Goal: Task Accomplishment & Management: Manage account settings

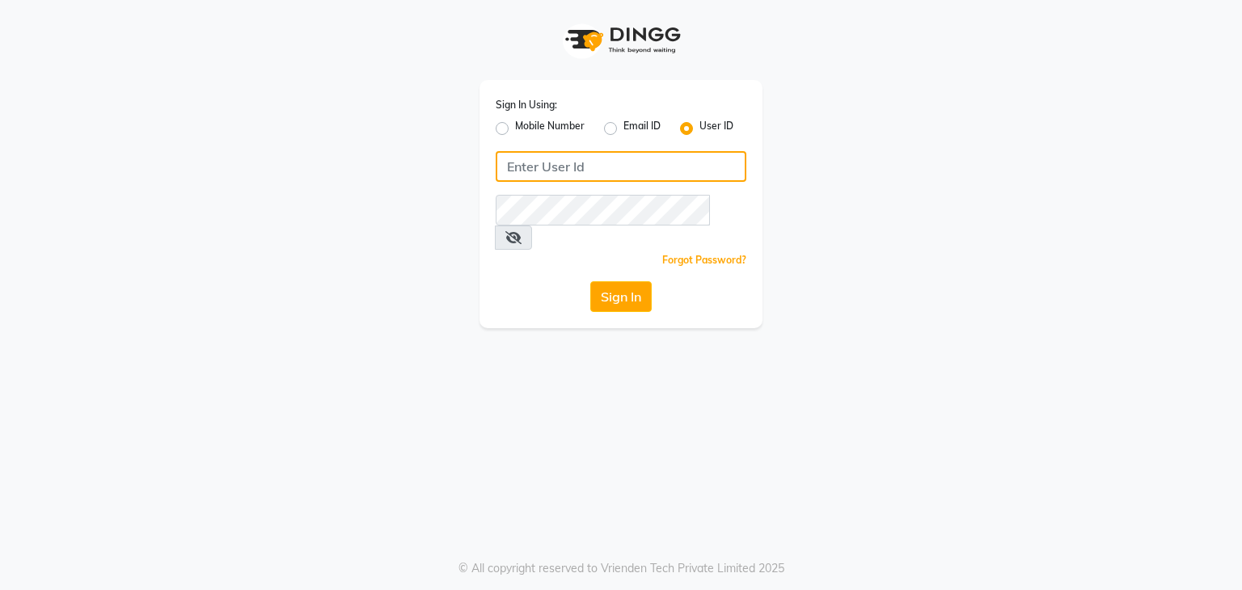
click at [592, 169] on input "Username" at bounding box center [621, 166] width 251 height 31
type input "Black"
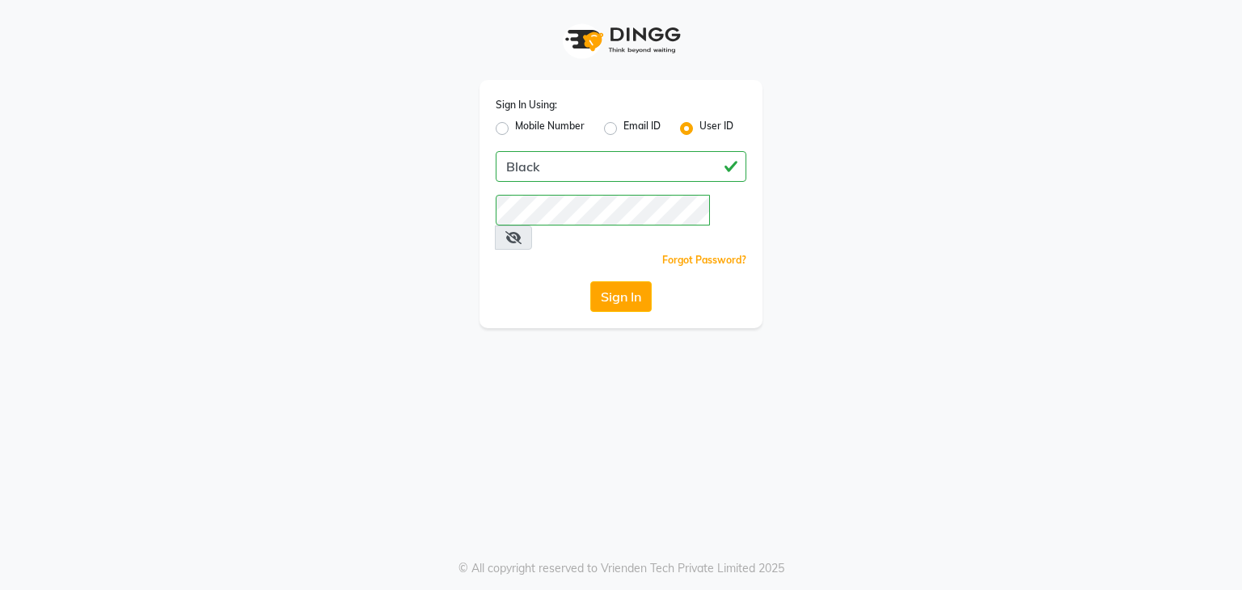
click at [522, 231] on icon at bounding box center [513, 237] width 16 height 13
click at [617, 281] on button "Sign In" at bounding box center [620, 296] width 61 height 31
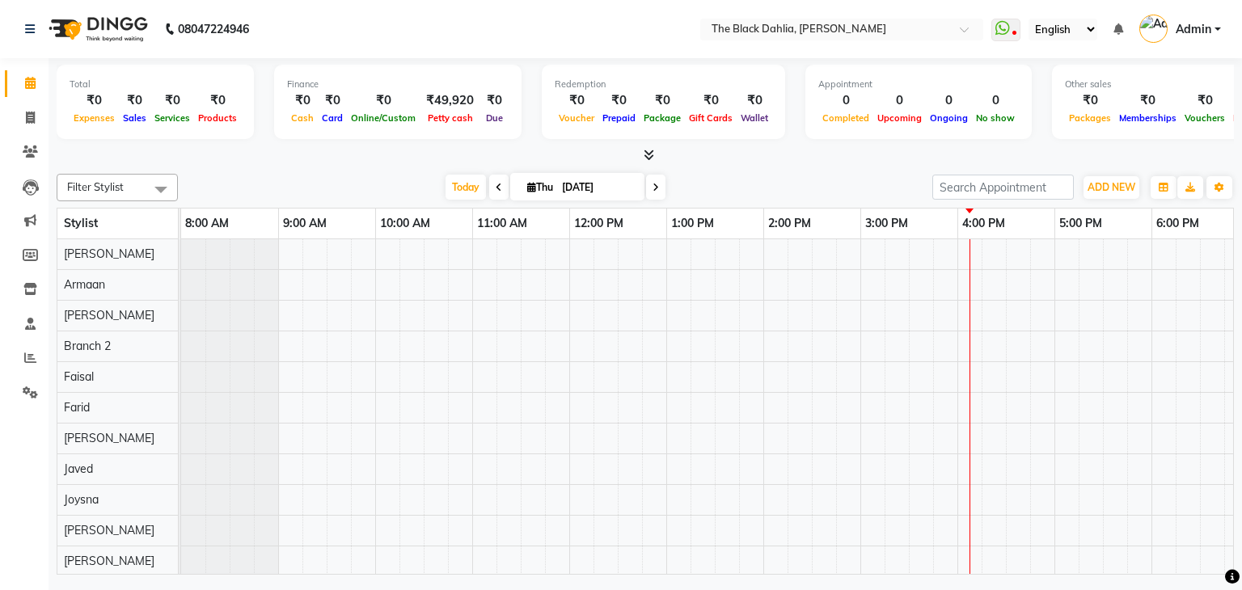
click at [452, 188] on span "Today" at bounding box center [466, 187] width 40 height 25
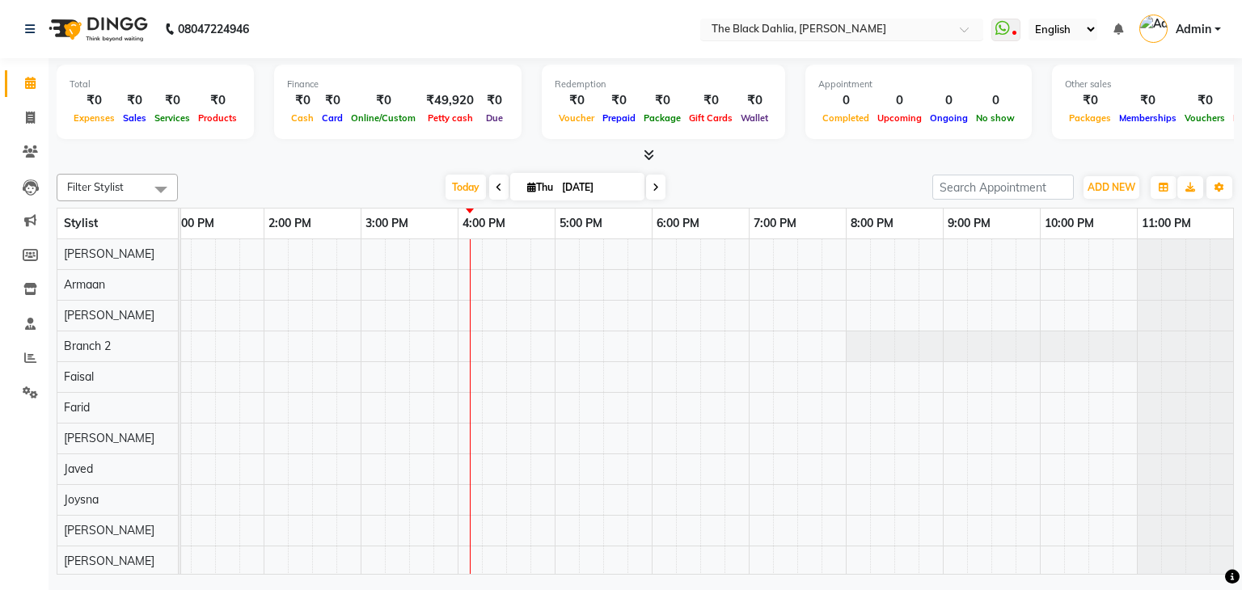
click at [853, 34] on input "text" at bounding box center [825, 31] width 234 height 16
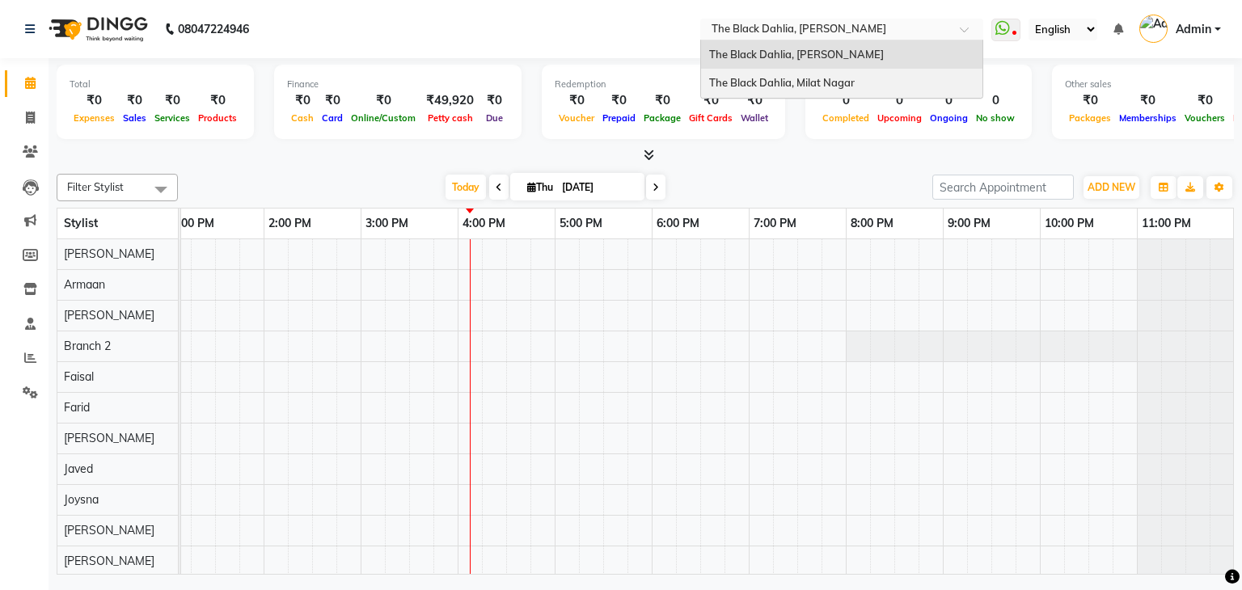
click at [832, 76] on span "The Black Dahlia, Milat Nagar" at bounding box center [782, 82] width 146 height 13
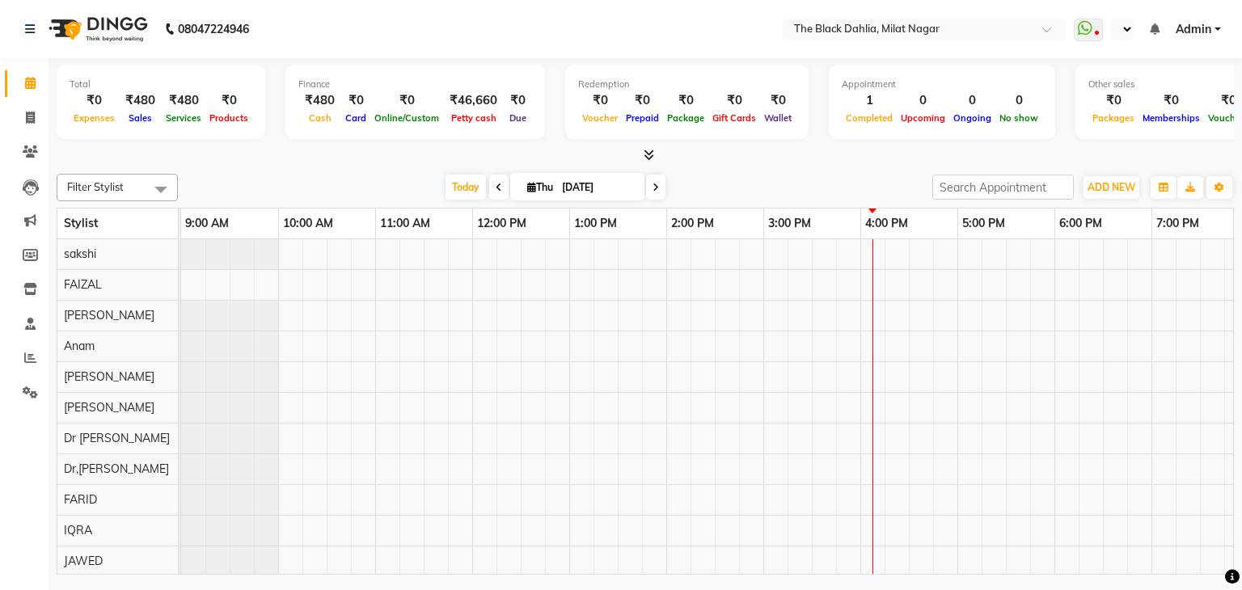
select select "en"
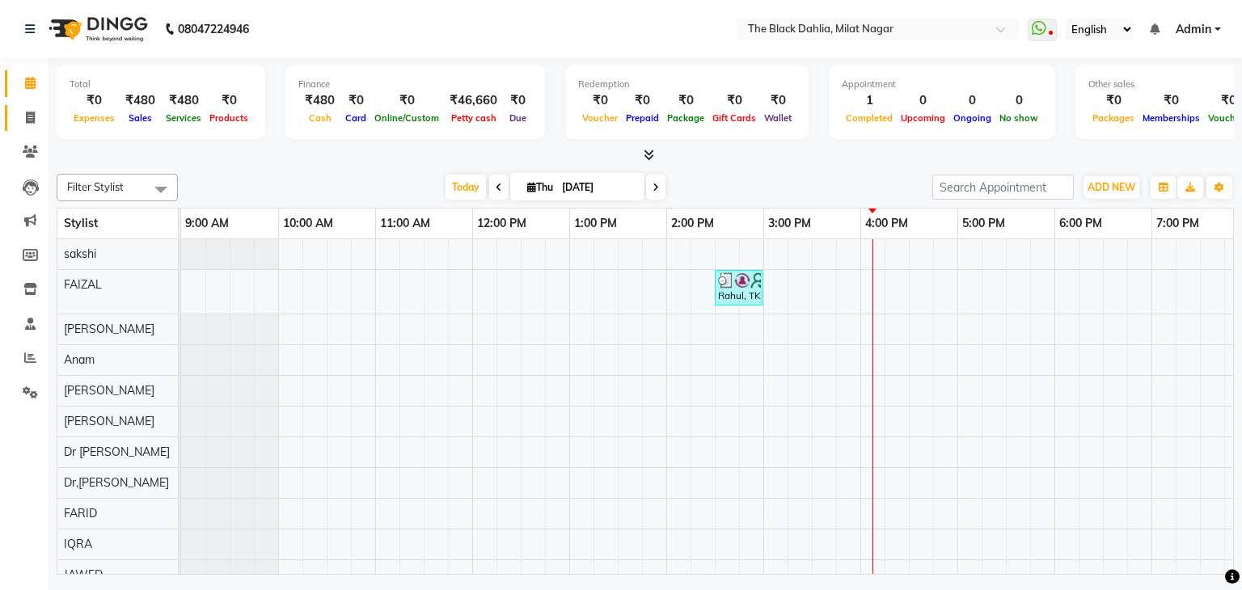
click at [36, 129] on link "Invoice" at bounding box center [24, 118] width 39 height 27
select select "4335"
select select "service"
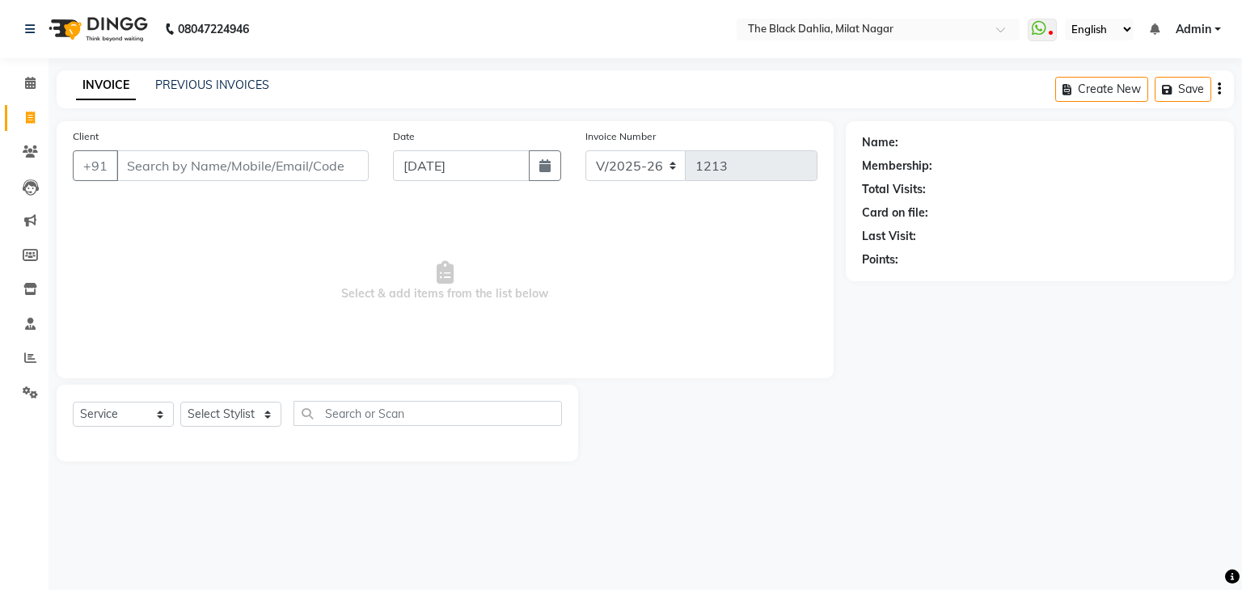
click at [173, 93] on div "PREVIOUS INVOICES" at bounding box center [212, 85] width 114 height 17
click at [189, 86] on link "PREVIOUS INVOICES" at bounding box center [212, 85] width 114 height 15
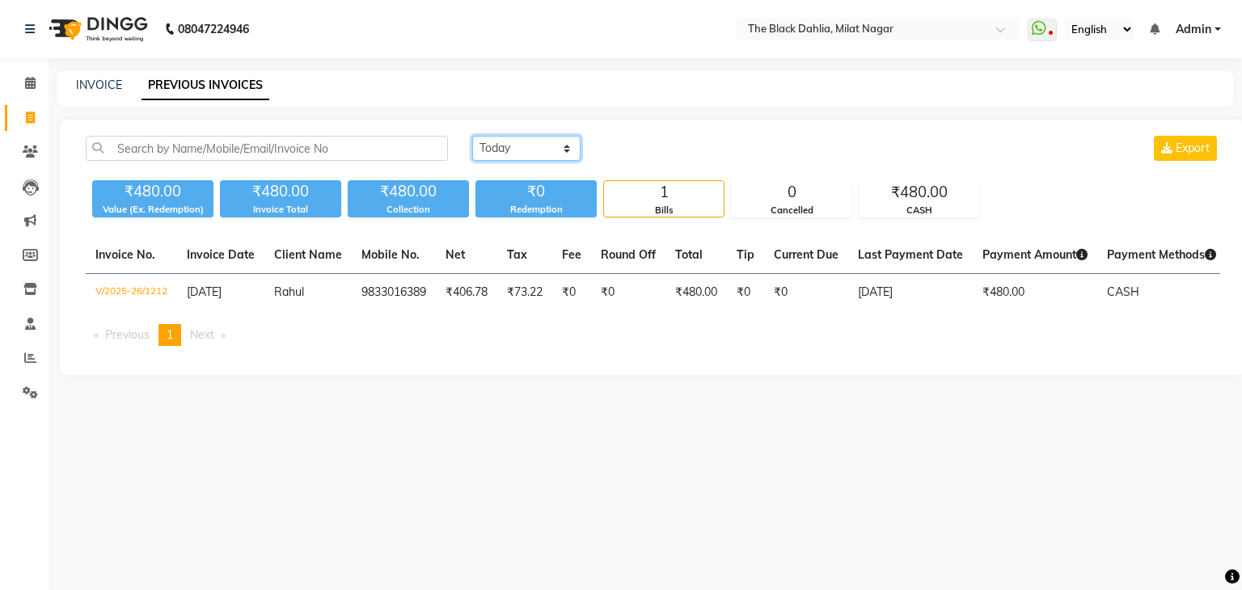
click at [558, 158] on select "[DATE] [DATE] Custom Range" at bounding box center [526, 148] width 108 height 25
click at [472, 136] on select "[DATE] [DATE] Custom Range" at bounding box center [526, 148] width 108 height 25
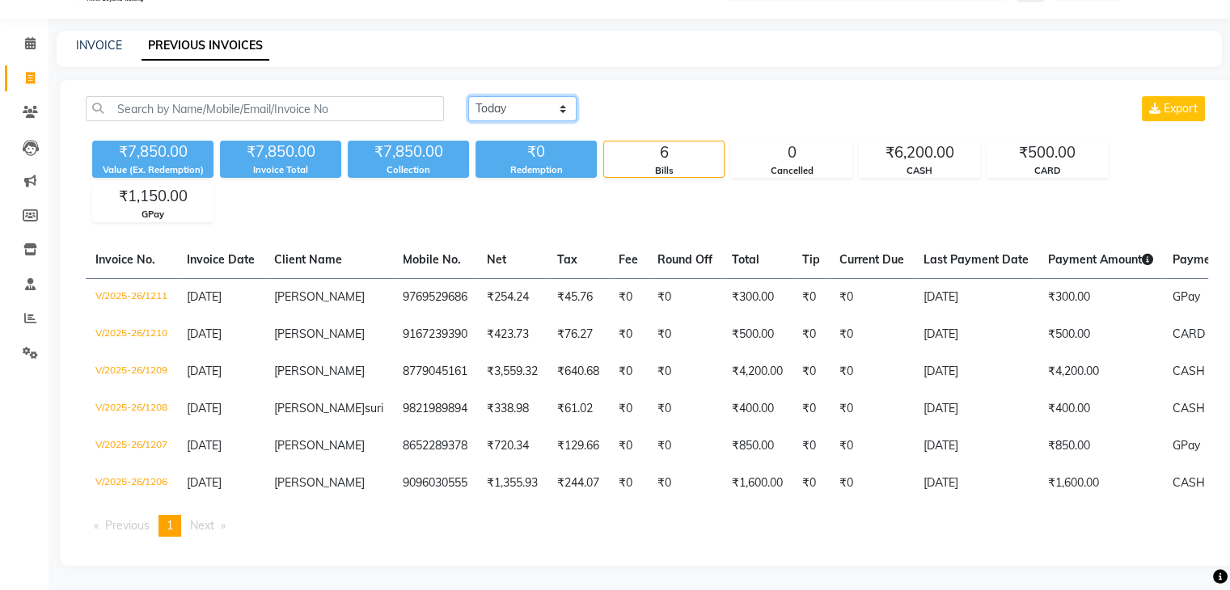
drag, startPoint x: 547, startPoint y: 75, endPoint x: 547, endPoint y: 91, distance: 15.4
click at [547, 96] on select "[DATE] [DATE] Custom Range" at bounding box center [522, 108] width 108 height 25
select select "range"
click at [468, 96] on select "[DATE] [DATE] Custom Range" at bounding box center [522, 108] width 108 height 25
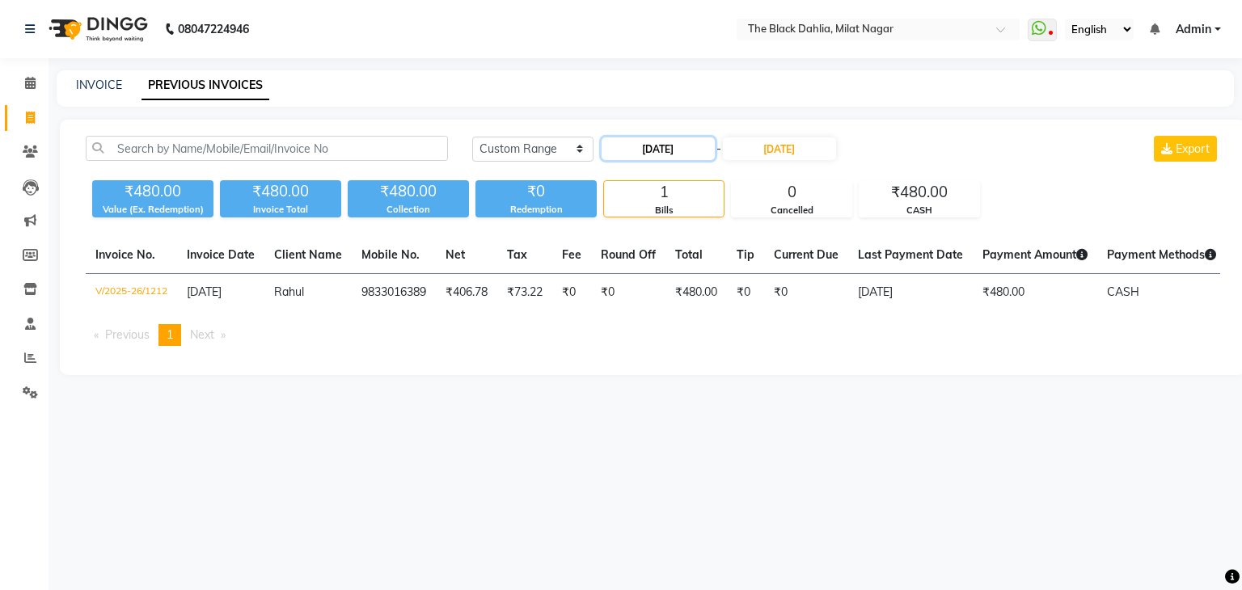
click at [695, 152] on input "[DATE]" at bounding box center [658, 148] width 113 height 23
select select "9"
select select "2025"
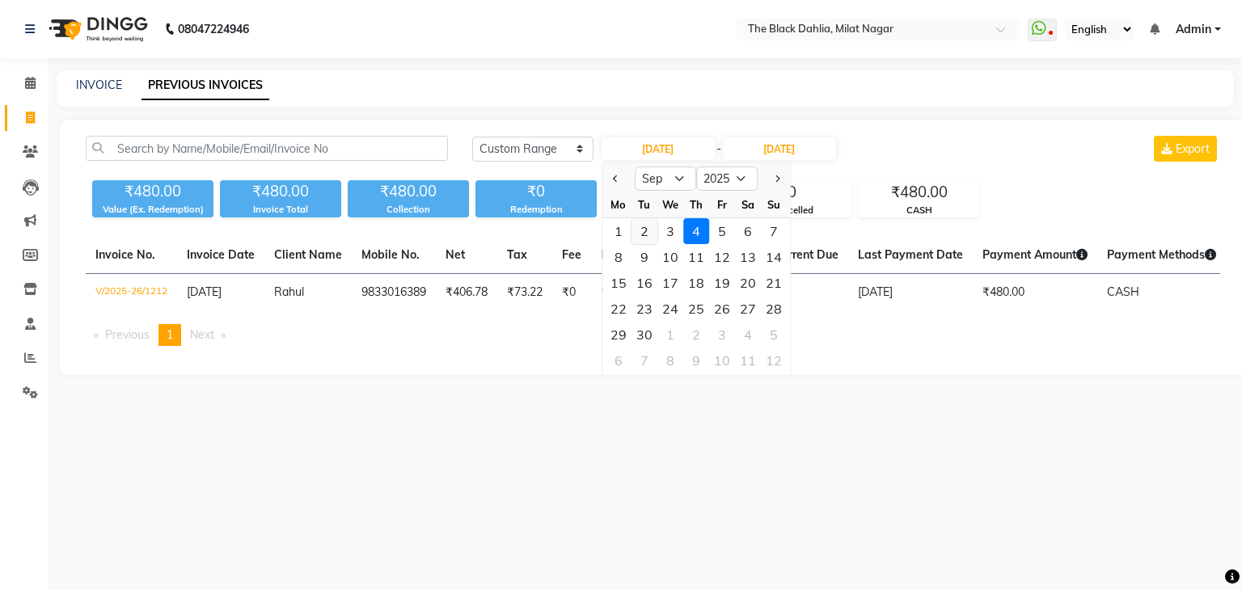
click at [653, 234] on div "2" at bounding box center [644, 231] width 26 height 26
type input "[DATE]"
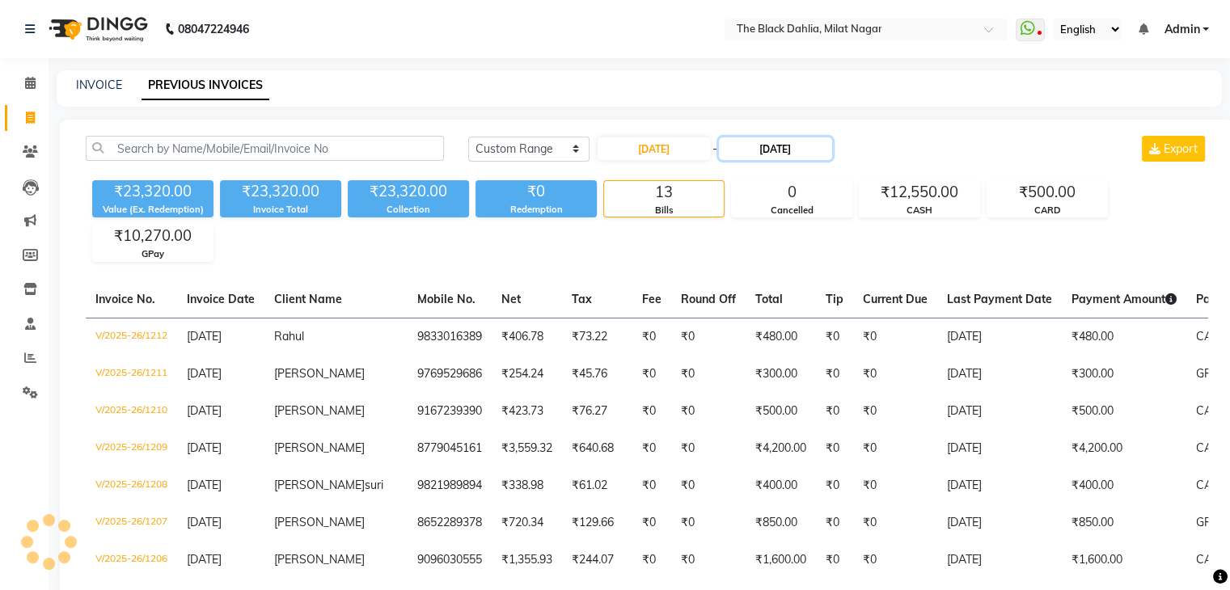
click at [797, 150] on input "[DATE]" at bounding box center [775, 148] width 113 height 23
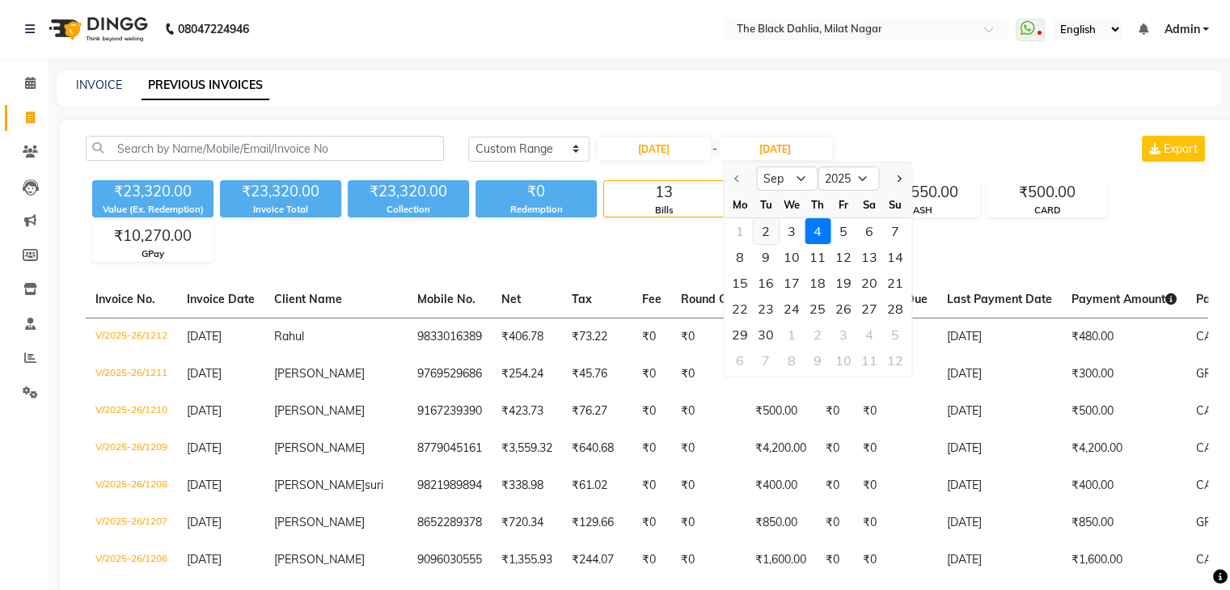
click at [762, 239] on div "2" at bounding box center [766, 231] width 26 height 26
type input "[DATE]"
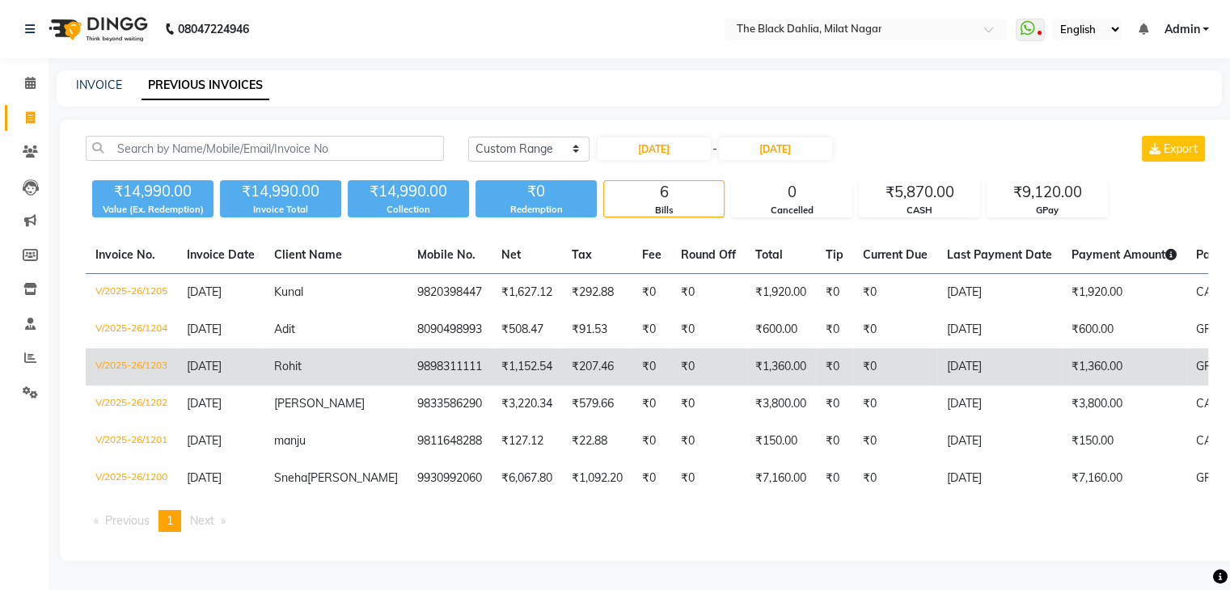
click at [142, 362] on td "V/2025-26/1203" at bounding box center [131, 366] width 91 height 37
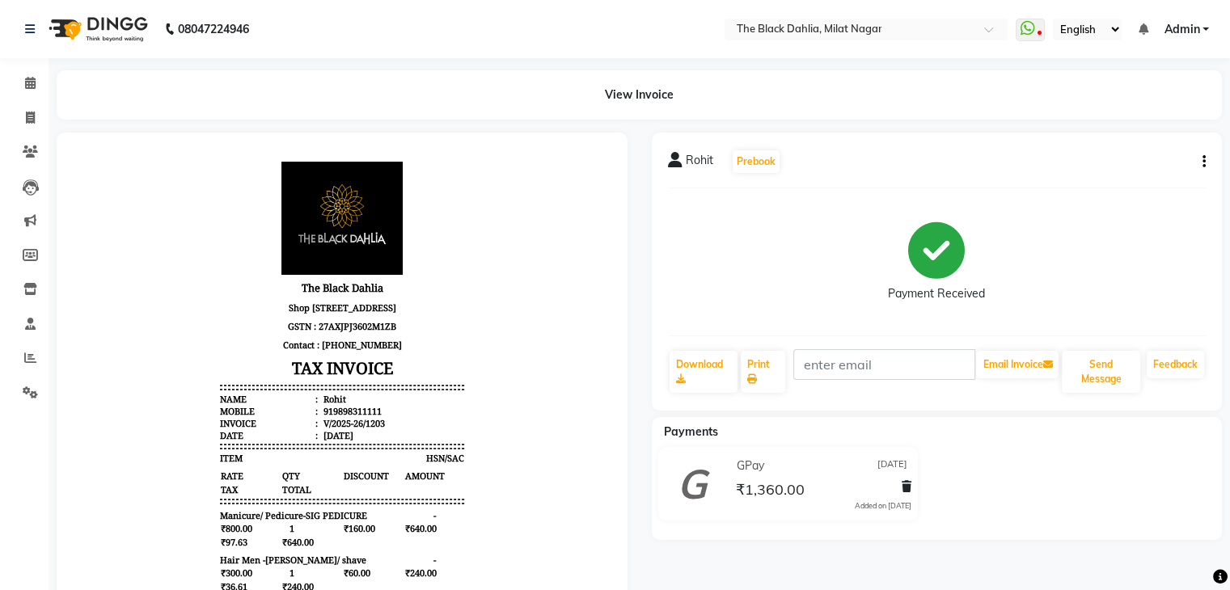
click at [1202, 162] on icon "button" at bounding box center [1203, 162] width 3 height 1
click at [1122, 184] on div "Edit Invoice" at bounding box center [1122, 182] width 111 height 20
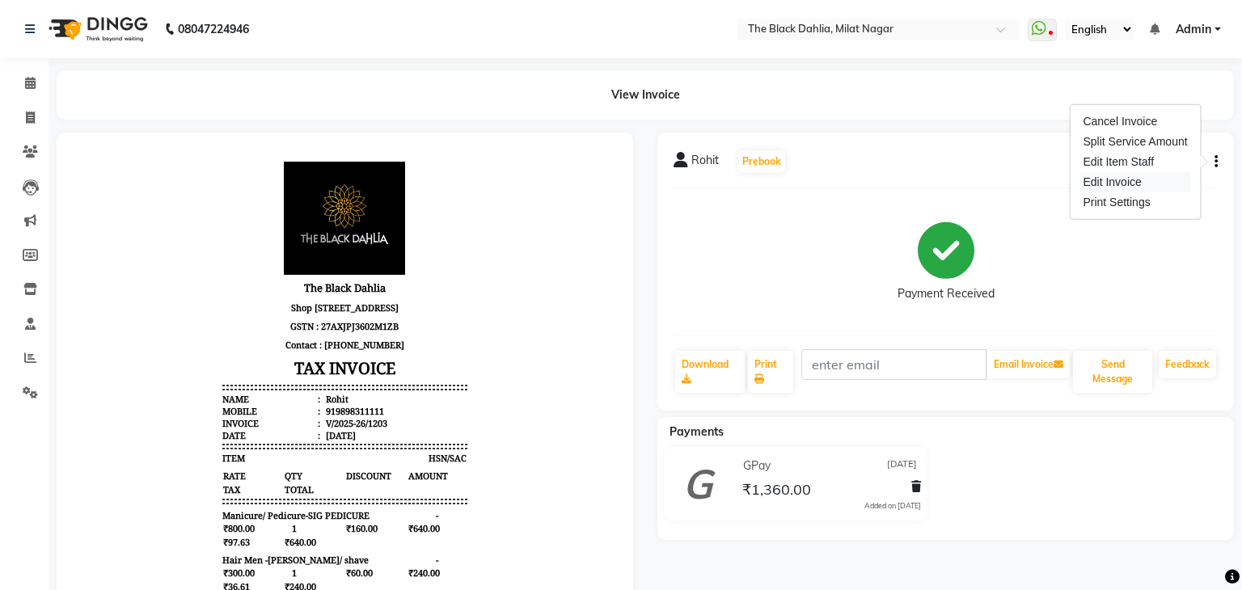
select select "service"
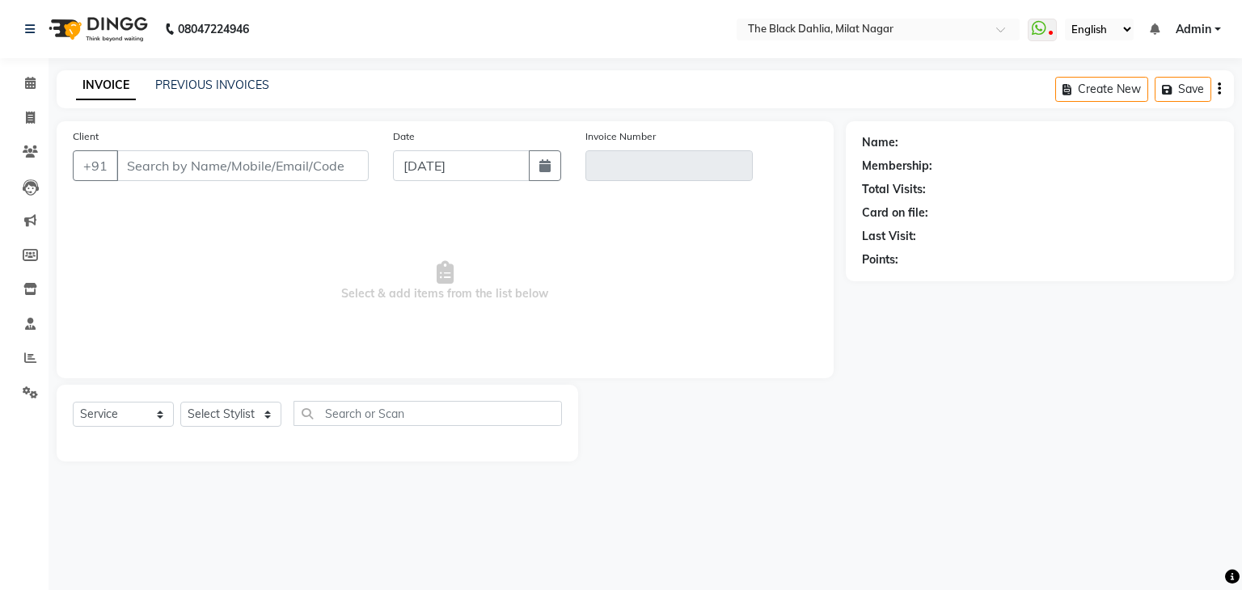
type input "9898311111"
type input "V/2025-26/1203"
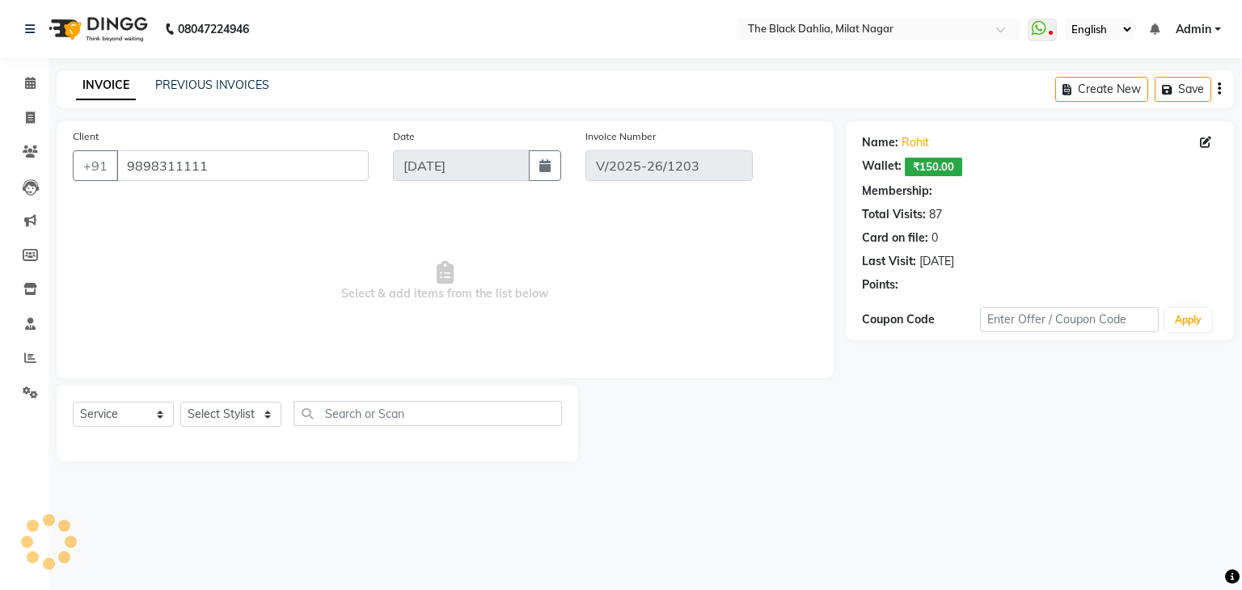
type input "[DATE]"
select select "select"
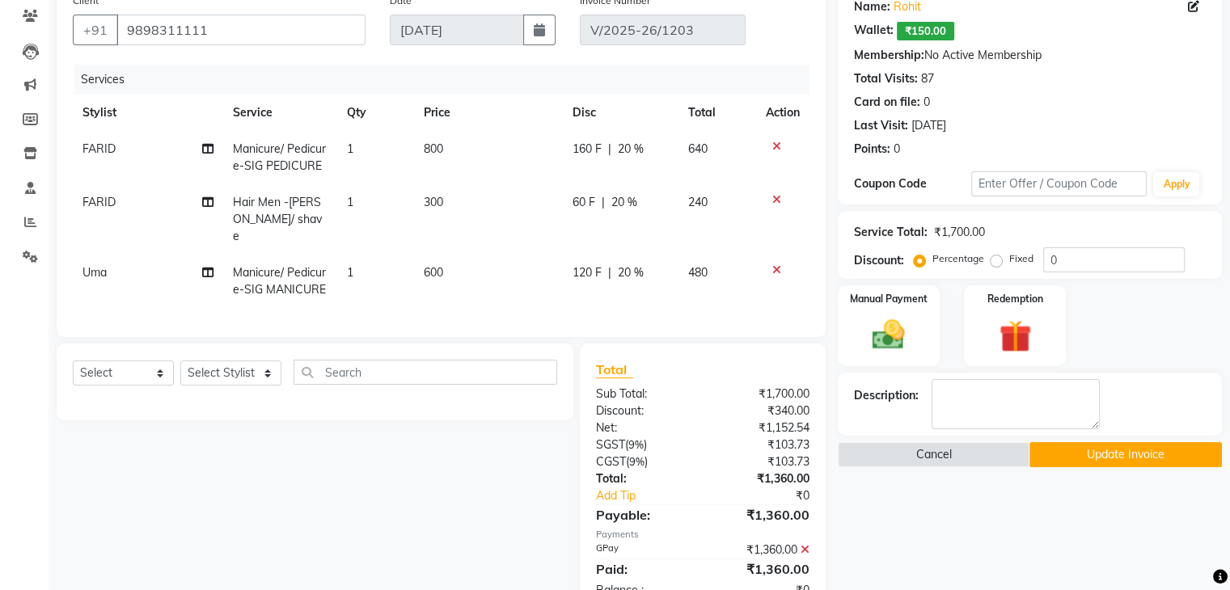
scroll to position [181, 0]
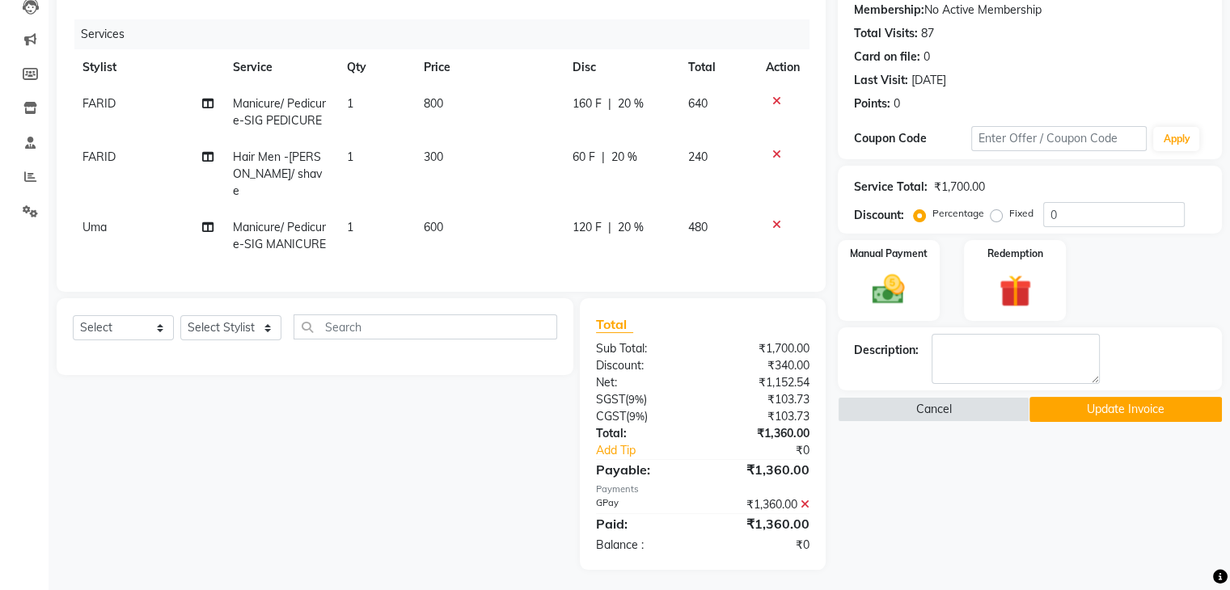
click at [805, 501] on icon at bounding box center [804, 504] width 9 height 11
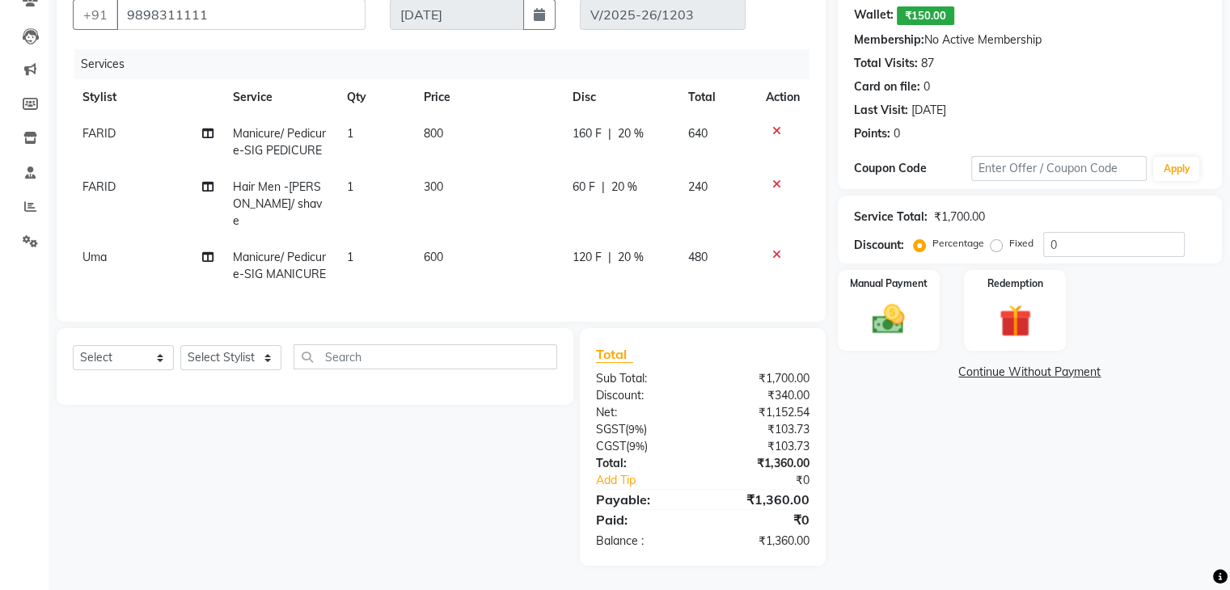
scroll to position [147, 0]
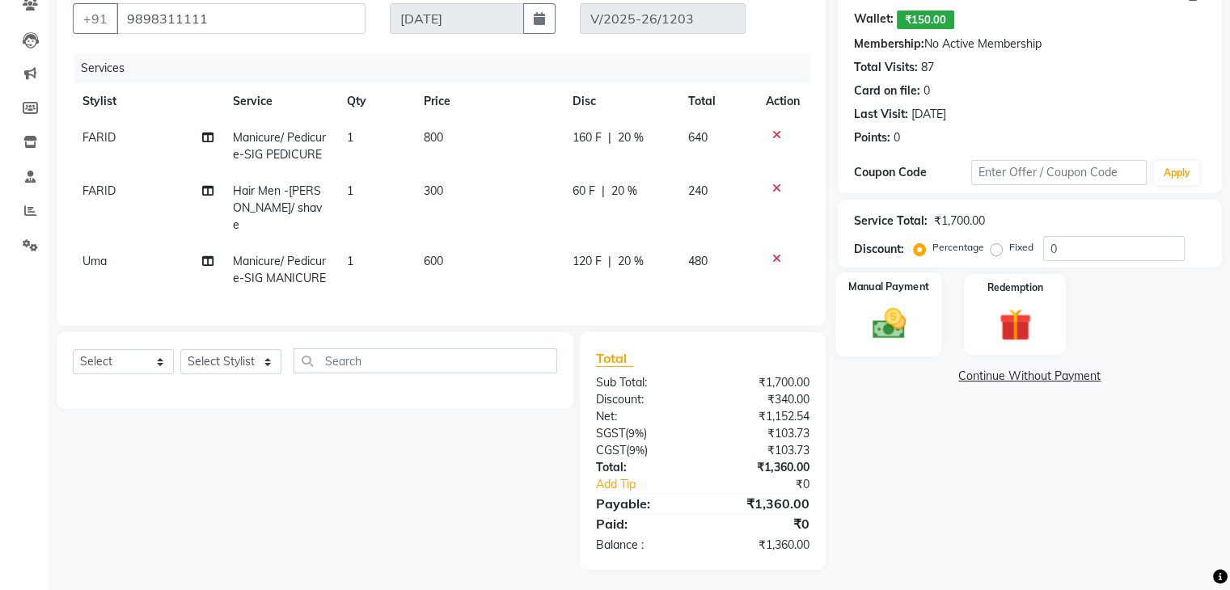
click at [929, 323] on div "Manual Payment" at bounding box center [888, 313] width 106 height 83
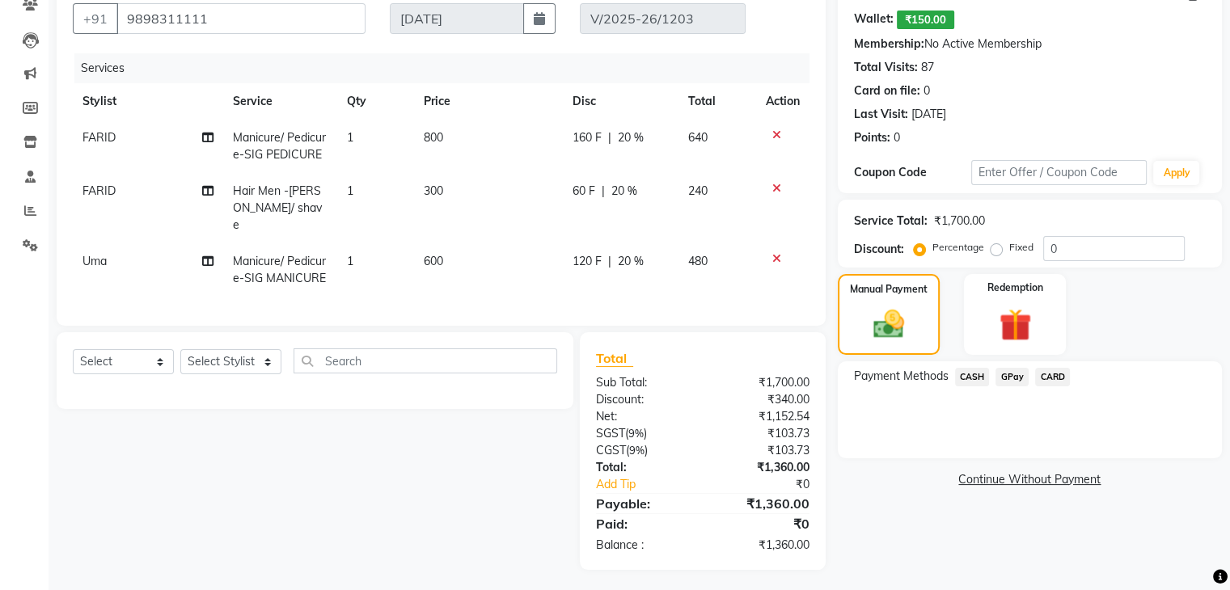
click at [961, 376] on span "CASH" at bounding box center [972, 377] width 35 height 19
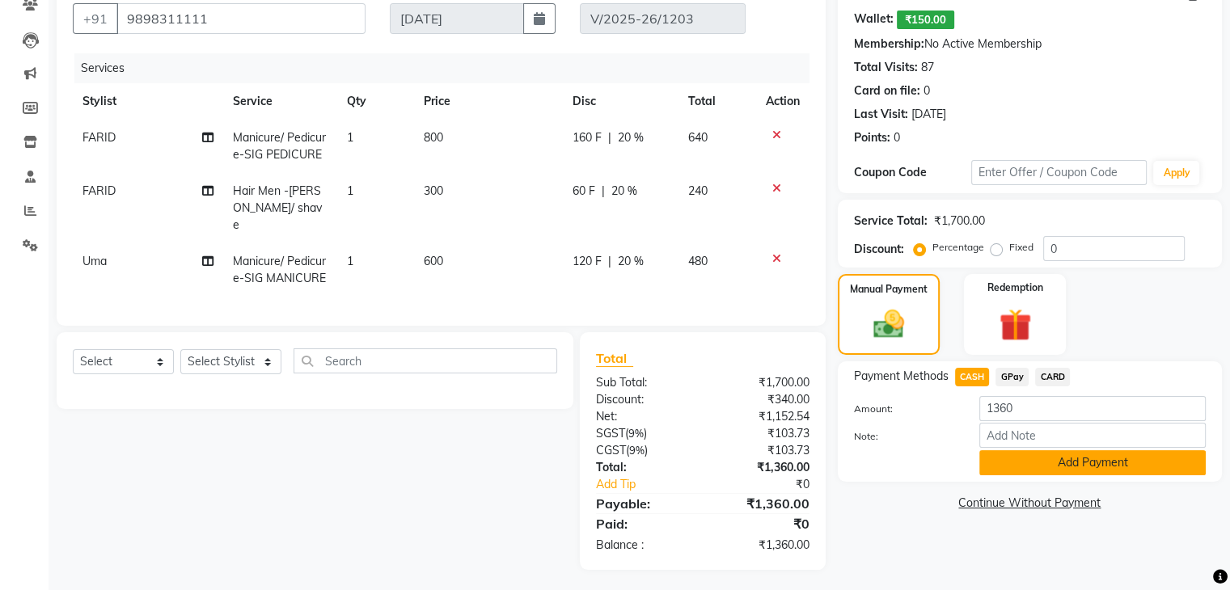
click at [1025, 460] on button "Add Payment" at bounding box center [1092, 462] width 226 height 25
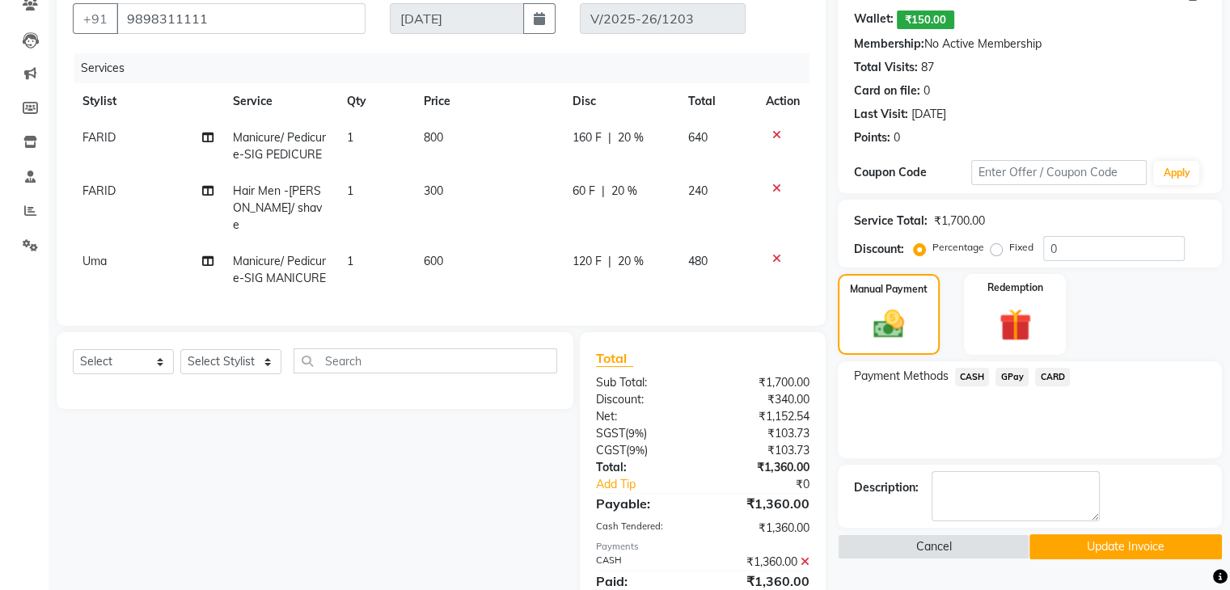
scroll to position [204, 0]
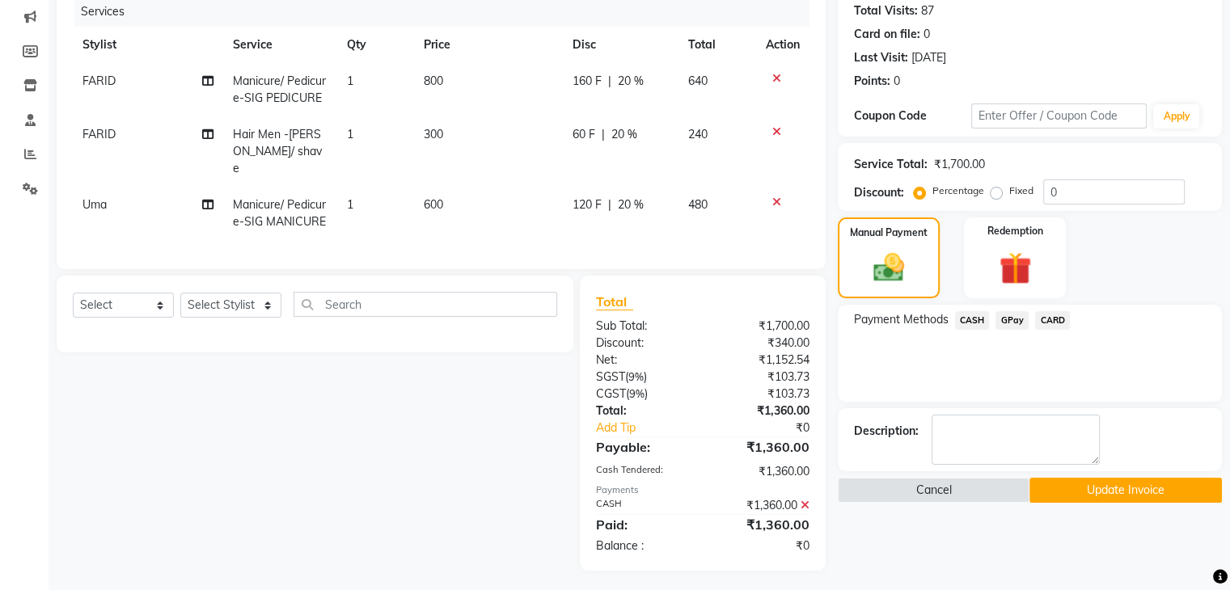
click at [1118, 488] on button "Update Invoice" at bounding box center [1125, 490] width 192 height 25
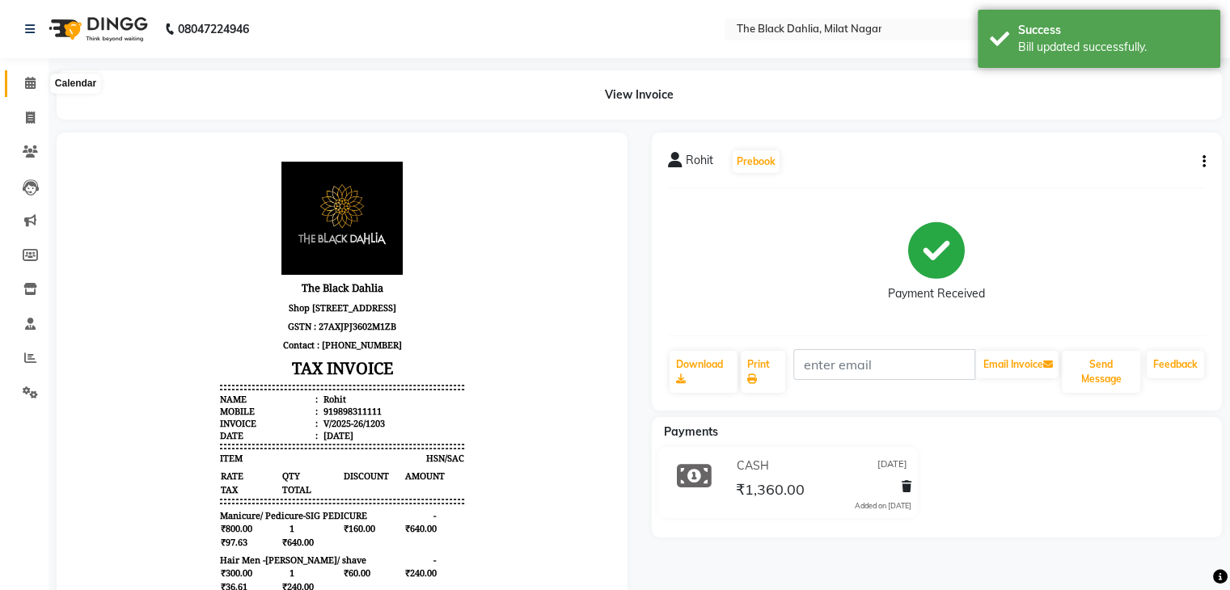
click at [35, 91] on span at bounding box center [30, 83] width 28 height 19
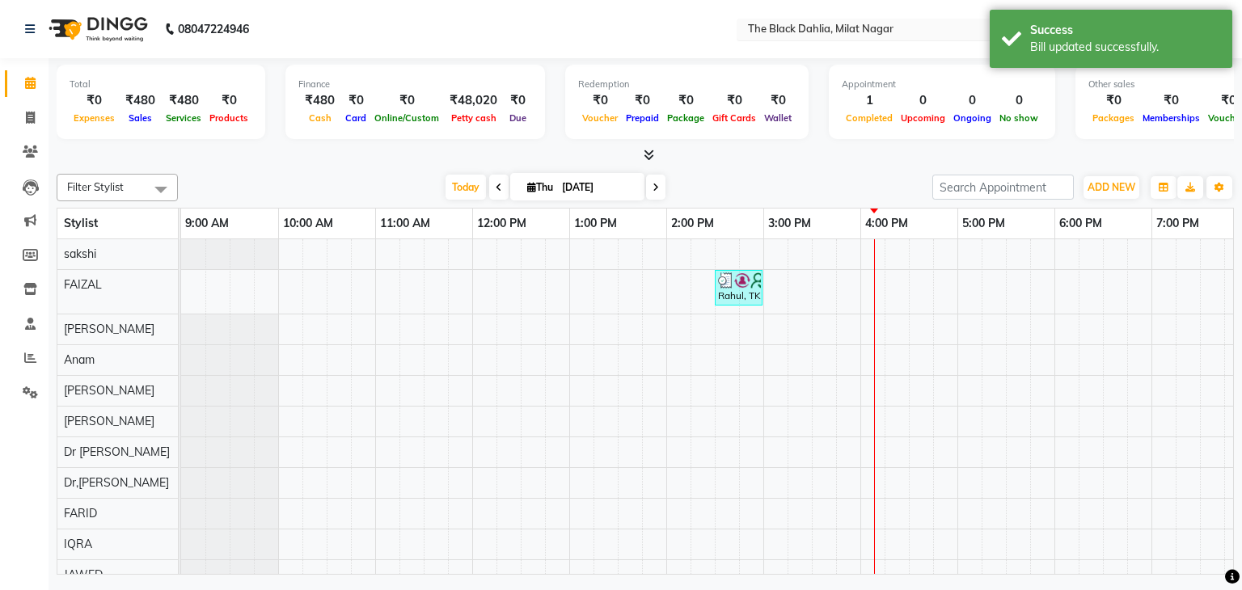
click at [810, 32] on input "text" at bounding box center [862, 31] width 234 height 16
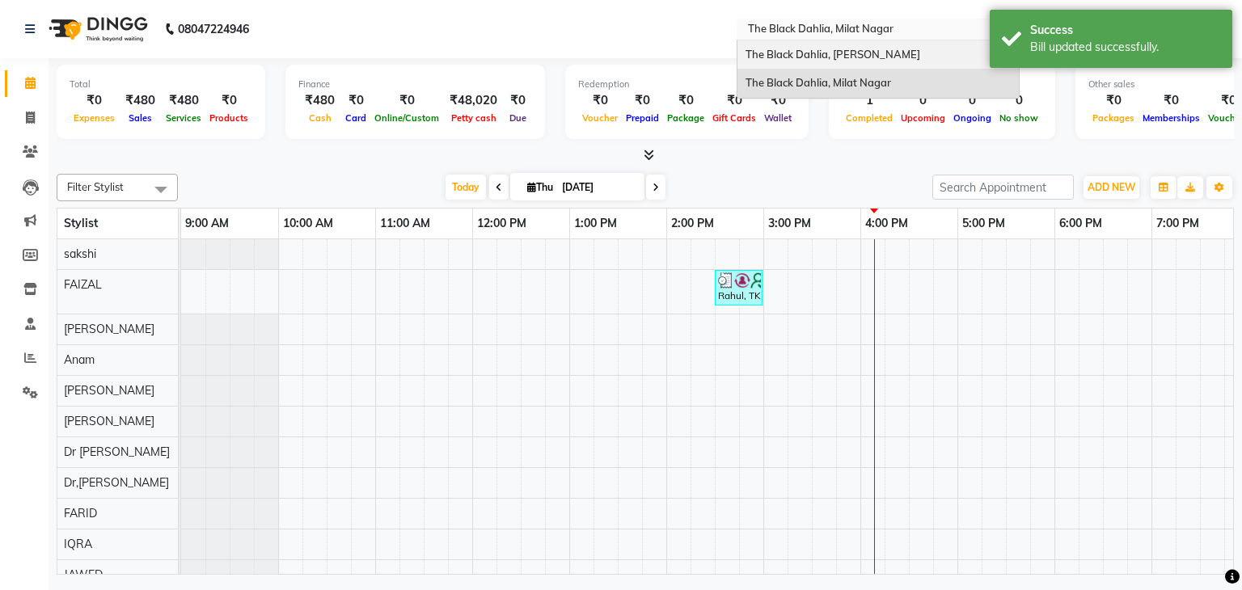
click at [808, 52] on span "The Black Dahlia, [PERSON_NAME]" at bounding box center [832, 54] width 175 height 13
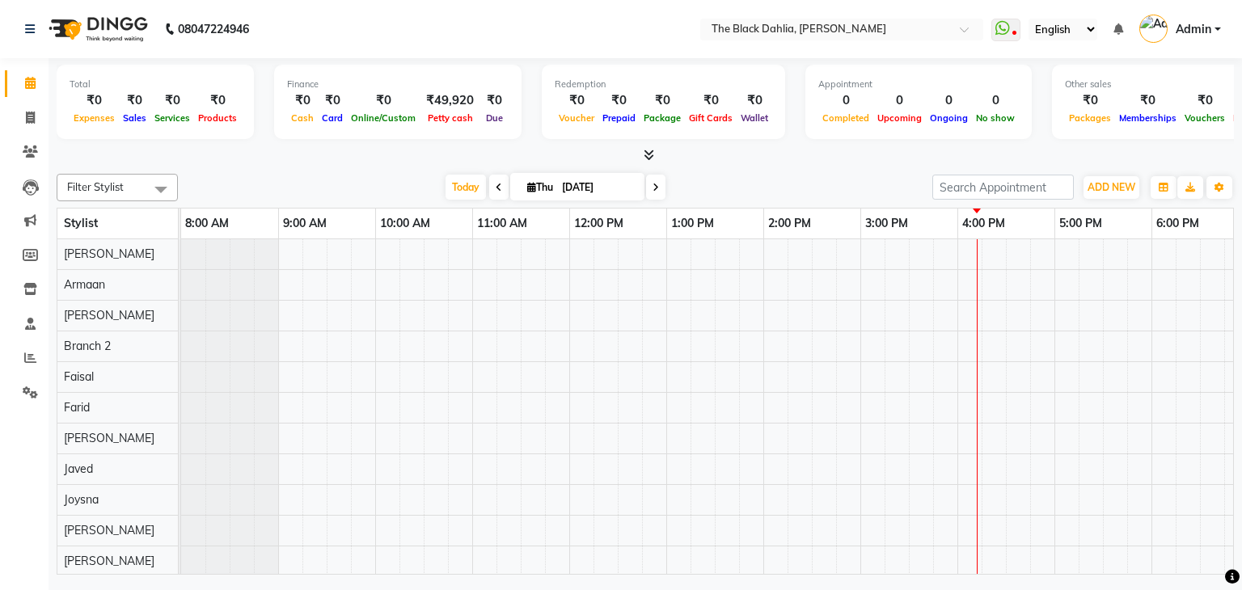
scroll to position [22, 0]
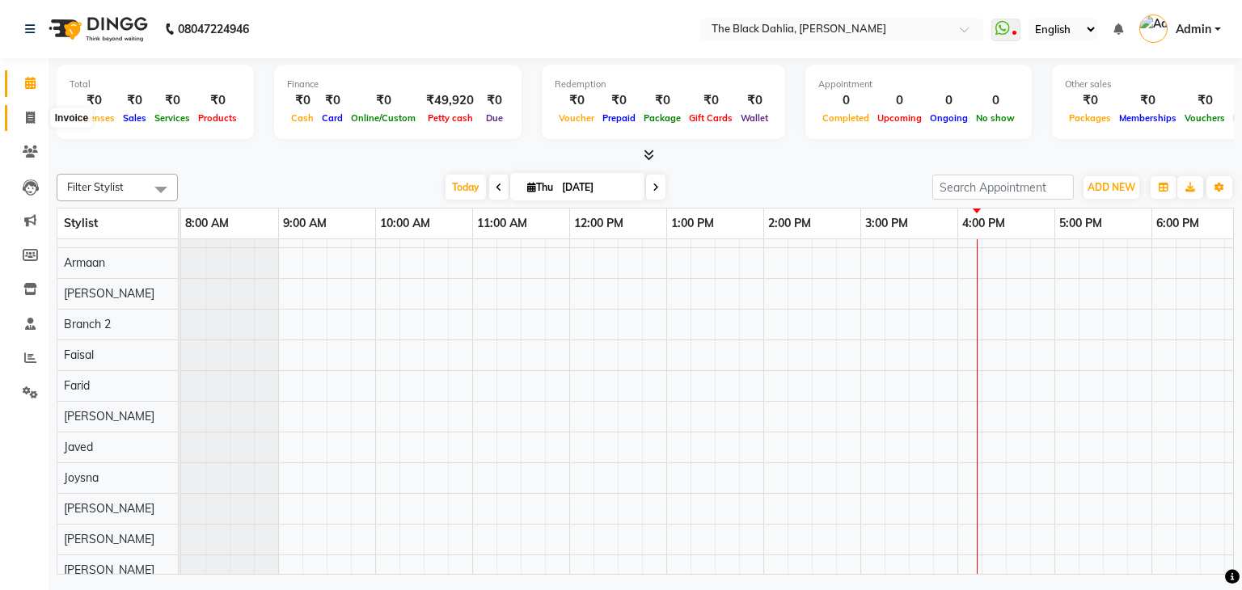
click at [32, 112] on icon at bounding box center [30, 118] width 9 height 12
select select "5211"
select select "service"
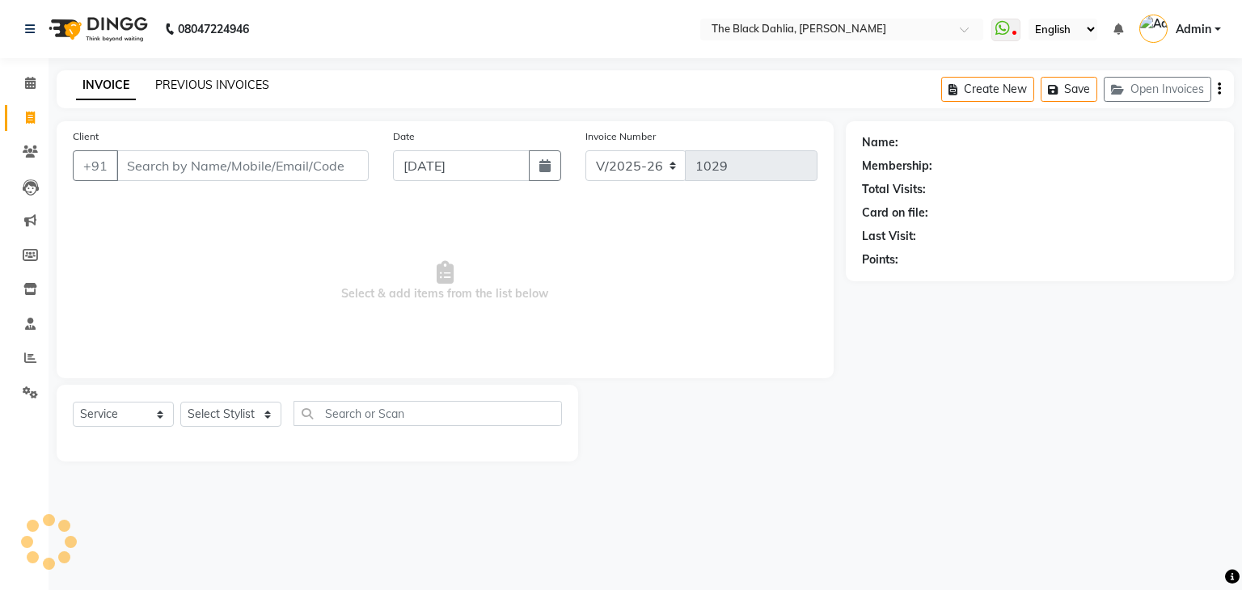
click at [244, 82] on link "PREVIOUS INVOICES" at bounding box center [212, 85] width 114 height 15
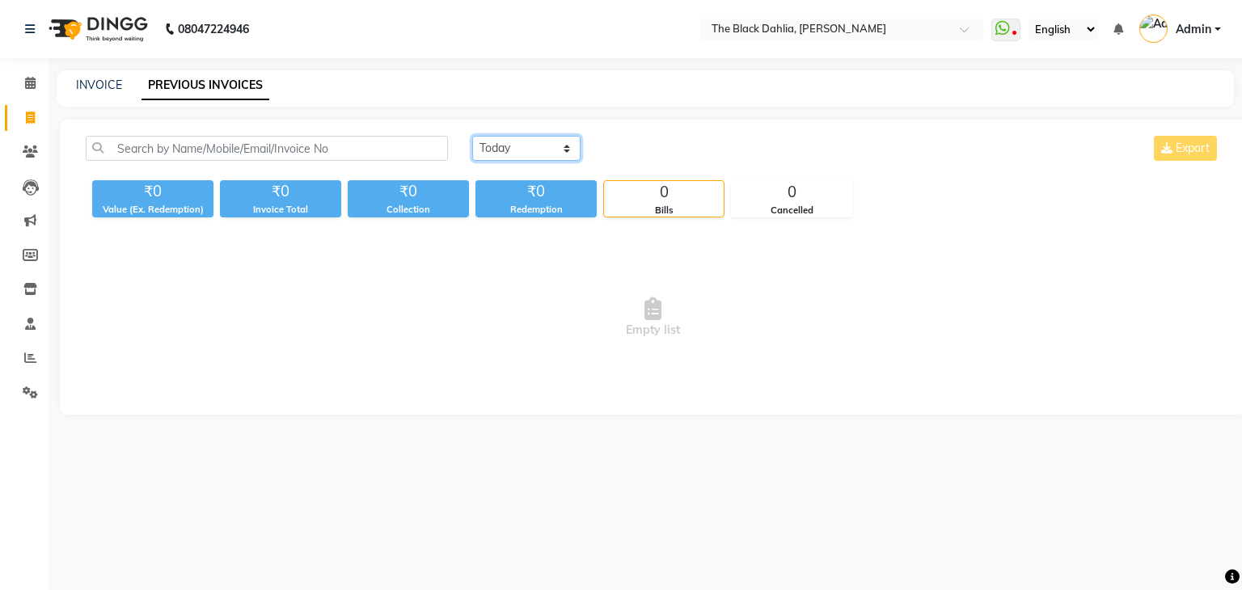
click at [541, 150] on select "[DATE] [DATE] Custom Range" at bounding box center [526, 148] width 108 height 25
select select "range"
click at [472, 136] on select "[DATE] [DATE] Custom Range" at bounding box center [526, 148] width 108 height 25
click at [653, 150] on input "[DATE]" at bounding box center [658, 148] width 113 height 23
select select "9"
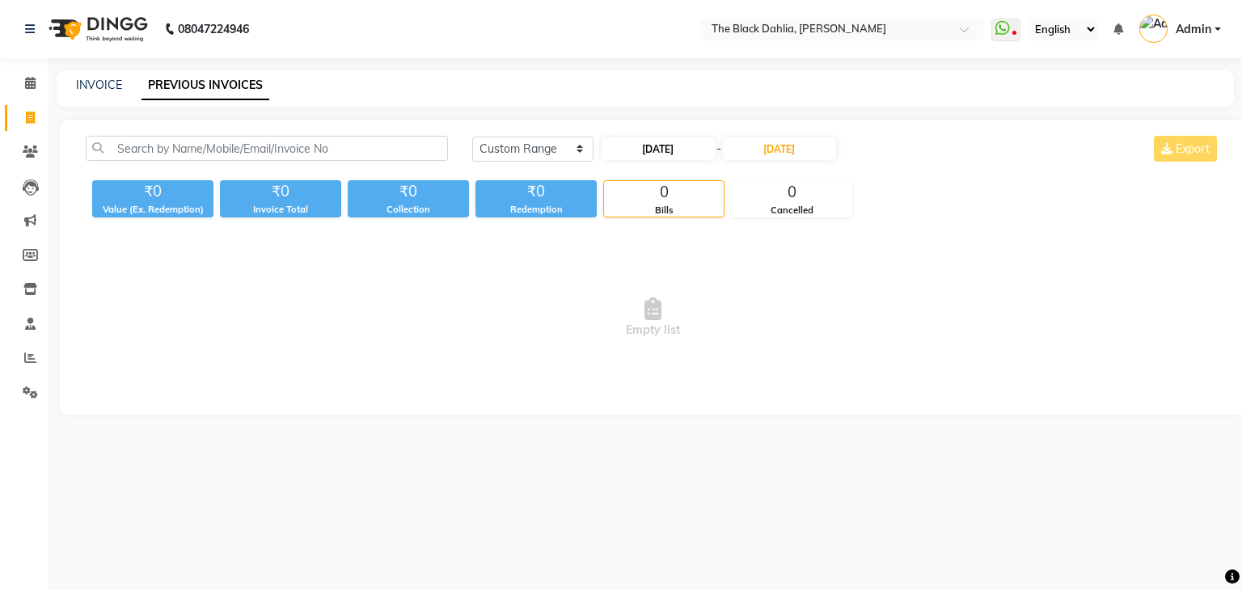
select select "2025"
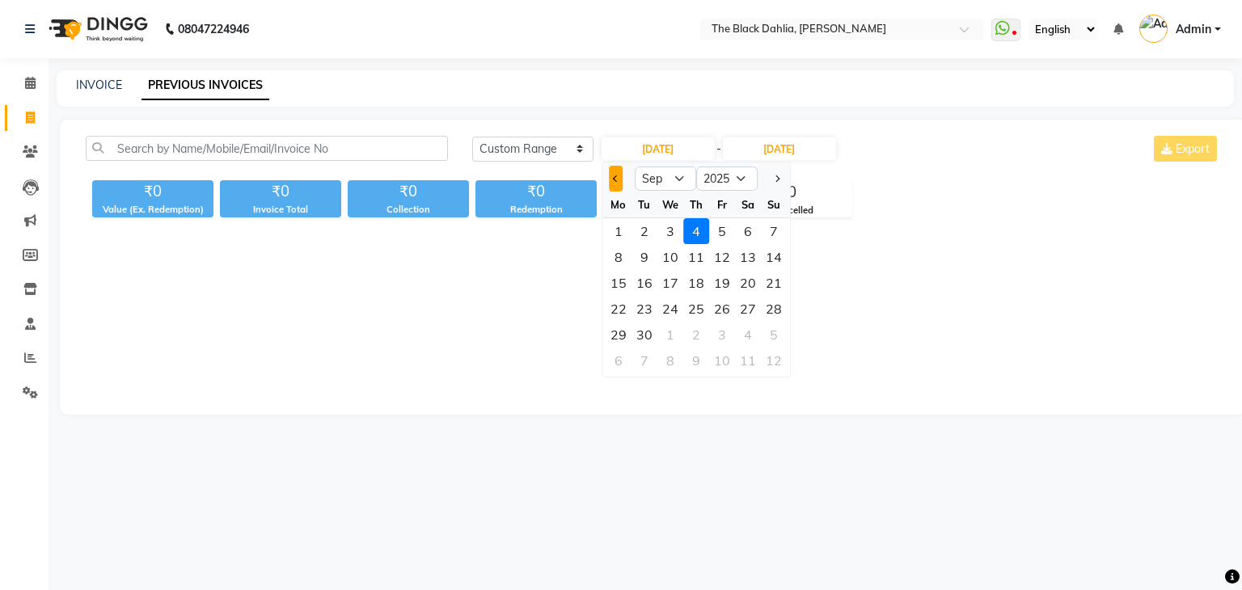
click at [619, 176] on button "Previous month" at bounding box center [616, 179] width 14 height 26
select select "8"
click at [737, 285] on div "16" at bounding box center [748, 283] width 26 height 26
type input "[DATE]"
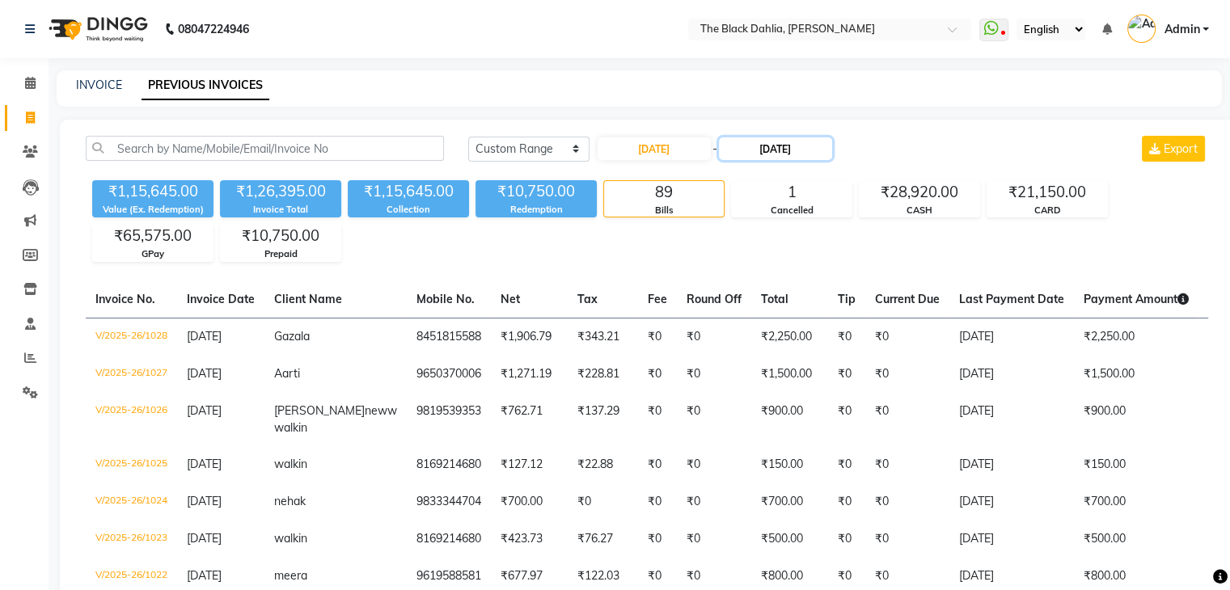
click at [791, 140] on input "[DATE]" at bounding box center [775, 148] width 113 height 23
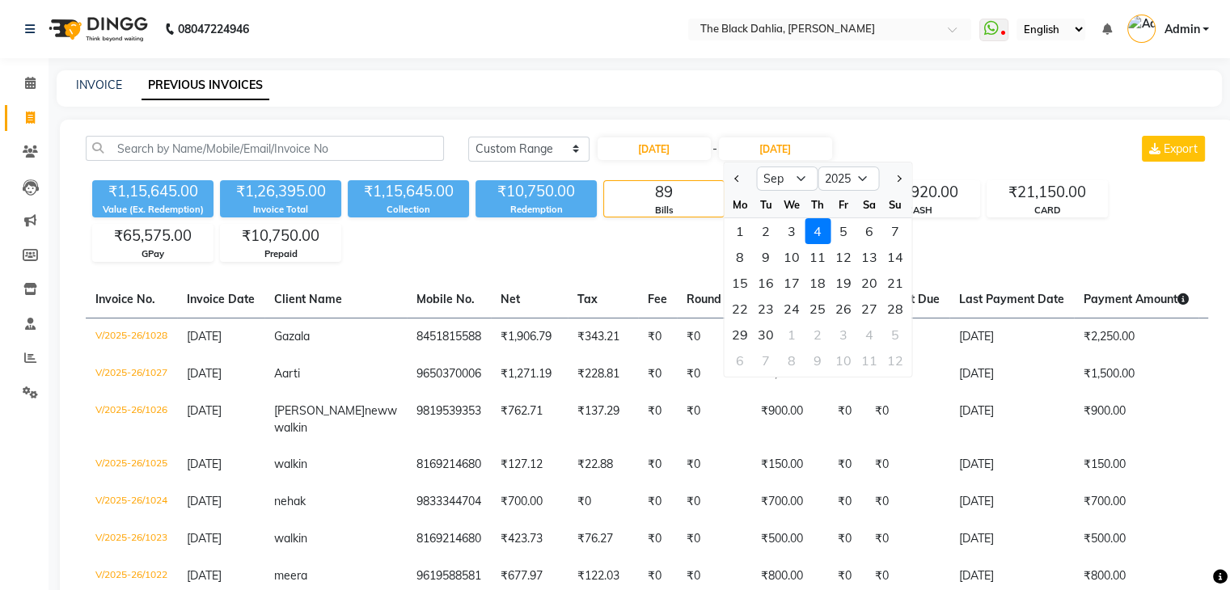
click at [740, 177] on span "Previous month" at bounding box center [737, 178] width 6 height 6
select select "8"
click at [863, 288] on div "16" at bounding box center [869, 283] width 26 height 26
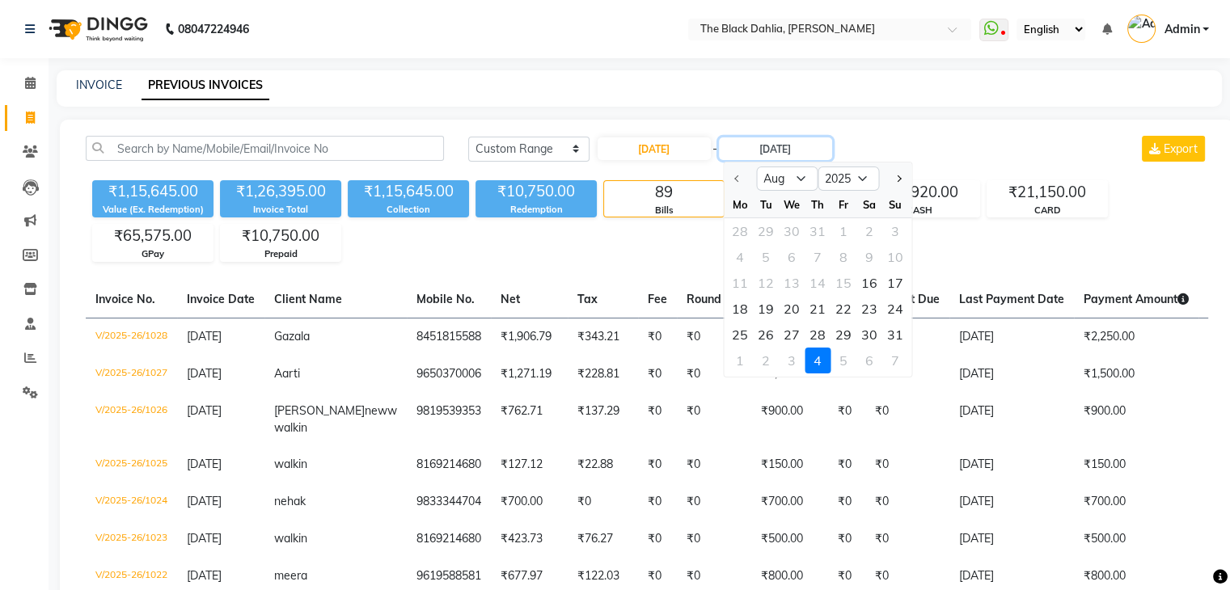
type input "[DATE]"
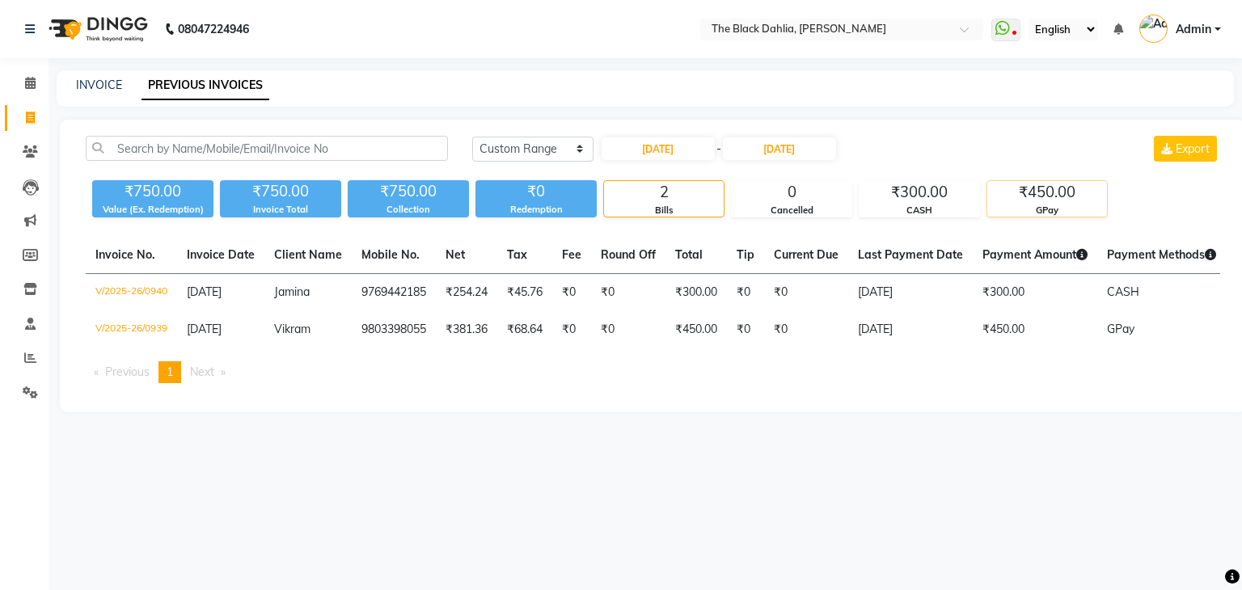
click at [1079, 213] on div "GPay" at bounding box center [1047, 211] width 120 height 14
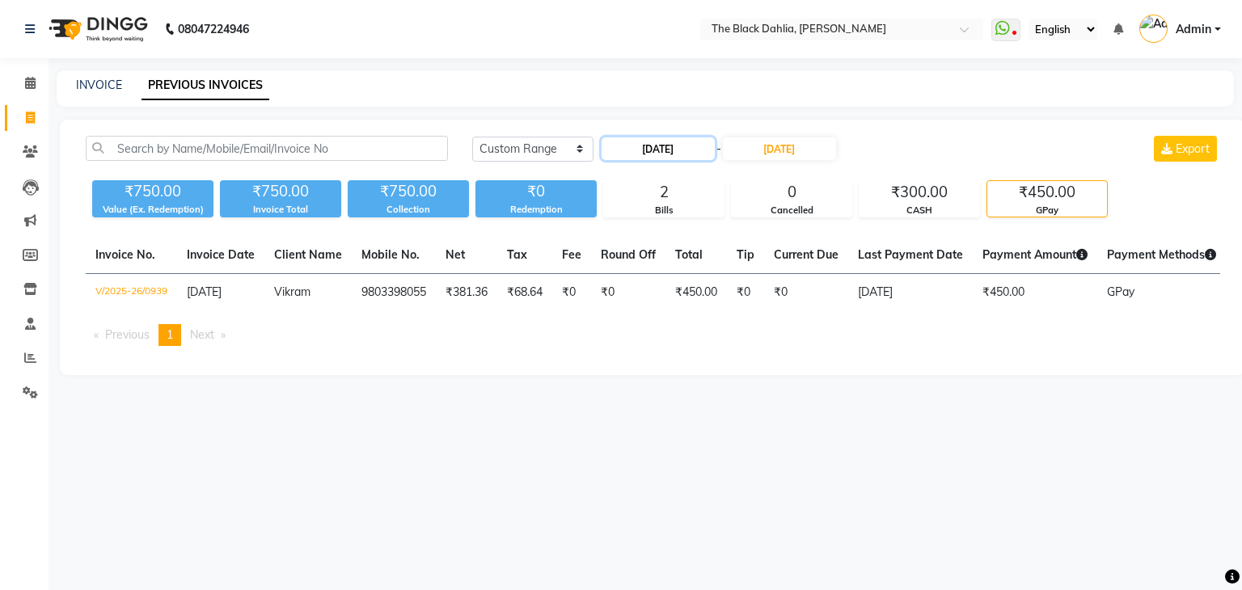
click at [678, 142] on input "[DATE]" at bounding box center [658, 148] width 113 height 23
select select "8"
select select "2025"
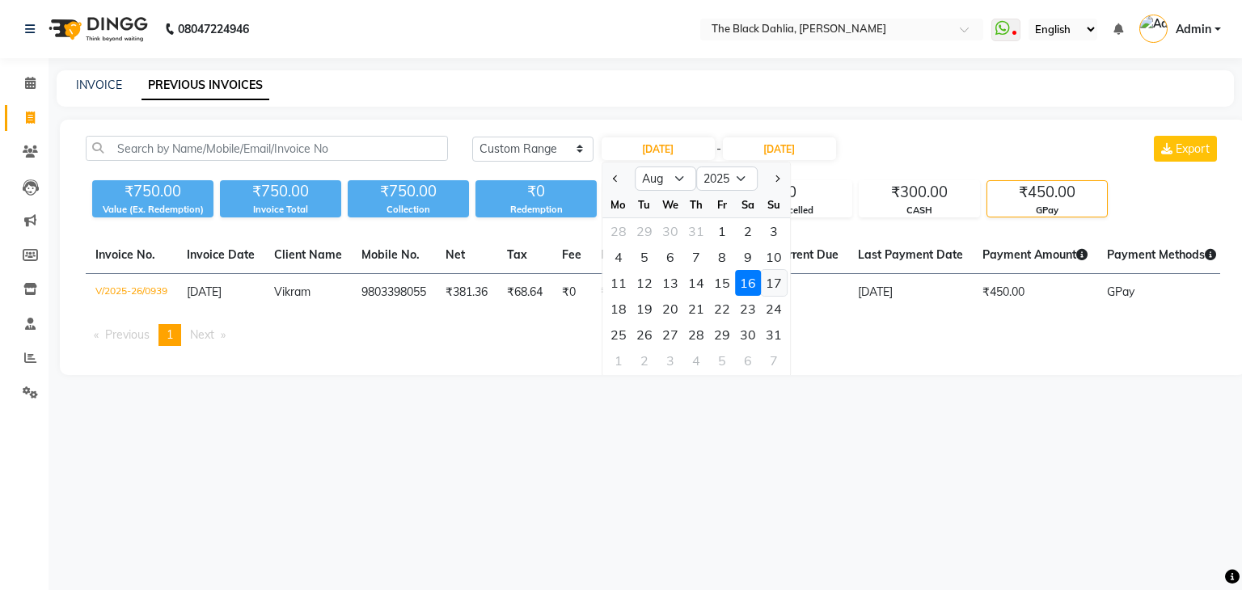
click at [761, 277] on div "17" at bounding box center [774, 283] width 26 height 26
type input "[DATE]"
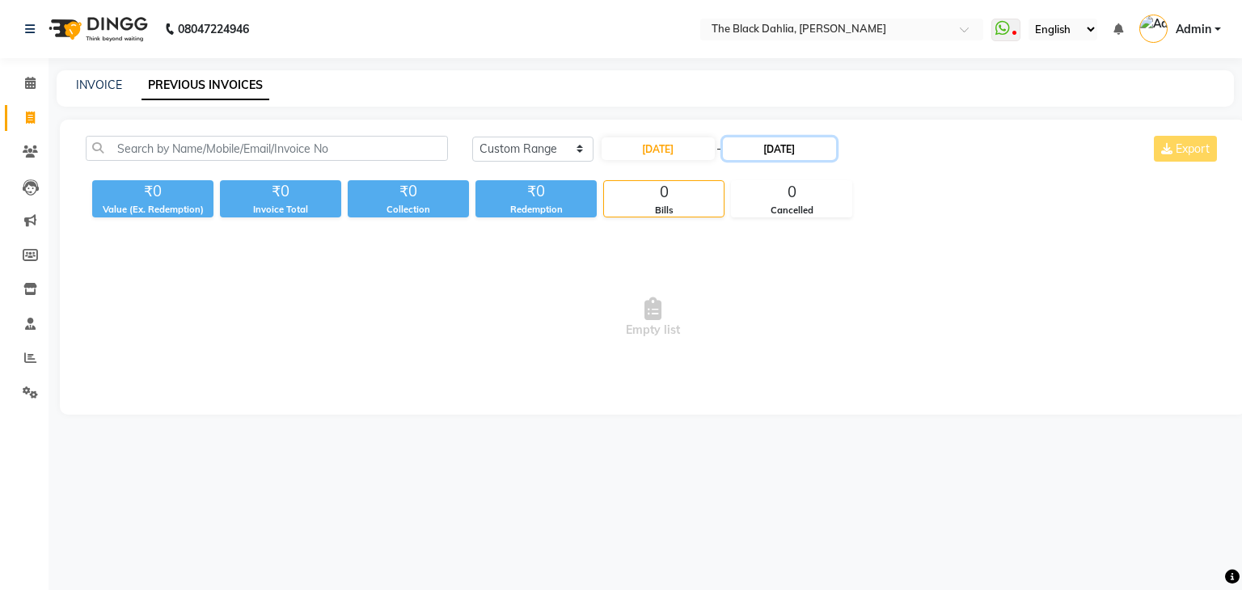
click at [779, 146] on input "[DATE]" at bounding box center [779, 148] width 113 height 23
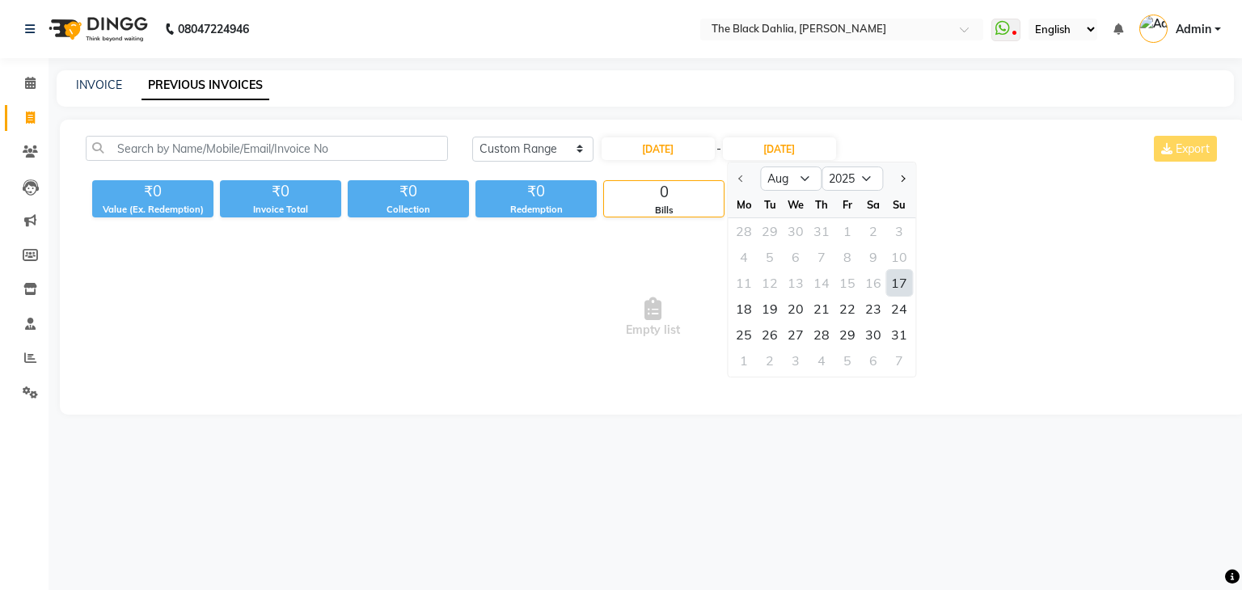
click at [900, 280] on div "17" at bounding box center [899, 283] width 26 height 26
type input "[DATE]"
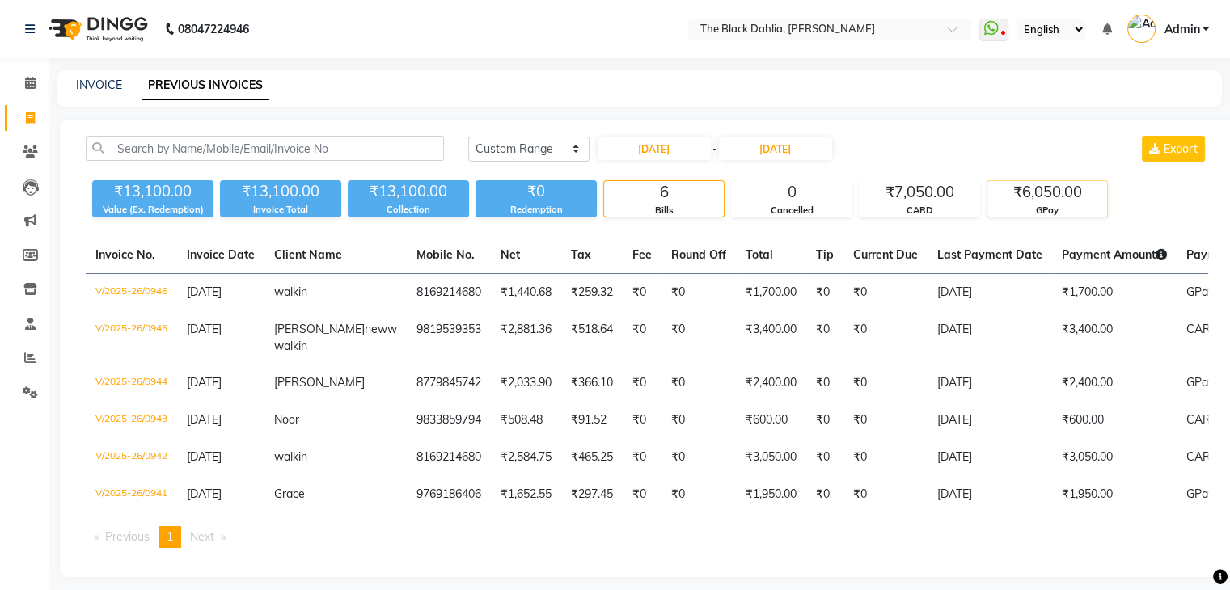
click at [1054, 196] on div "₹6,050.00" at bounding box center [1047, 192] width 120 height 23
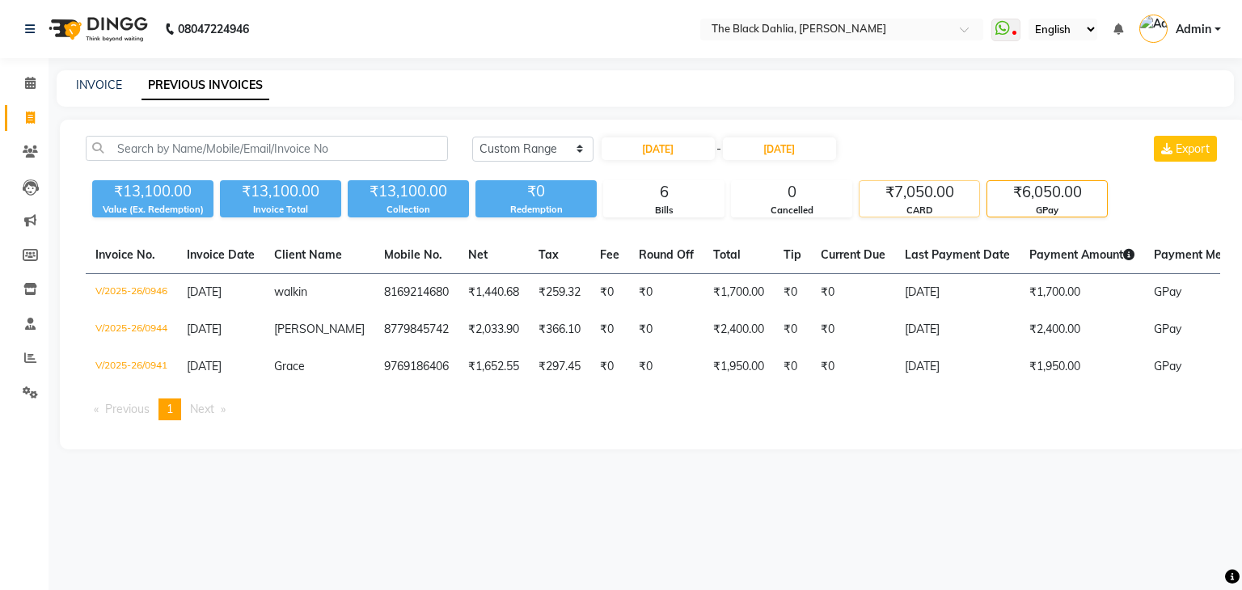
click at [938, 204] on div "CARD" at bounding box center [919, 211] width 120 height 14
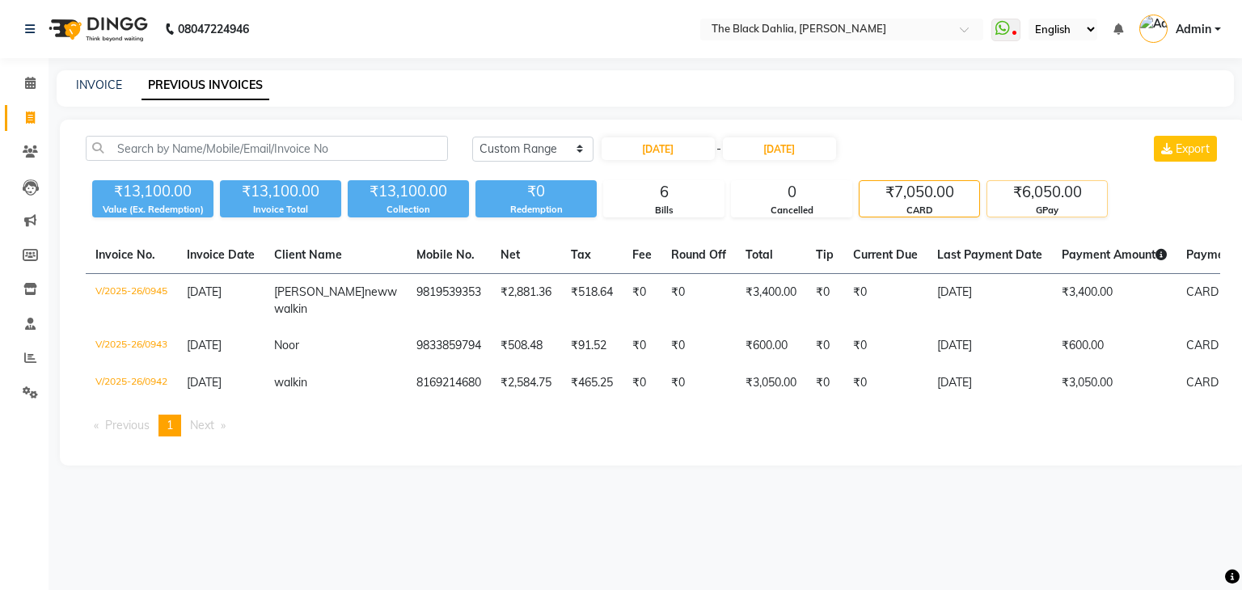
click at [1044, 201] on div "₹6,050.00" at bounding box center [1047, 192] width 120 height 23
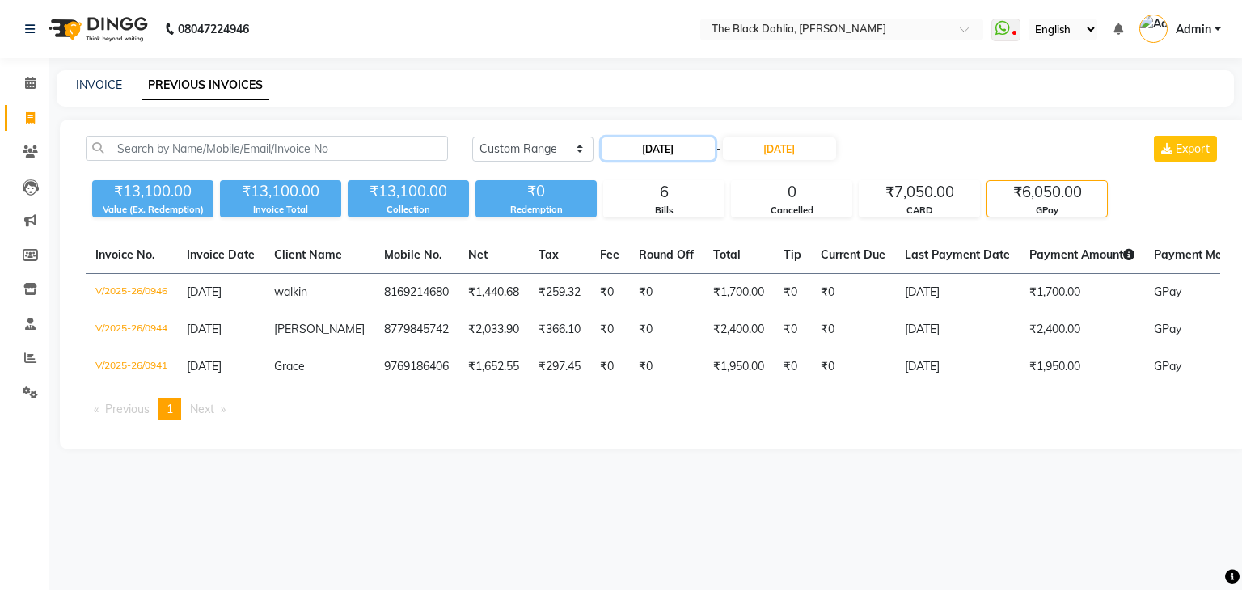
click at [644, 153] on input "[DATE]" at bounding box center [658, 148] width 113 height 23
select select "8"
select select "2025"
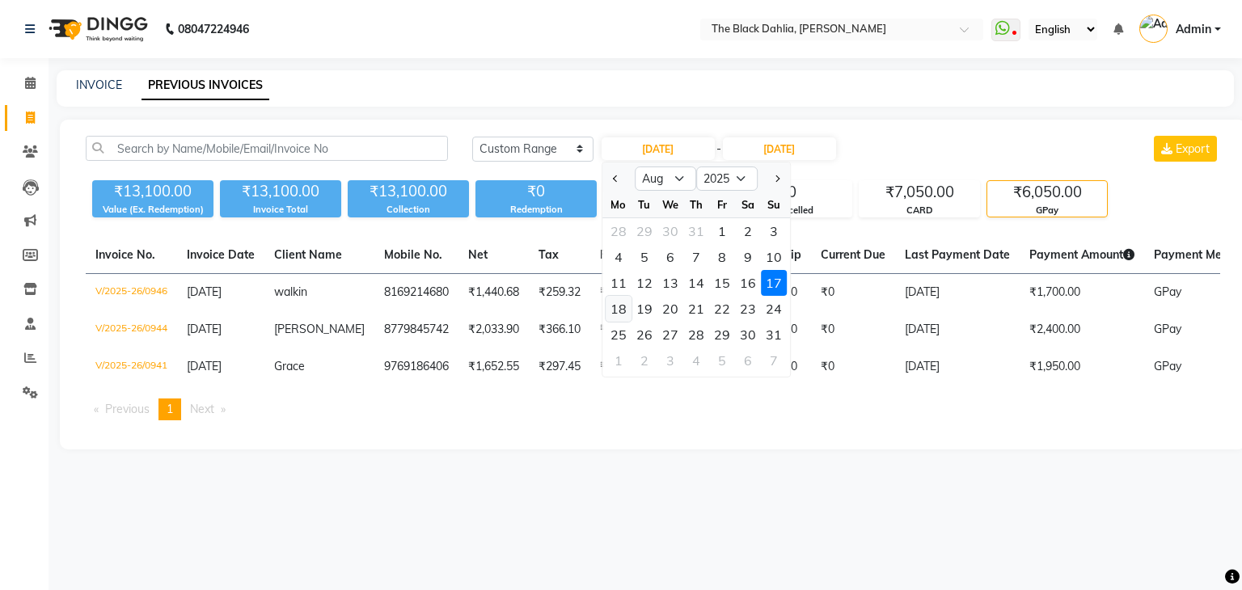
click at [626, 306] on div "18" at bounding box center [619, 309] width 26 height 26
type input "[DATE]"
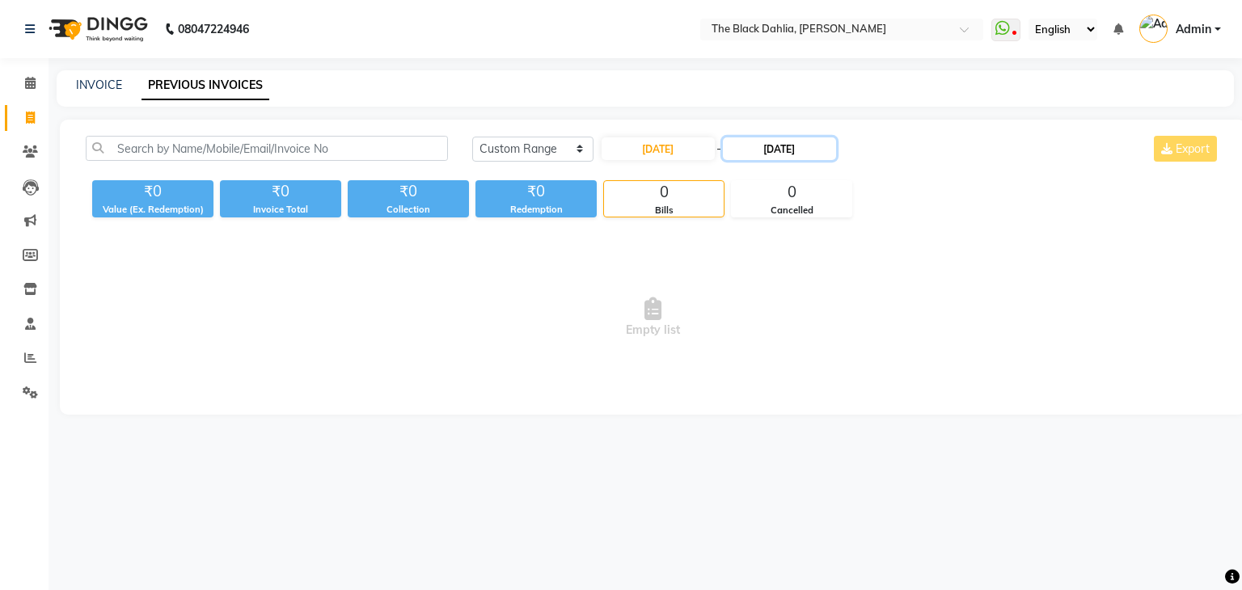
click at [796, 138] on input "[DATE]" at bounding box center [779, 148] width 113 height 23
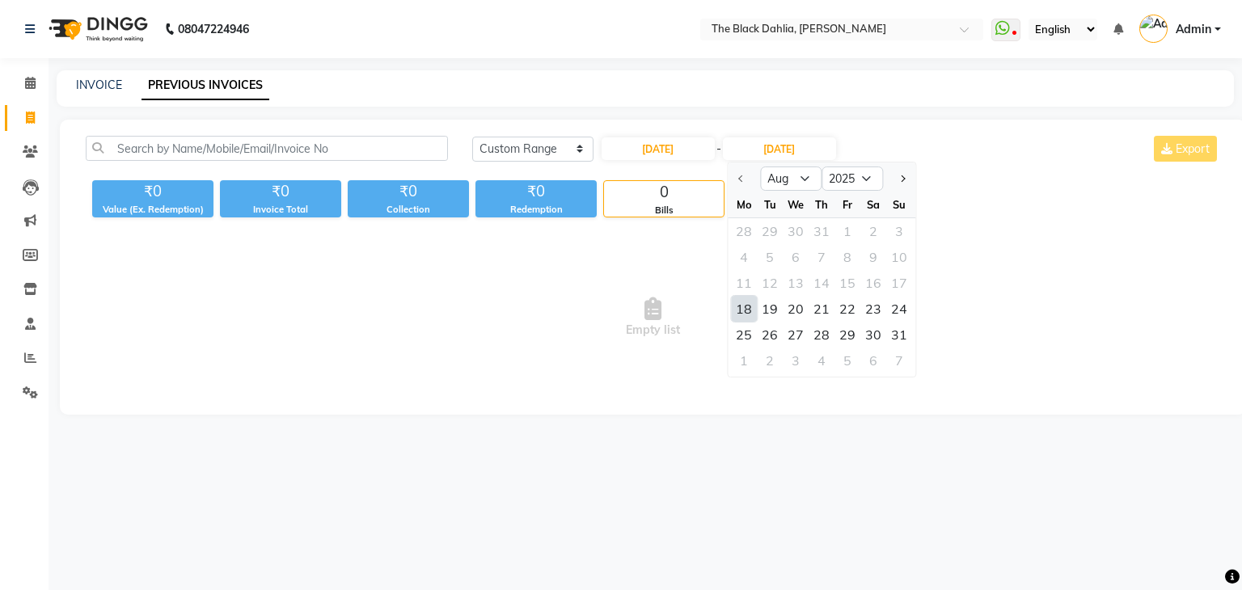
click at [743, 304] on div "18" at bounding box center [744, 309] width 26 height 26
type input "[DATE]"
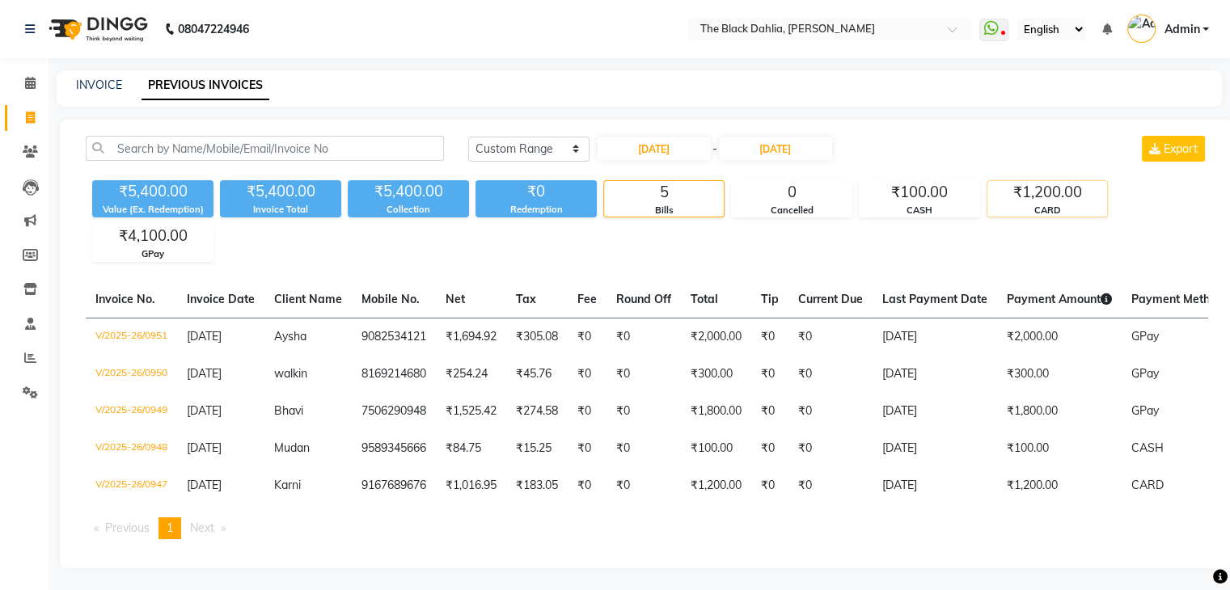
click at [1025, 213] on div "CARD" at bounding box center [1047, 211] width 120 height 14
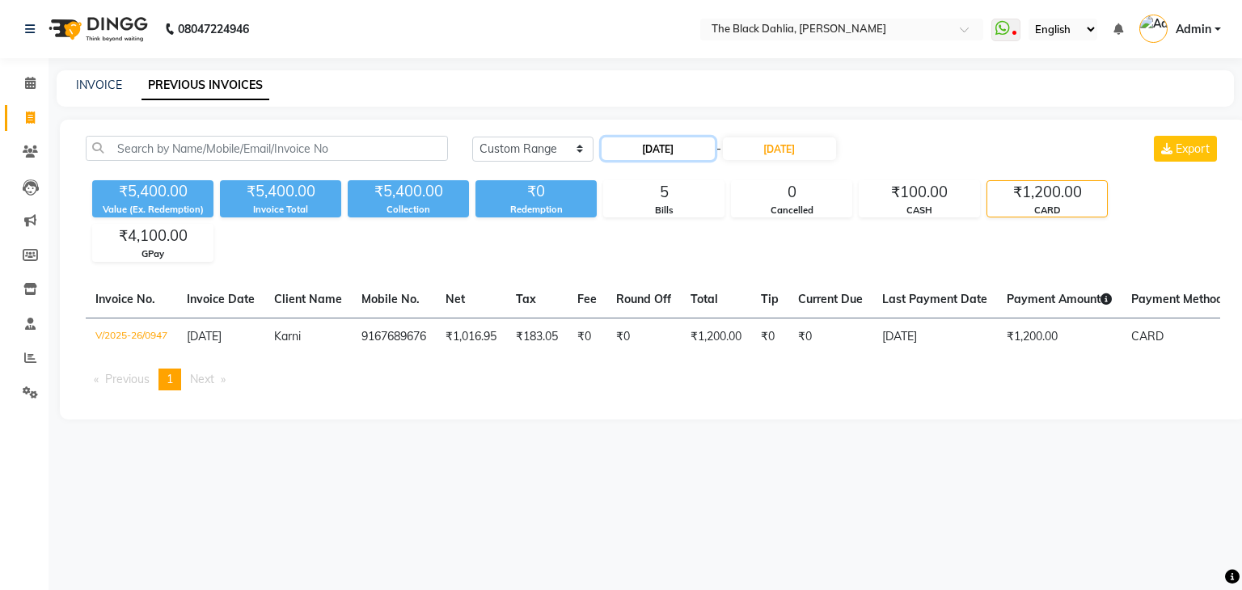
click at [682, 142] on input "[DATE]" at bounding box center [658, 148] width 113 height 23
select select "8"
select select "2025"
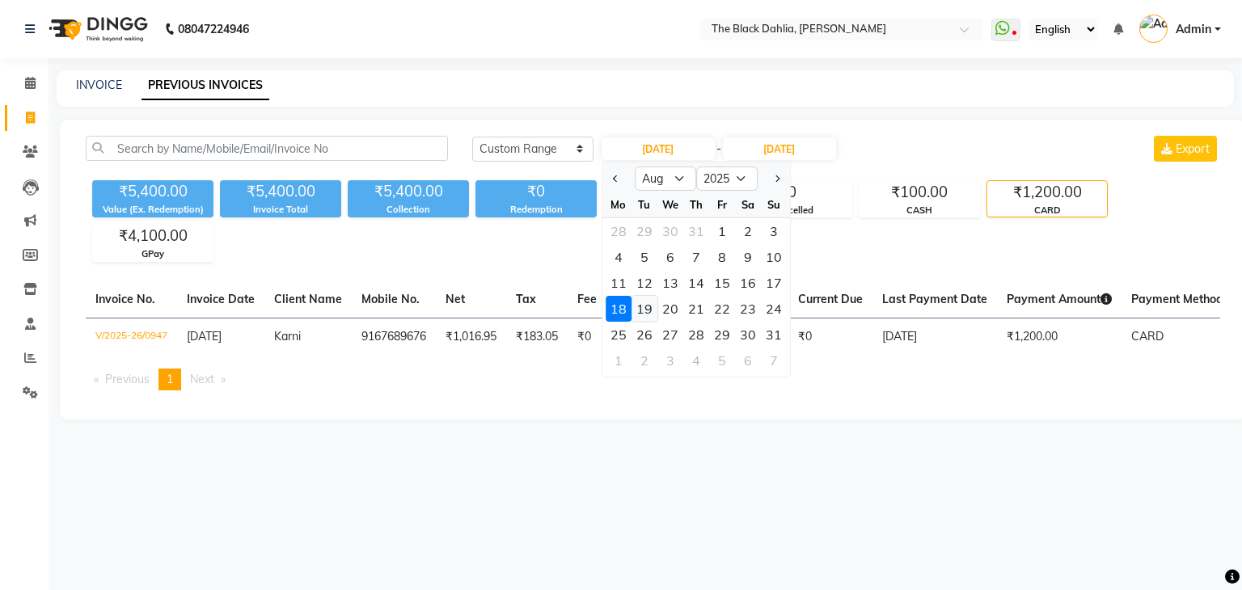
click at [641, 308] on div "19" at bounding box center [644, 309] width 26 height 26
type input "[DATE]"
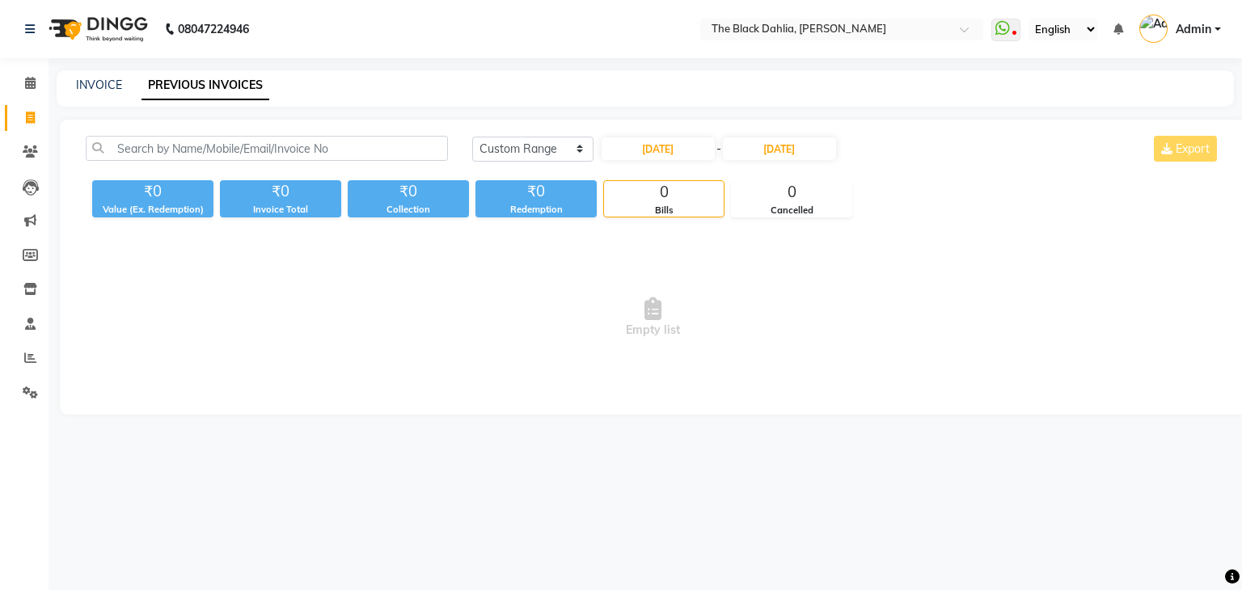
click at [793, 133] on div "Today Yesterday Custom Range 19-08-2025 - 18-08-2025 Export ₹0 Value (Ex. Redem…" at bounding box center [653, 267] width 1186 height 295
click at [789, 153] on input "[DATE]" at bounding box center [779, 148] width 113 height 23
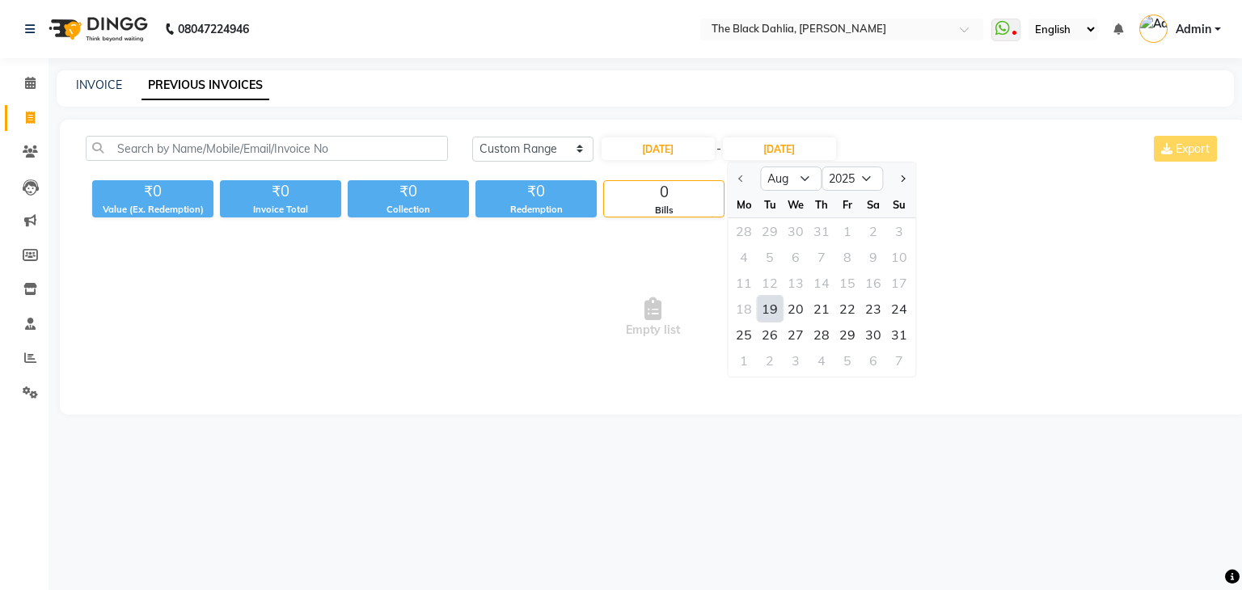
click at [766, 313] on div "19" at bounding box center [770, 309] width 26 height 26
type input "[DATE]"
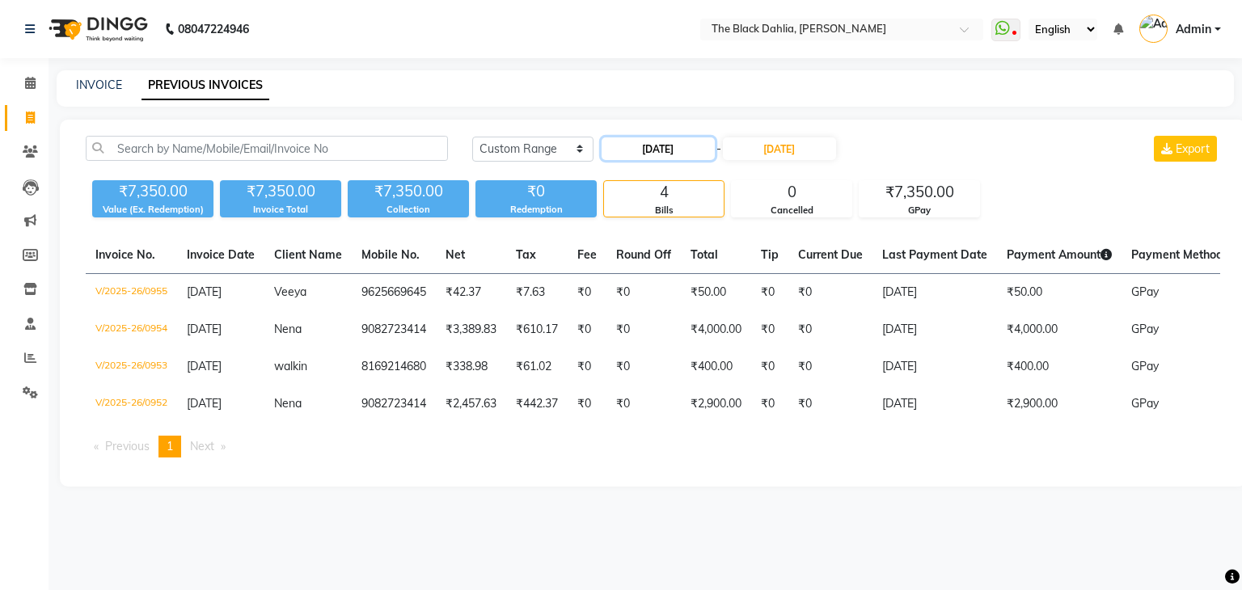
click at [688, 139] on input "[DATE]" at bounding box center [658, 148] width 113 height 23
select select "8"
select select "2025"
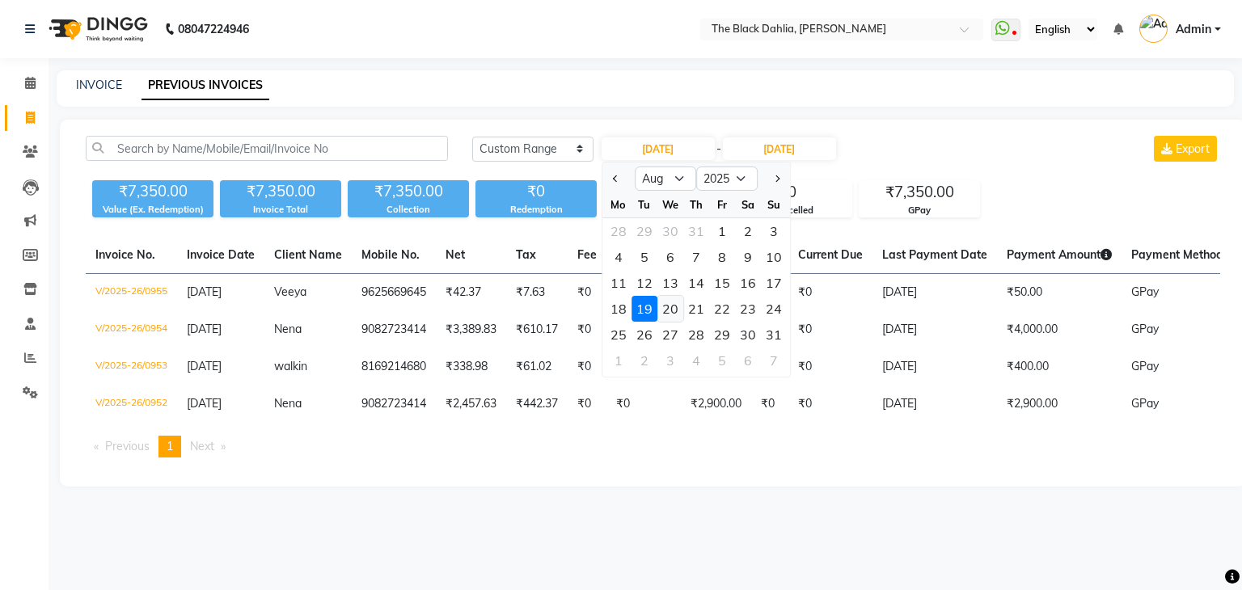
click at [668, 306] on div "20" at bounding box center [670, 309] width 26 height 26
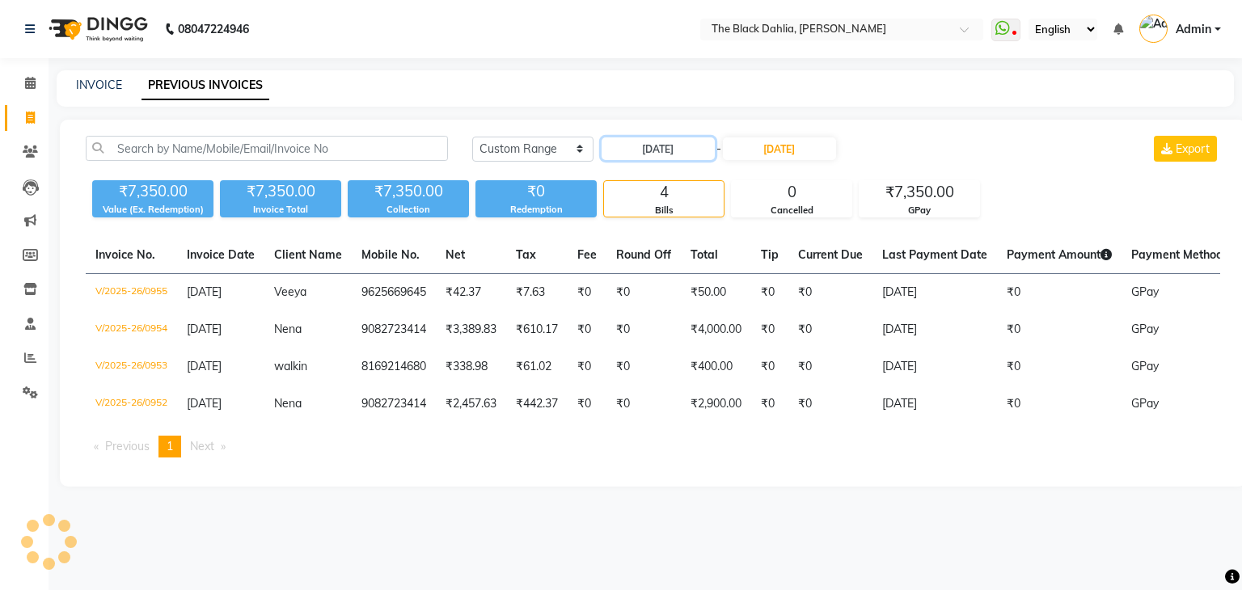
type input "[DATE]"
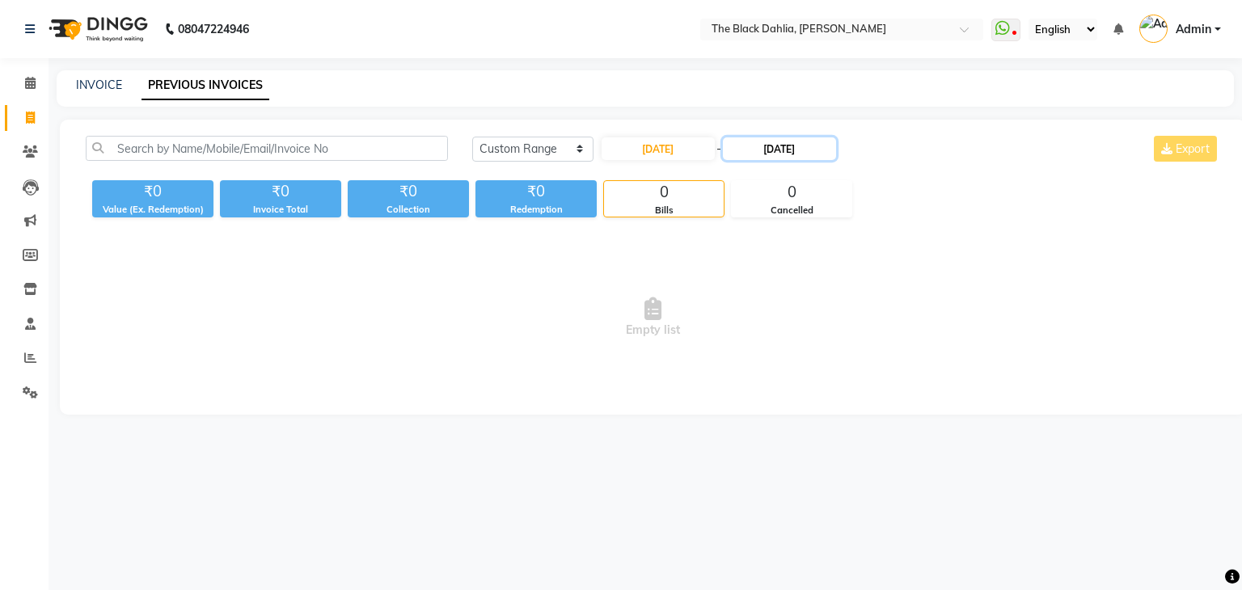
click at [777, 150] on input "[DATE]" at bounding box center [779, 148] width 113 height 23
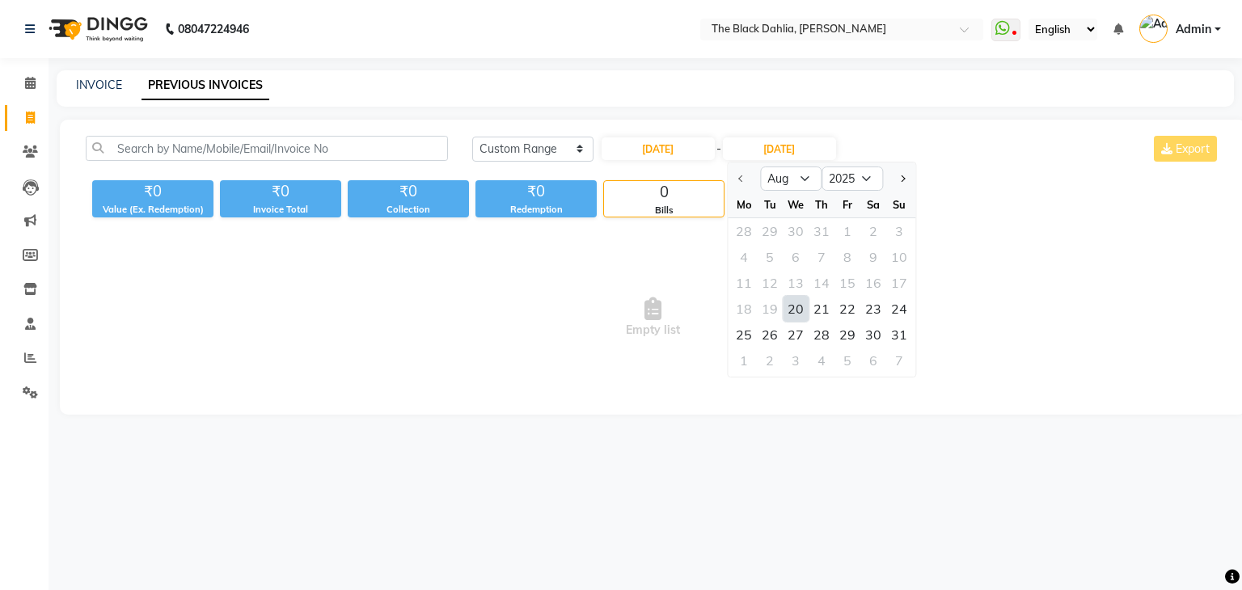
click at [792, 309] on div "20" at bounding box center [796, 309] width 26 height 26
type input "[DATE]"
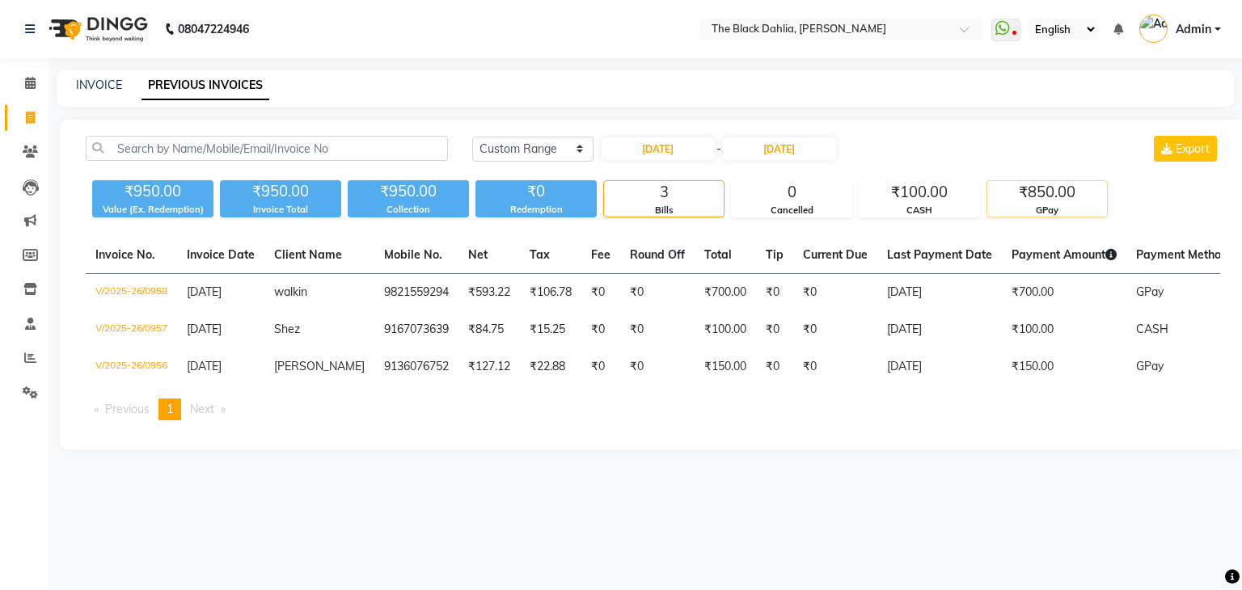
click at [1068, 208] on div "GPay" at bounding box center [1047, 211] width 120 height 14
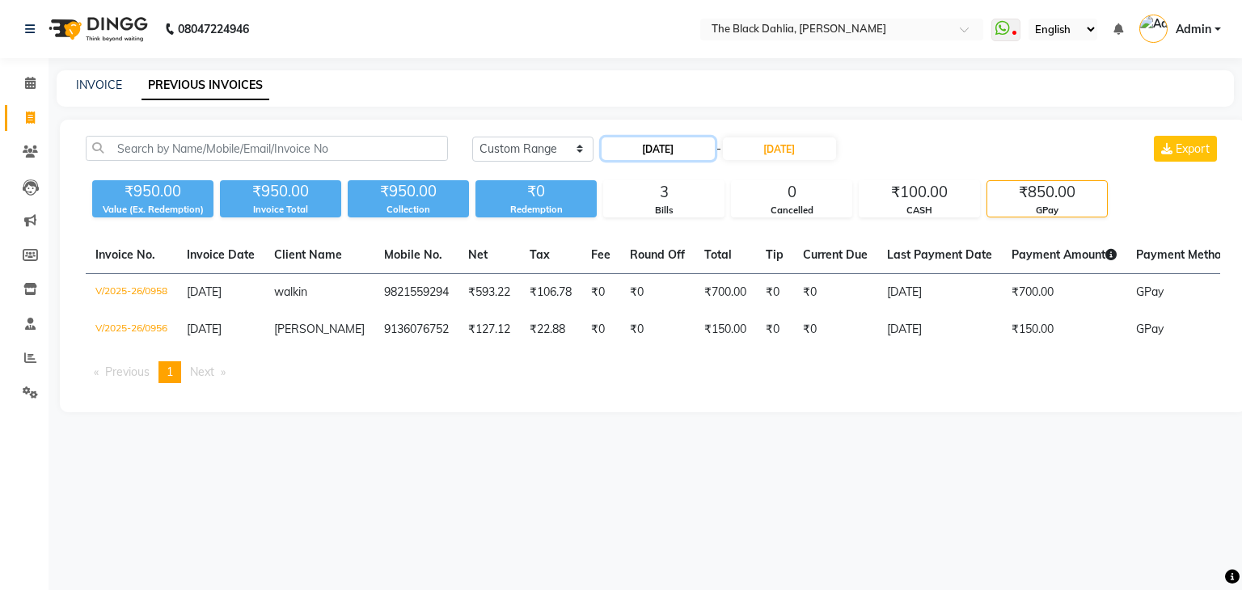
click at [677, 145] on input "[DATE]" at bounding box center [658, 148] width 113 height 23
select select "8"
select select "2025"
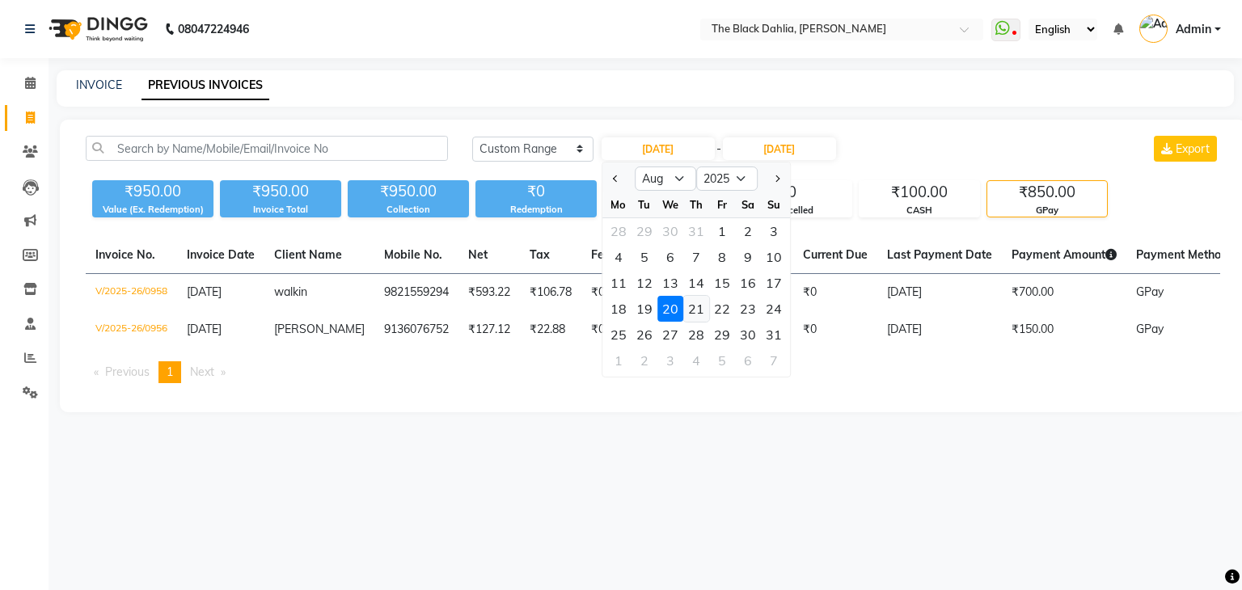
click at [696, 311] on div "21" at bounding box center [696, 309] width 26 height 26
type input "[DATE]"
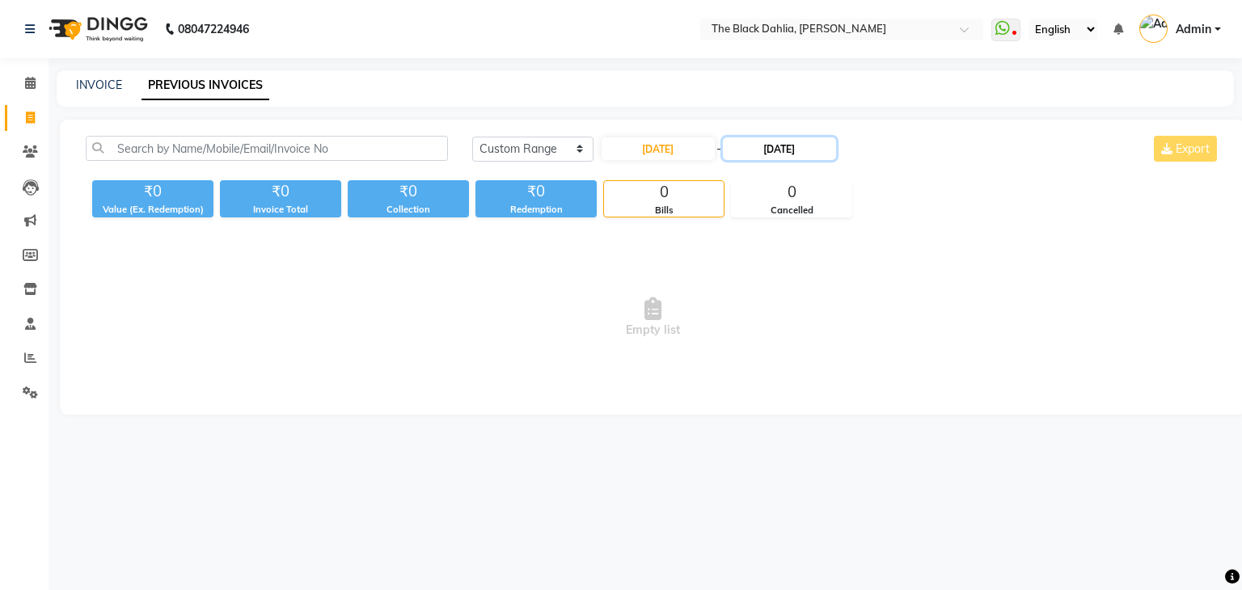
click at [770, 149] on input "[DATE]" at bounding box center [779, 148] width 113 height 23
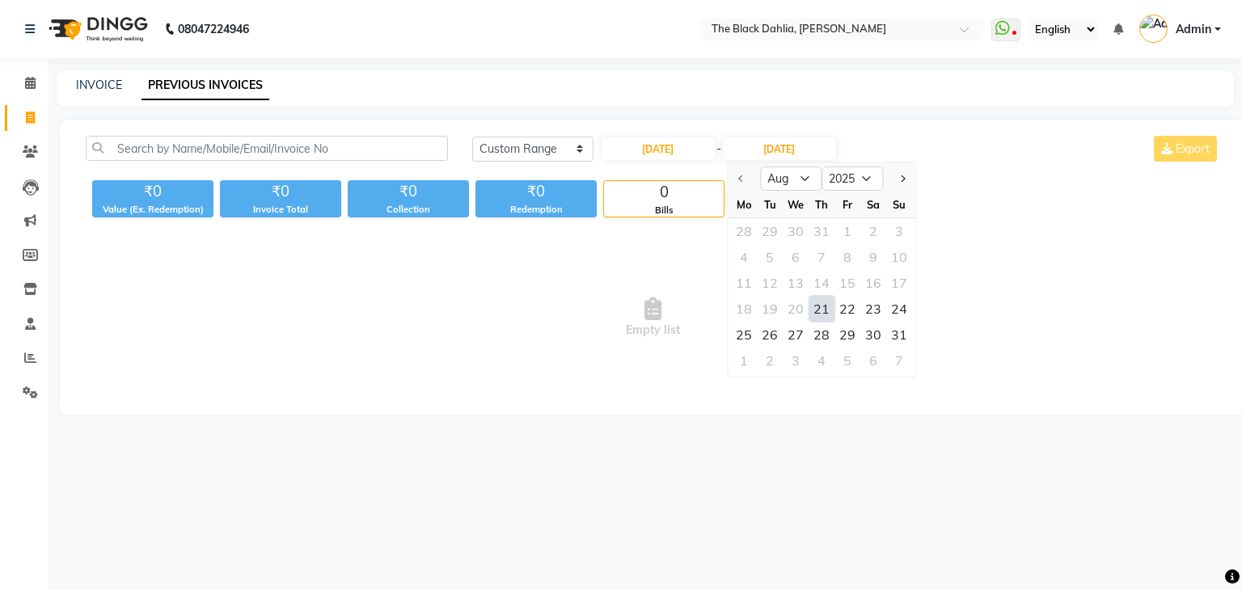
click at [813, 301] on div "21" at bounding box center [822, 309] width 26 height 26
type input "[DATE]"
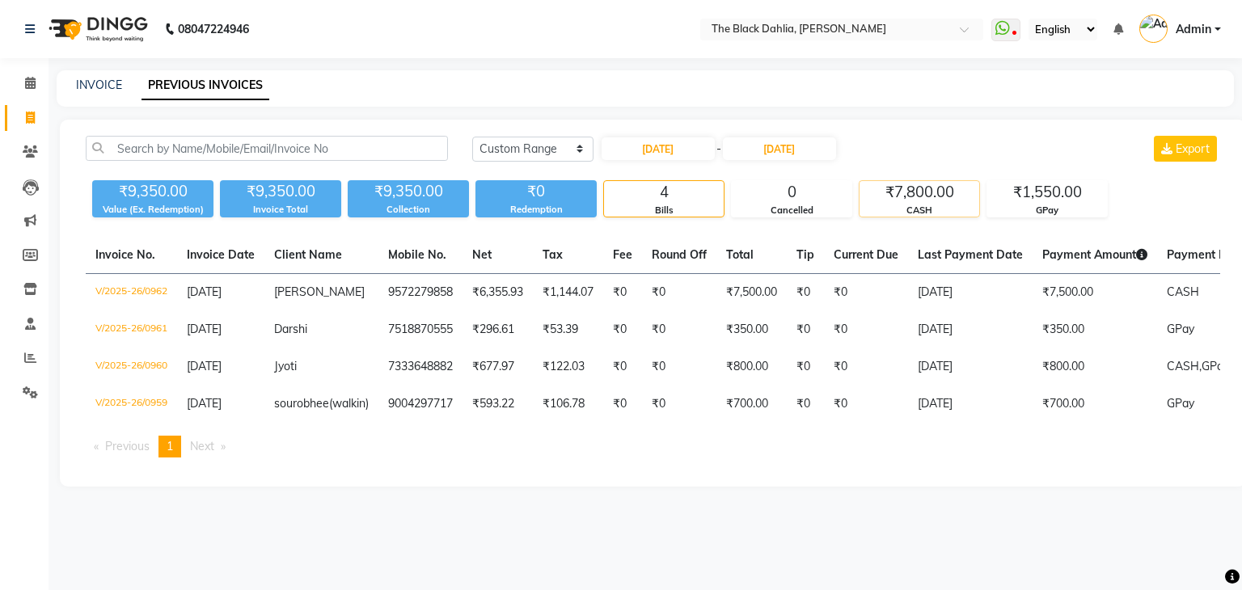
click at [931, 199] on div "₹7,800.00" at bounding box center [919, 192] width 120 height 23
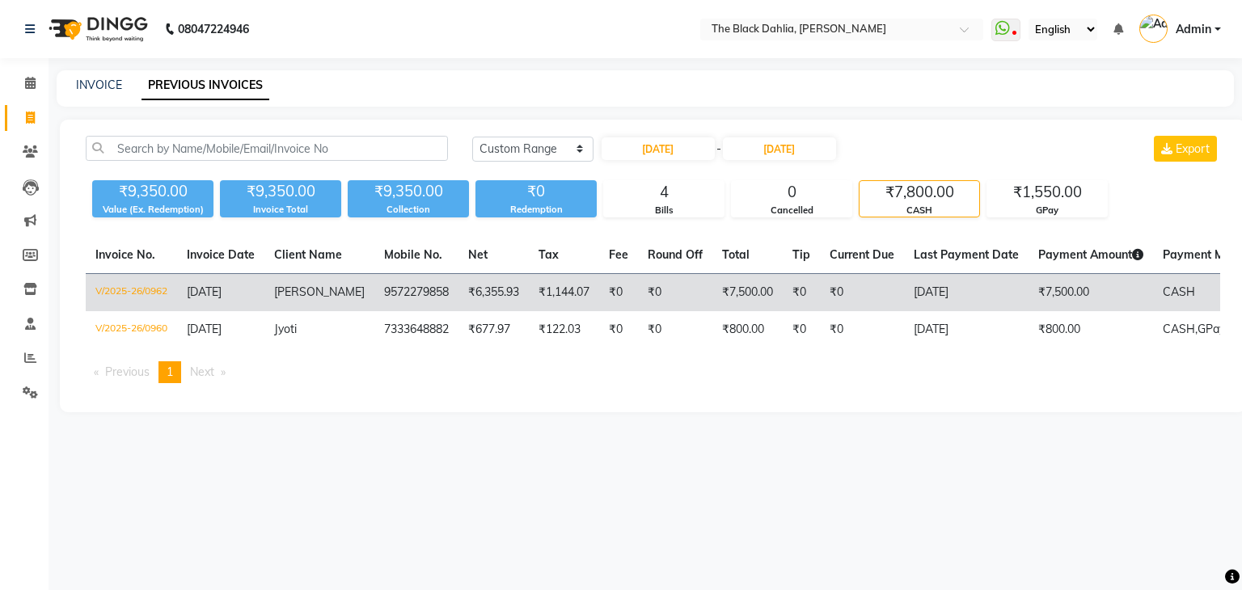
click at [159, 290] on td "V/2025-26/0962" at bounding box center [131, 293] width 91 height 38
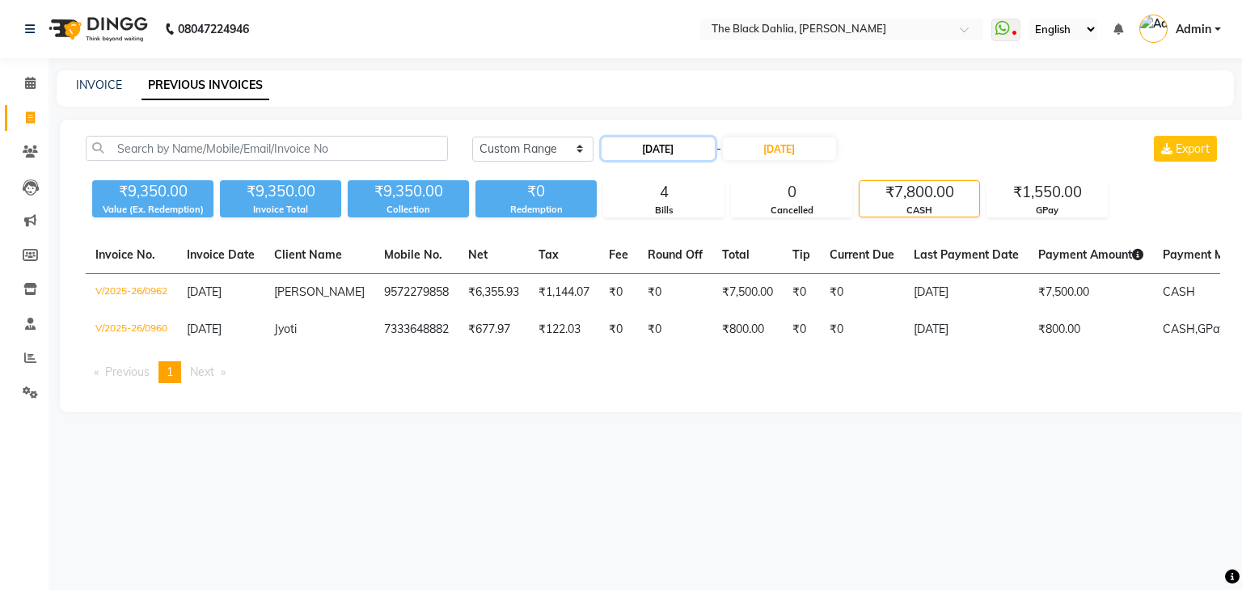
click at [655, 155] on input "[DATE]" at bounding box center [658, 148] width 113 height 23
select select "8"
select select "2025"
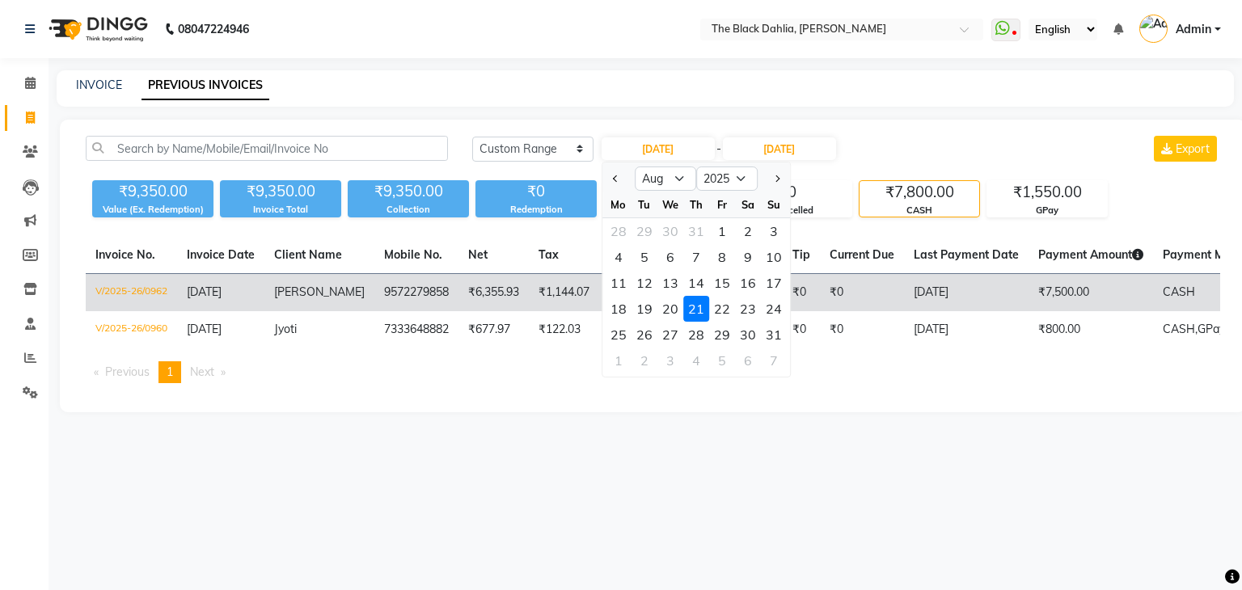
click at [694, 307] on div "21" at bounding box center [696, 309] width 26 height 26
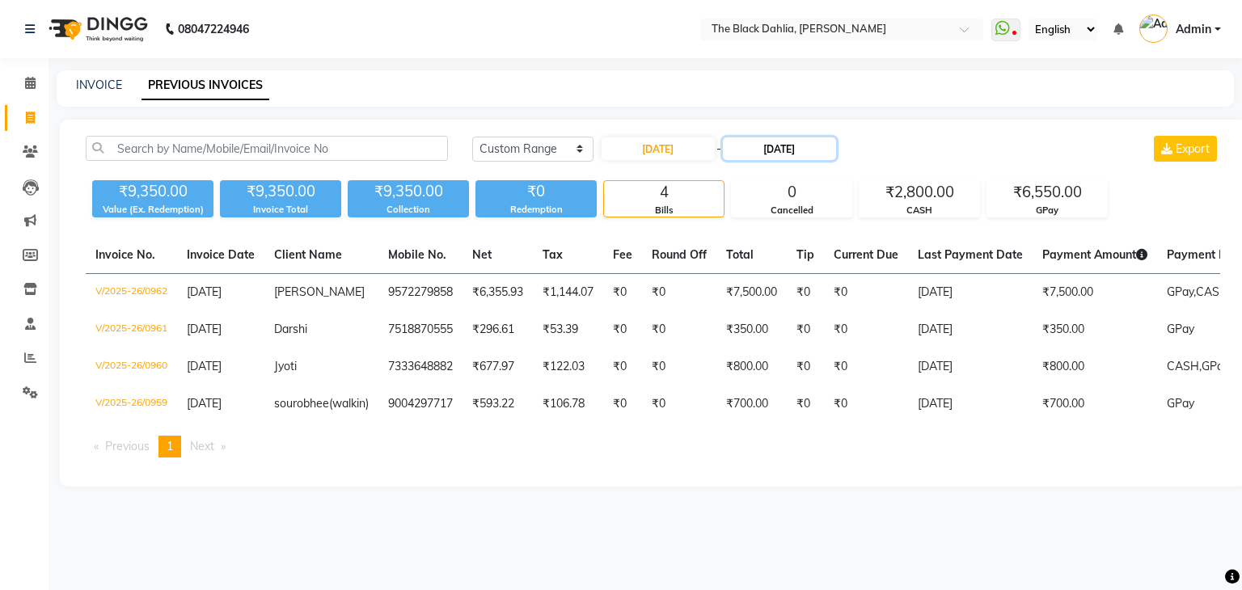
click at [750, 151] on input "[DATE]" at bounding box center [779, 148] width 113 height 23
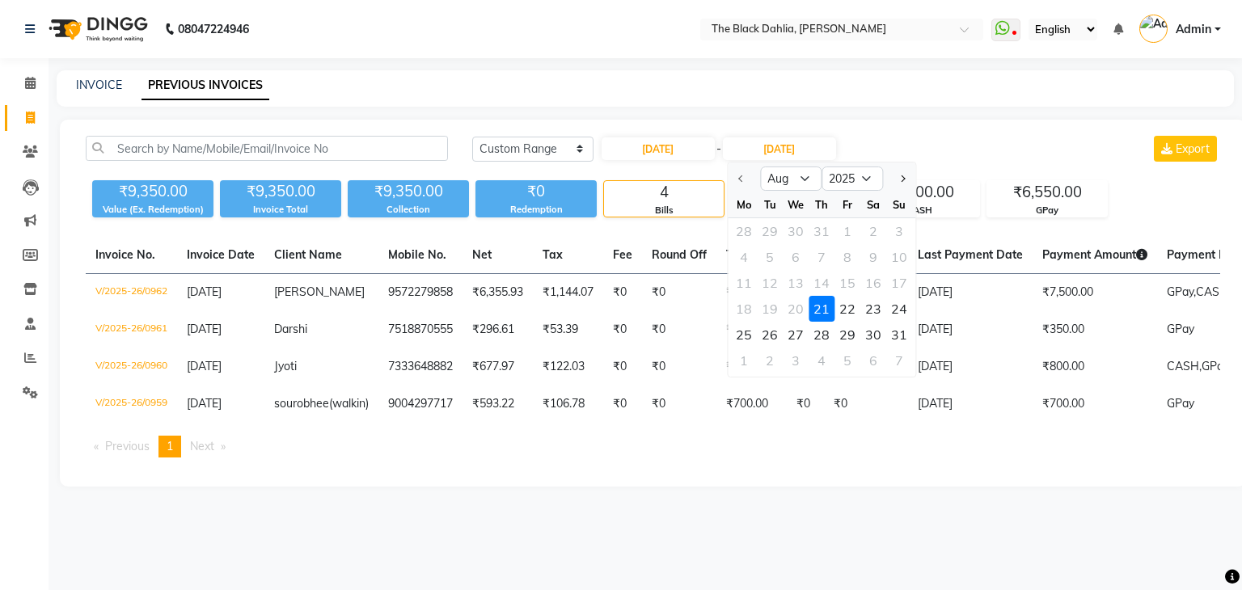
click at [821, 311] on div "21" at bounding box center [822, 309] width 26 height 26
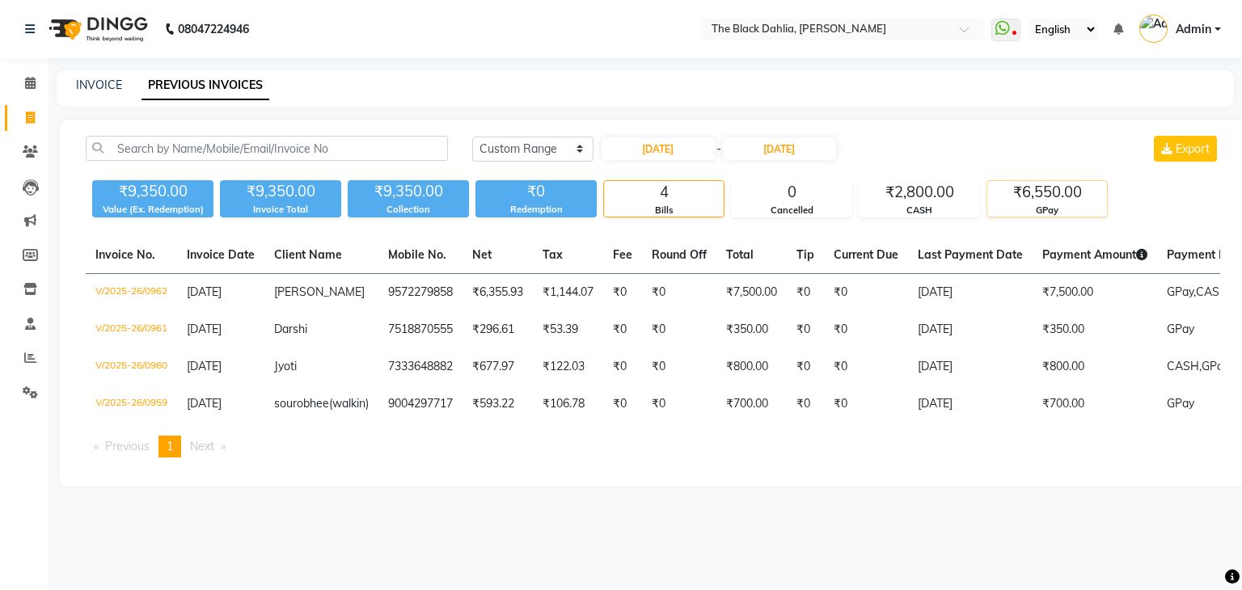
click at [1056, 201] on div "₹6,550.00" at bounding box center [1047, 192] width 120 height 23
click at [697, 148] on input "[DATE]" at bounding box center [658, 148] width 113 height 23
select select "8"
select select "2025"
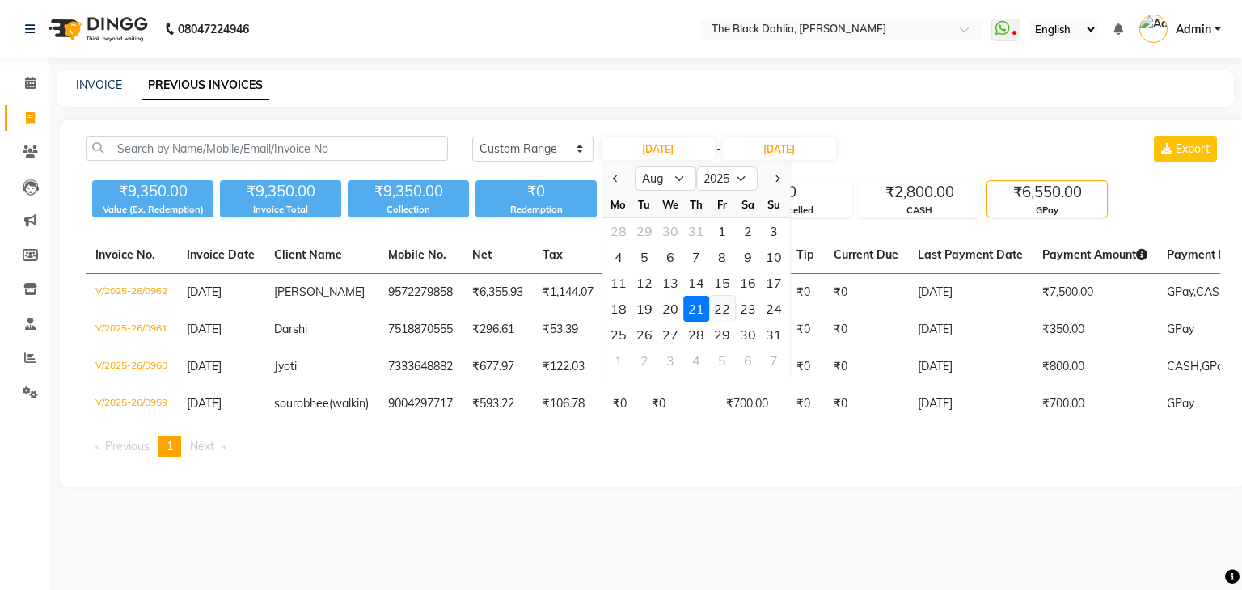
click at [717, 310] on div "22" at bounding box center [722, 309] width 26 height 26
type input "[DATE]"
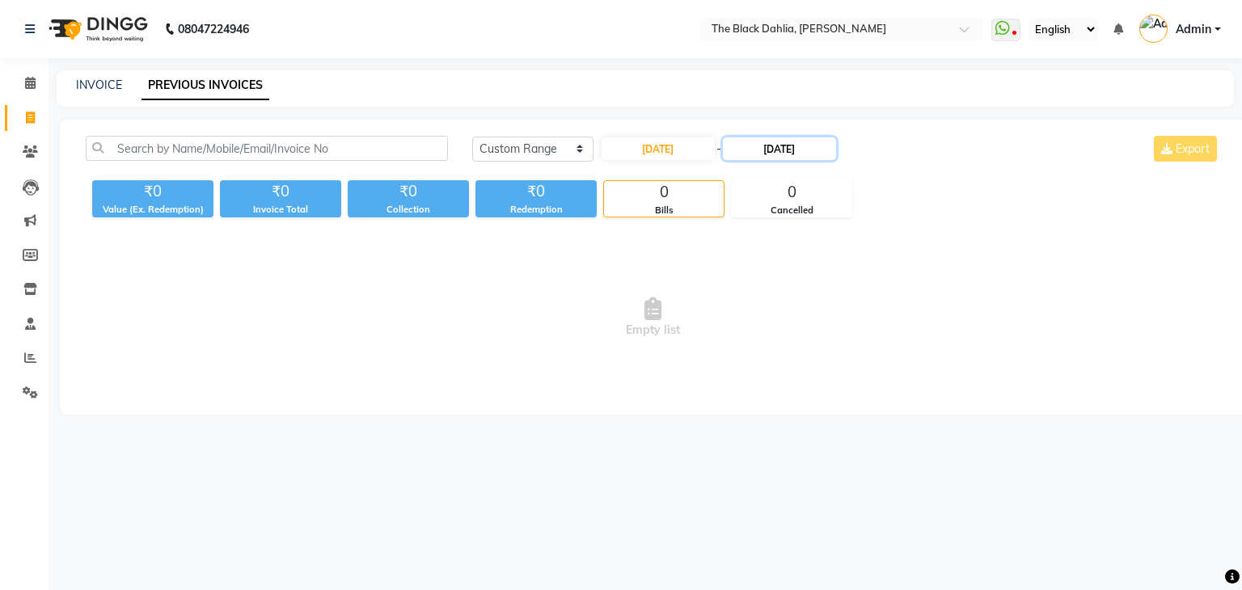
click at [790, 150] on input "[DATE]" at bounding box center [779, 148] width 113 height 23
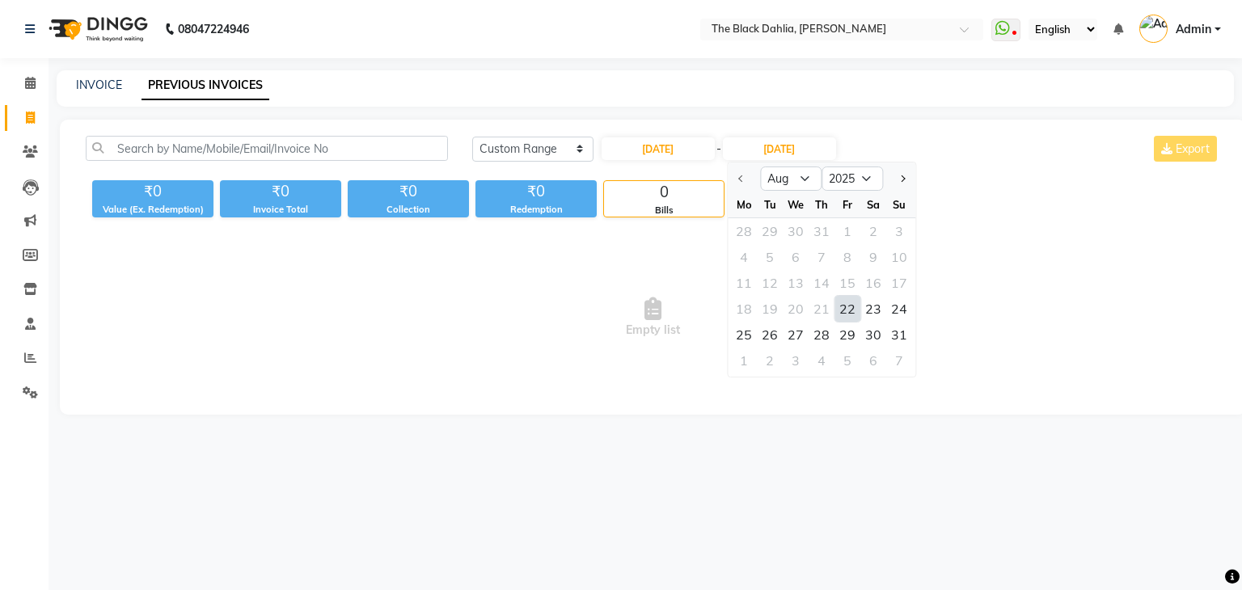
click at [855, 298] on div "22" at bounding box center [847, 309] width 26 height 26
type input "[DATE]"
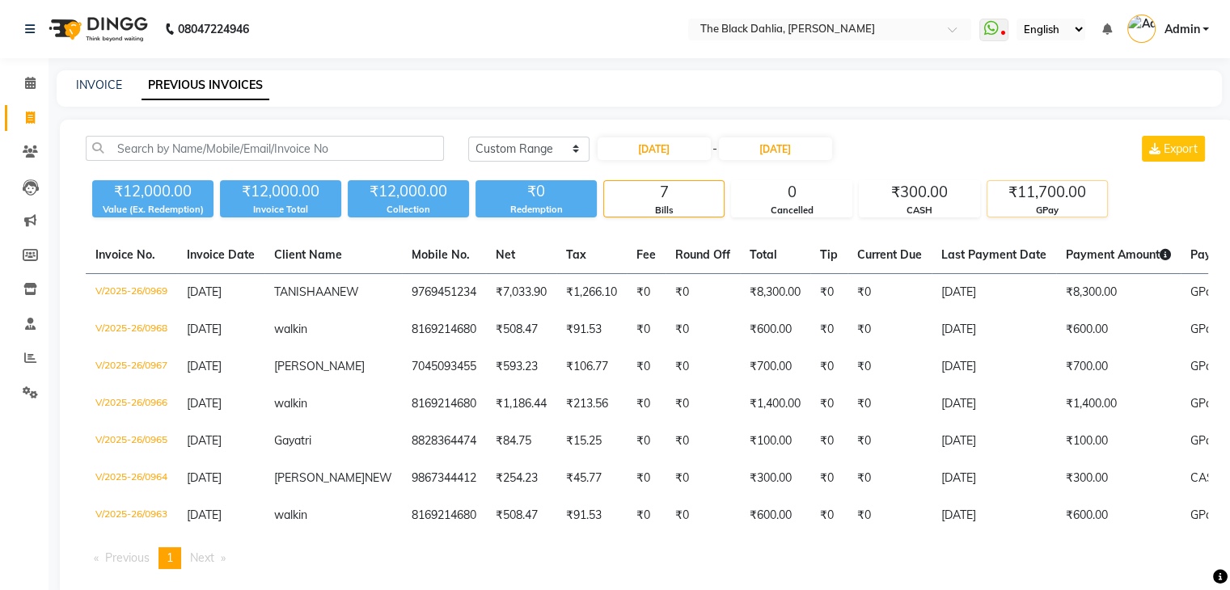
click at [1064, 199] on div "₹11,700.00" at bounding box center [1047, 192] width 120 height 23
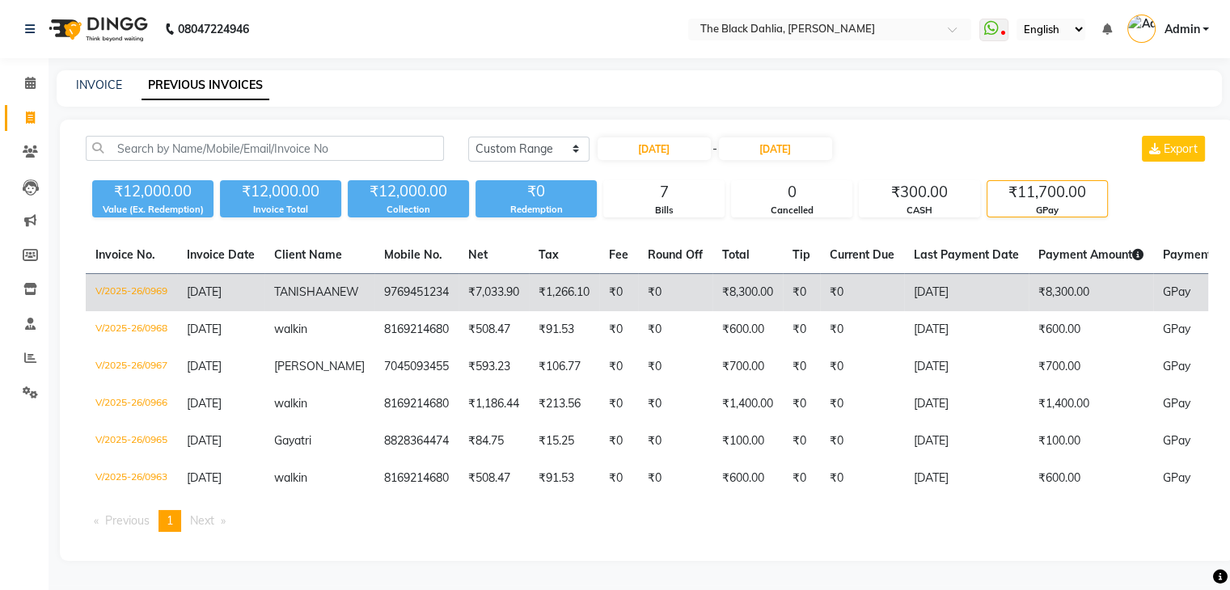
scroll to position [24, 0]
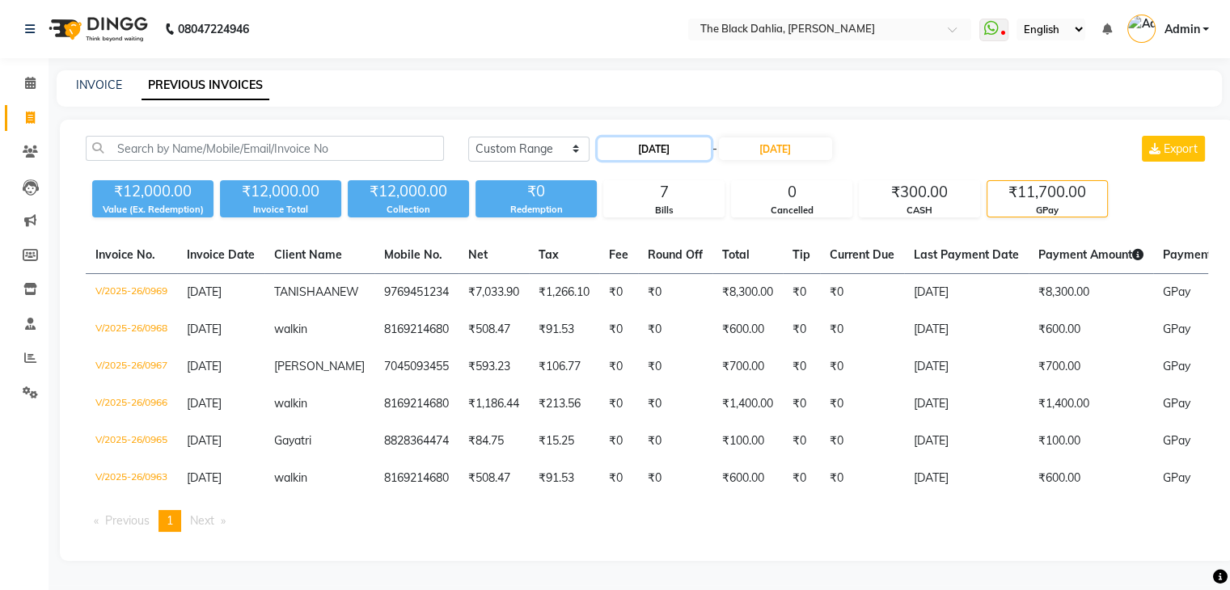
click at [675, 137] on input "[DATE]" at bounding box center [654, 148] width 113 height 23
select select "8"
select select "2025"
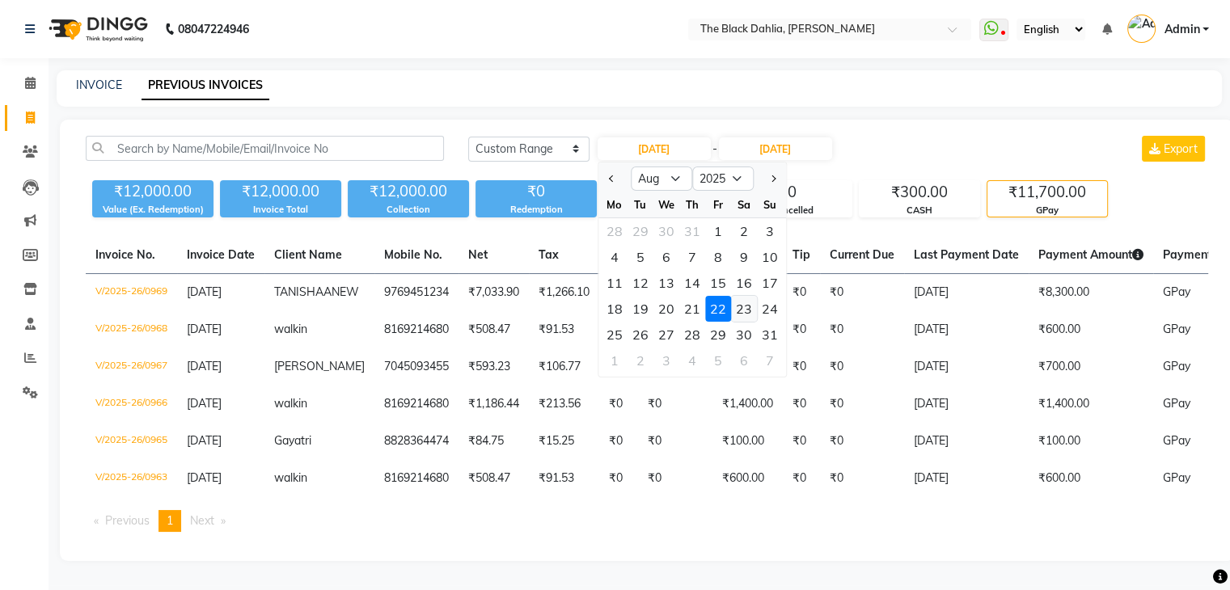
click at [737, 296] on div "23" at bounding box center [744, 309] width 26 height 26
type input "[DATE]"
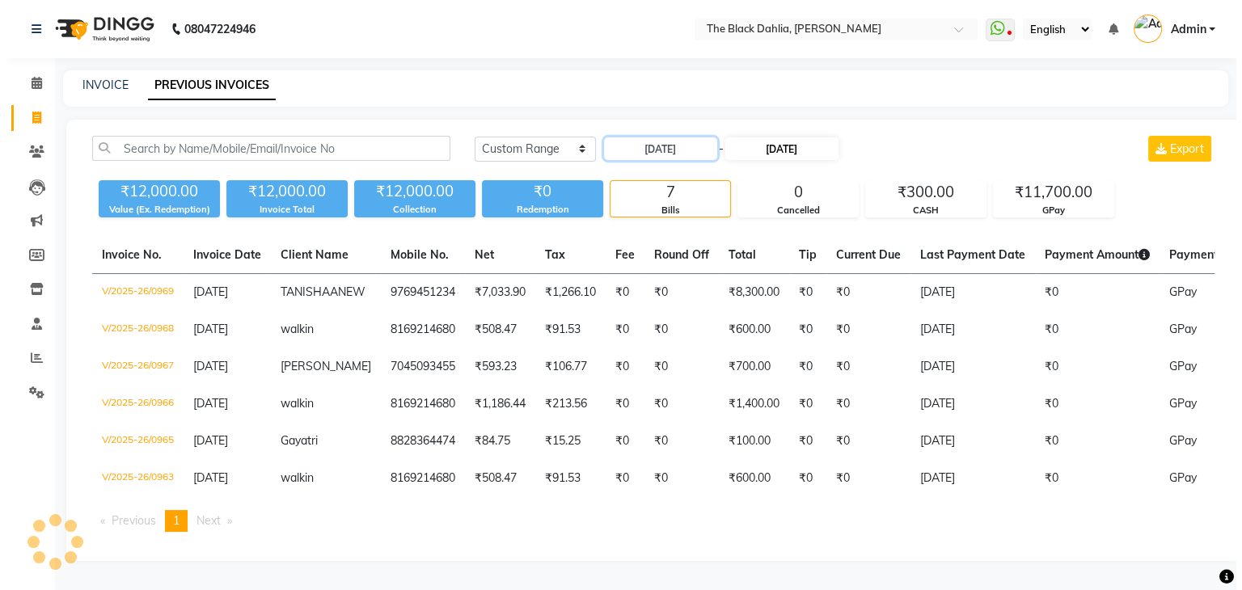
scroll to position [0, 0]
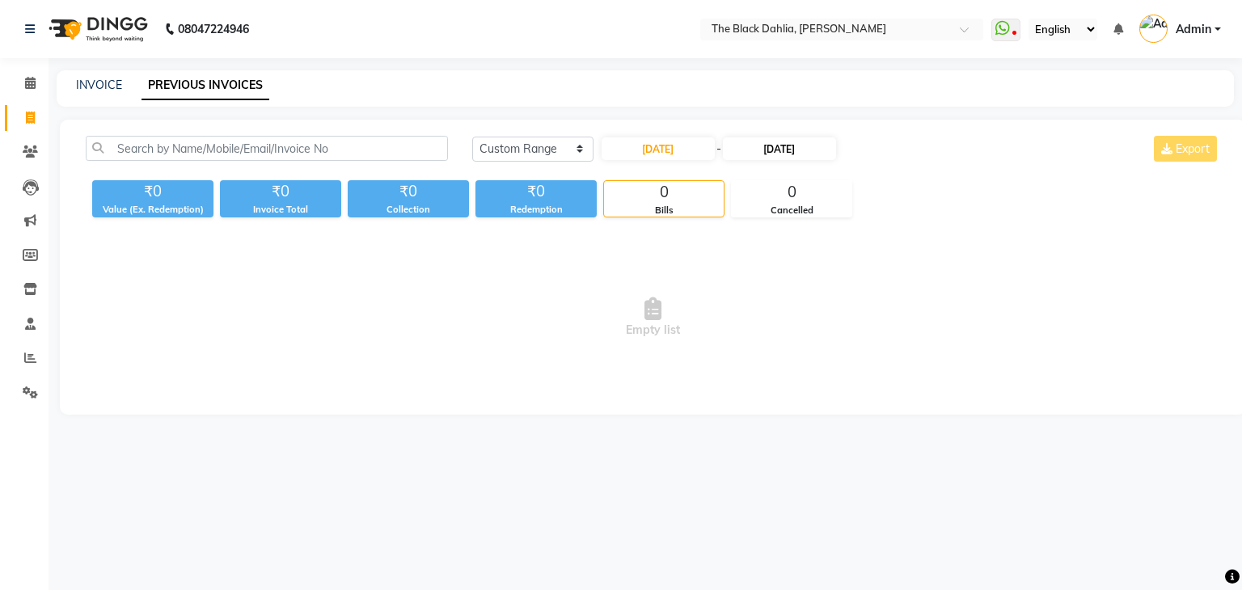
click at [788, 137] on div "23-08-2025 - 22-08-2025" at bounding box center [719, 149] width 238 height 26
click at [768, 143] on input "[DATE]" at bounding box center [779, 148] width 113 height 23
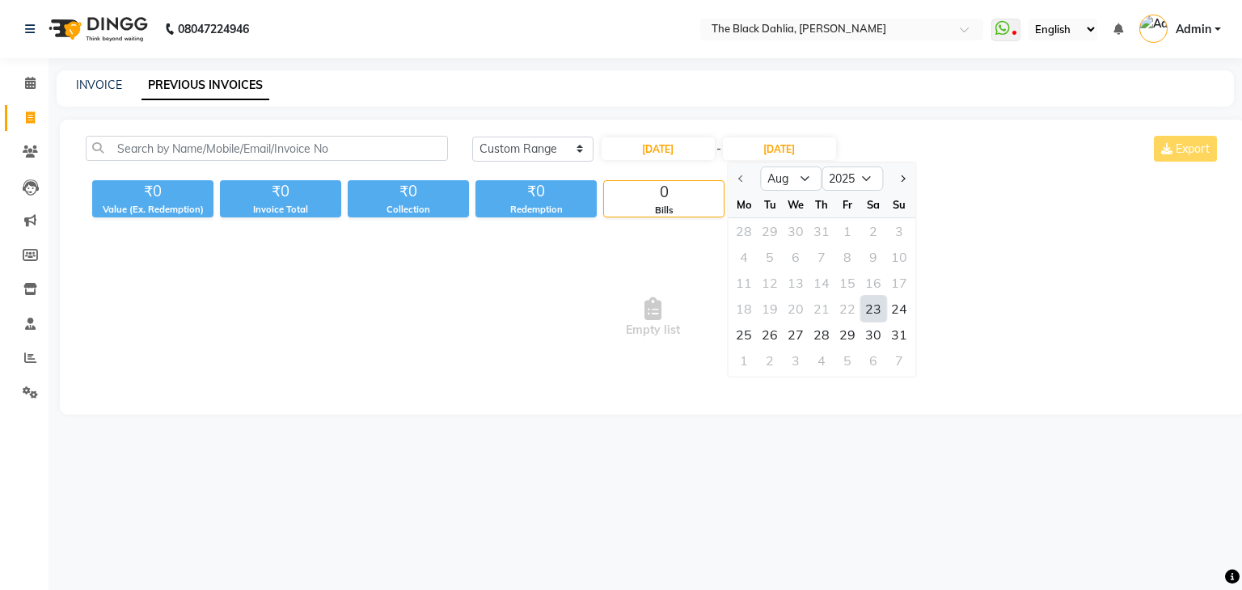
click at [871, 308] on div "23" at bounding box center [873, 309] width 26 height 26
type input "[DATE]"
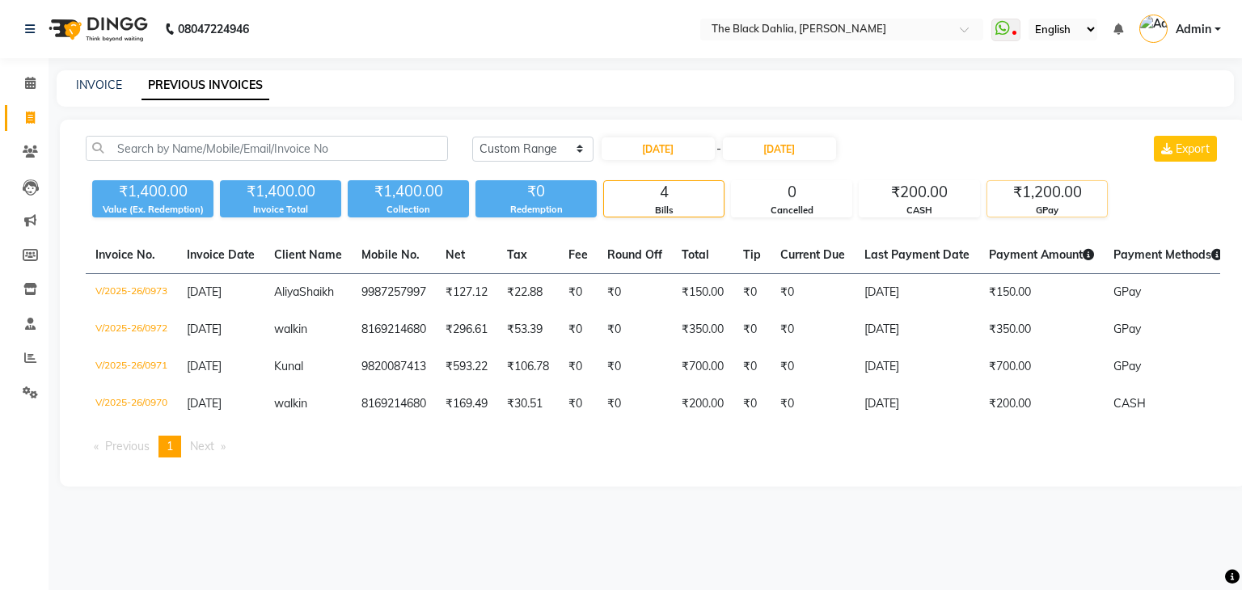
click at [1019, 195] on div "₹1,200.00" at bounding box center [1047, 192] width 120 height 23
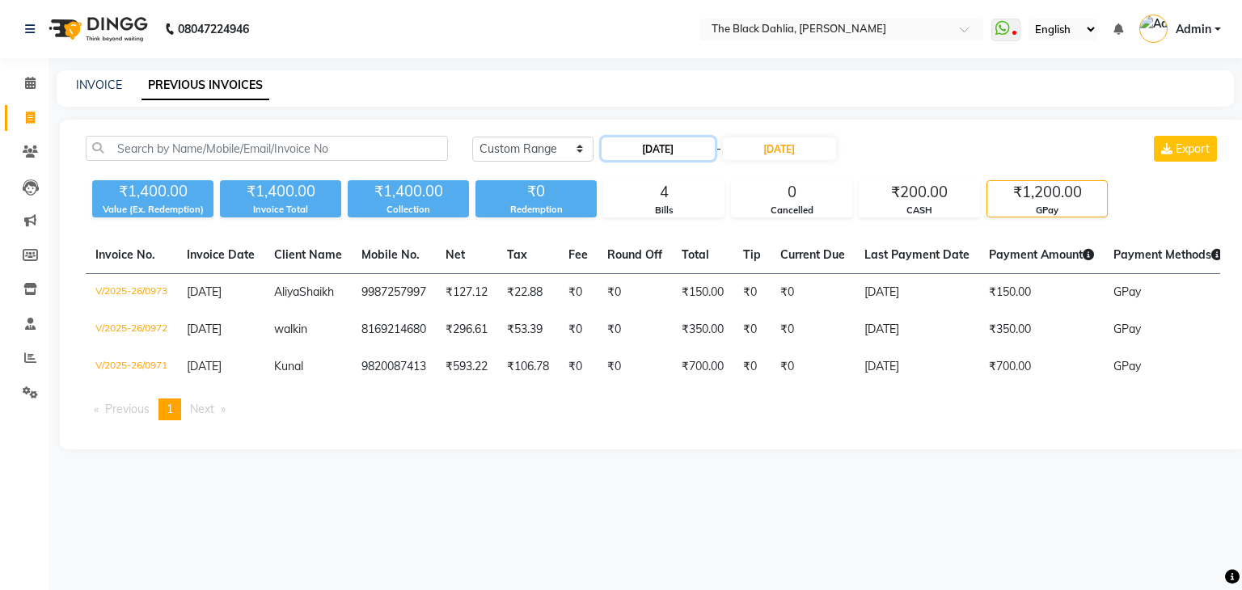
click at [670, 140] on input "[DATE]" at bounding box center [658, 148] width 113 height 23
select select "8"
select select "2025"
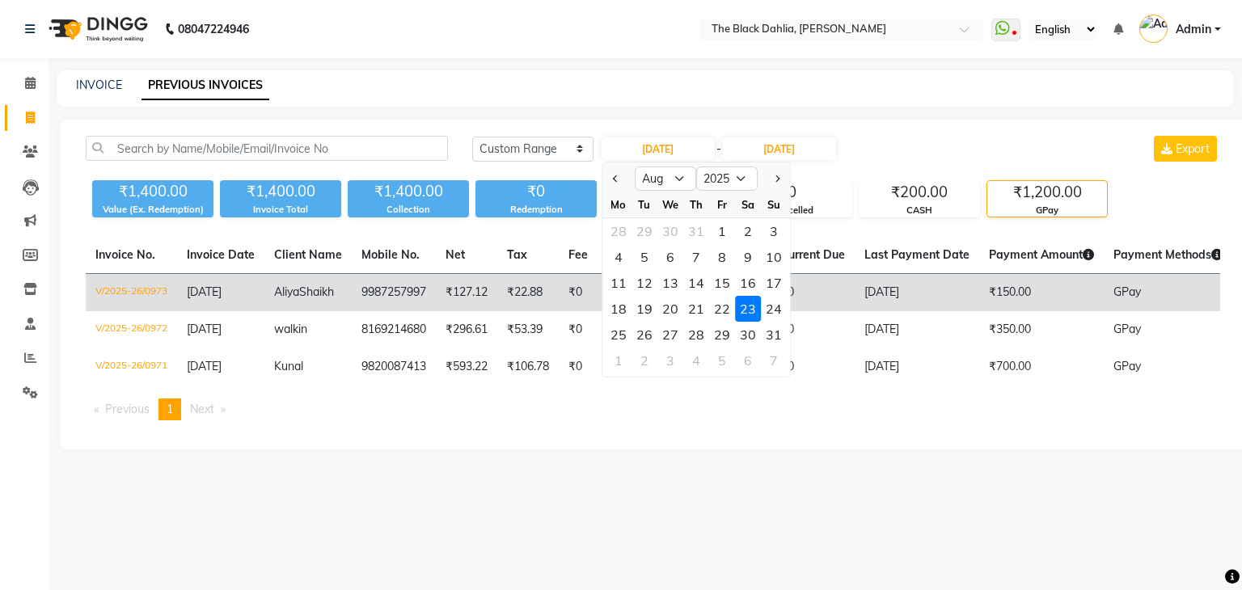
click at [766, 312] on div "24" at bounding box center [774, 309] width 26 height 26
type input "[DATE]"
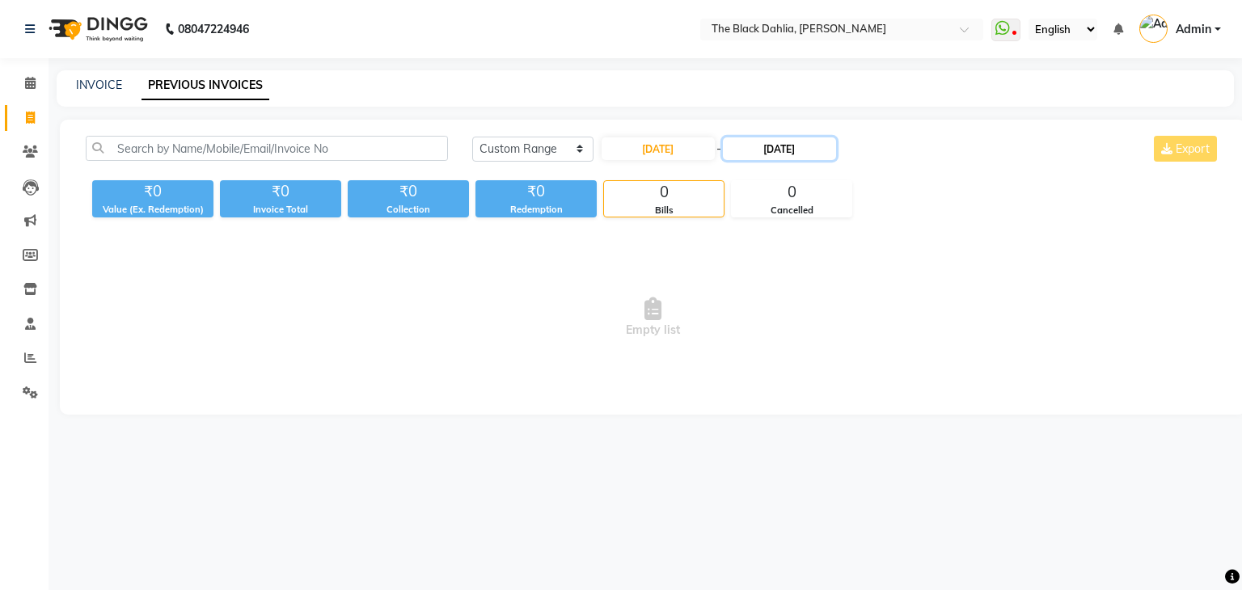
click at [802, 150] on input "[DATE]" at bounding box center [779, 148] width 113 height 23
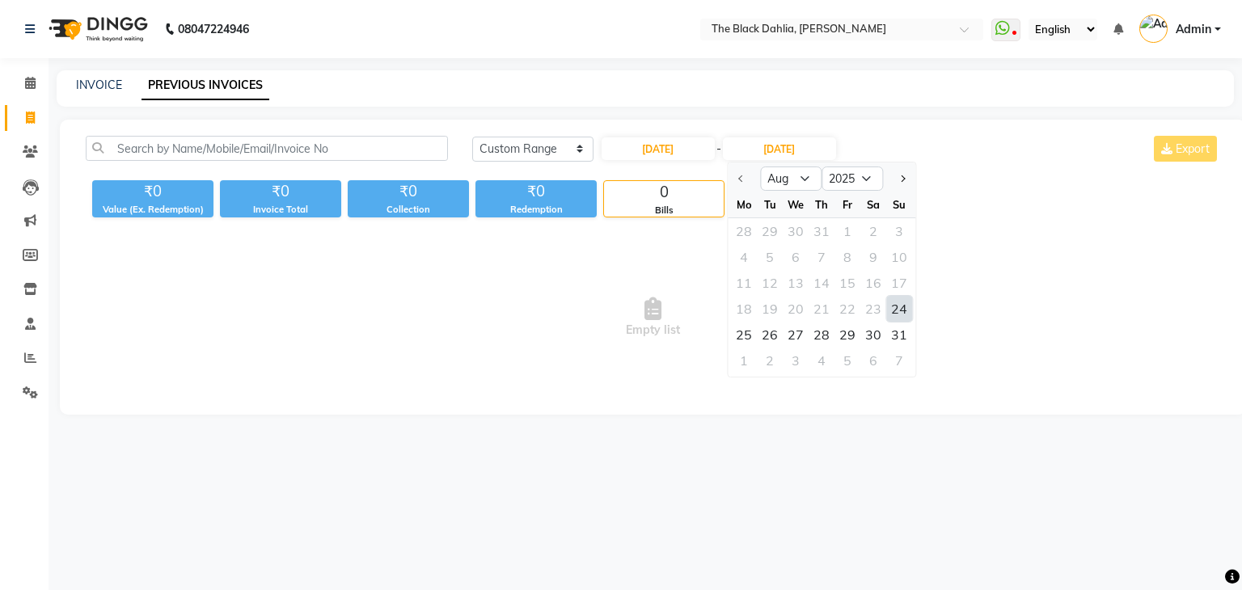
click at [894, 305] on div "24" at bounding box center [899, 309] width 26 height 26
type input "[DATE]"
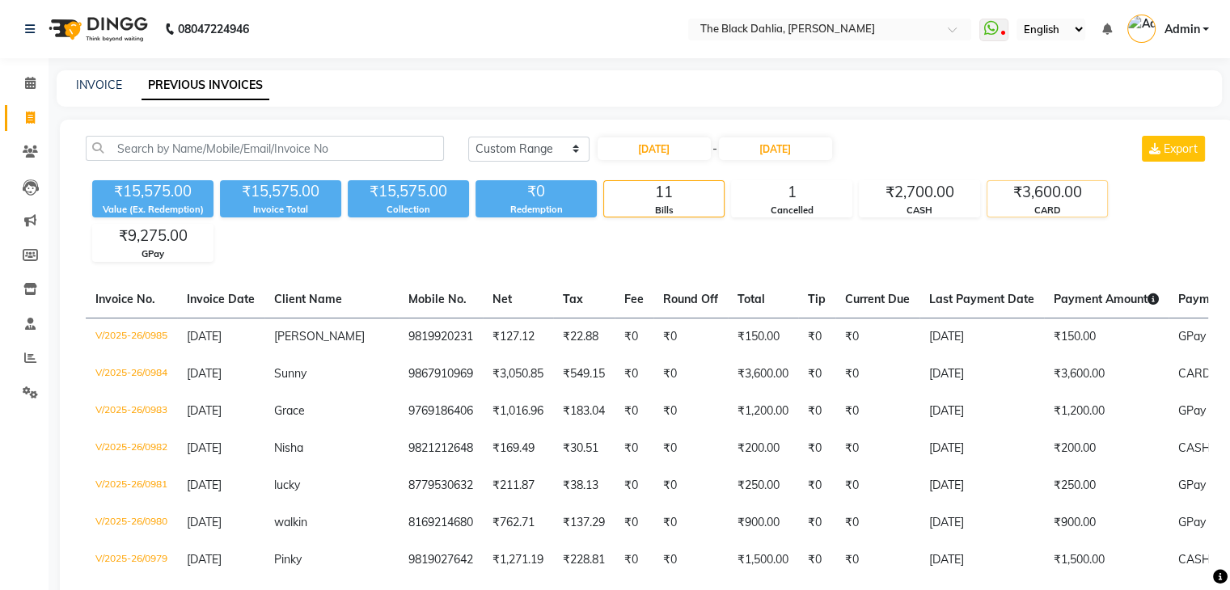
click at [1049, 206] on div "CARD" at bounding box center [1047, 211] width 120 height 14
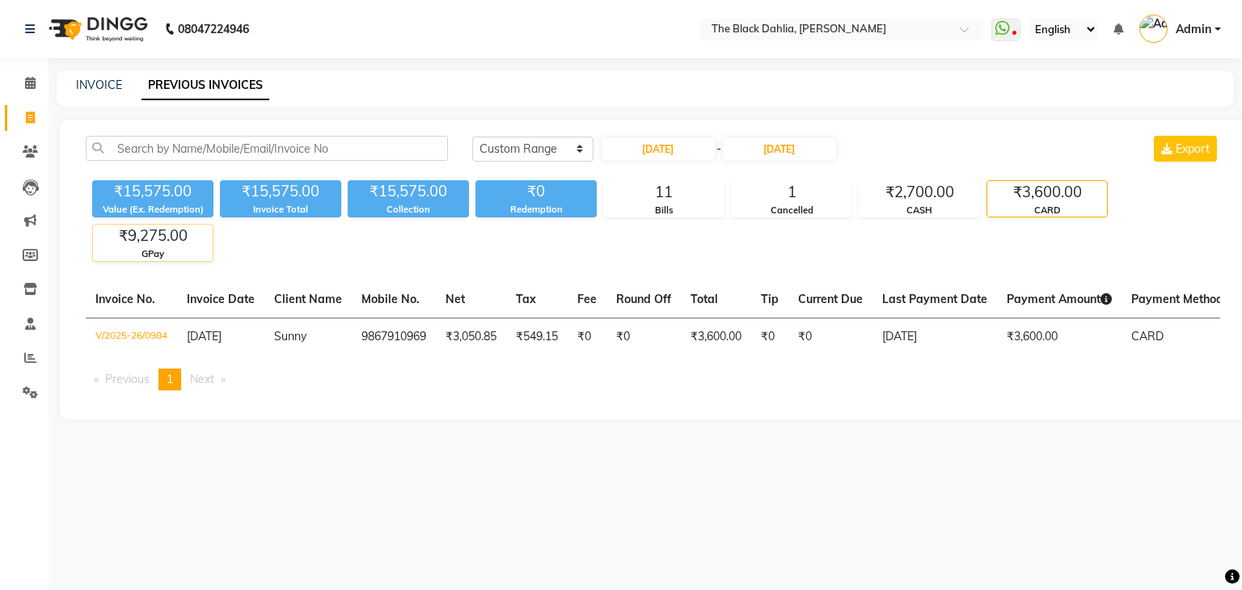
click at [150, 237] on div "₹9,275.00" at bounding box center [153, 236] width 120 height 23
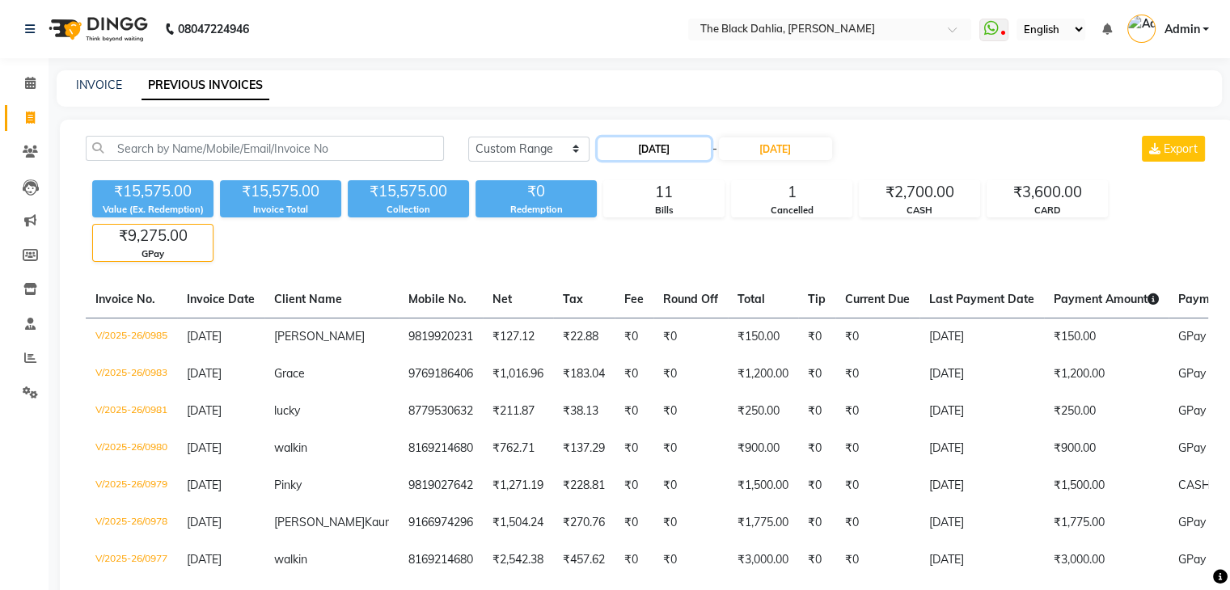
click at [660, 141] on input "[DATE]" at bounding box center [654, 148] width 113 height 23
select select "8"
select select "2025"
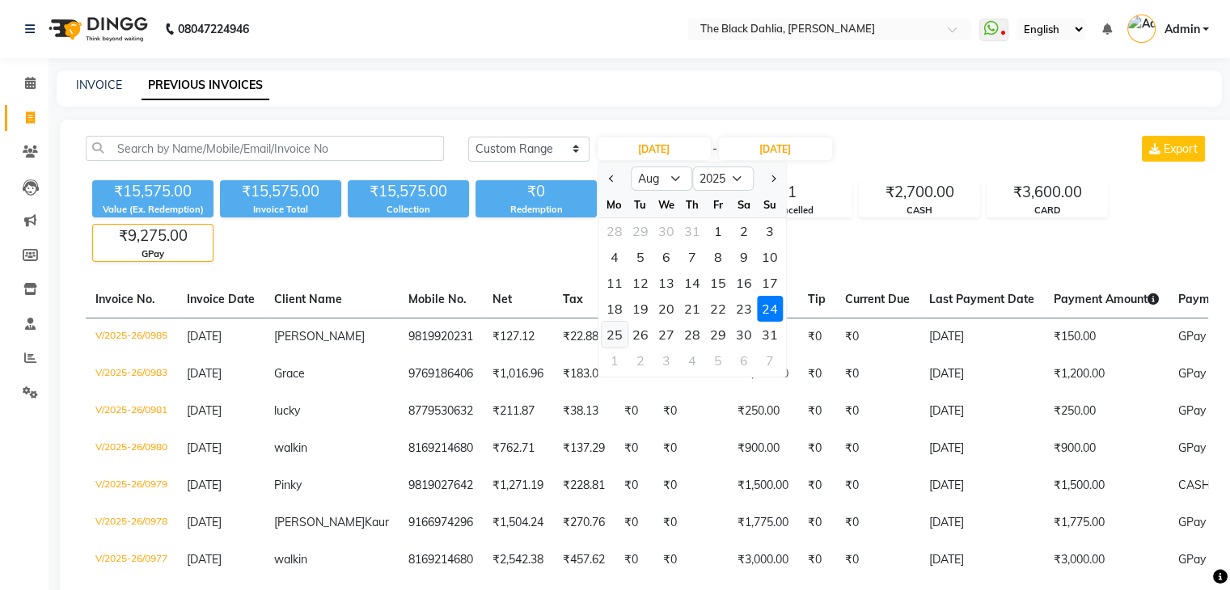
click at [613, 329] on div "25" at bounding box center [615, 335] width 26 height 26
type input "[DATE]"
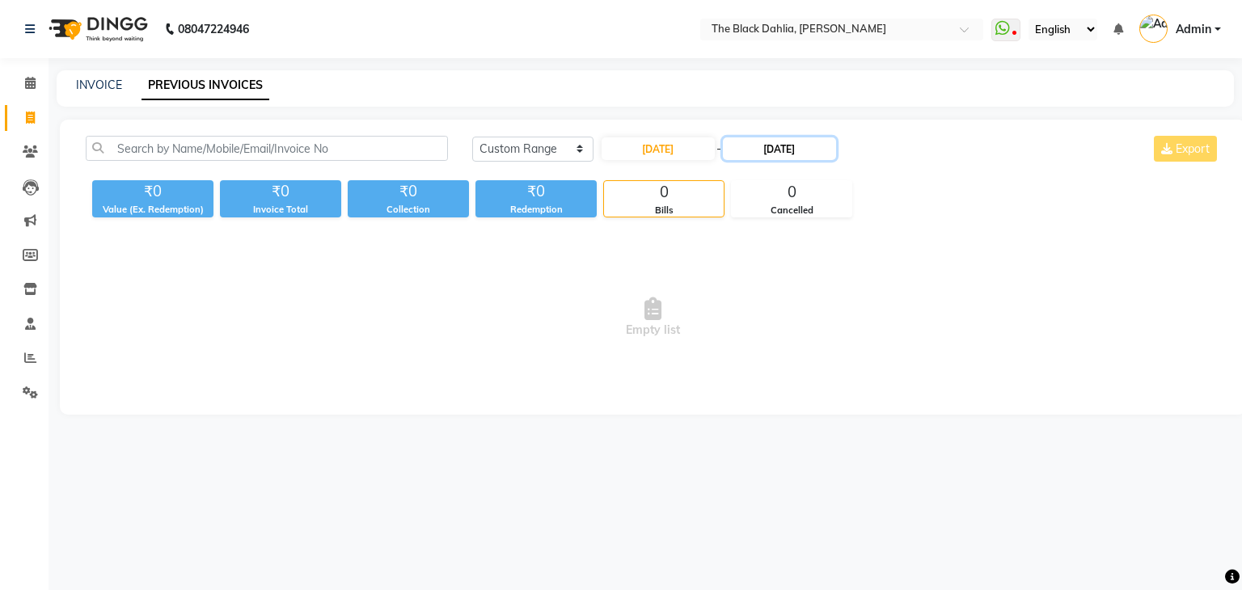
click at [809, 137] on input "[DATE]" at bounding box center [779, 148] width 113 height 23
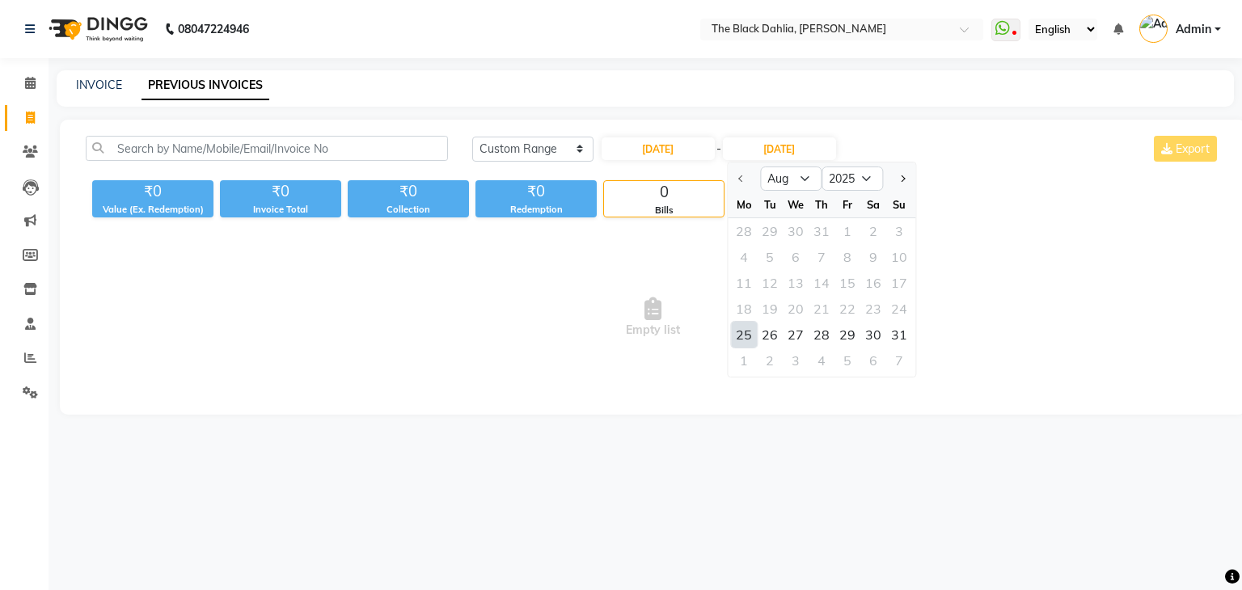
click at [741, 323] on div "25" at bounding box center [744, 335] width 26 height 26
type input "[DATE]"
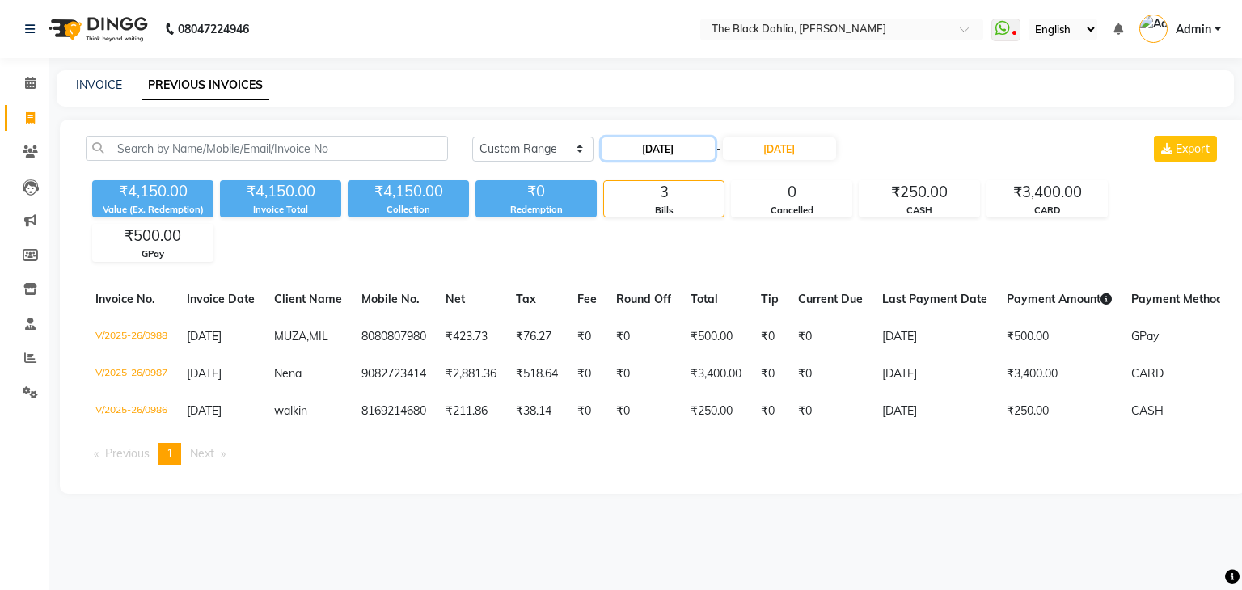
click at [695, 147] on input "[DATE]" at bounding box center [658, 148] width 113 height 23
select select "8"
select select "2025"
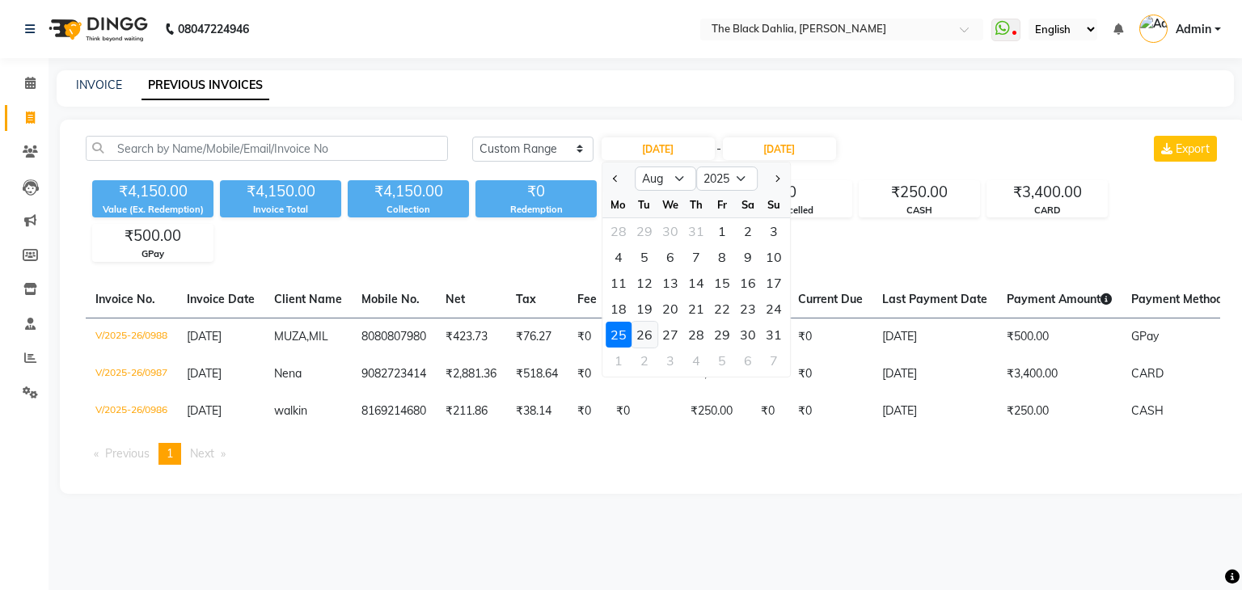
click at [650, 336] on div "26" at bounding box center [644, 335] width 26 height 26
type input "[DATE]"
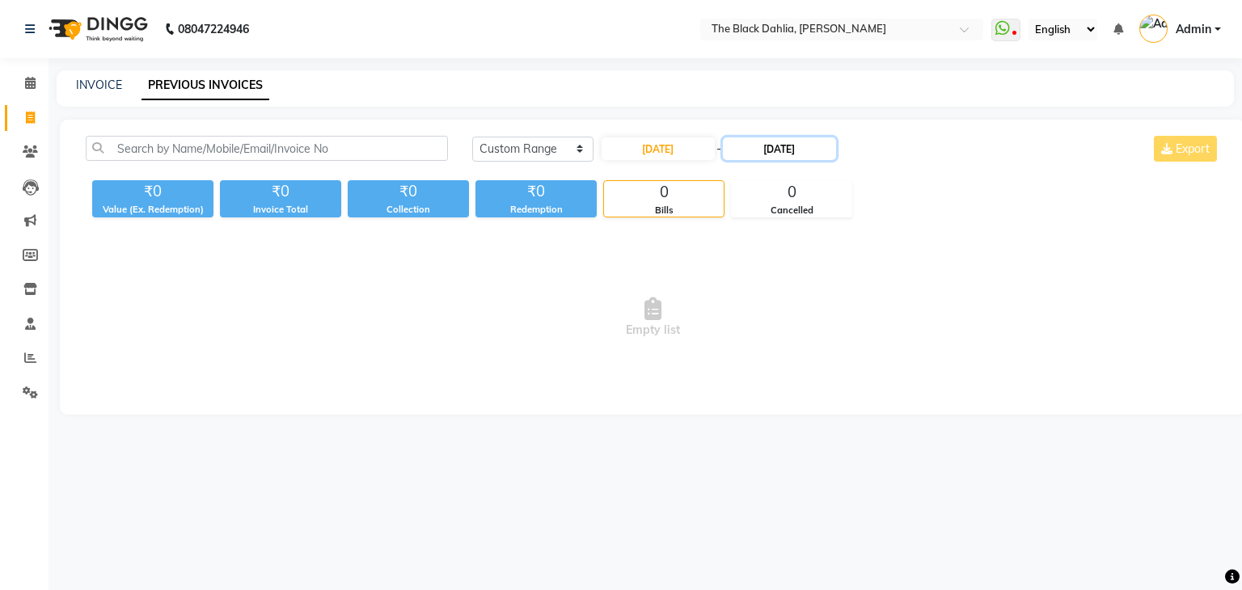
click at [772, 149] on input "[DATE]" at bounding box center [779, 148] width 113 height 23
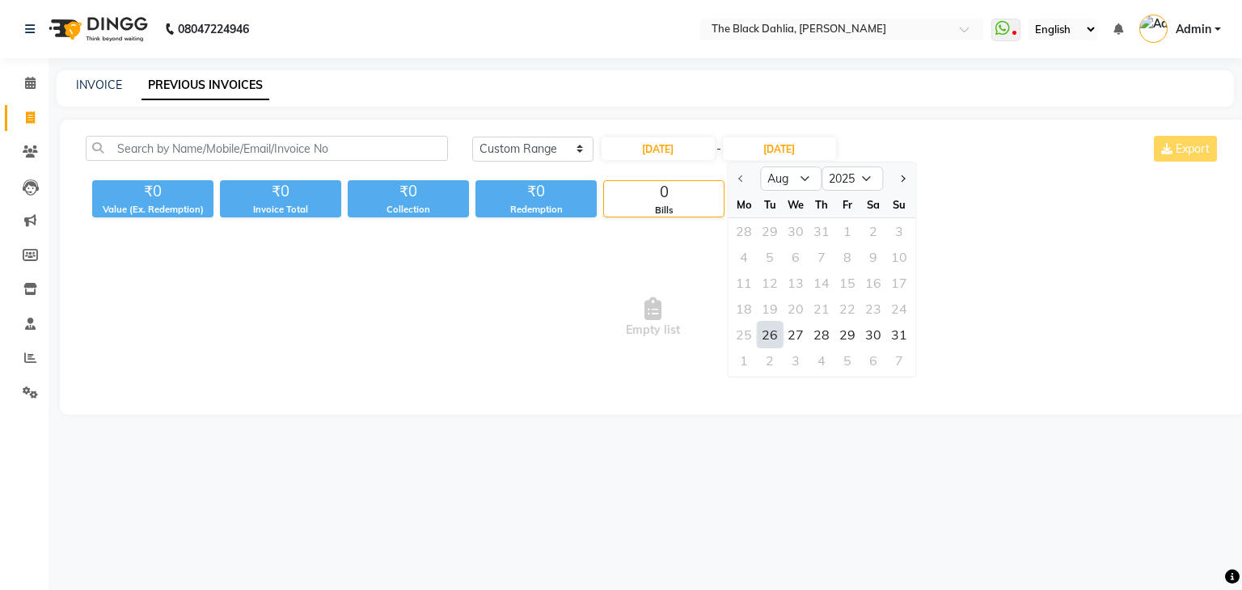
click at [775, 335] on div "26" at bounding box center [770, 335] width 26 height 26
type input "[DATE]"
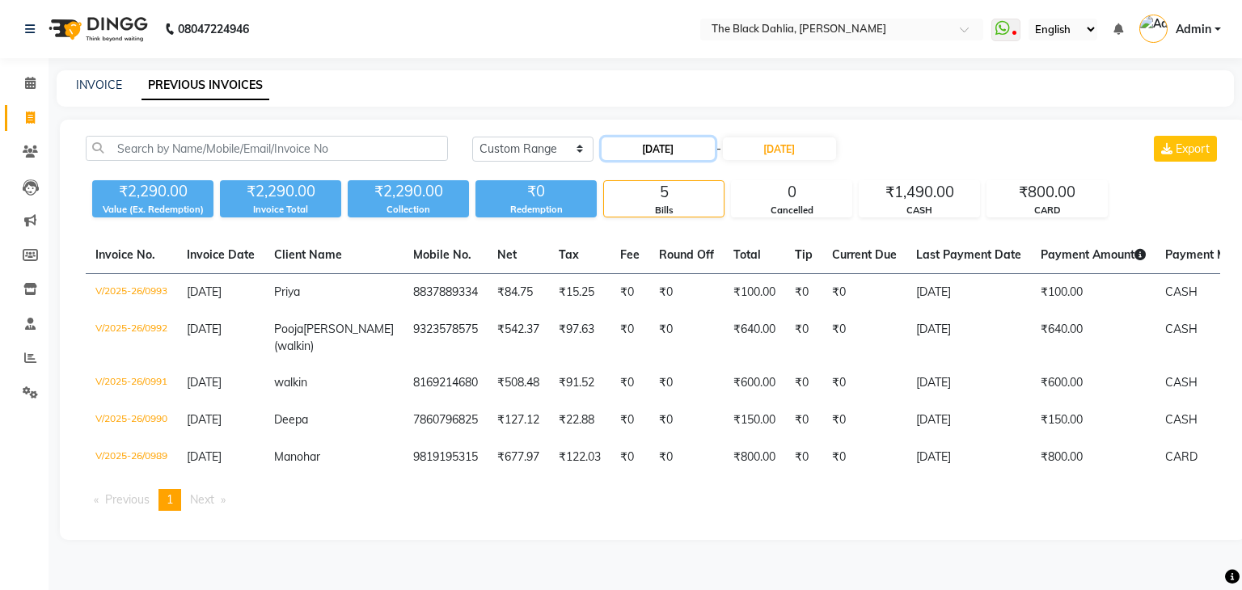
click at [661, 148] on input "[DATE]" at bounding box center [658, 148] width 113 height 23
select select "8"
select select "2025"
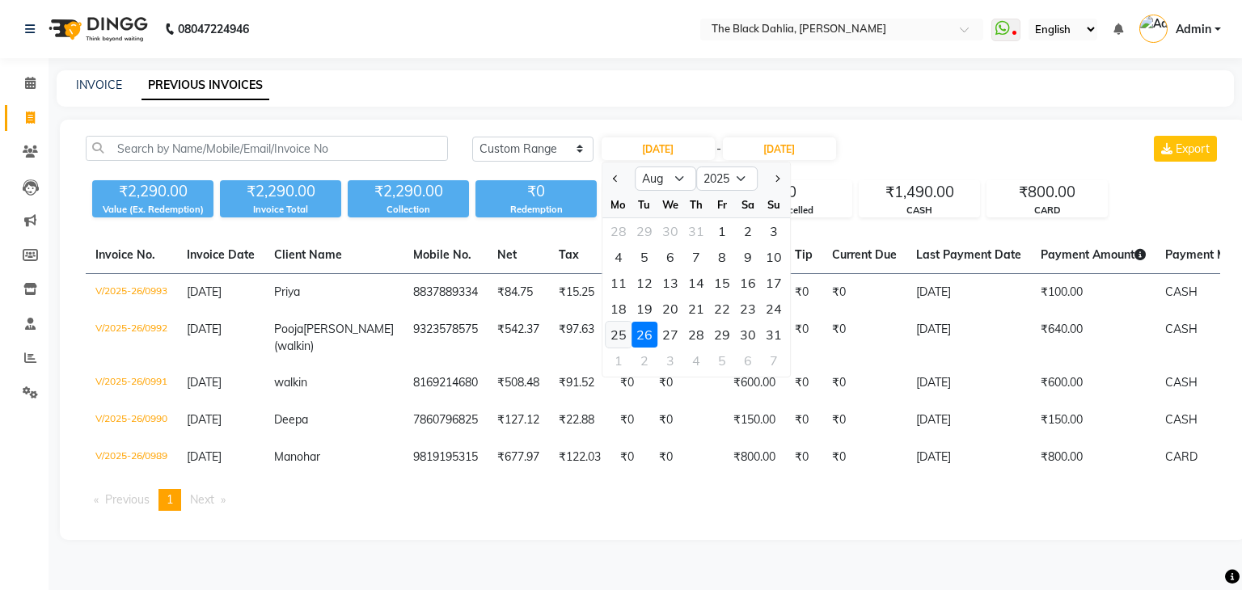
click at [610, 338] on div "25" at bounding box center [619, 335] width 26 height 26
type input "[DATE]"
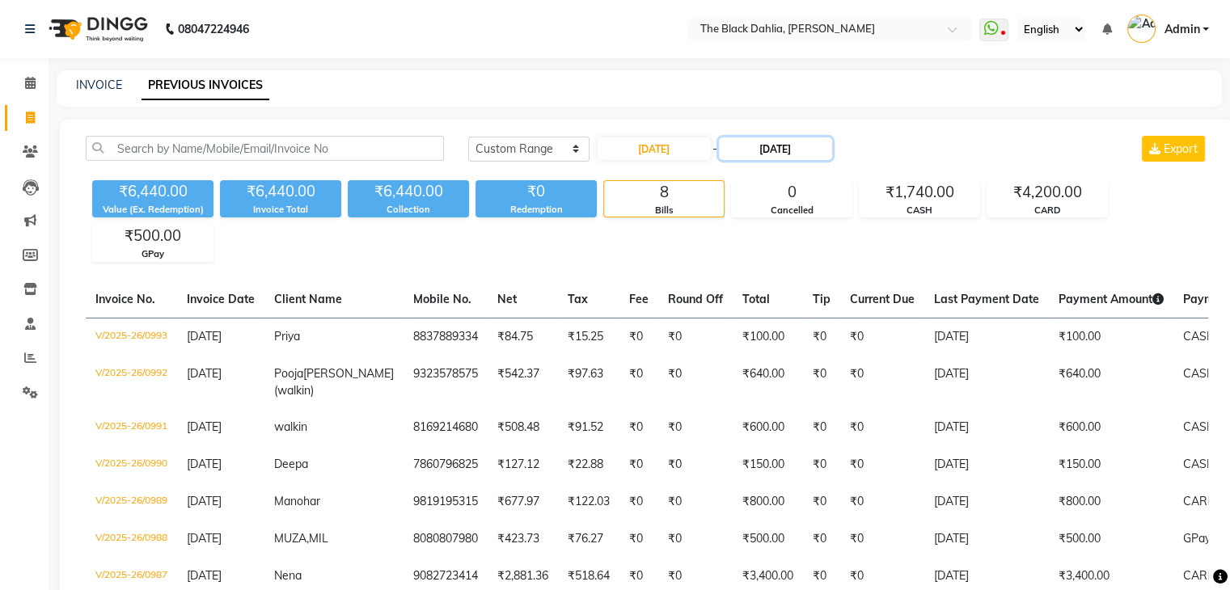
click at [807, 147] on input "[DATE]" at bounding box center [775, 148] width 113 height 23
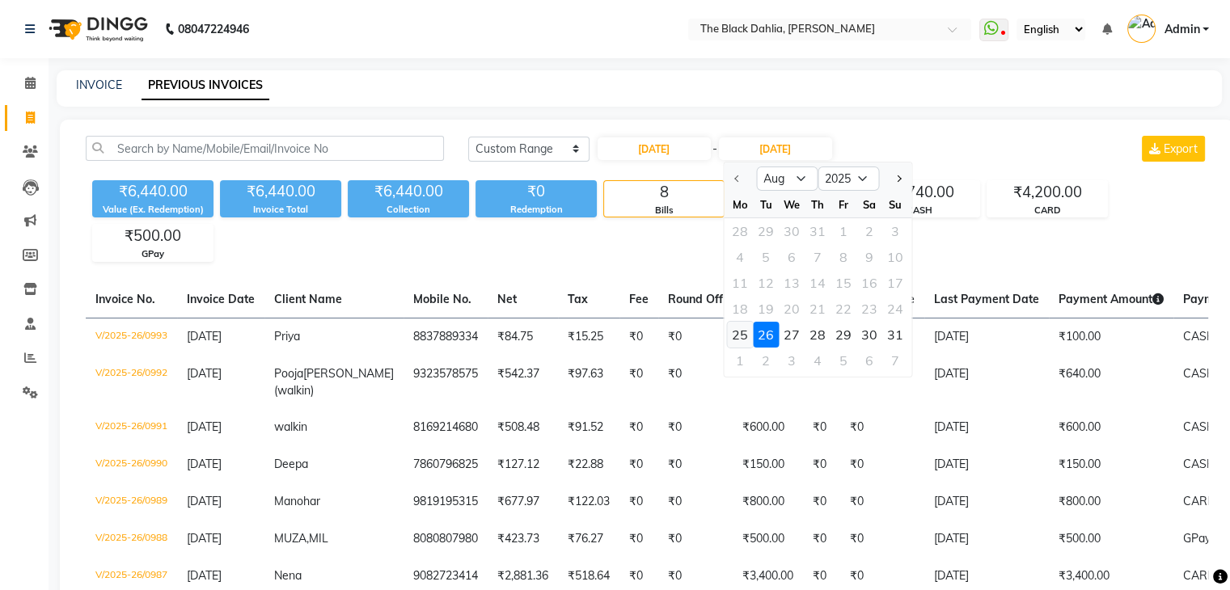
click at [750, 331] on div "25" at bounding box center [740, 335] width 26 height 26
type input "[DATE]"
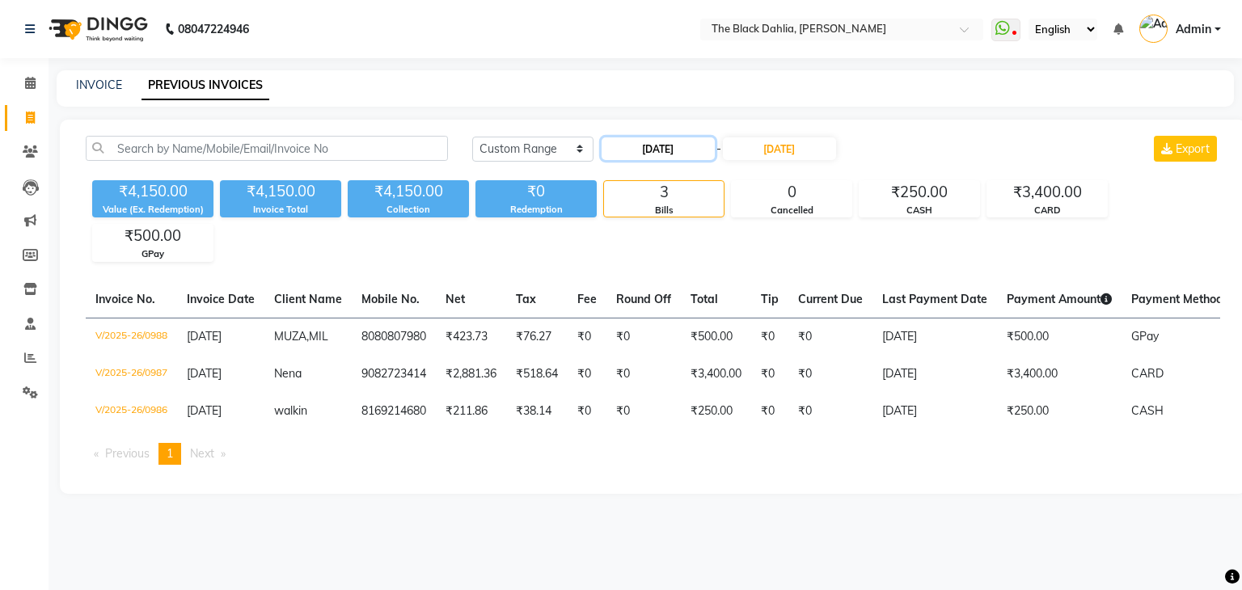
click at [669, 144] on input "[DATE]" at bounding box center [658, 148] width 113 height 23
select select "8"
select select "2025"
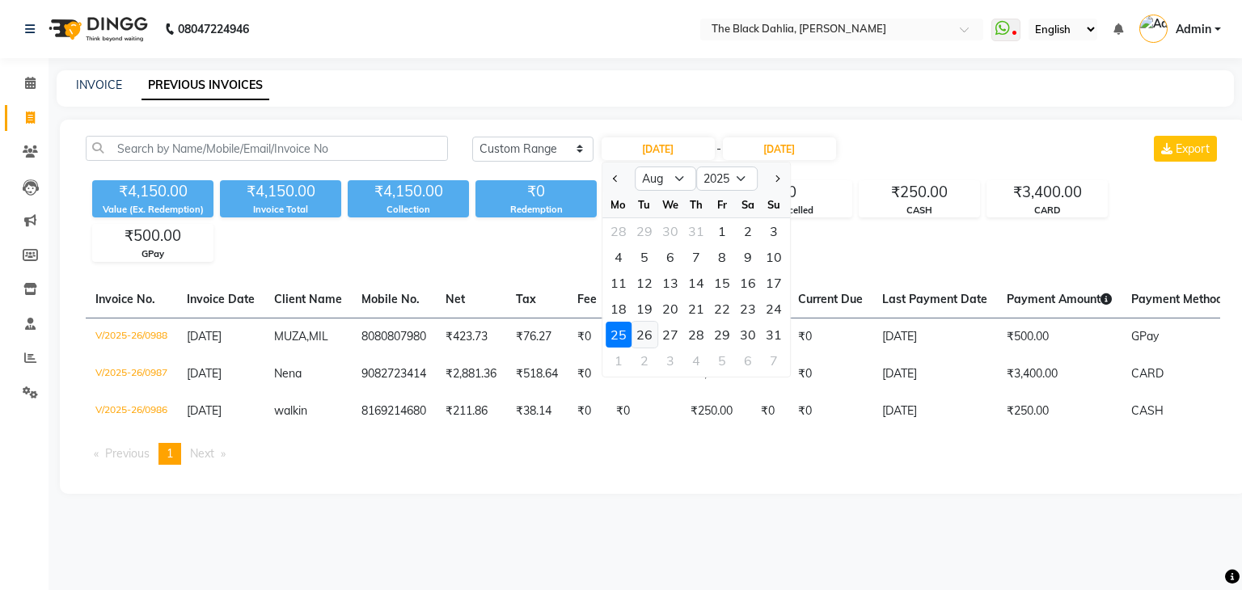
click at [653, 339] on div "26" at bounding box center [644, 335] width 26 height 26
type input "[DATE]"
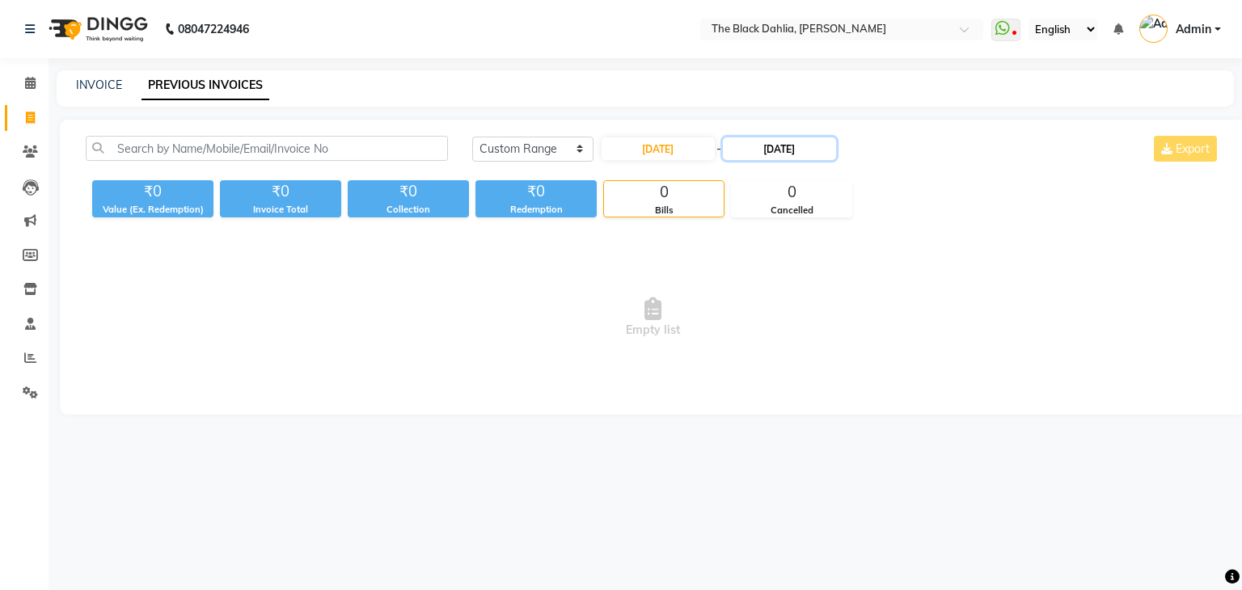
click at [798, 151] on input "[DATE]" at bounding box center [779, 148] width 113 height 23
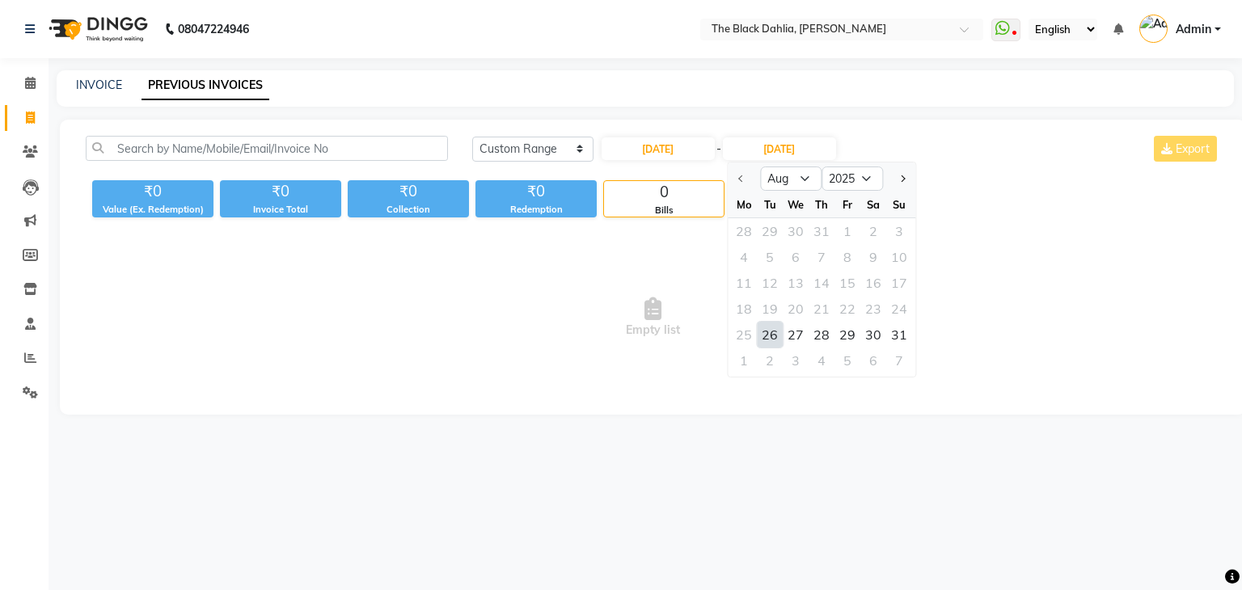
click at [766, 336] on div "26" at bounding box center [770, 335] width 26 height 26
type input "[DATE]"
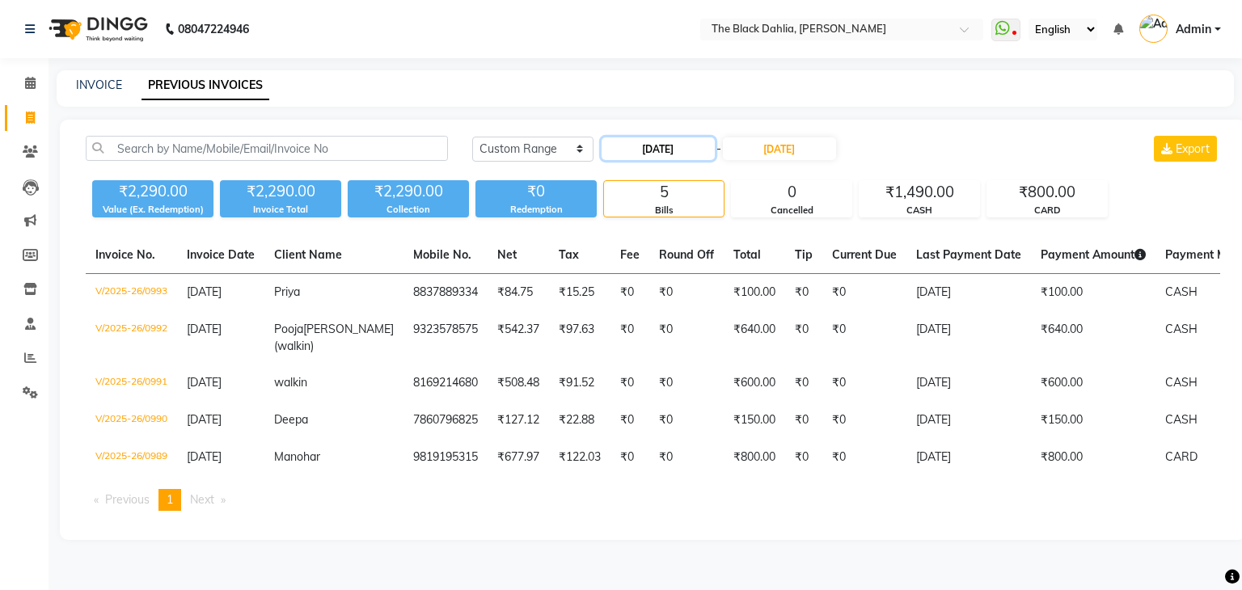
click at [669, 151] on input "[DATE]" at bounding box center [658, 148] width 113 height 23
select select "8"
select select "2025"
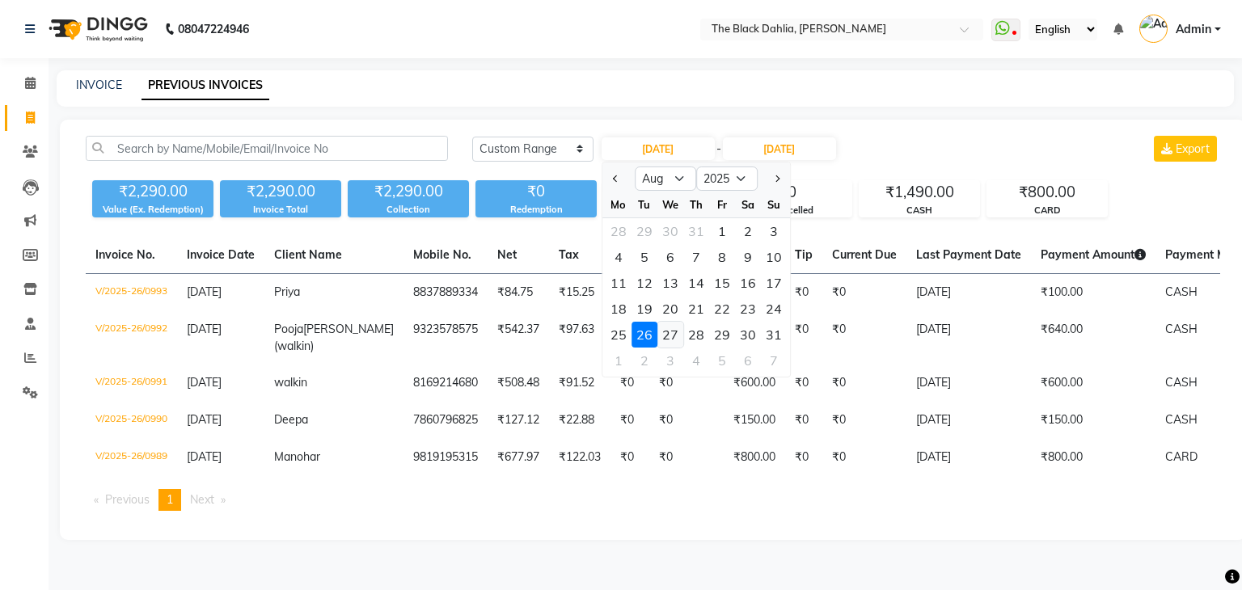
click at [661, 340] on div "27" at bounding box center [670, 335] width 26 height 26
type input "[DATE]"
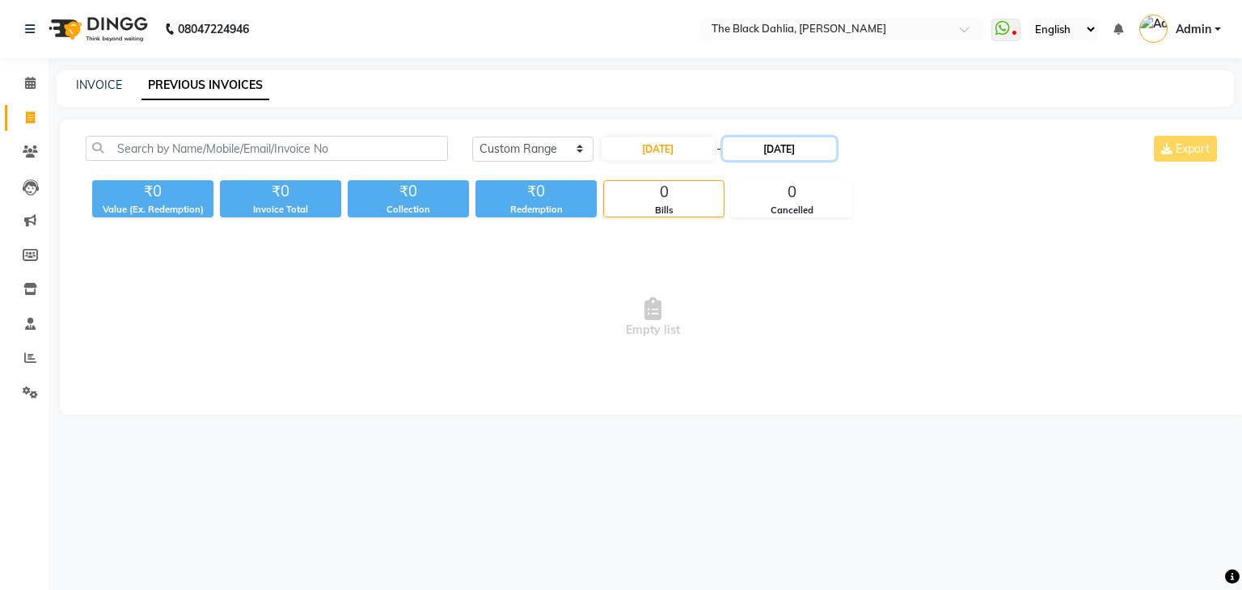
click at [771, 152] on input "[DATE]" at bounding box center [779, 148] width 113 height 23
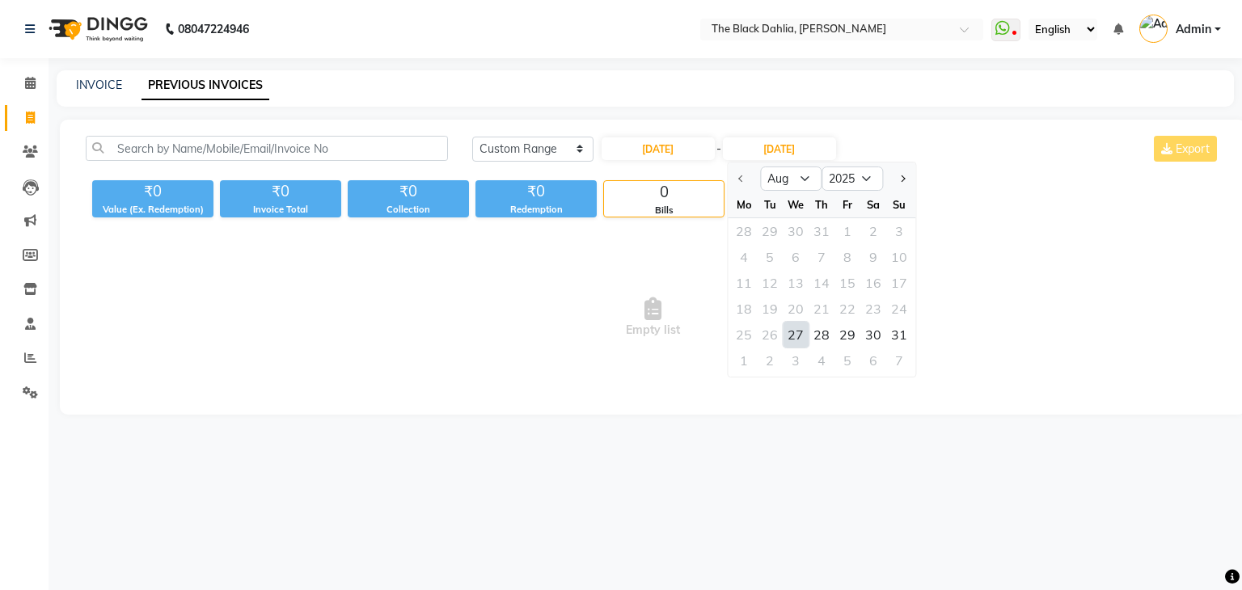
click at [789, 330] on div "27" at bounding box center [796, 335] width 26 height 26
type input "[DATE]"
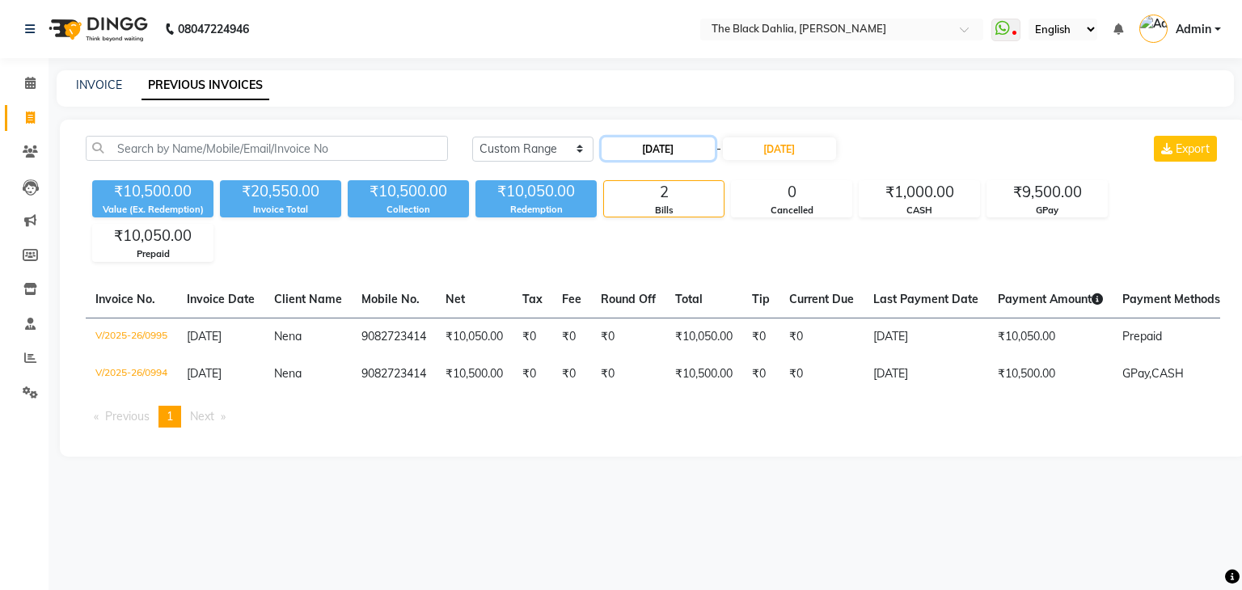
click at [684, 139] on input "[DATE]" at bounding box center [658, 148] width 113 height 23
select select "8"
select select "2025"
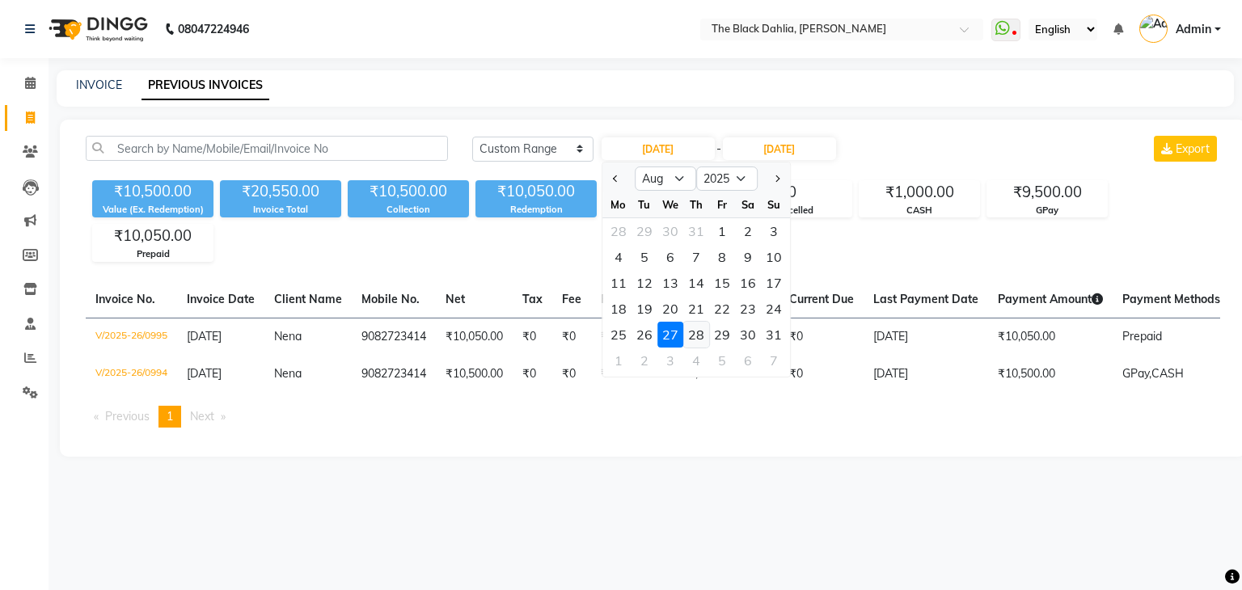
click at [699, 330] on div "28" at bounding box center [696, 335] width 26 height 26
type input "[DATE]"
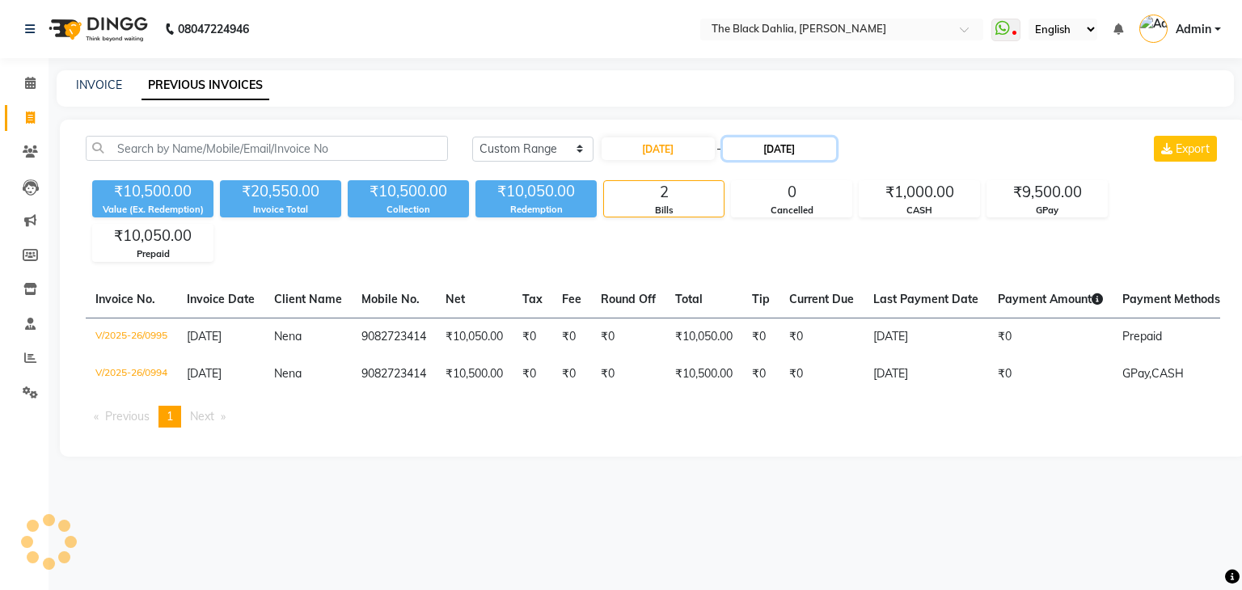
click at [802, 147] on input "[DATE]" at bounding box center [779, 148] width 113 height 23
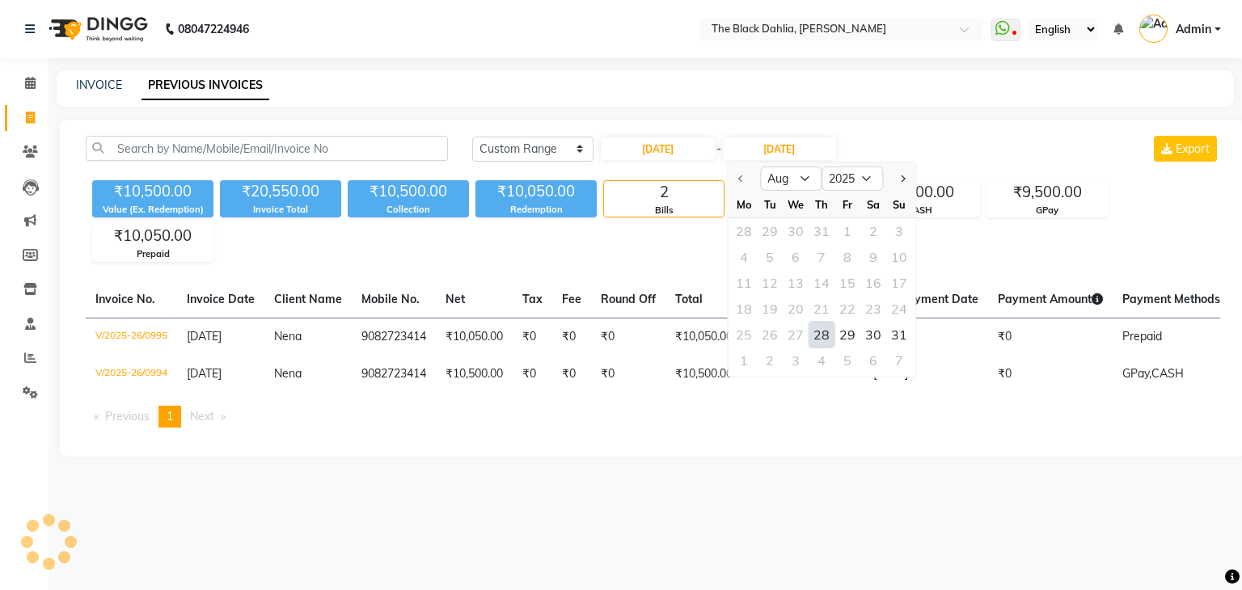
click at [823, 326] on div "28" at bounding box center [822, 335] width 26 height 26
type input "[DATE]"
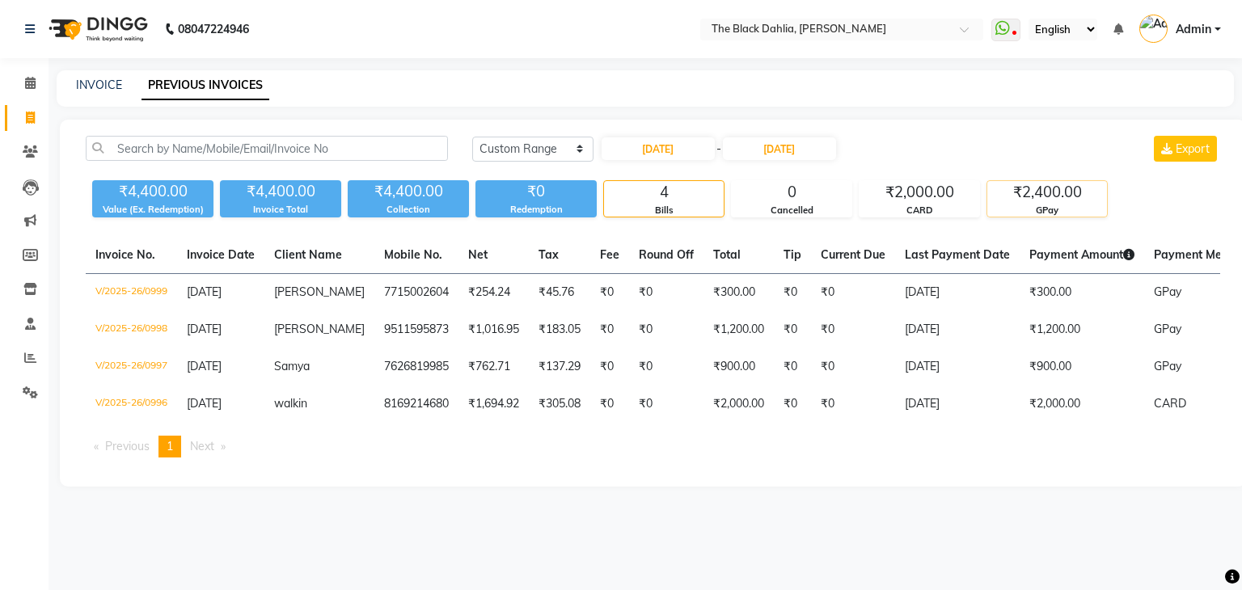
click at [1030, 214] on div "GPay" at bounding box center [1047, 211] width 120 height 14
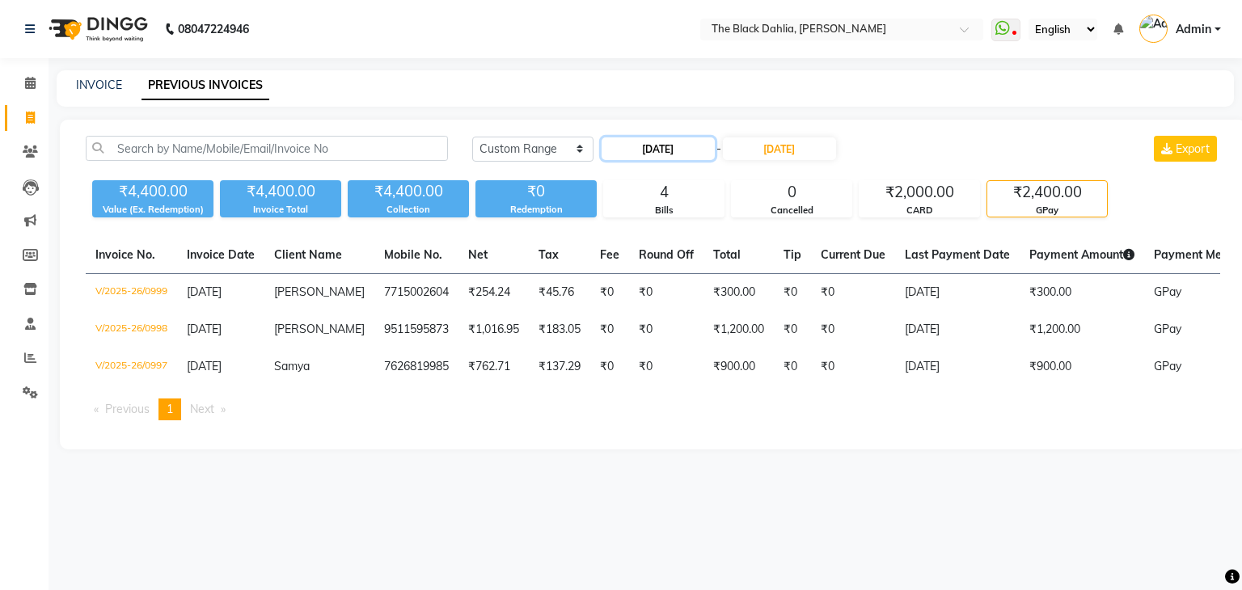
click at [682, 146] on input "[DATE]" at bounding box center [658, 148] width 113 height 23
select select "8"
select select "2025"
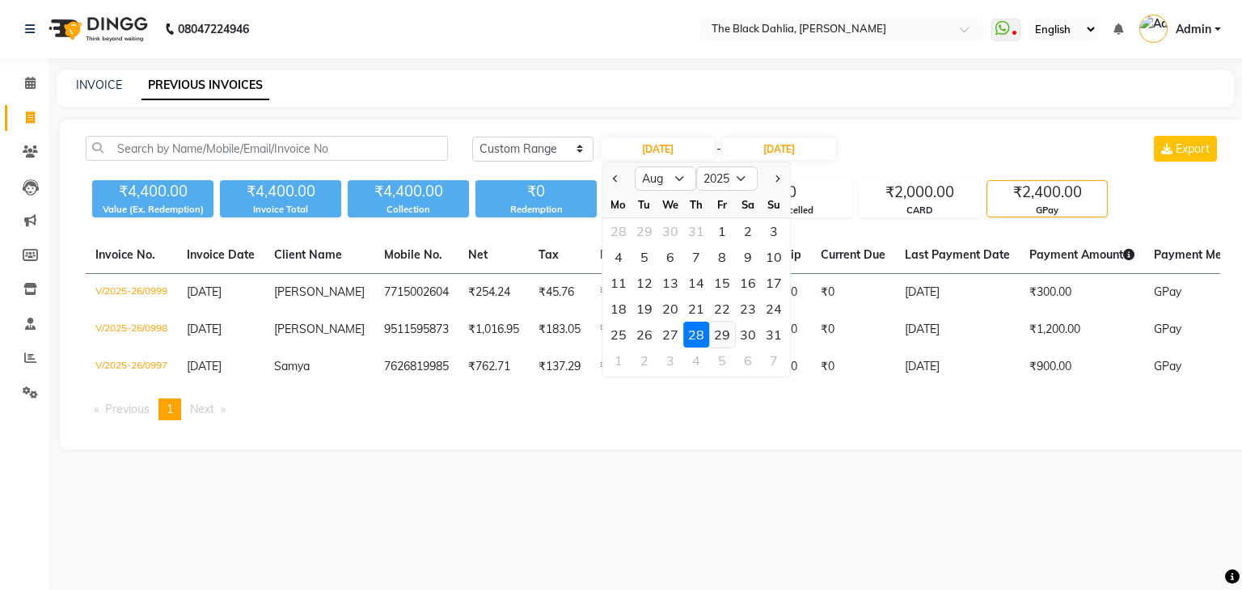
click at [732, 337] on div "29" at bounding box center [722, 335] width 26 height 26
type input "[DATE]"
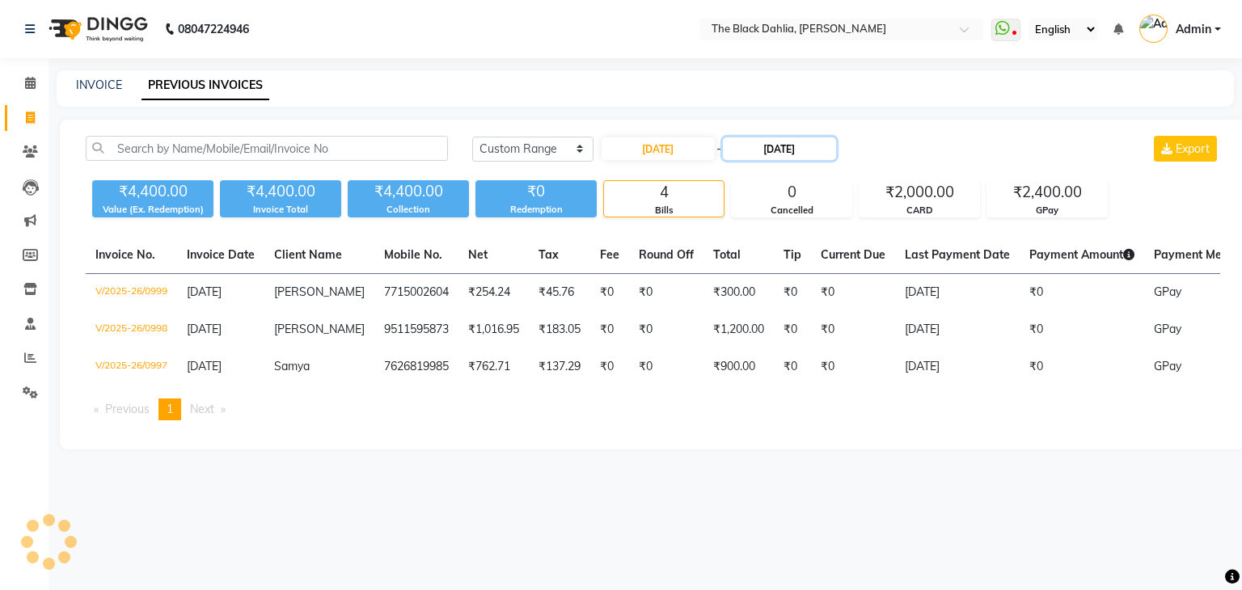
click at [772, 158] on input "[DATE]" at bounding box center [779, 148] width 113 height 23
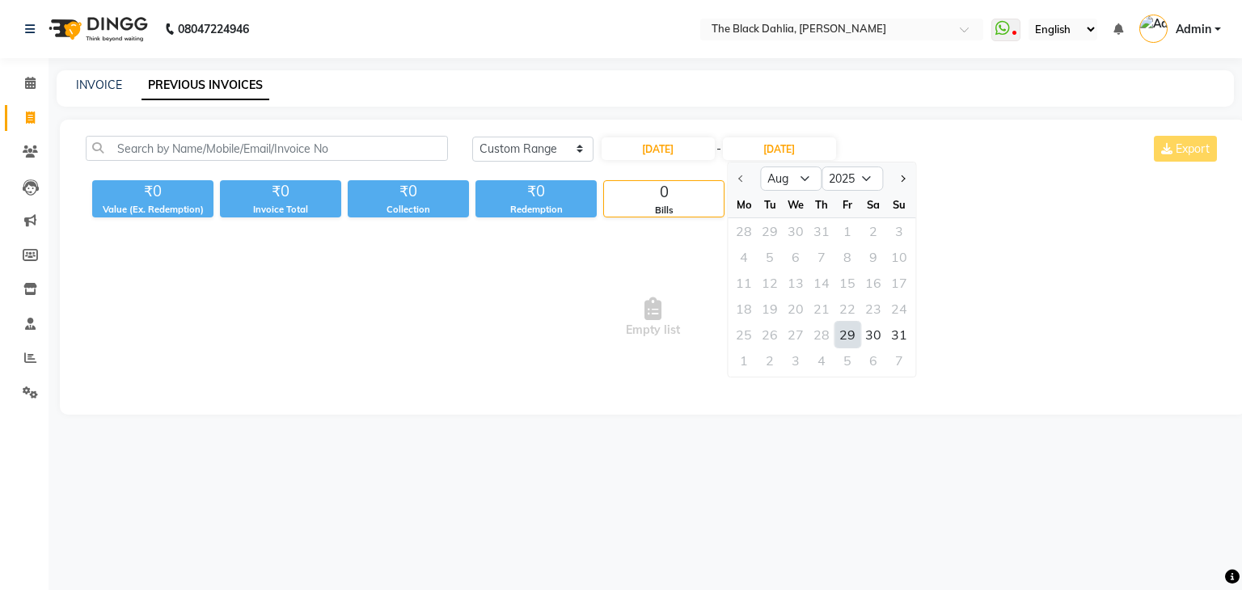
click at [855, 340] on div "29" at bounding box center [847, 335] width 26 height 26
type input "[DATE]"
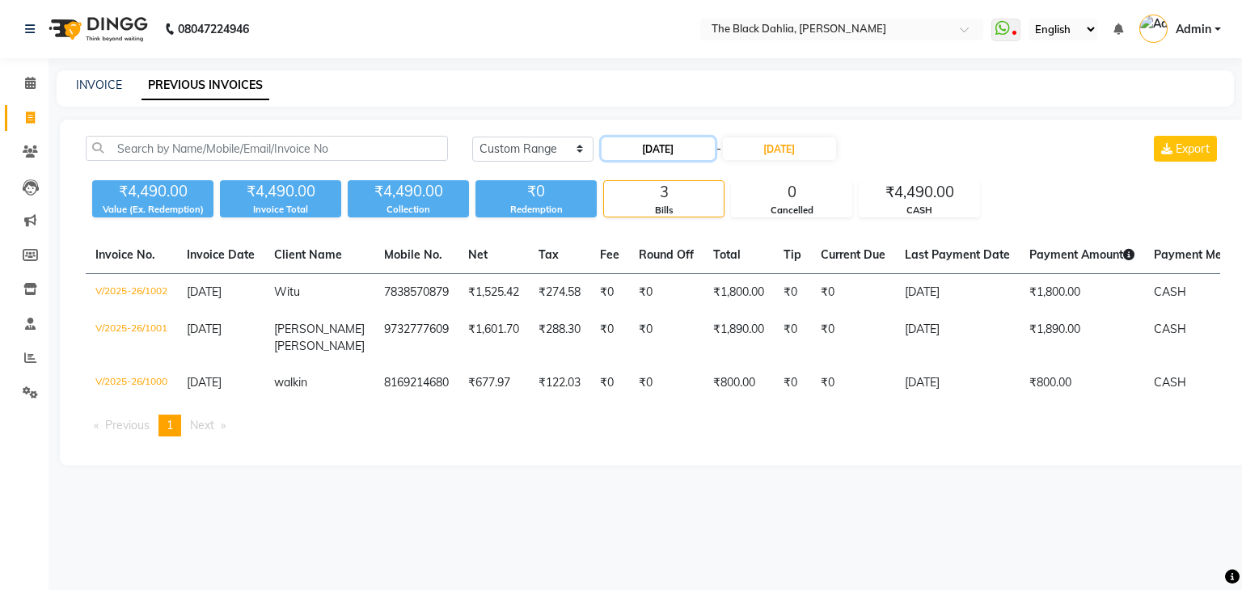
click at [665, 147] on input "[DATE]" at bounding box center [658, 148] width 113 height 23
select select "8"
select select "2025"
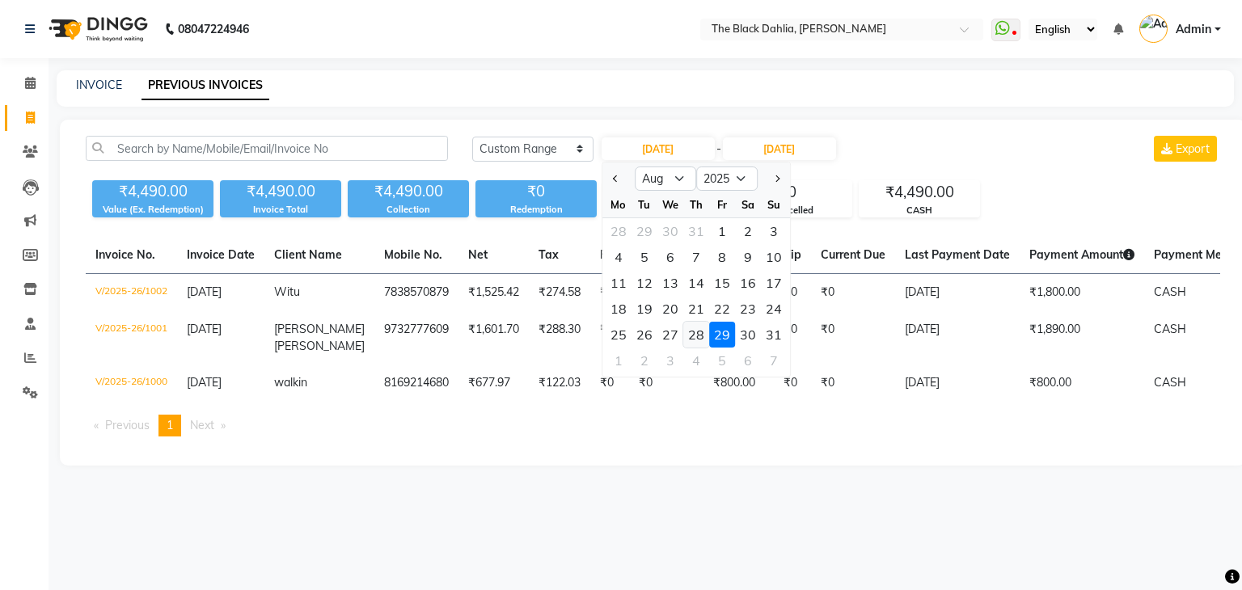
click at [699, 336] on div "28" at bounding box center [696, 335] width 26 height 26
type input "[DATE]"
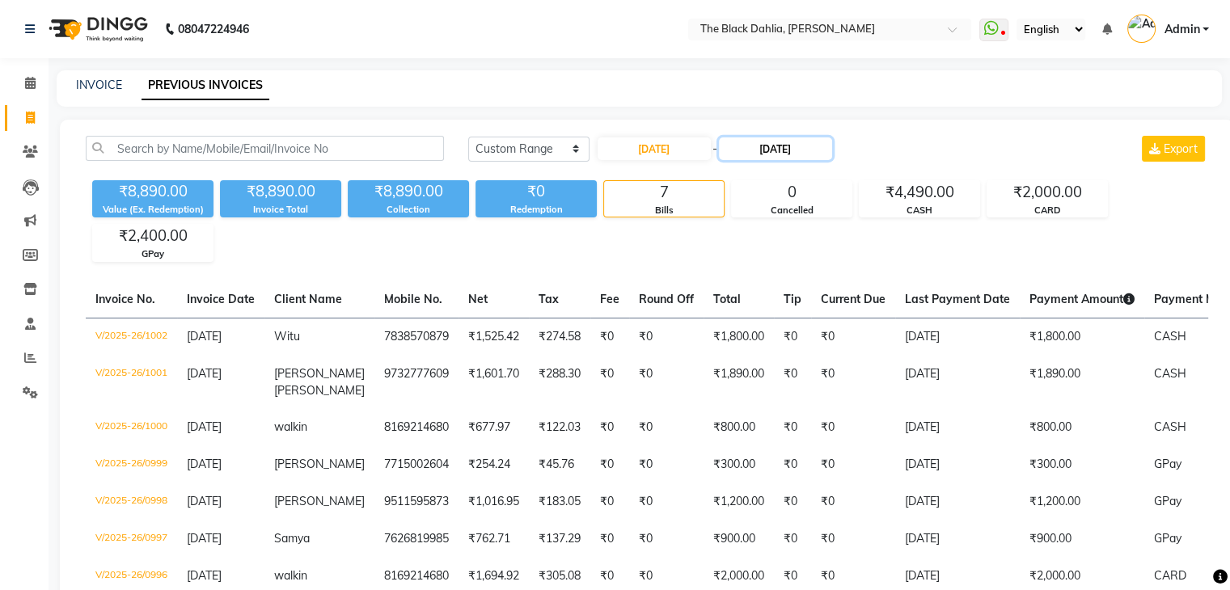
click at [774, 154] on input "[DATE]" at bounding box center [775, 148] width 113 height 23
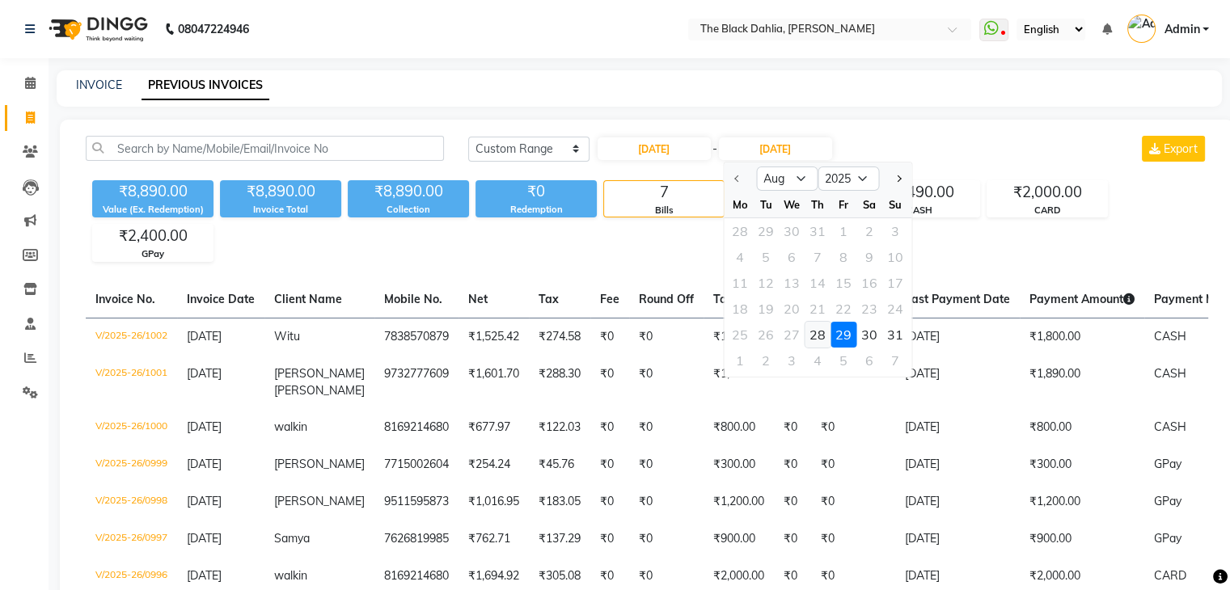
click at [813, 335] on div "28" at bounding box center [817, 335] width 26 height 26
type input "[DATE]"
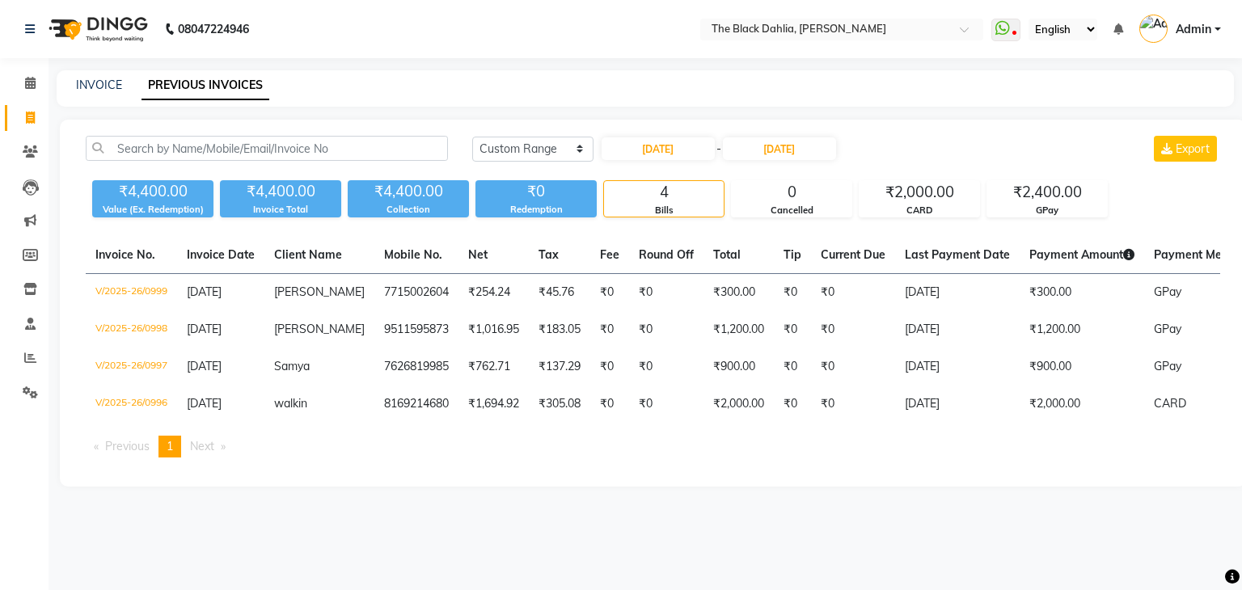
click at [669, 130] on div "Today Yesterday Custom Range 28-08-2025 - 28-08-2025 Export ₹4,400.00 Value (Ex…" at bounding box center [653, 303] width 1186 height 367
click at [671, 146] on input "[DATE]" at bounding box center [658, 148] width 113 height 23
select select "8"
select select "2025"
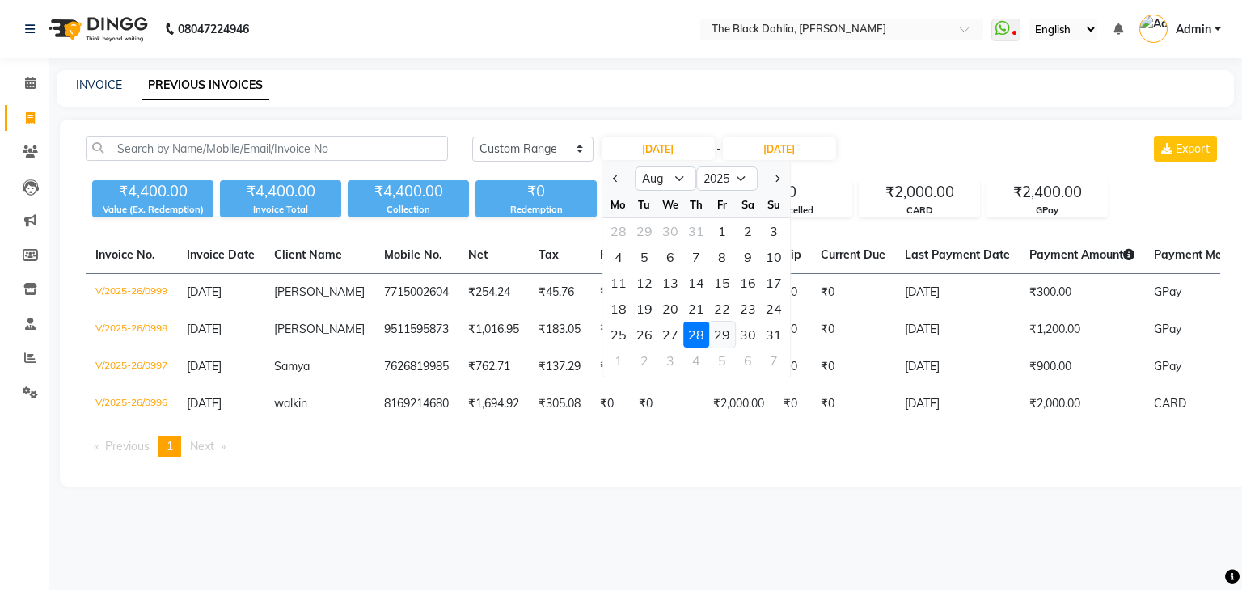
click at [725, 336] on div "29" at bounding box center [722, 335] width 26 height 26
type input "[DATE]"
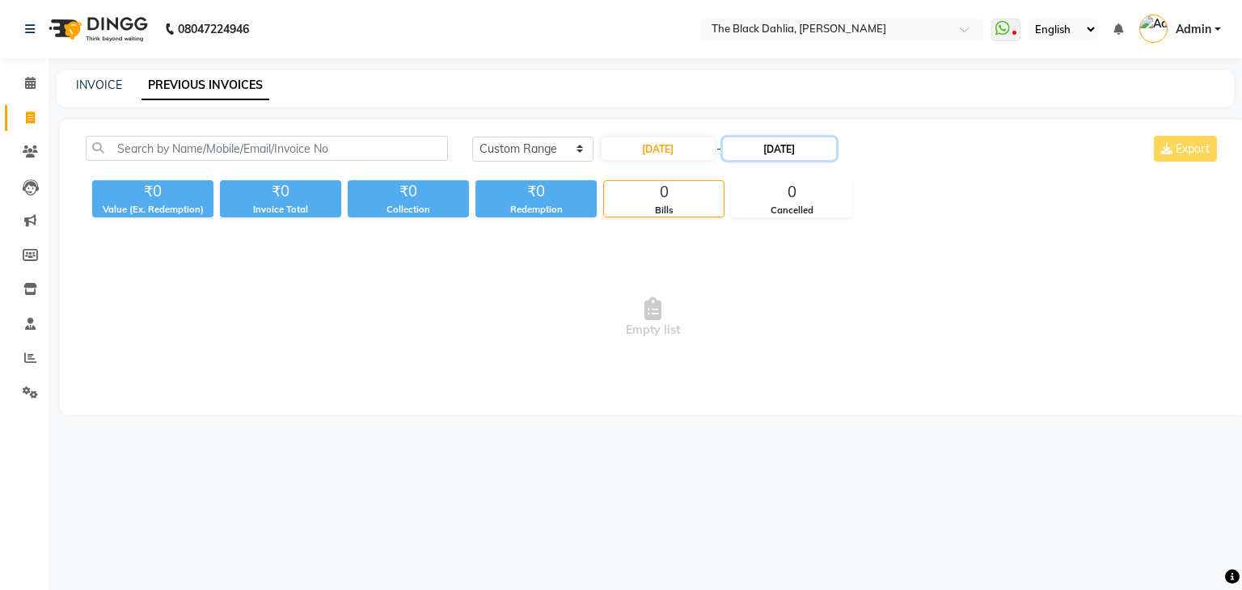
click at [772, 139] on input "[DATE]" at bounding box center [779, 148] width 113 height 23
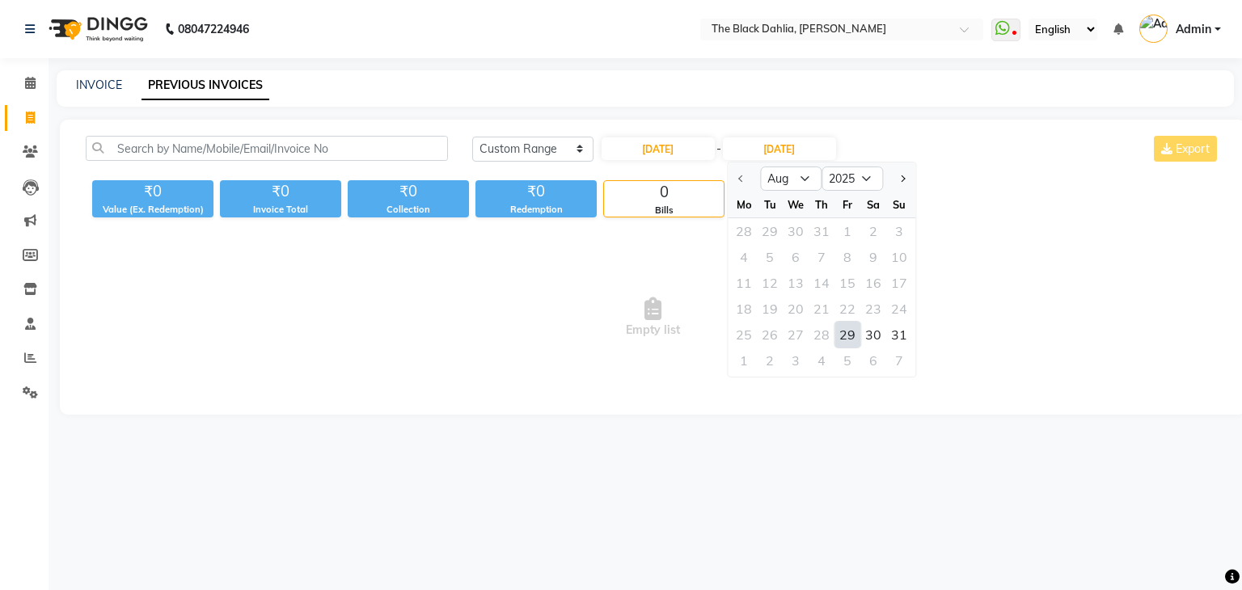
click at [844, 331] on div "29" at bounding box center [847, 335] width 26 height 26
type input "[DATE]"
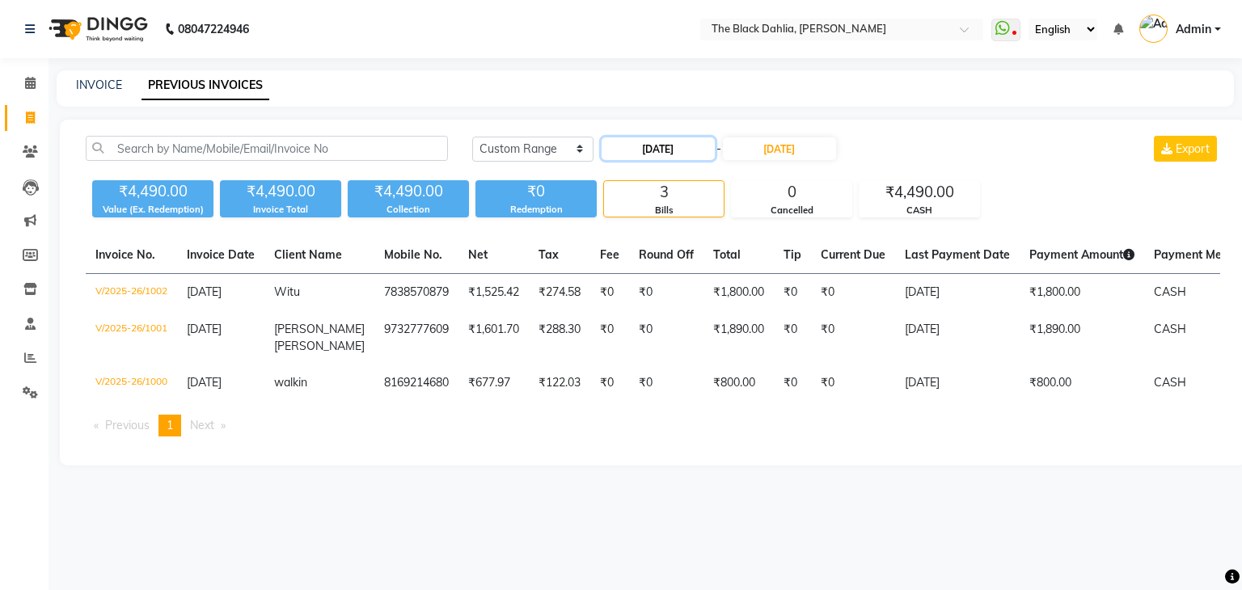
click at [677, 153] on input "[DATE]" at bounding box center [658, 148] width 113 height 23
select select "8"
select select "2025"
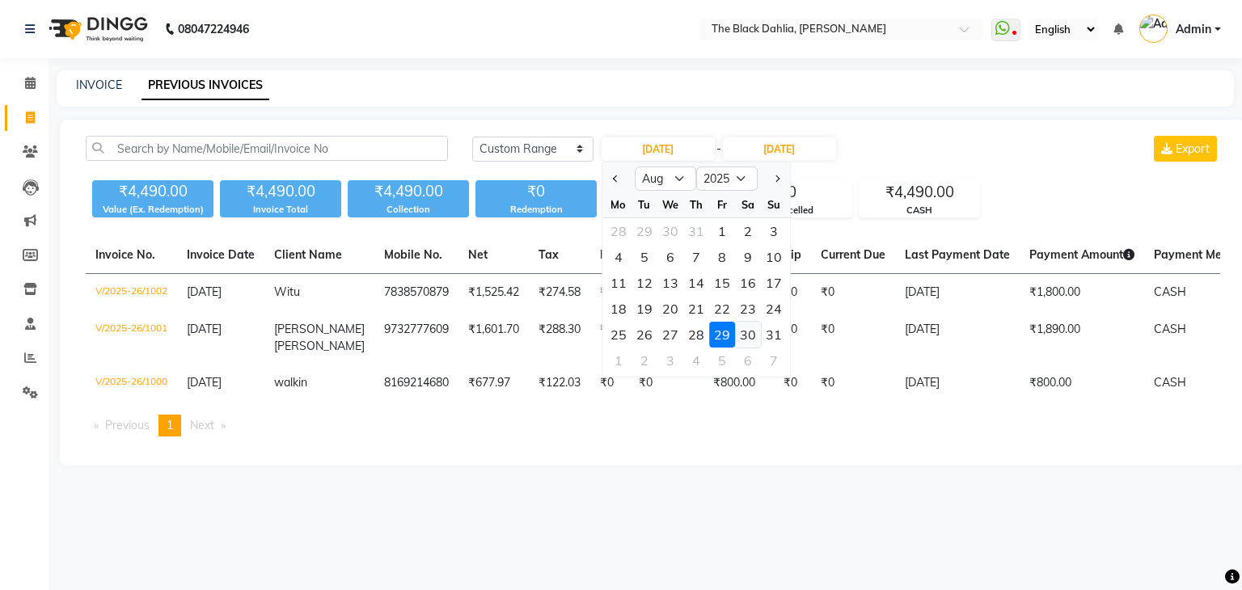
click at [747, 336] on div "30" at bounding box center [748, 335] width 26 height 26
type input "[DATE]"
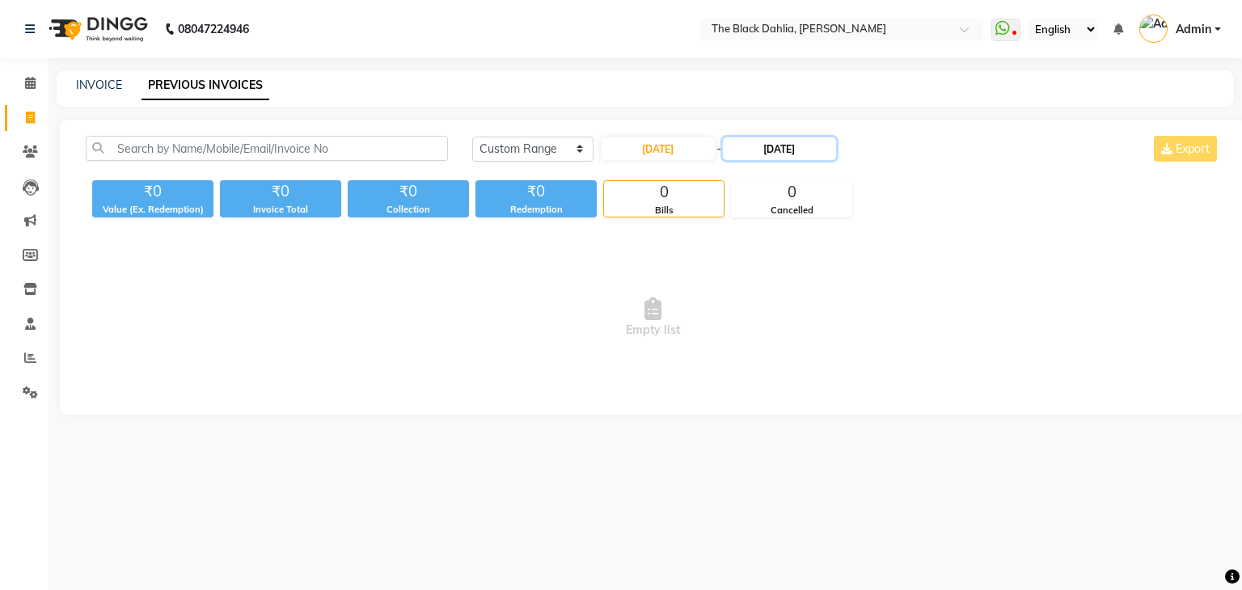
click at [776, 150] on input "[DATE]" at bounding box center [779, 148] width 113 height 23
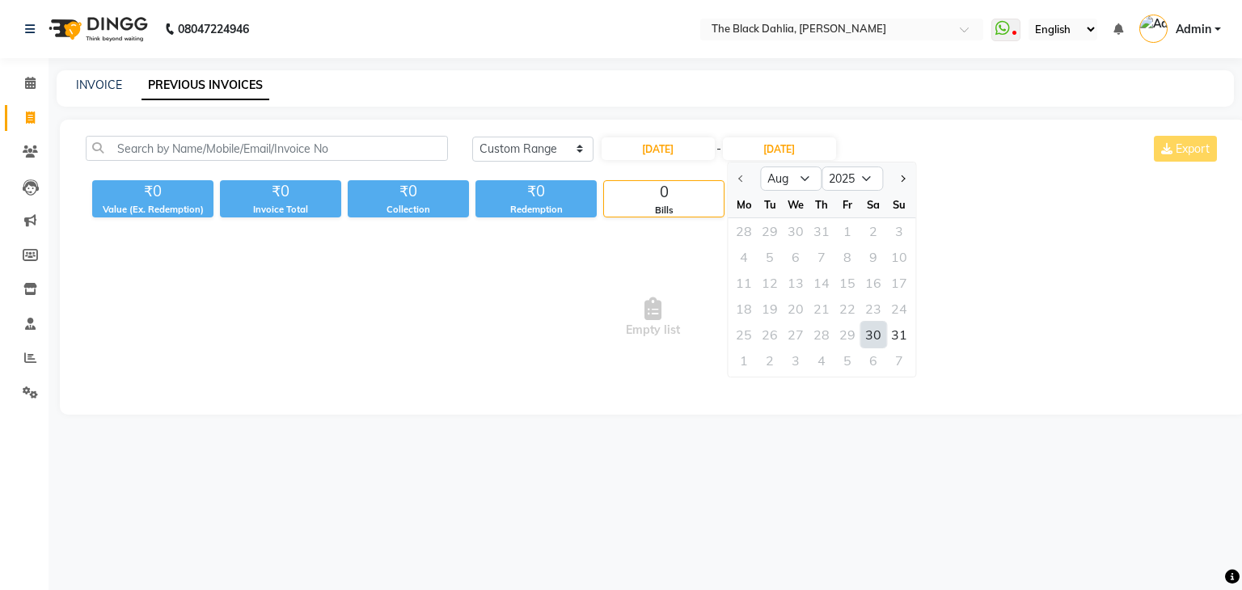
click at [876, 336] on div "30" at bounding box center [873, 335] width 26 height 26
type input "[DATE]"
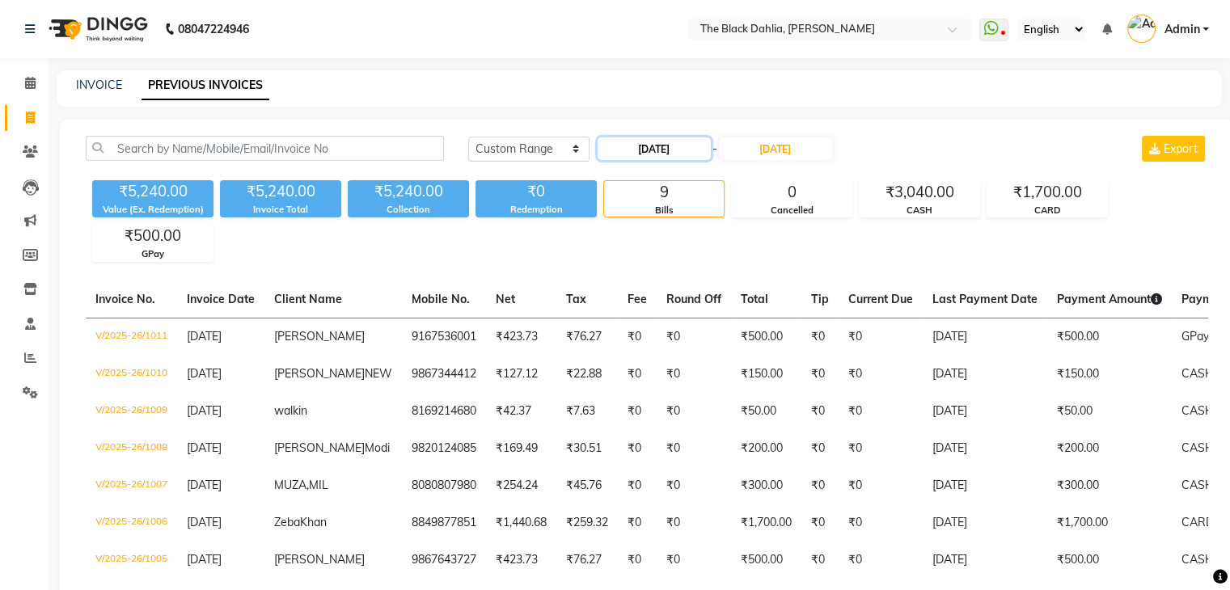
click at [640, 143] on input "[DATE]" at bounding box center [654, 148] width 113 height 23
select select "8"
select select "2025"
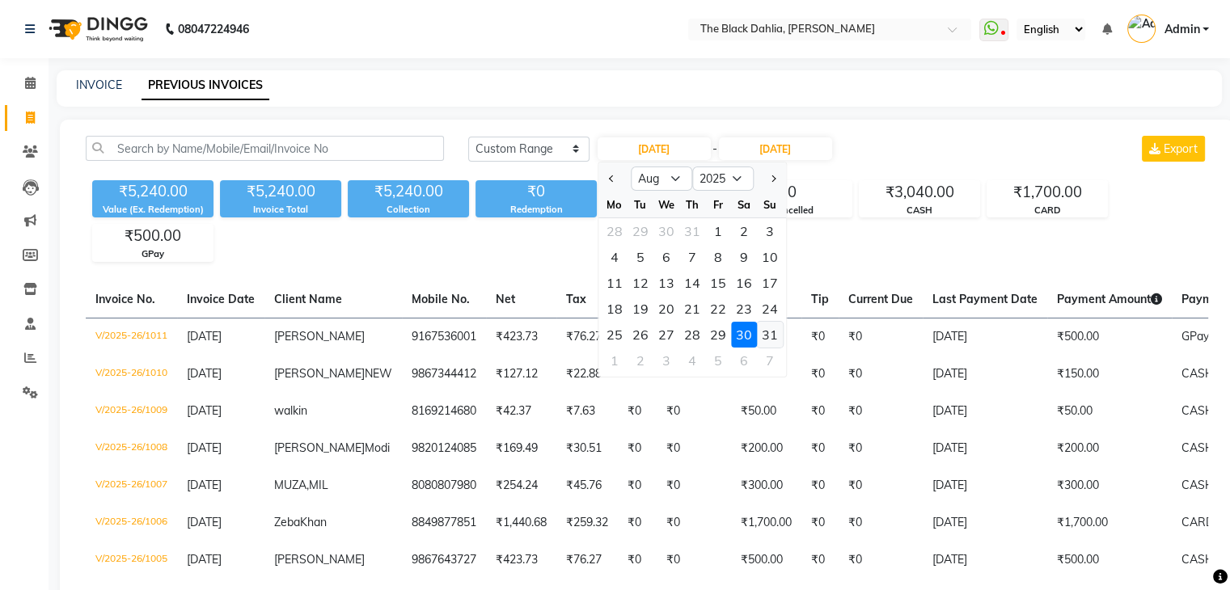
click at [762, 332] on div "31" at bounding box center [770, 335] width 26 height 26
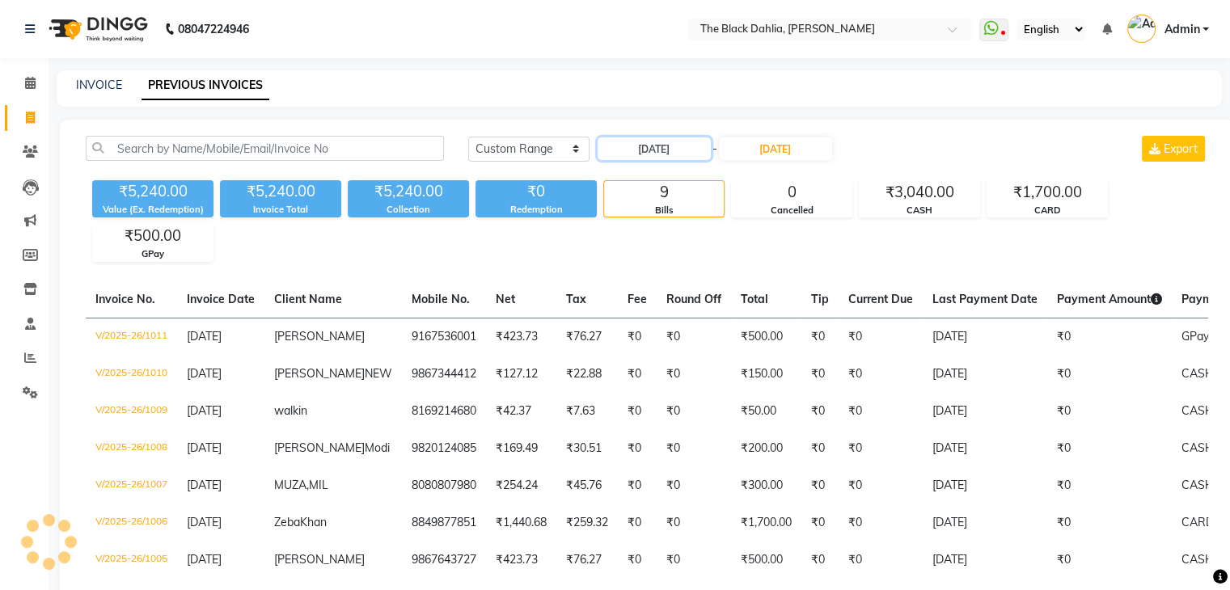
type input "[DATE]"
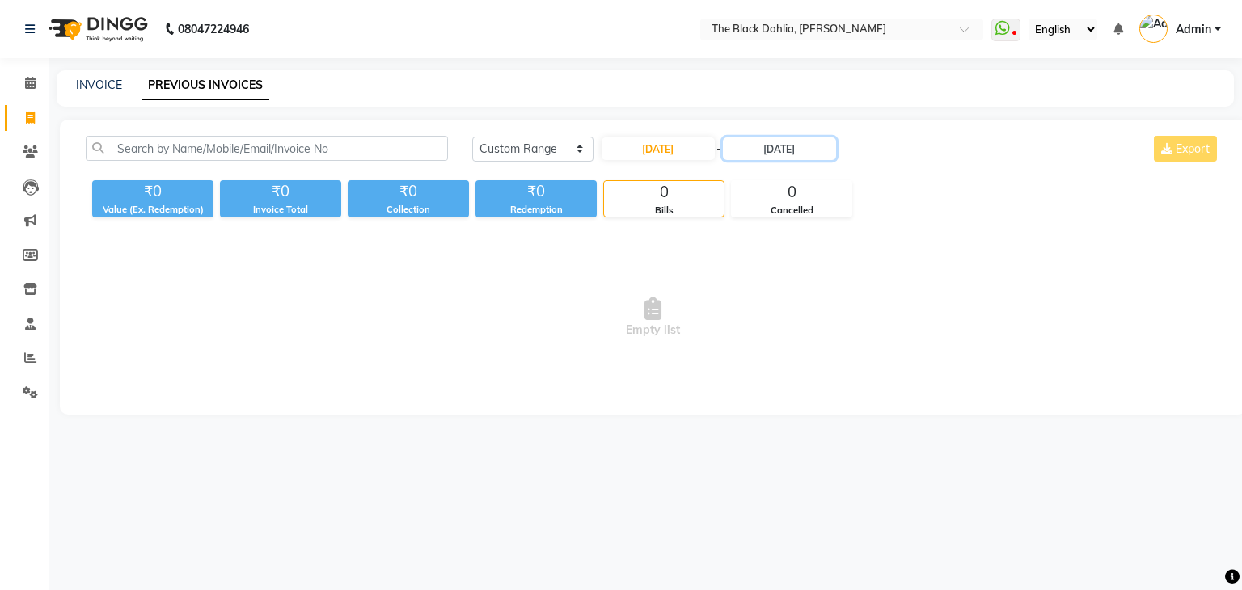
drag, startPoint x: 783, startPoint y: 145, endPoint x: 954, endPoint y: 359, distance: 273.9
click at [783, 146] on input "[DATE]" at bounding box center [779, 148] width 113 height 23
click at [902, 334] on div "31" at bounding box center [899, 335] width 26 height 26
type input "[DATE]"
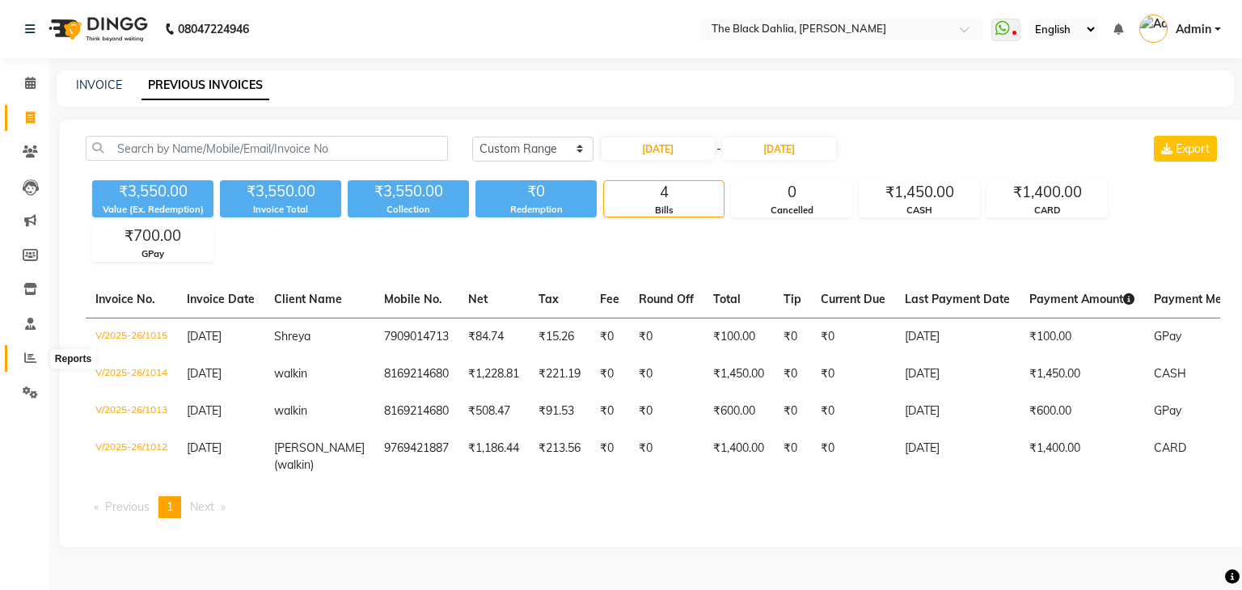
click at [28, 366] on span at bounding box center [30, 358] width 28 height 19
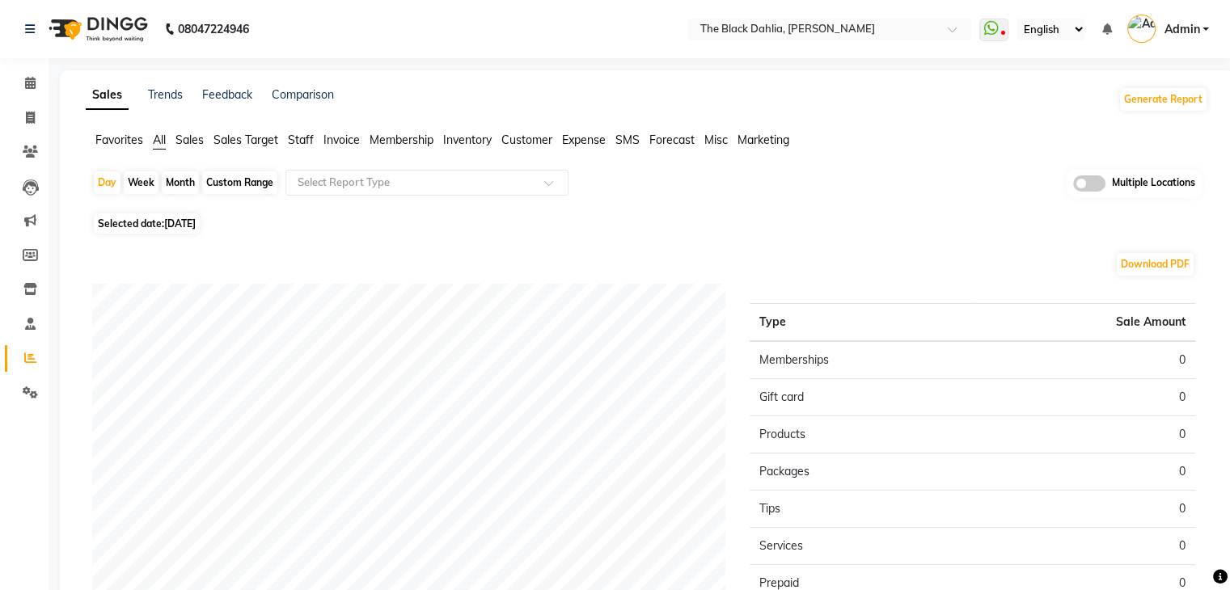
click at [179, 179] on div "Month" at bounding box center [180, 182] width 37 height 23
select select "9"
select select "2025"
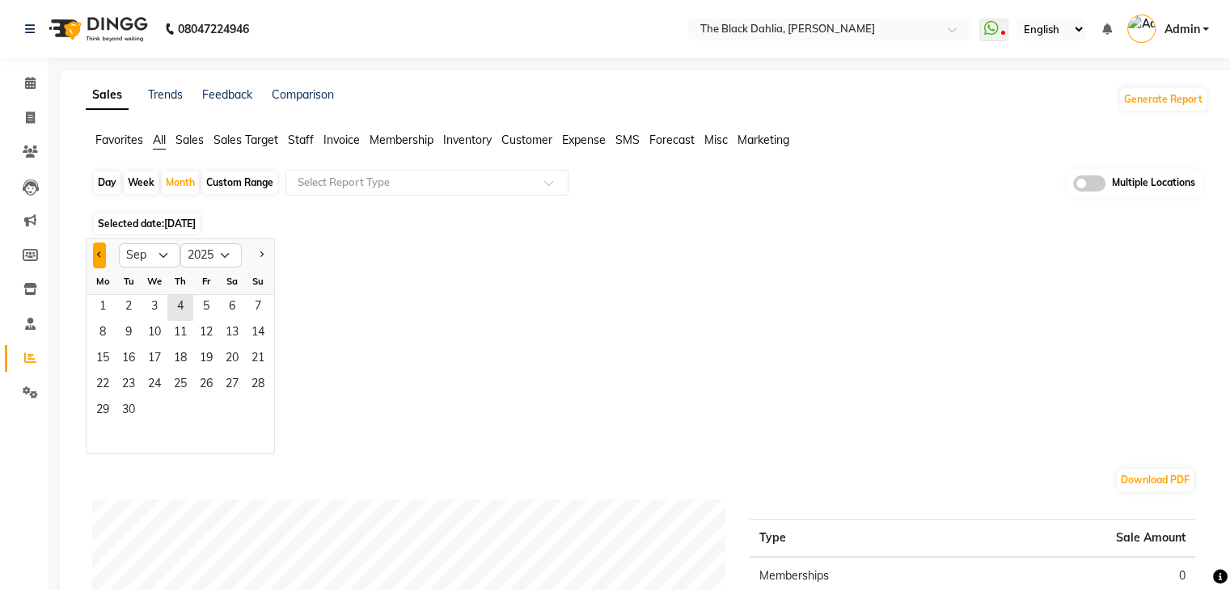
click at [98, 256] on span "Previous month" at bounding box center [100, 254] width 6 height 6
select select "8"
click at [208, 311] on span "1" at bounding box center [206, 308] width 26 height 26
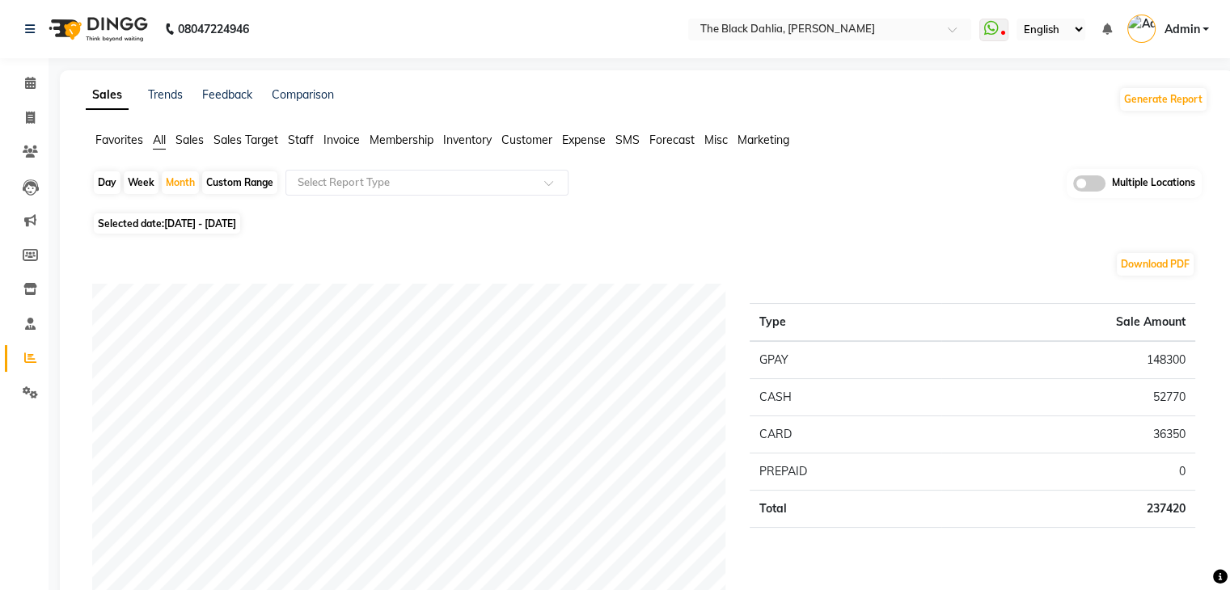
drag, startPoint x: 179, startPoint y: 178, endPoint x: 190, endPoint y: 213, distance: 37.1
click at [179, 178] on div "Month" at bounding box center [180, 182] width 37 height 23
select select "8"
select select "2025"
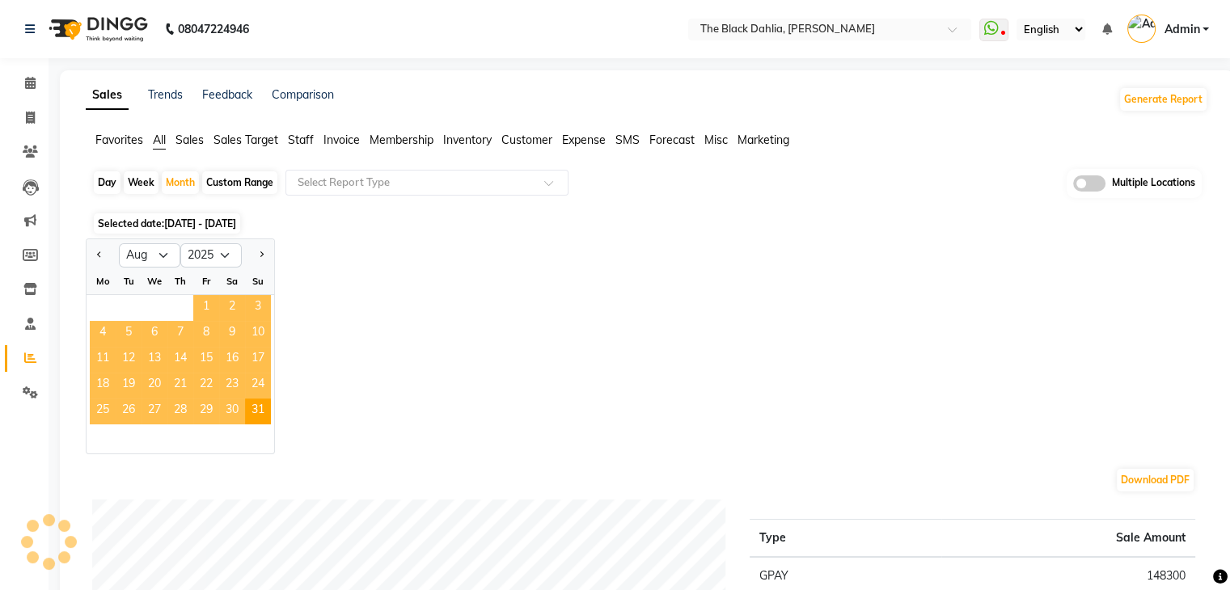
click at [206, 311] on span "1" at bounding box center [206, 308] width 26 height 26
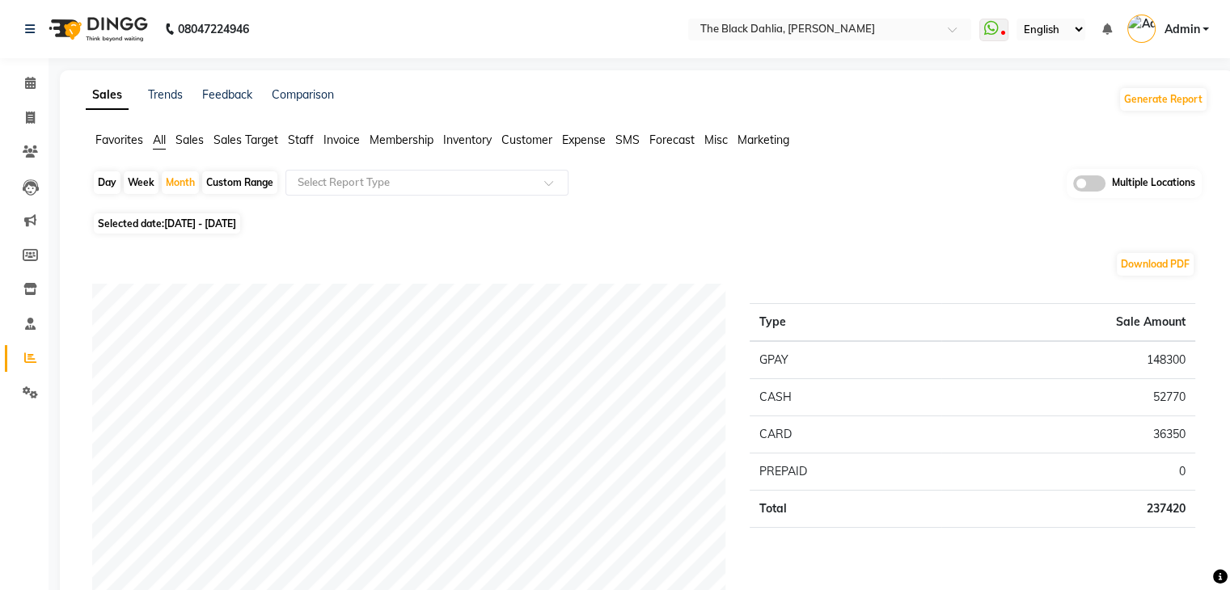
scroll to position [243, 0]
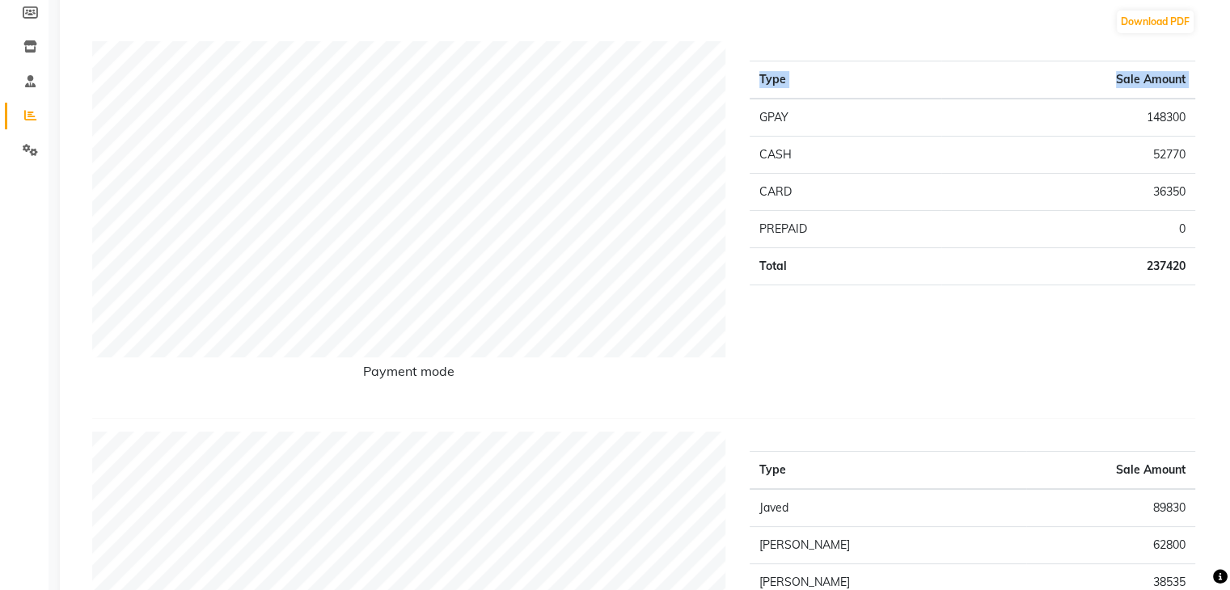
drag, startPoint x: 759, startPoint y: 111, endPoint x: 1202, endPoint y: 281, distance: 474.5
click at [1202, 281] on div "Type Sale Amount GPAY 148300 CASH 52770 CARD 36350 PREPAID 0 Total 237420" at bounding box center [972, 223] width 470 height 364
copy thead "Type Sale Amount"
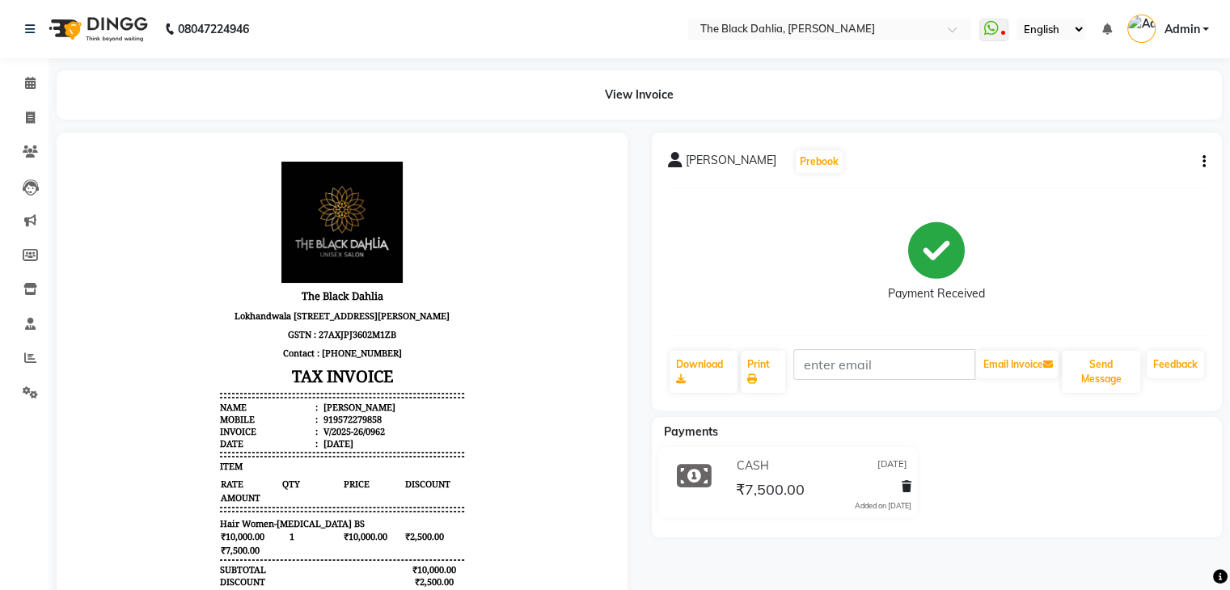
click at [1205, 163] on icon "button" at bounding box center [1203, 162] width 3 height 1
click at [1110, 184] on div "Edit Invoice" at bounding box center [1122, 182] width 111 height 20
select select "service"
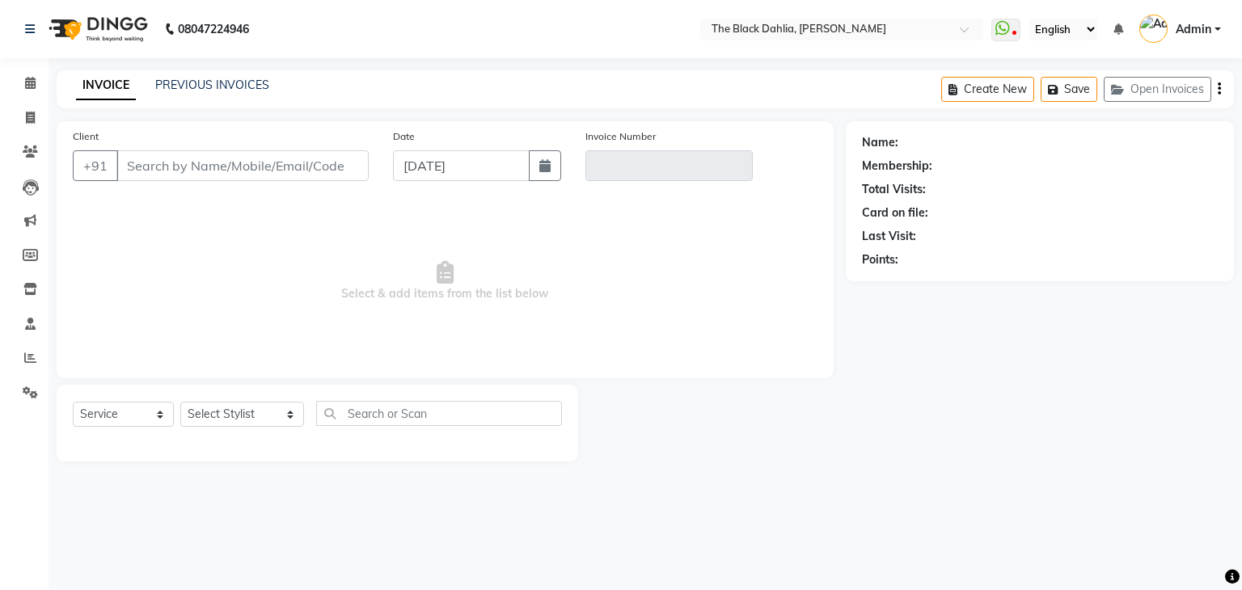
type input "9572279858"
type input "V/2025-26/0962"
type input "[DATE]"
select select "select"
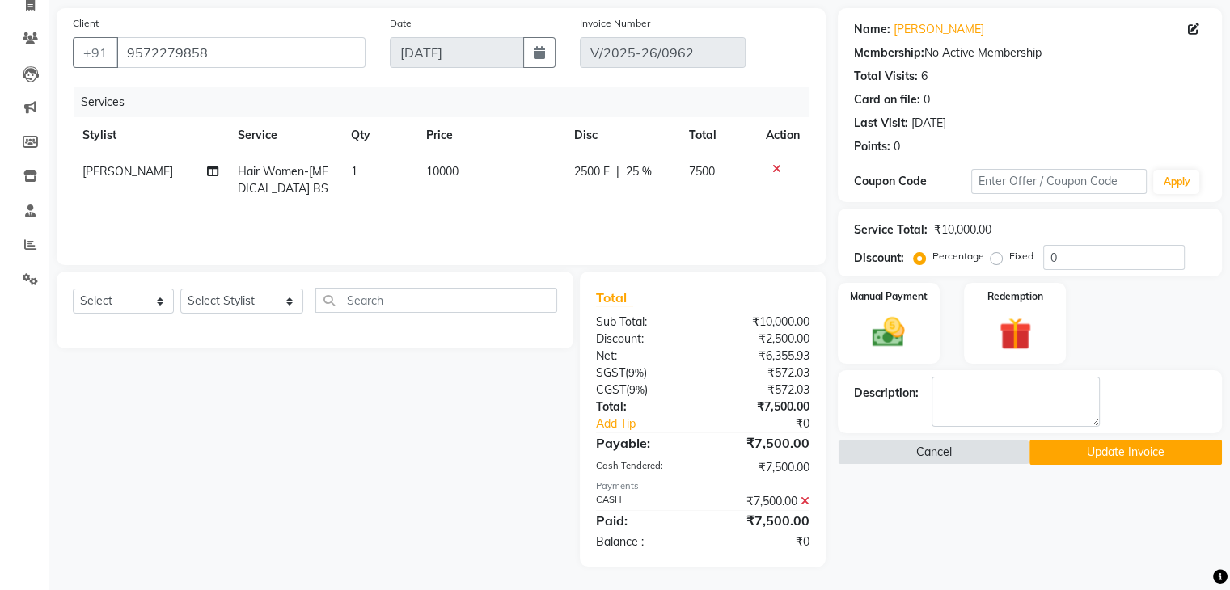
scroll to position [114, 0]
click at [805, 499] on icon at bounding box center [804, 500] width 9 height 11
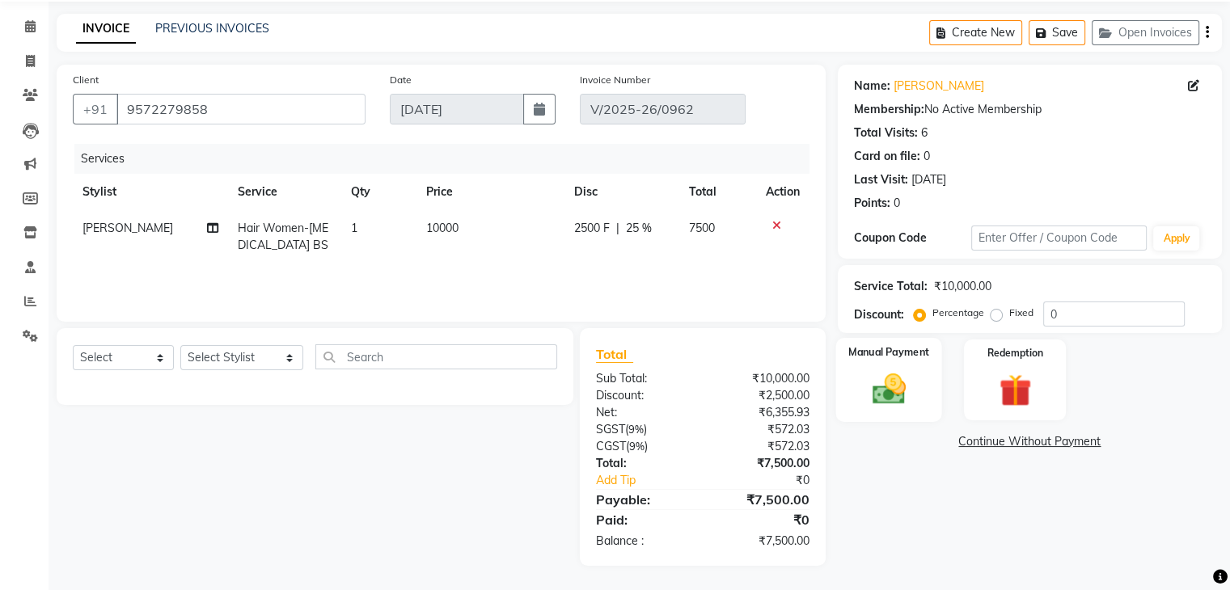
click at [879, 355] on label "Manual Payment" at bounding box center [888, 351] width 81 height 15
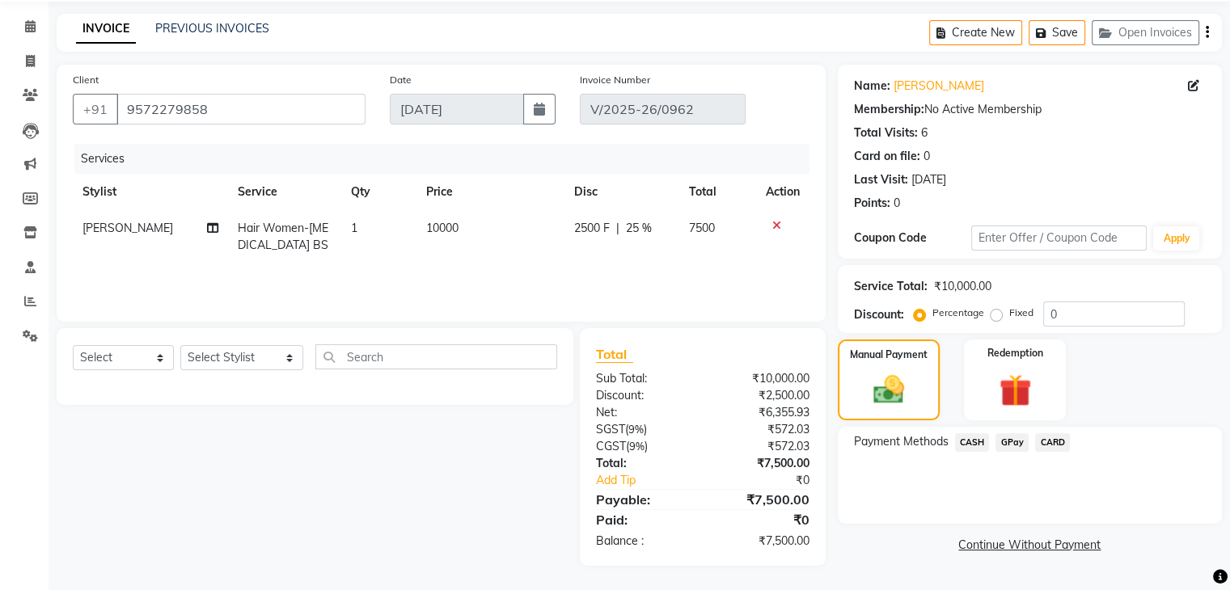
click at [977, 446] on span "CASH" at bounding box center [972, 442] width 35 height 19
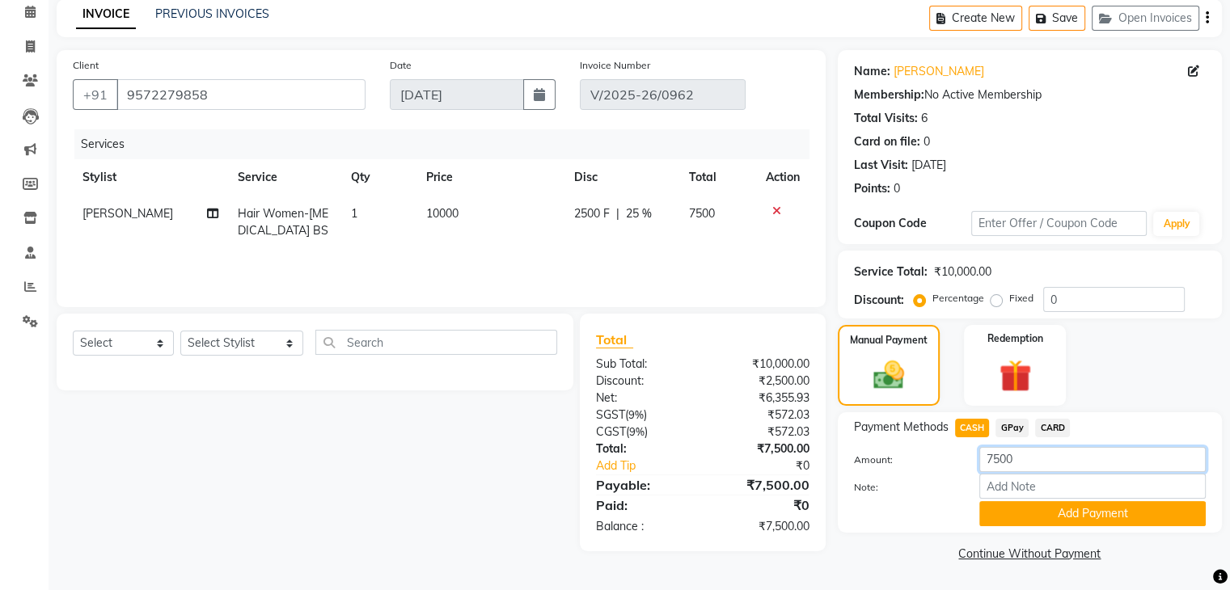
click at [1036, 457] on input "7500" at bounding box center [1092, 459] width 226 height 25
drag, startPoint x: 997, startPoint y: 450, endPoint x: 959, endPoint y: 457, distance: 38.5
click at [959, 457] on div "Amount: 7500" at bounding box center [1030, 460] width 376 height 27
type input "1500"
click at [1046, 512] on button "Add Payment" at bounding box center [1092, 513] width 226 height 25
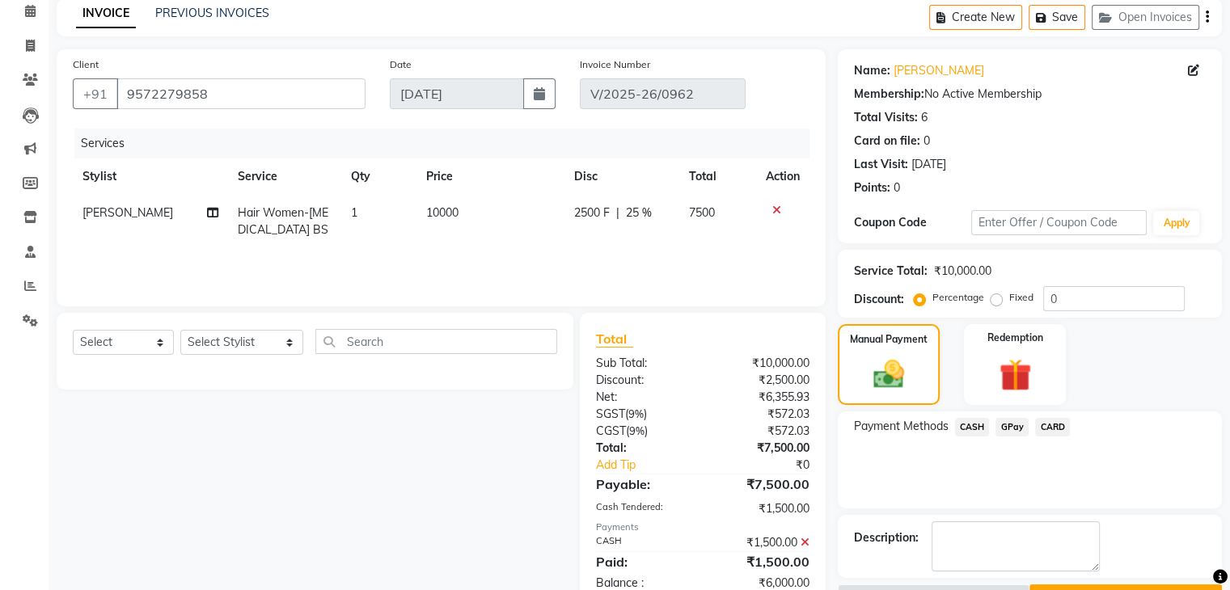
click at [1006, 424] on span "GPay" at bounding box center [1011, 427] width 33 height 19
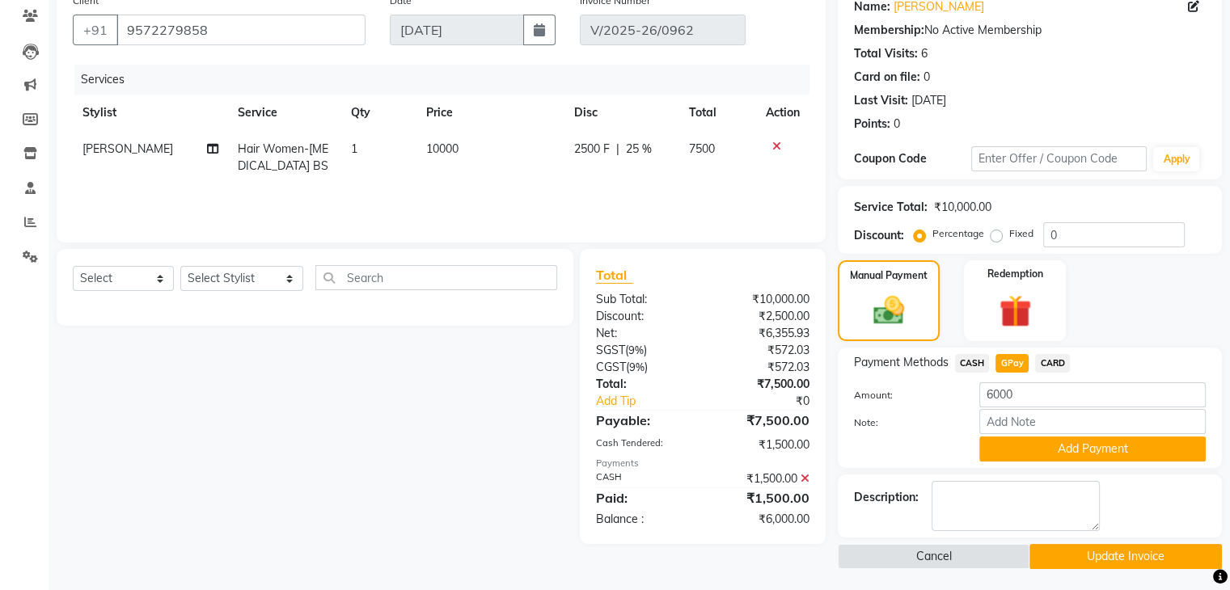
scroll to position [139, 0]
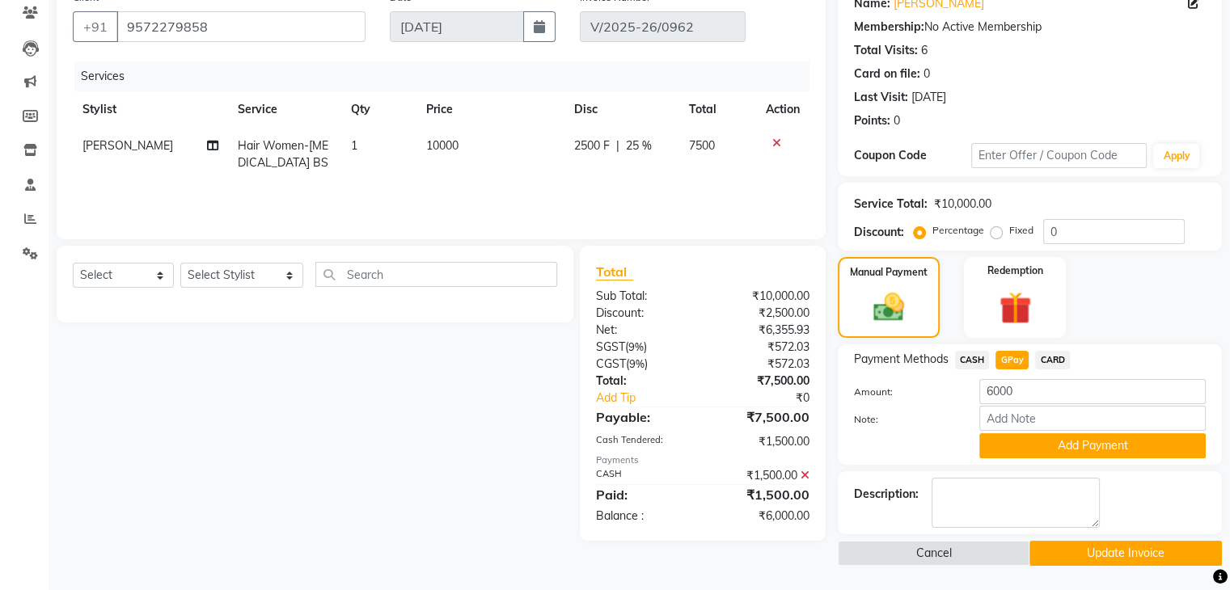
click at [806, 476] on icon at bounding box center [804, 475] width 9 height 11
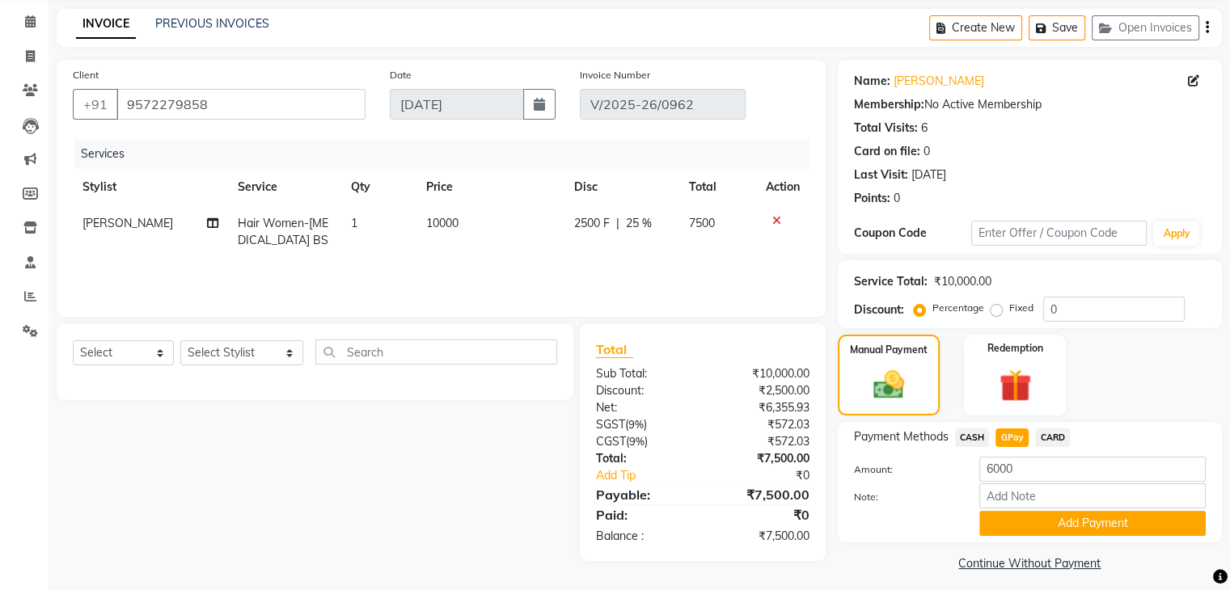
scroll to position [72, 0]
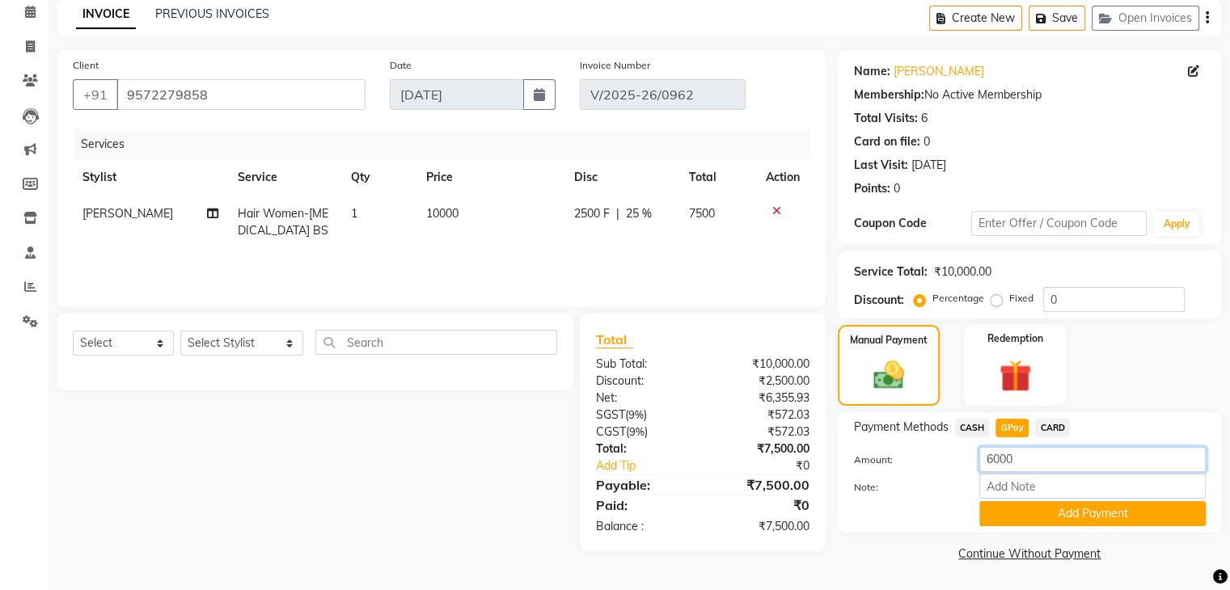
drag, startPoint x: 986, startPoint y: 460, endPoint x: 963, endPoint y: 461, distance: 22.7
click at [963, 460] on div "Amount: 6000" at bounding box center [1030, 460] width 376 height 27
type input "5000"
click at [1022, 508] on button "Add Payment" at bounding box center [1092, 513] width 226 height 25
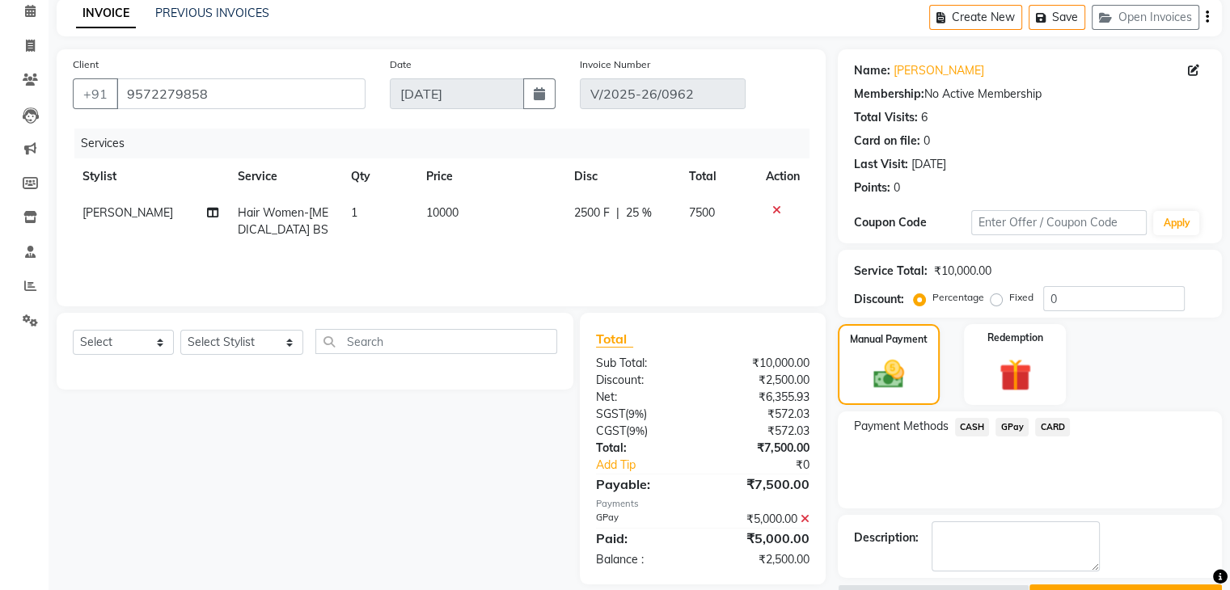
scroll to position [114, 0]
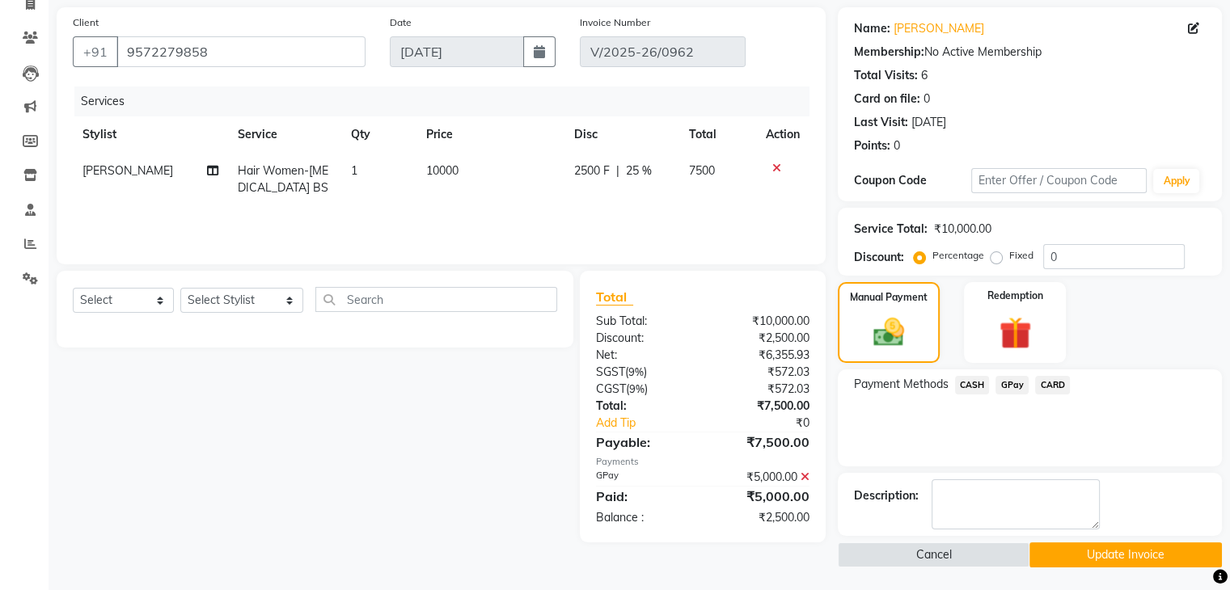
click at [972, 386] on span "CASH" at bounding box center [972, 385] width 35 height 19
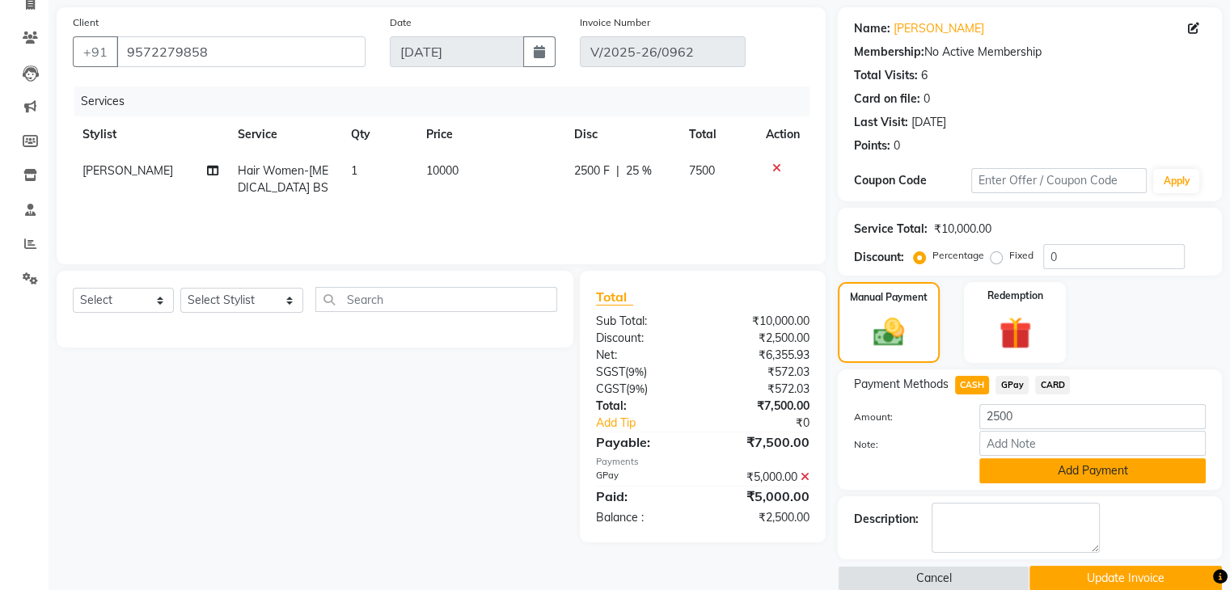
click at [1075, 473] on button "Add Payment" at bounding box center [1092, 470] width 226 height 25
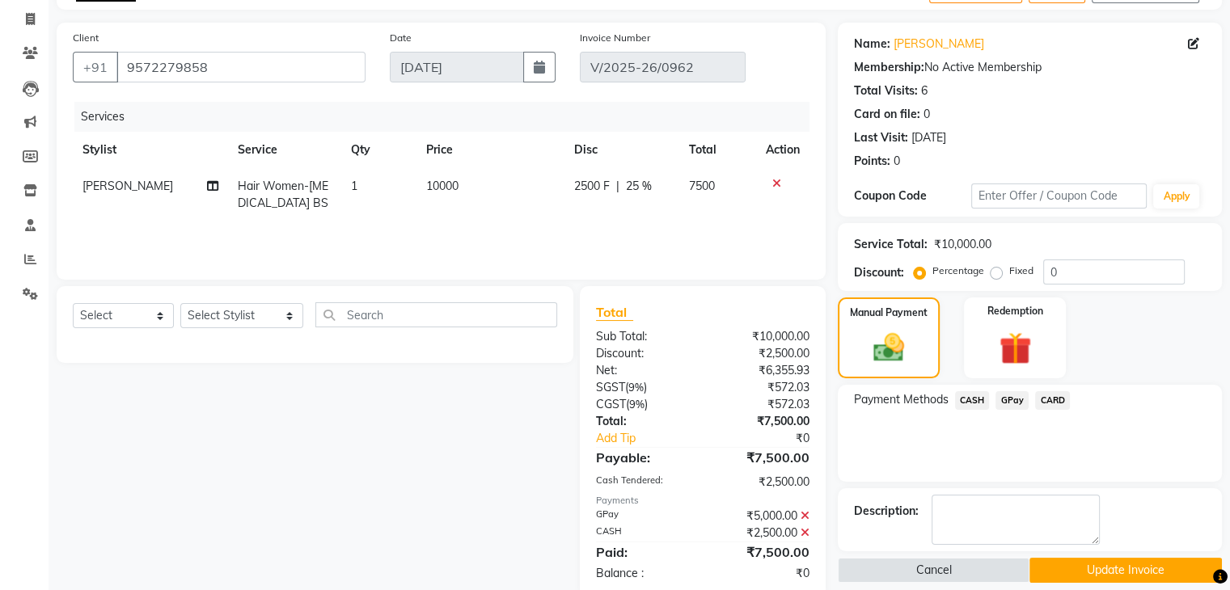
scroll to position [132, 0]
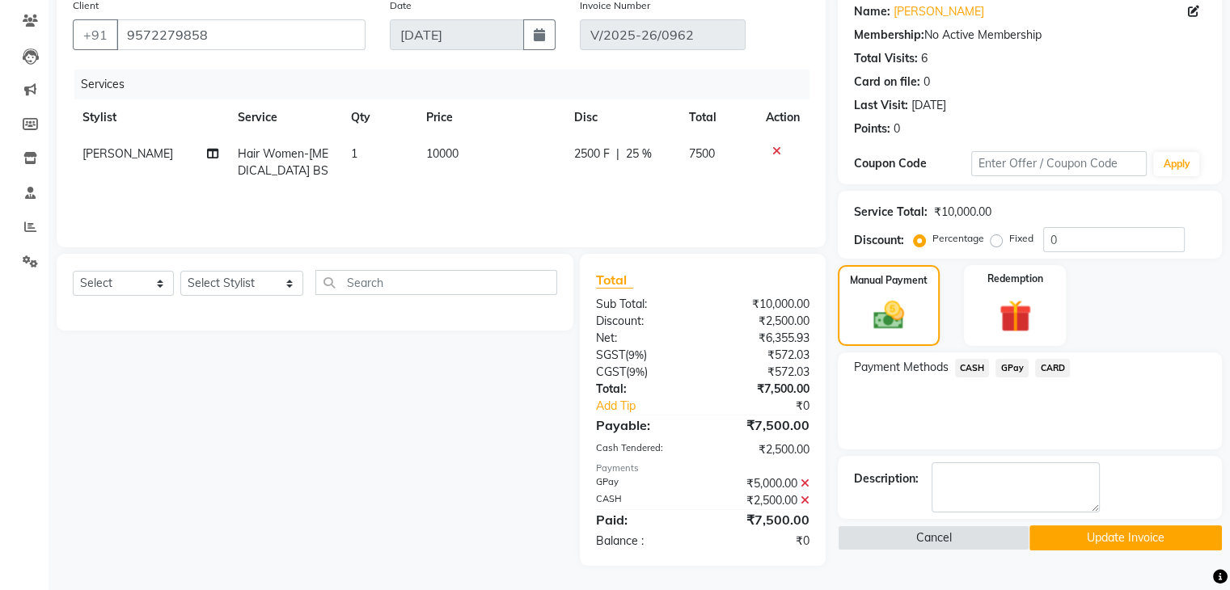
click at [1128, 538] on button "Update Invoice" at bounding box center [1125, 538] width 192 height 25
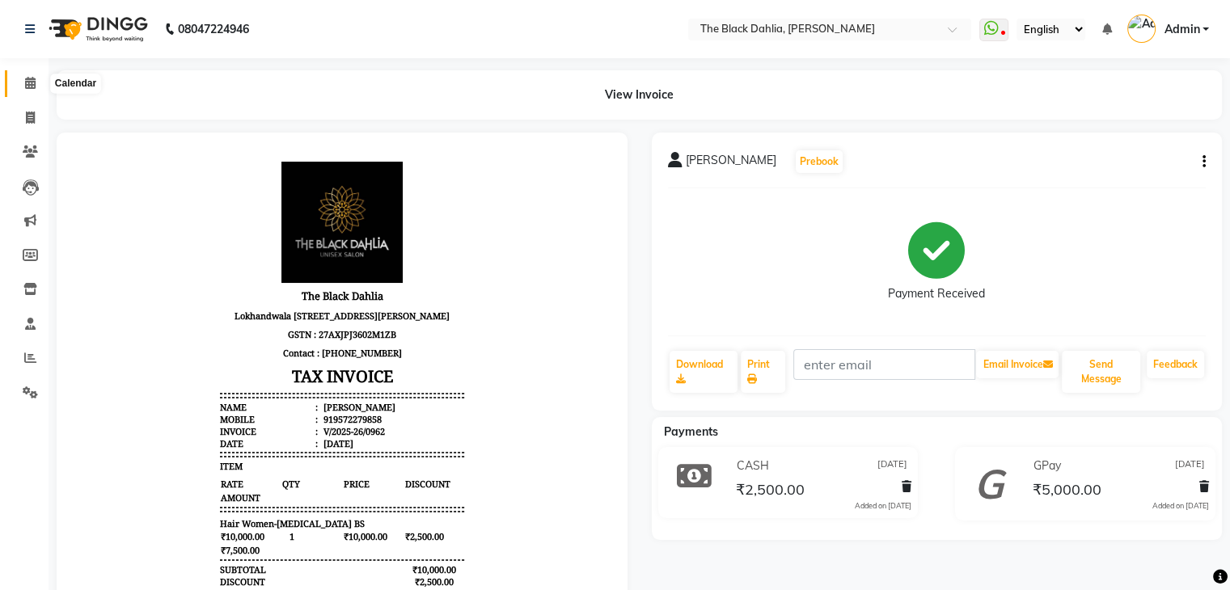
click at [25, 88] on icon at bounding box center [30, 83] width 11 height 12
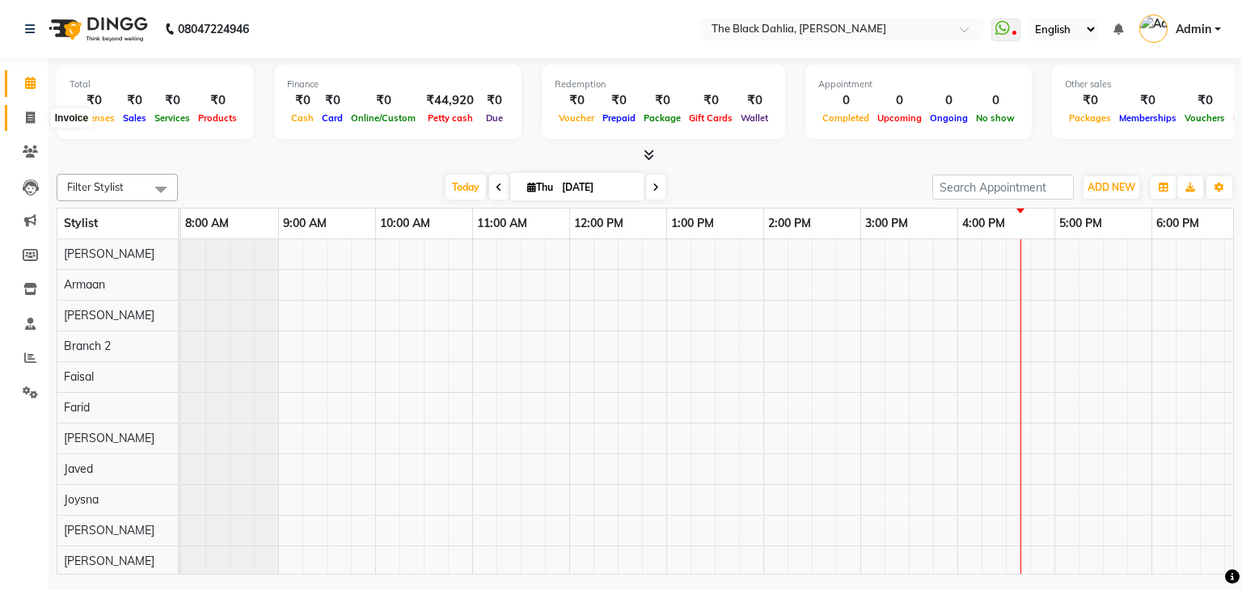
click at [22, 117] on span at bounding box center [30, 118] width 28 height 19
select select "service"
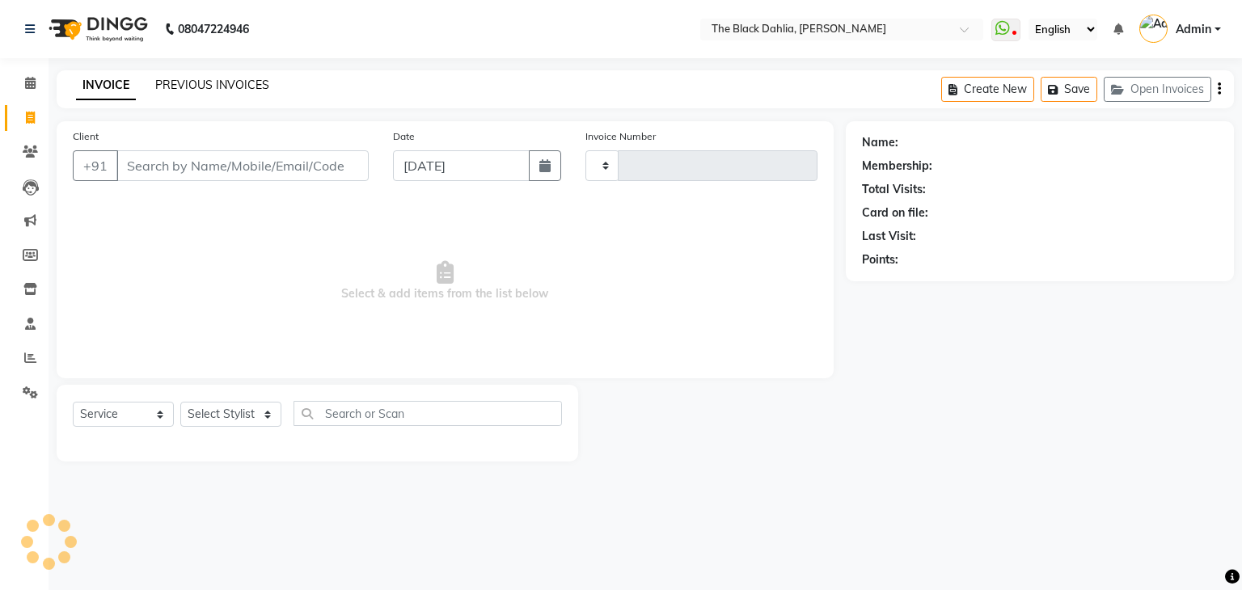
type input "1029"
click at [245, 82] on link "PREVIOUS INVOICES" at bounding box center [212, 85] width 114 height 15
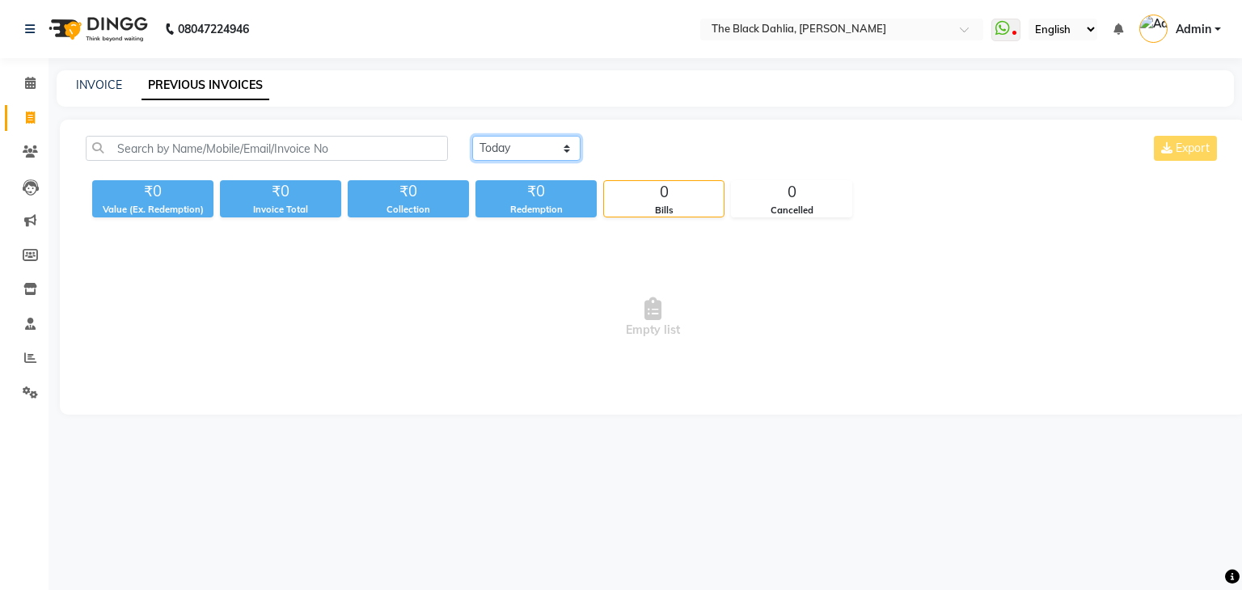
click at [521, 146] on select "[DATE] [DATE] Custom Range" at bounding box center [526, 148] width 108 height 25
select select "range"
click at [472, 136] on select "[DATE] [DATE] Custom Range" at bounding box center [526, 148] width 108 height 25
click at [707, 157] on input "[DATE]" at bounding box center [658, 148] width 113 height 23
select select "9"
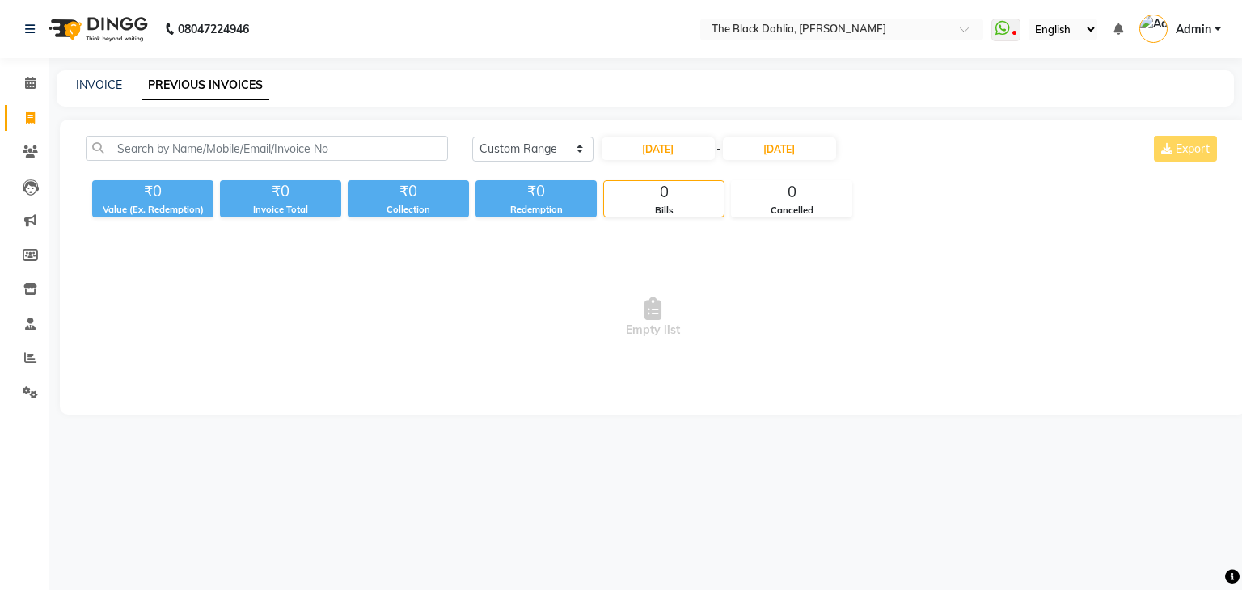
select select "2025"
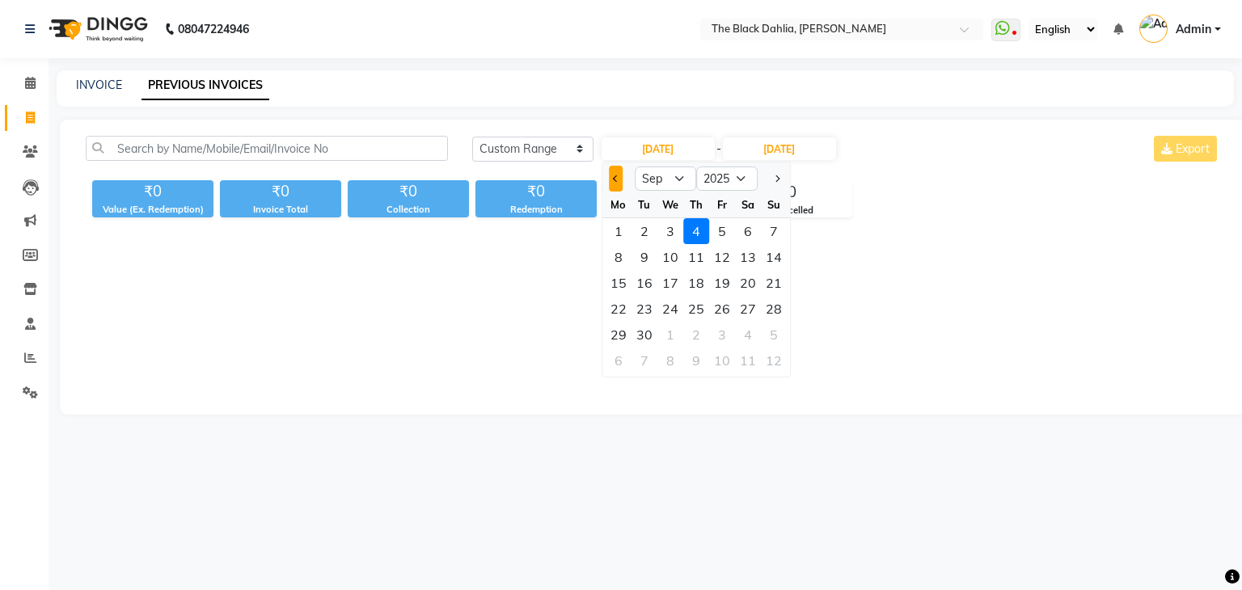
click at [611, 179] on button "Previous month" at bounding box center [616, 179] width 14 height 26
select select "8"
click at [742, 282] on div "16" at bounding box center [748, 283] width 26 height 26
type input "[DATE]"
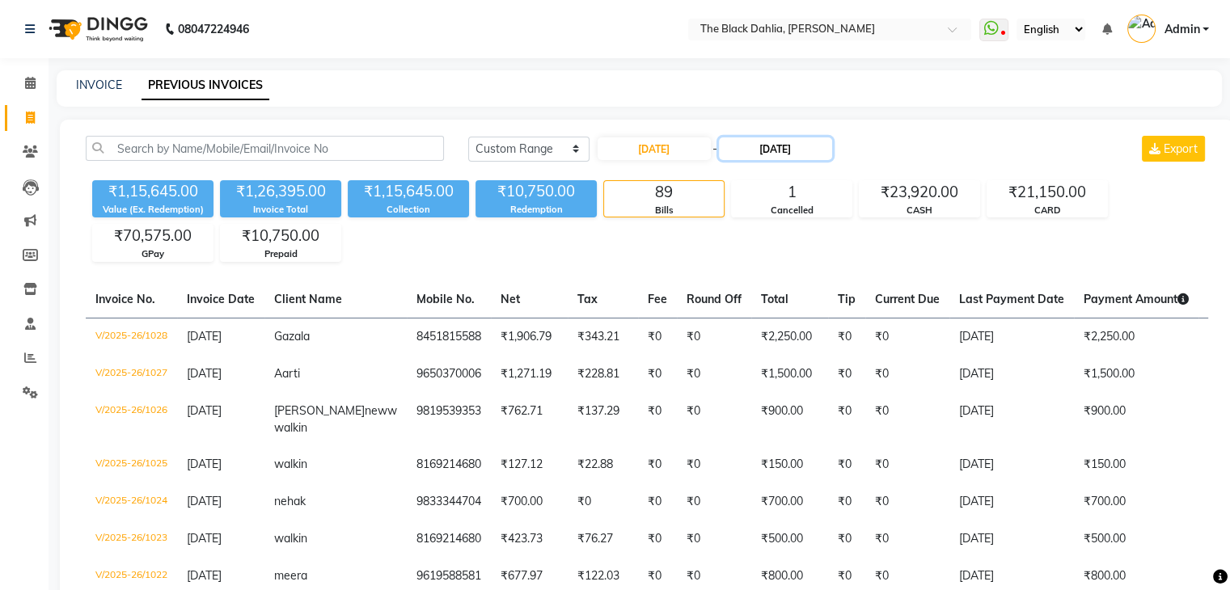
click at [794, 154] on input "[DATE]" at bounding box center [775, 148] width 113 height 23
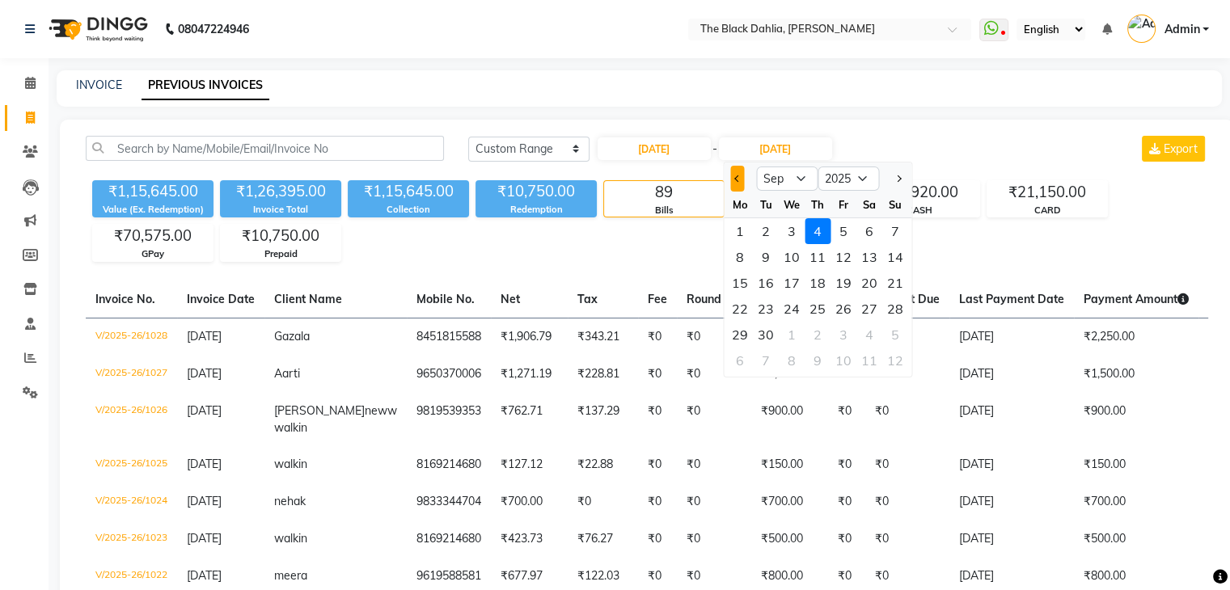
click at [741, 181] on button "Previous month" at bounding box center [737, 179] width 14 height 26
select select "8"
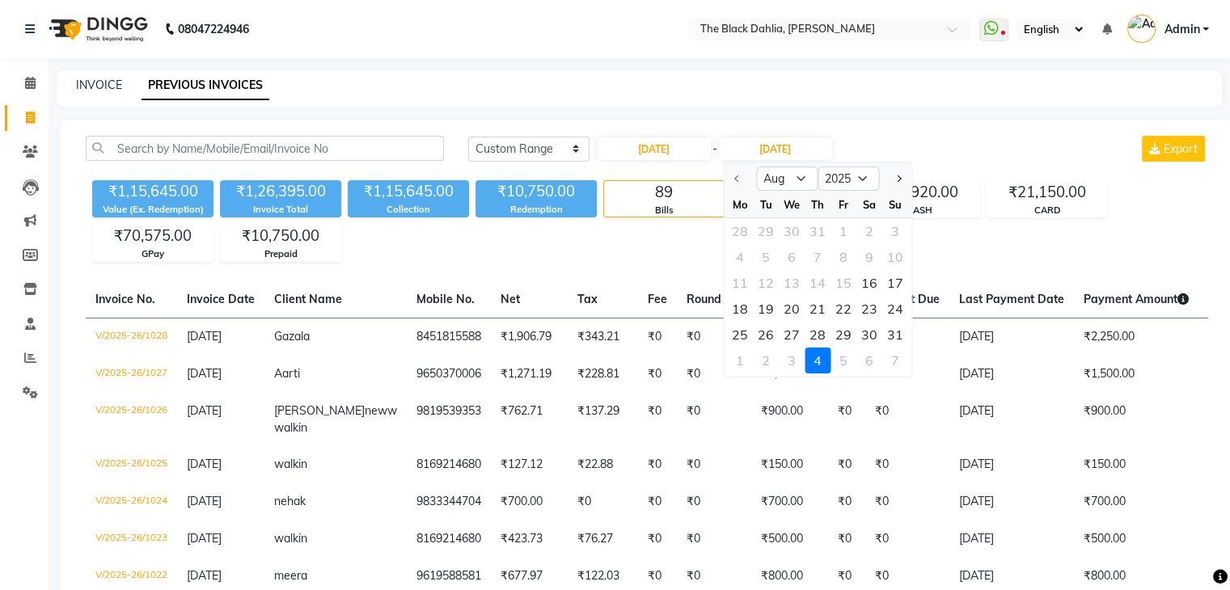
click at [864, 279] on div "16" at bounding box center [869, 283] width 26 height 26
type input "[DATE]"
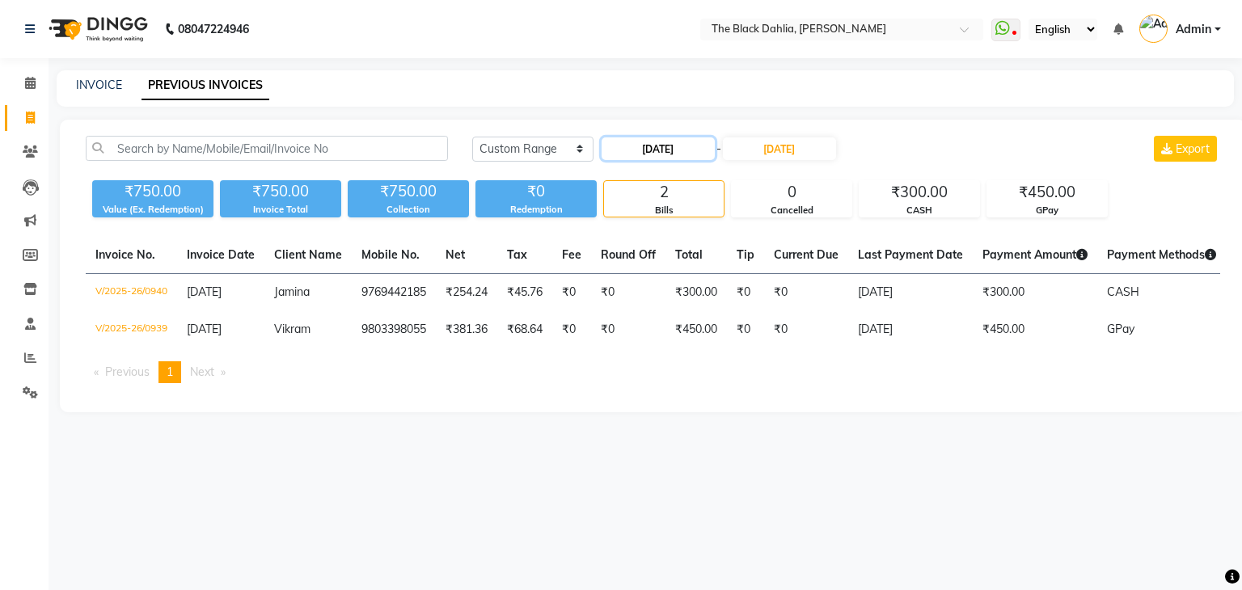
click at [654, 149] on input "[DATE]" at bounding box center [658, 148] width 113 height 23
select select "8"
select select "2025"
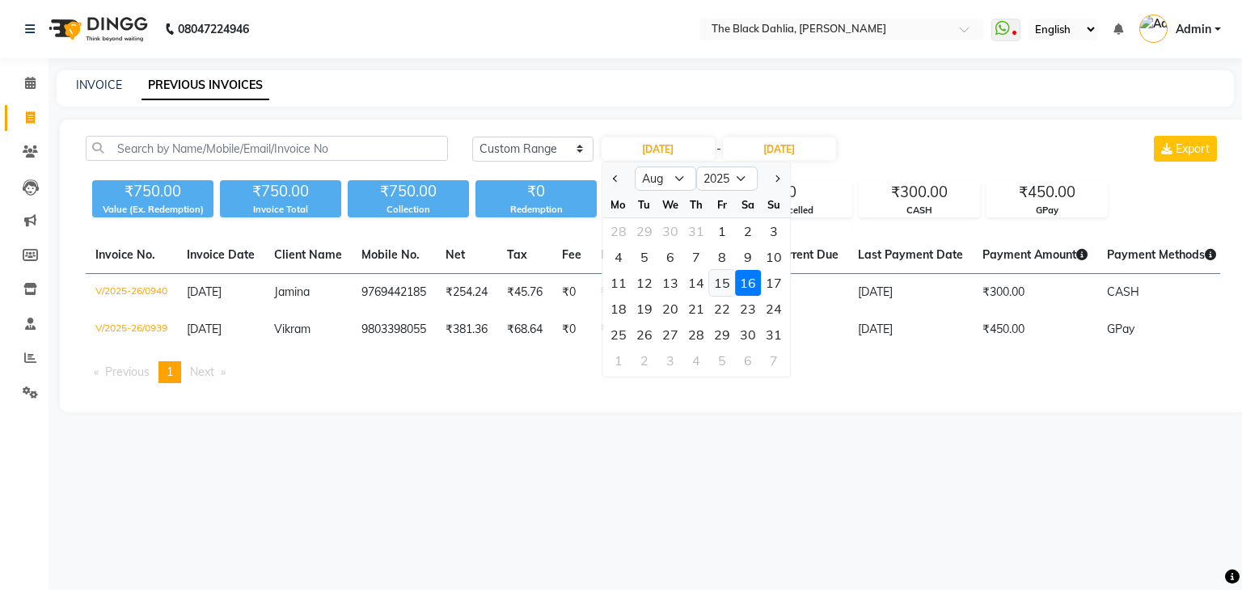
click at [728, 289] on div "15" at bounding box center [722, 283] width 26 height 26
type input "[DATE]"
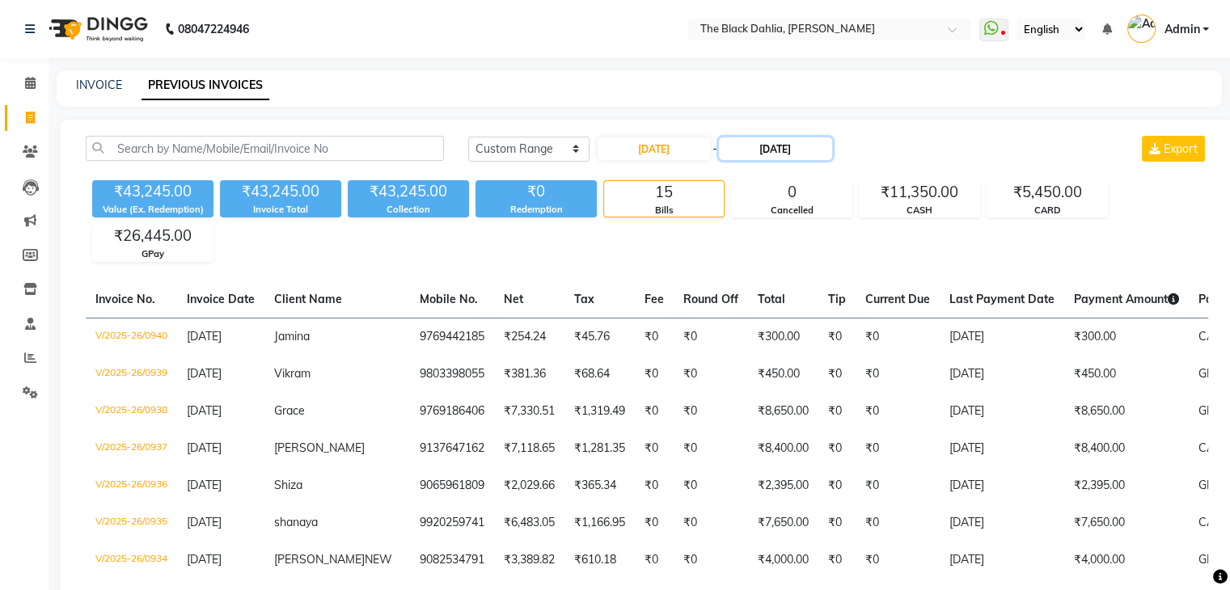
click at [780, 148] on input "[DATE]" at bounding box center [775, 148] width 113 height 23
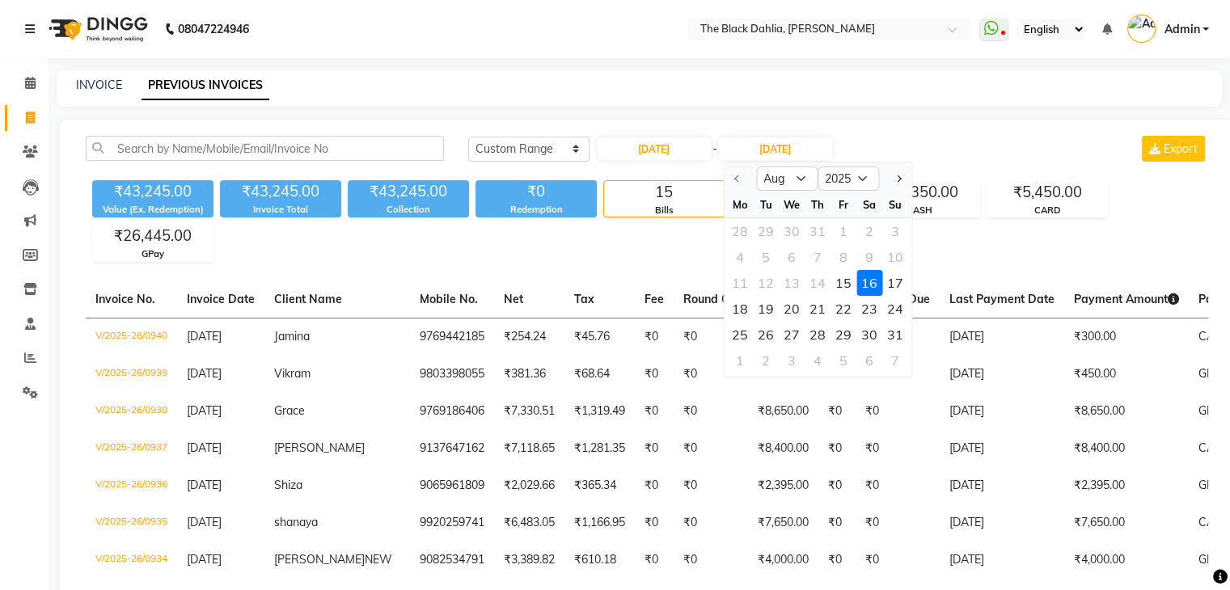
click at [626, 245] on div "₹43,245.00 Value (Ex. Redemption) ₹43,245.00 Invoice Total ₹43,245.00 Collectio…" at bounding box center [647, 218] width 1122 height 88
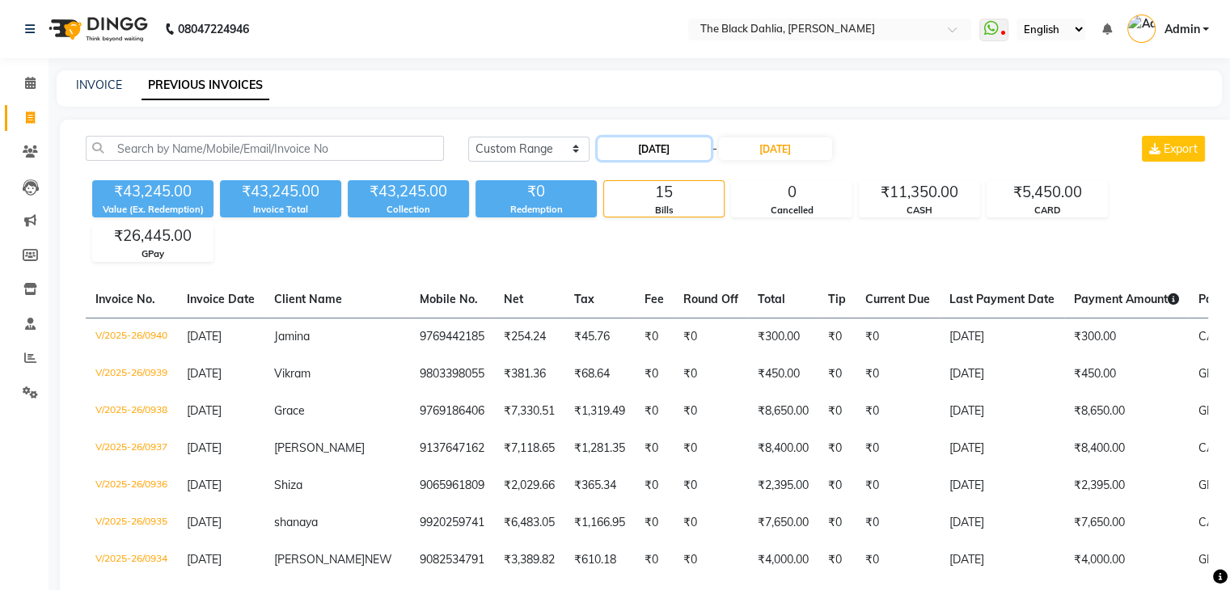
click at [666, 159] on input "[DATE]" at bounding box center [654, 148] width 113 height 23
select select "8"
select select "2025"
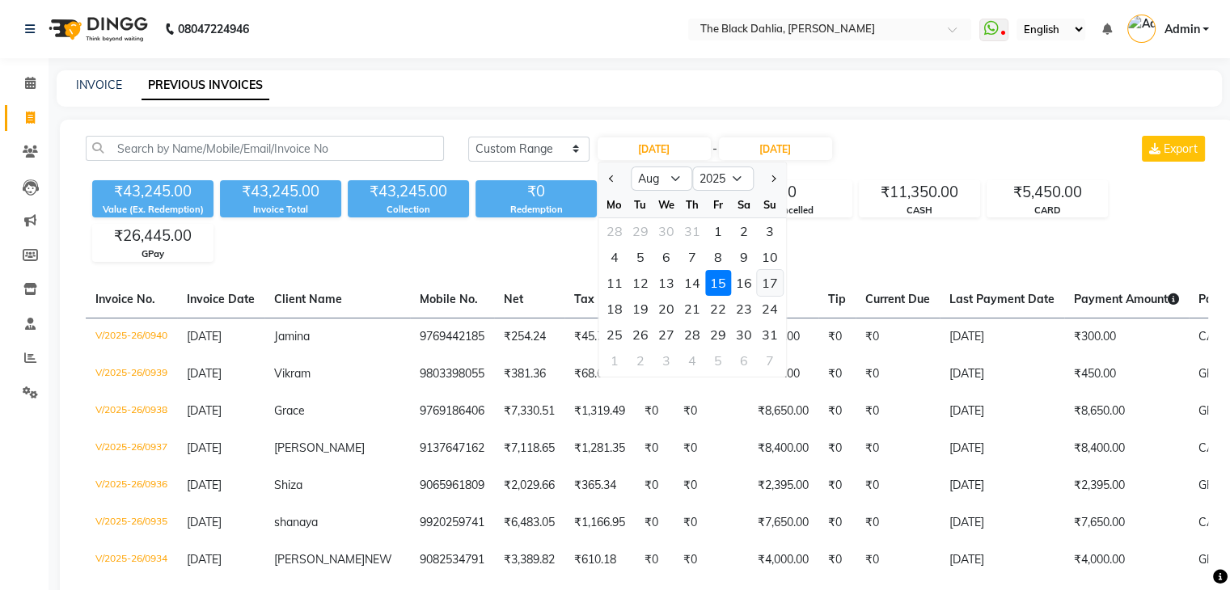
click at [757, 285] on div "17" at bounding box center [770, 283] width 26 height 26
type input "[DATE]"
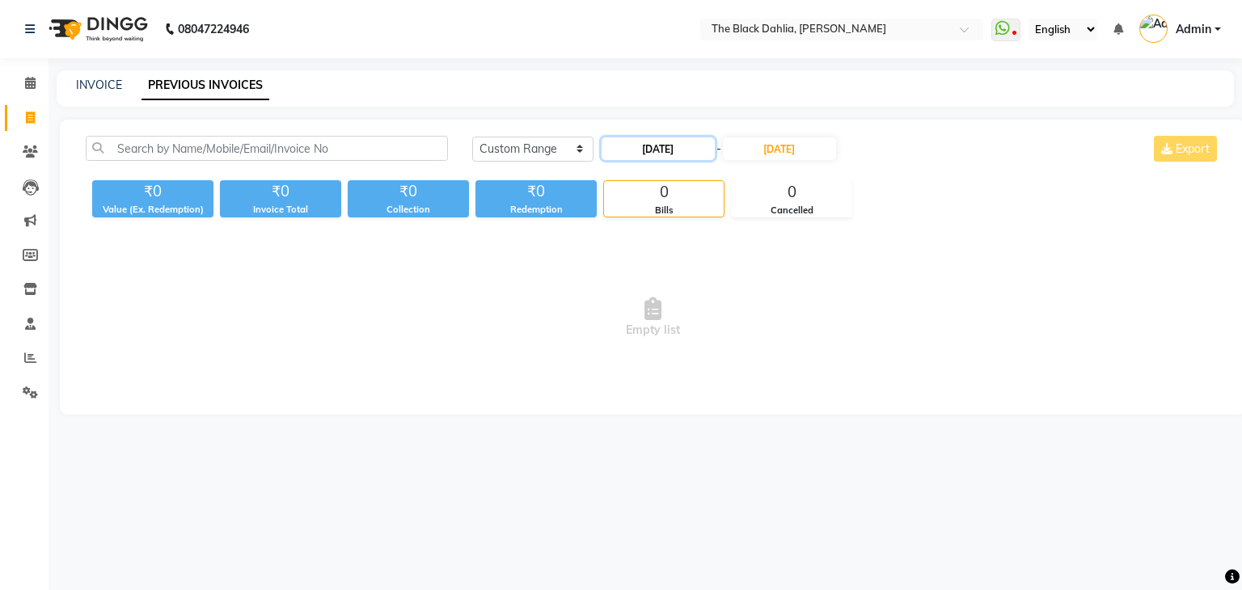
click at [640, 158] on input "[DATE]" at bounding box center [658, 148] width 113 height 23
select select "8"
select select "2025"
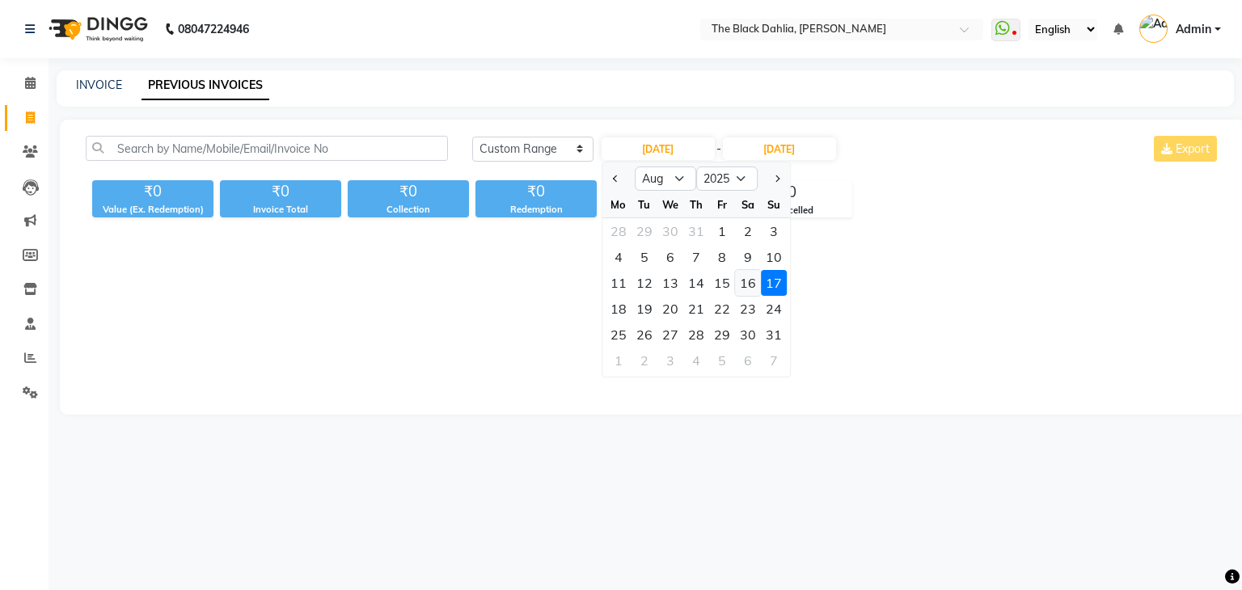
click at [737, 279] on div "16" at bounding box center [748, 283] width 26 height 26
type input "[DATE]"
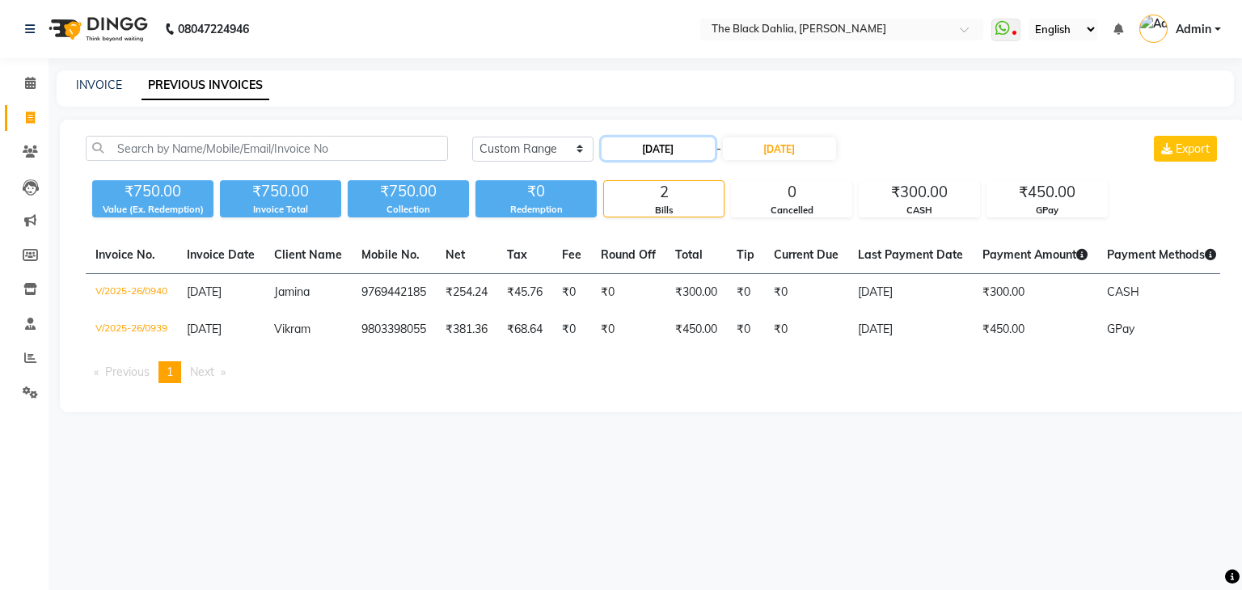
click at [655, 146] on input "[DATE]" at bounding box center [658, 148] width 113 height 23
select select "8"
select select "2025"
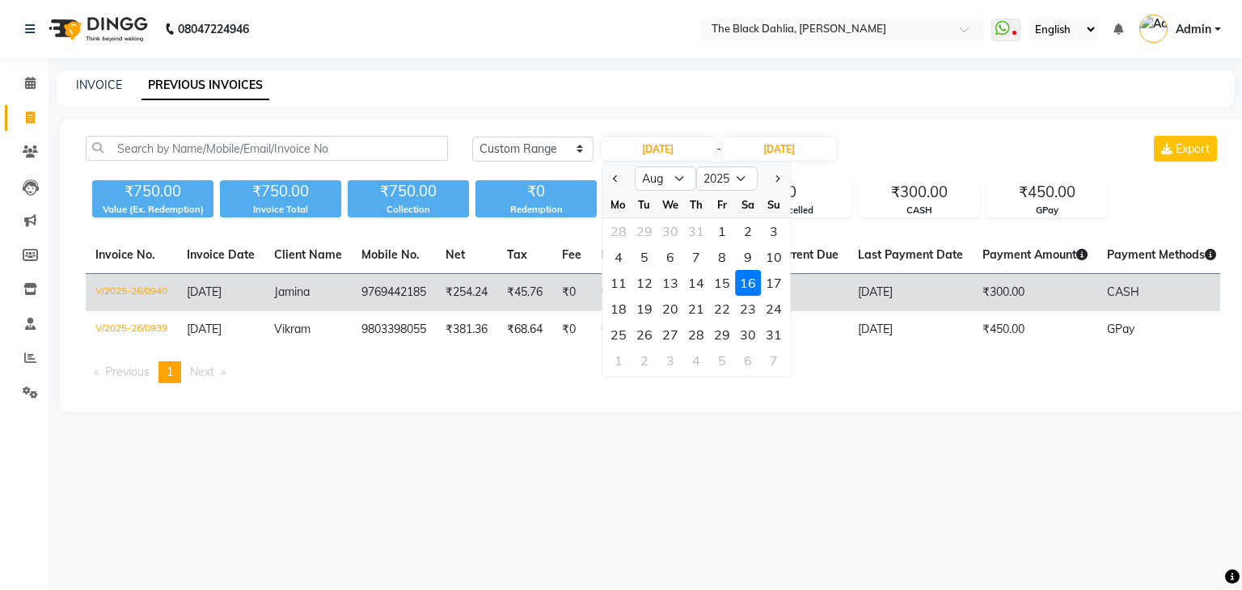
click at [770, 285] on div "17" at bounding box center [774, 283] width 26 height 26
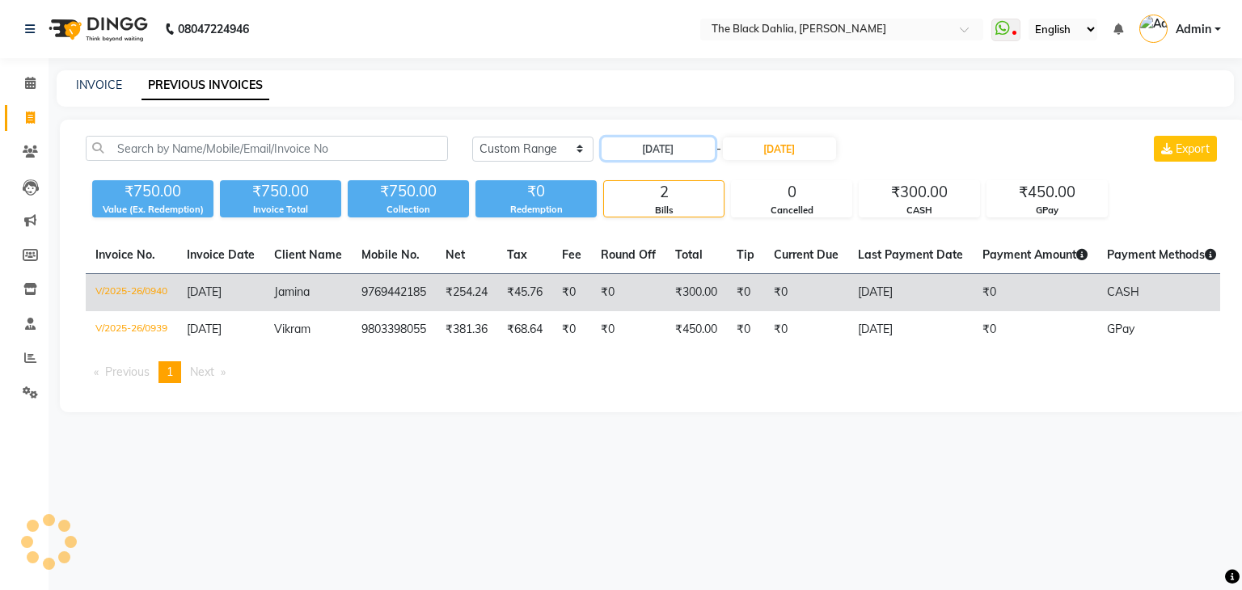
type input "[DATE]"
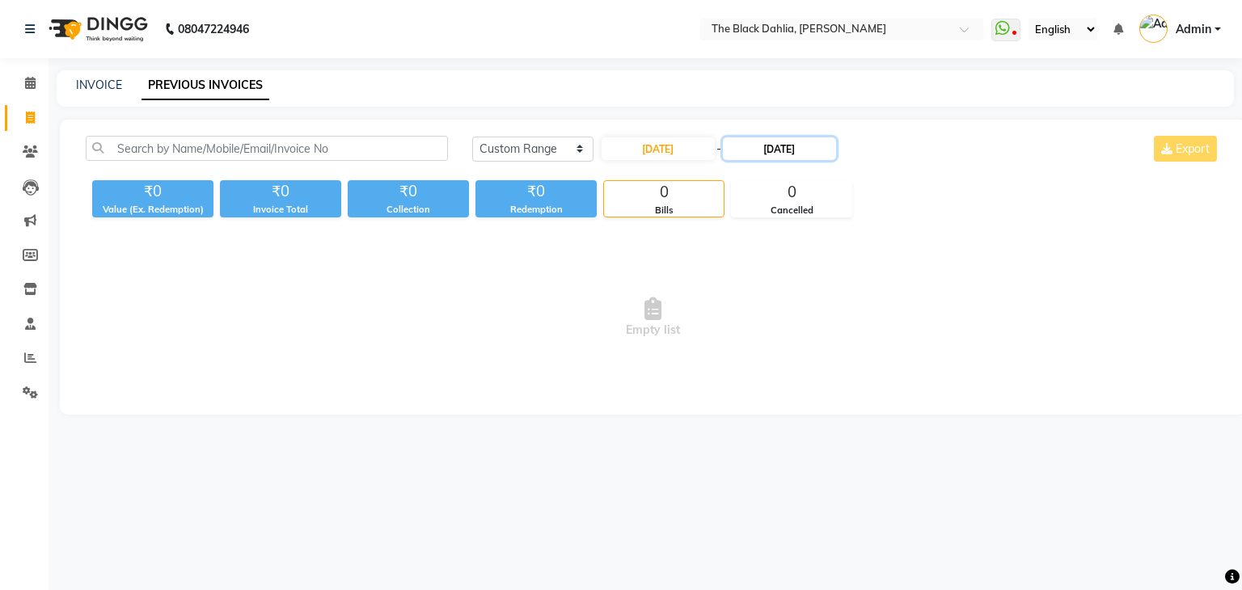
click at [786, 158] on input "[DATE]" at bounding box center [779, 148] width 113 height 23
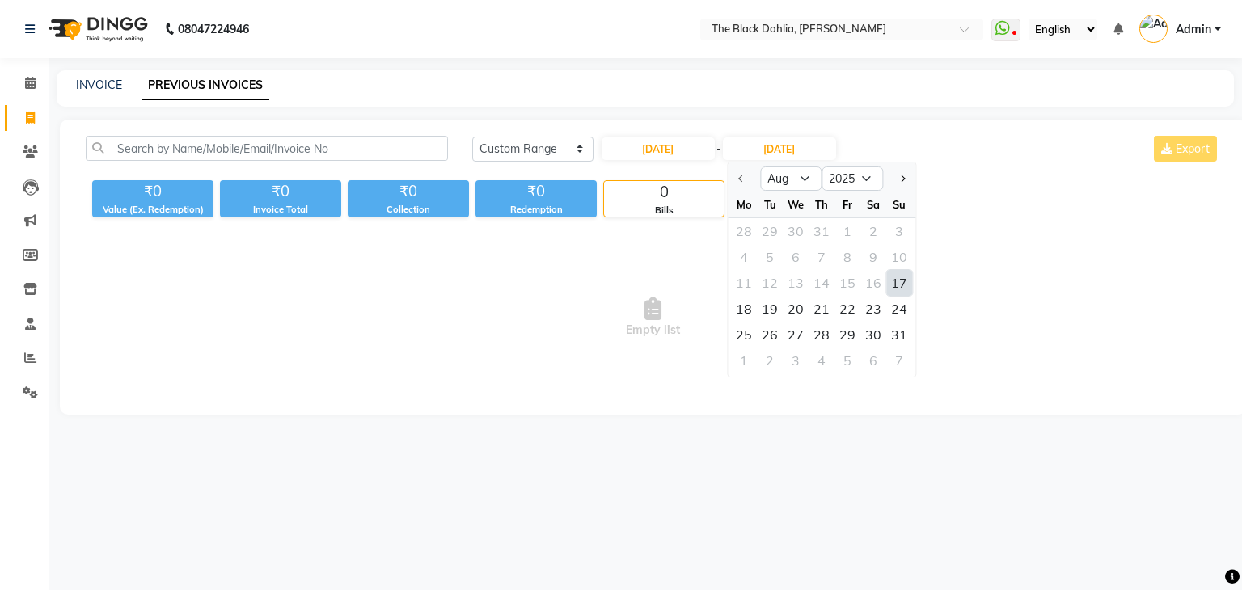
click at [902, 285] on div "17" at bounding box center [899, 283] width 26 height 26
type input "[DATE]"
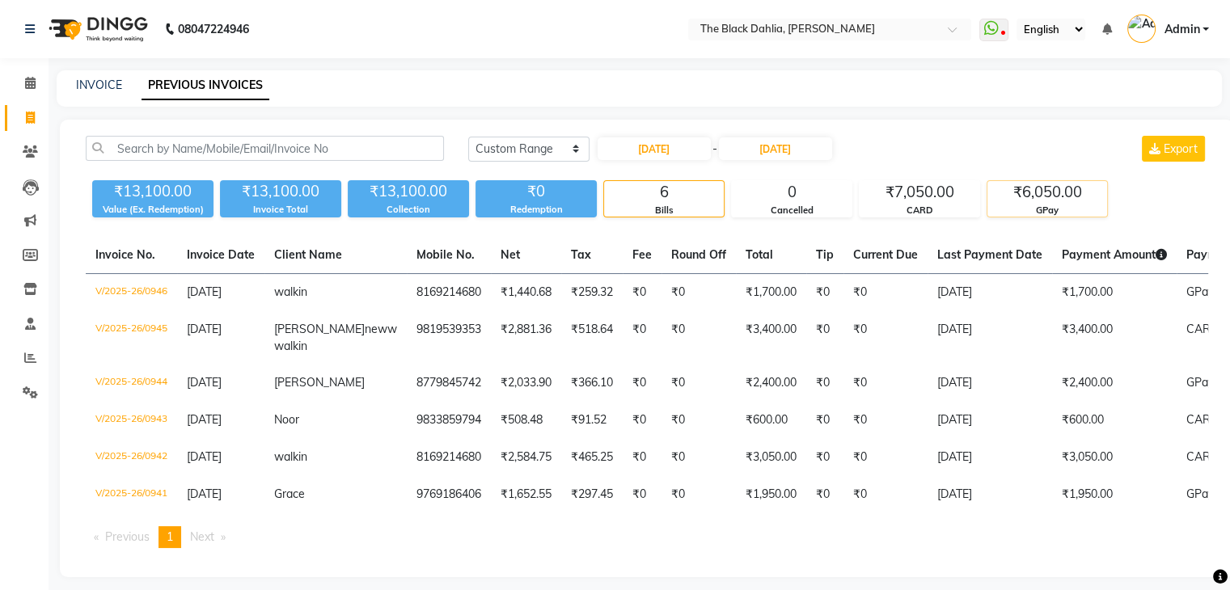
click at [1072, 211] on div "GPay" at bounding box center [1047, 211] width 120 height 14
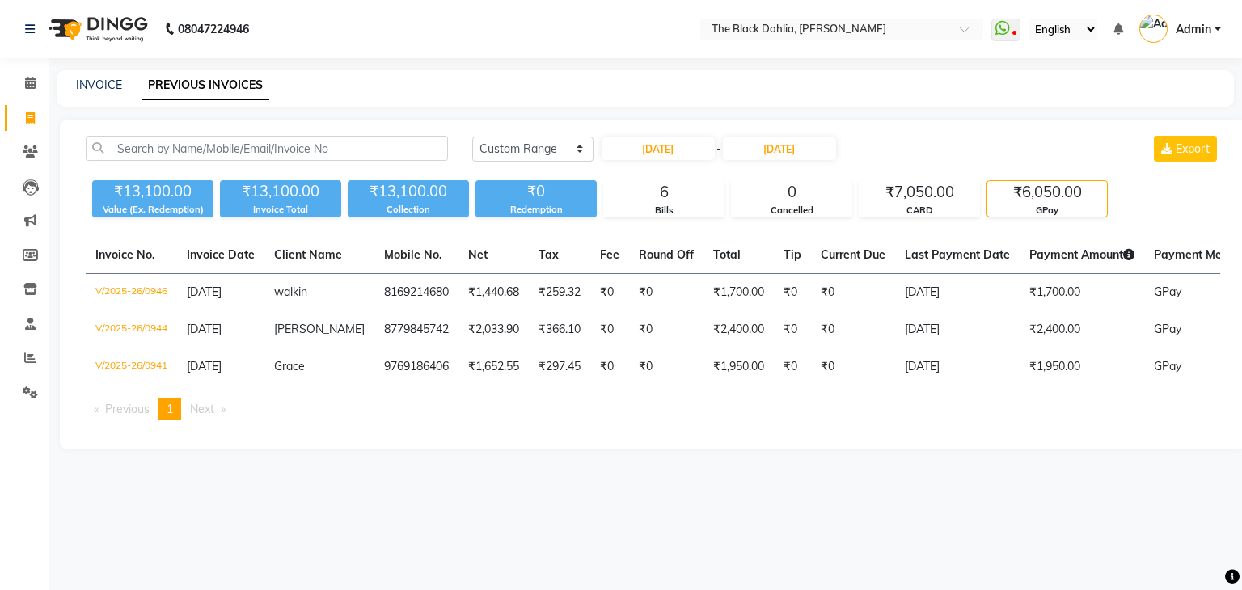
click at [676, 165] on div "[DATE] [DATE] Custom Range [DATE] - [DATE] Export" at bounding box center [846, 155] width 772 height 38
click at [683, 153] on input "[DATE]" at bounding box center [658, 148] width 113 height 23
select select "8"
select select "2025"
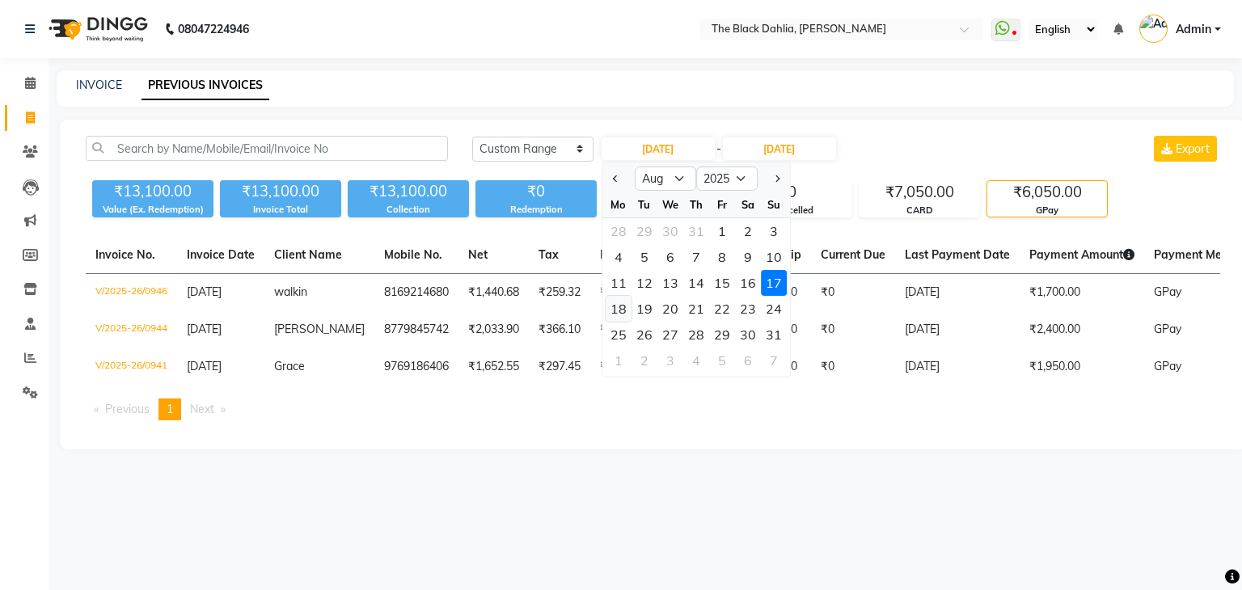
click at [609, 312] on div "18" at bounding box center [619, 309] width 26 height 26
type input "[DATE]"
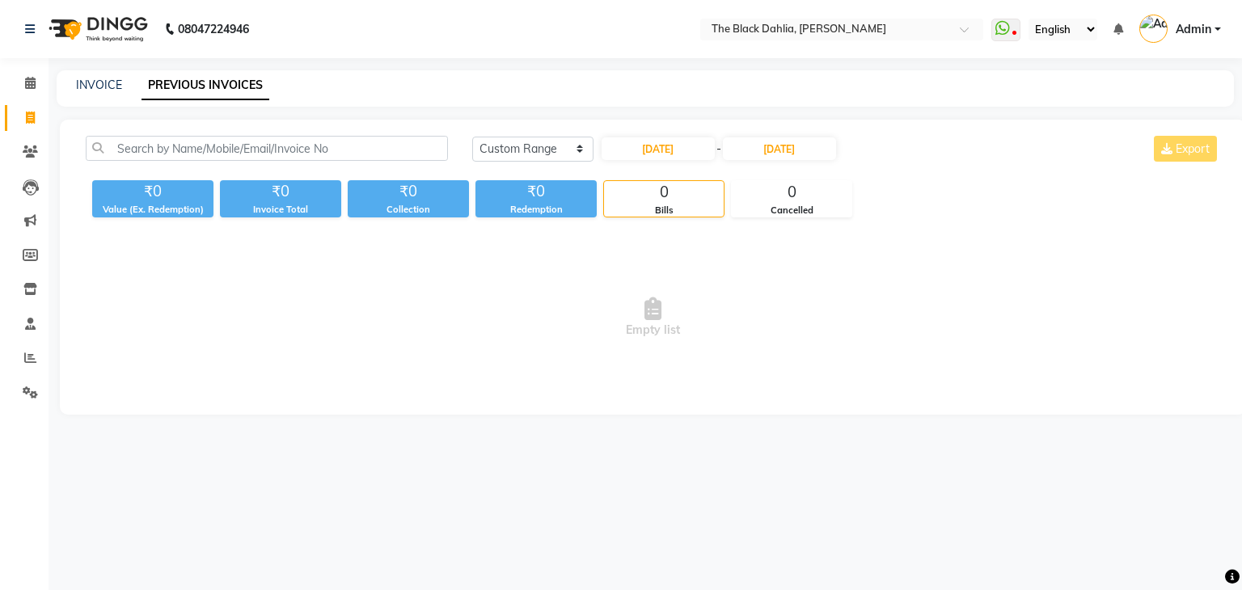
click at [770, 166] on div "[DATE] [DATE] Custom Range [DATE] - [DATE] Export" at bounding box center [846, 155] width 772 height 38
click at [770, 152] on input "[DATE]" at bounding box center [779, 148] width 113 height 23
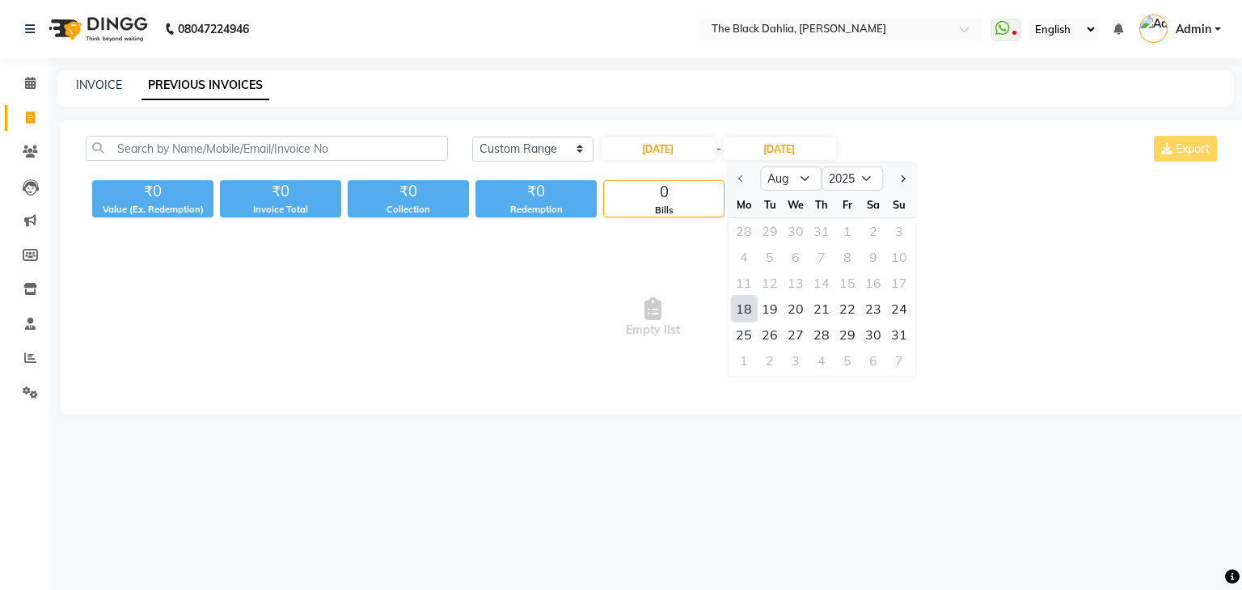
click at [745, 306] on div "18" at bounding box center [744, 309] width 26 height 26
type input "[DATE]"
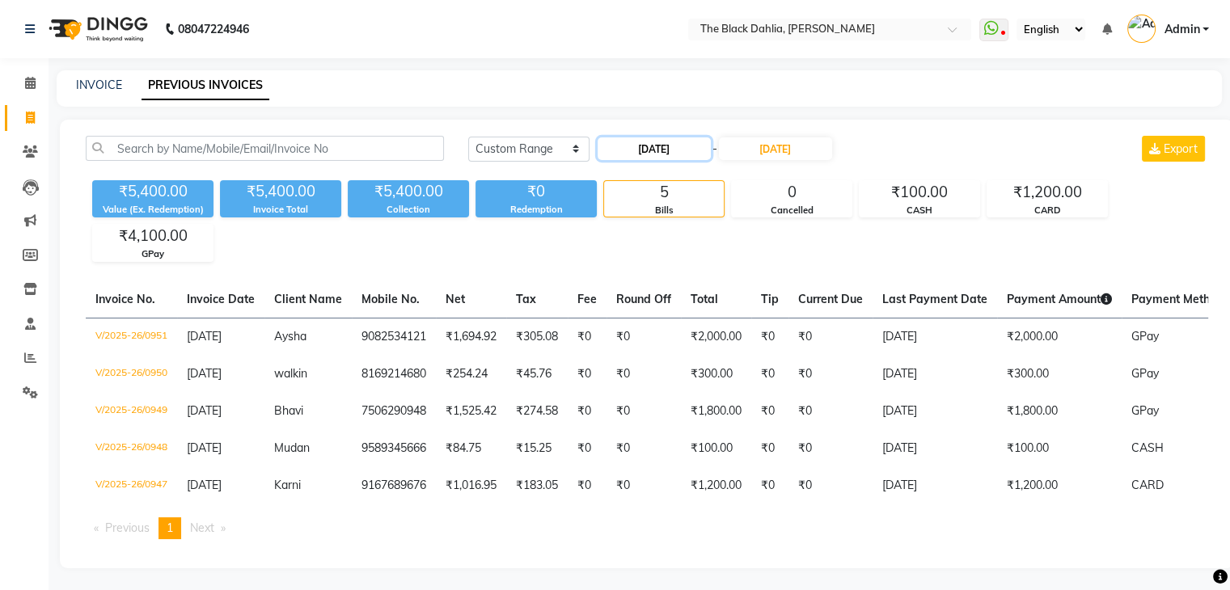
click at [656, 143] on input "[DATE]" at bounding box center [654, 148] width 113 height 23
select select "8"
select select "2025"
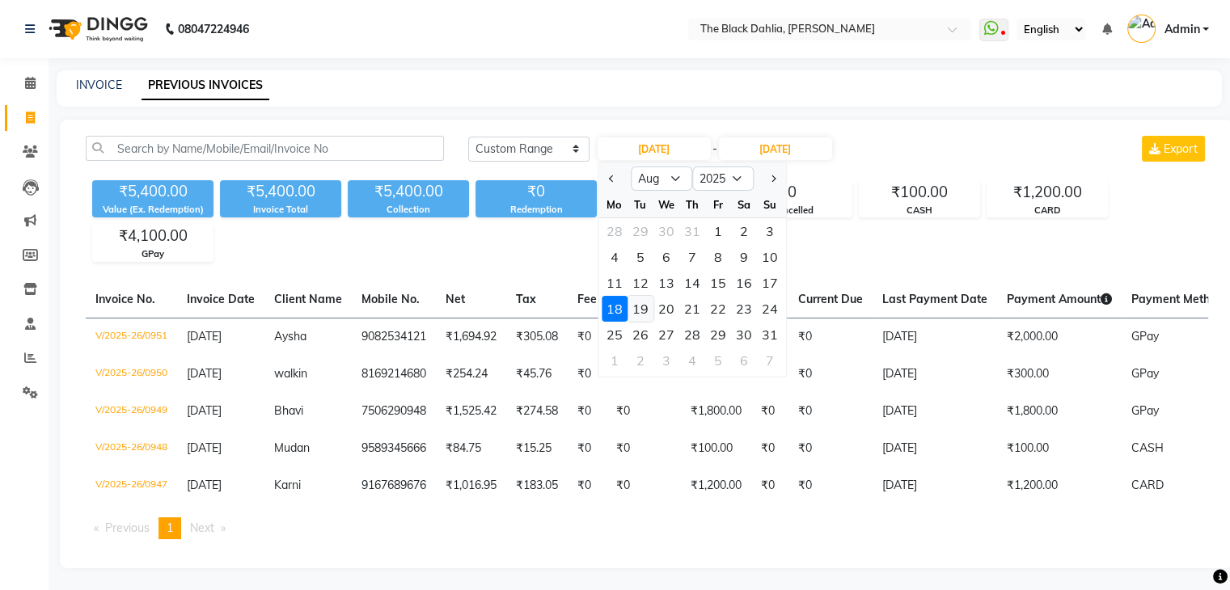
click at [641, 303] on div "19" at bounding box center [640, 309] width 26 height 26
type input "[DATE]"
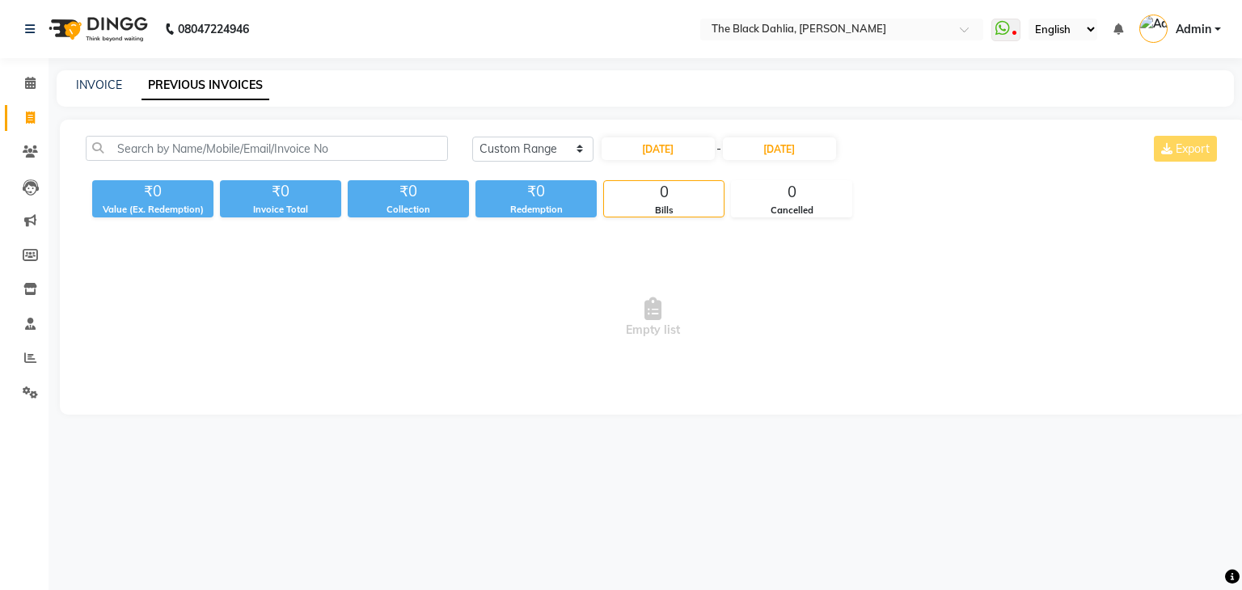
click at [786, 136] on div "[DATE] - [DATE]" at bounding box center [719, 149] width 238 height 26
click at [785, 146] on input "[DATE]" at bounding box center [779, 148] width 113 height 23
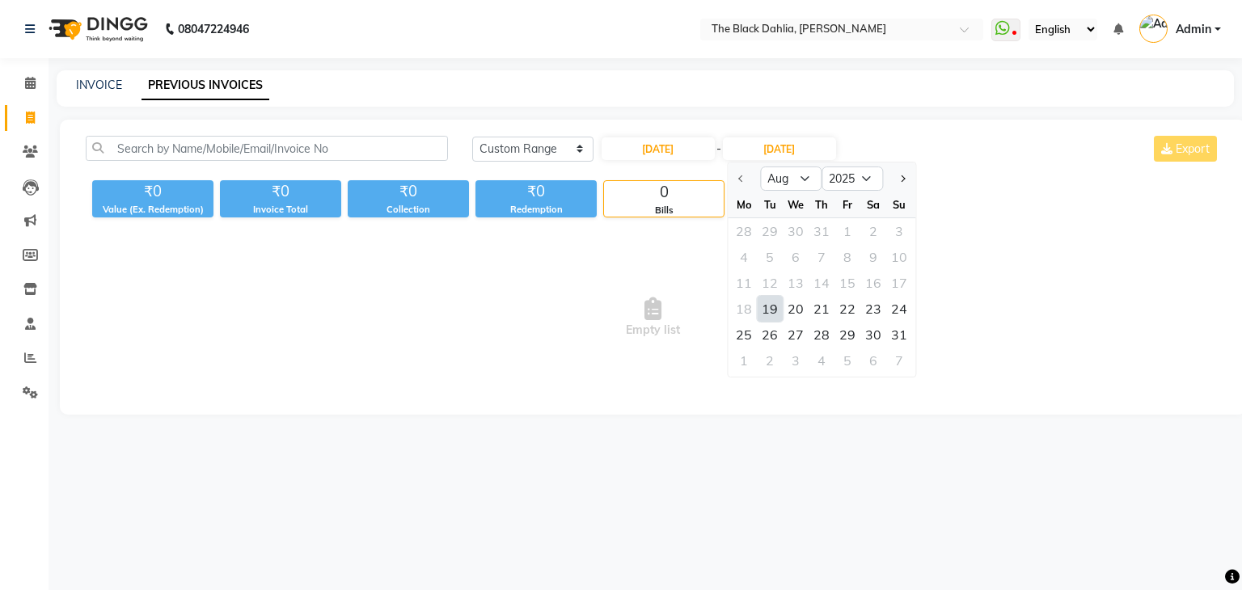
click at [775, 309] on div "19" at bounding box center [770, 309] width 26 height 26
type input "[DATE]"
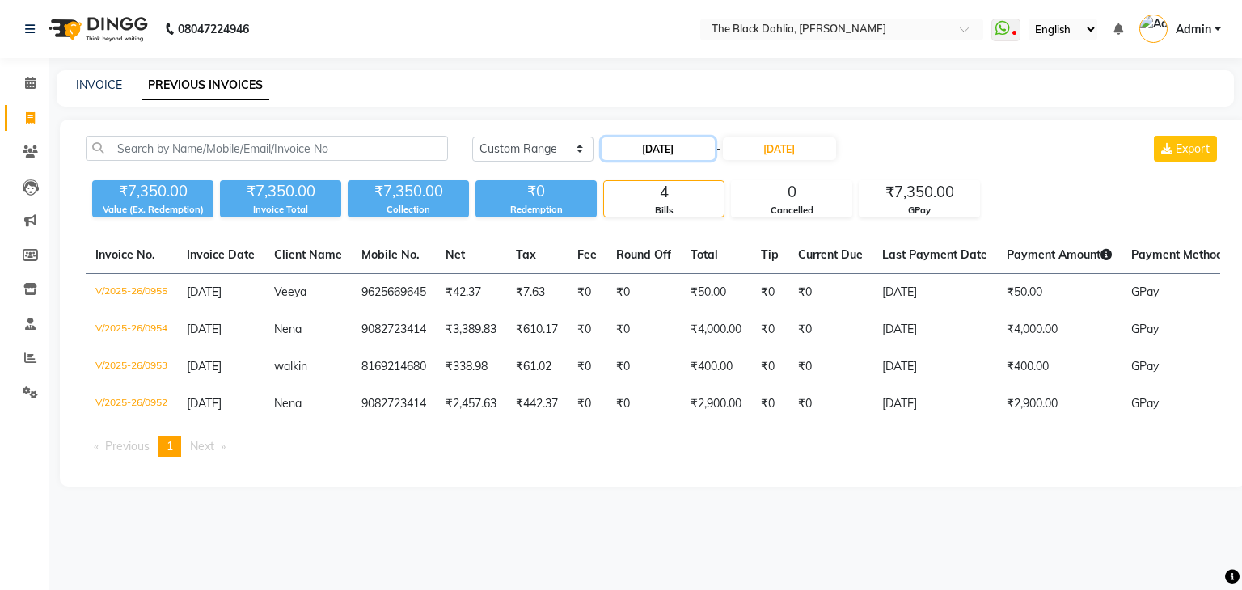
click at [665, 155] on input "[DATE]" at bounding box center [658, 148] width 113 height 23
select select "8"
select select "2025"
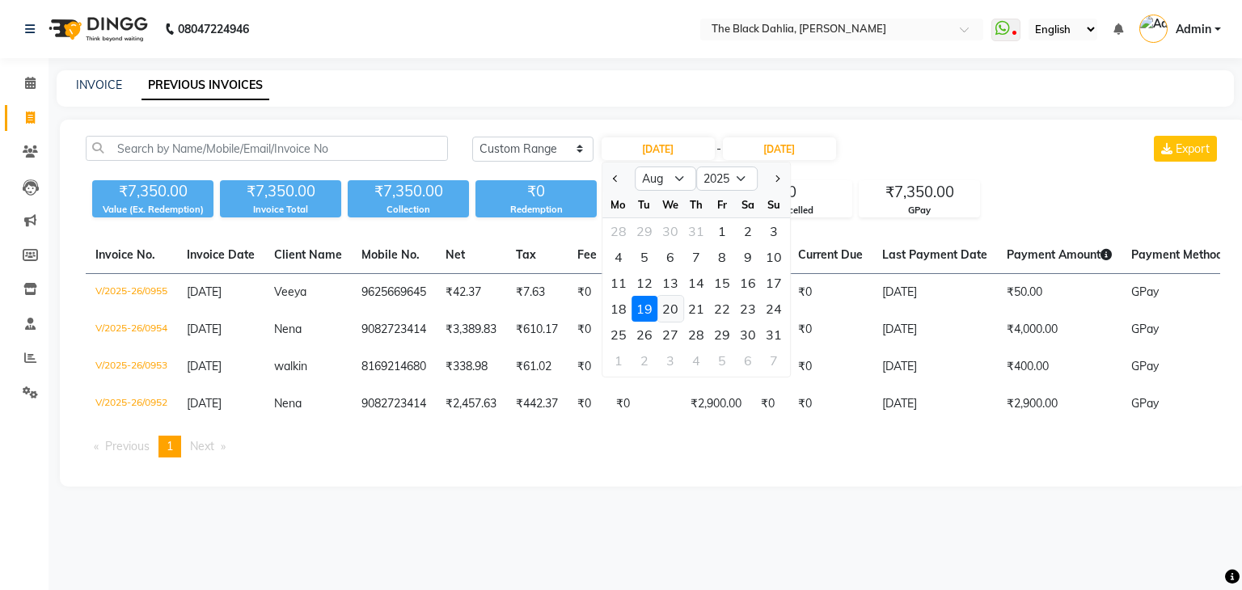
click at [667, 315] on div "20" at bounding box center [670, 309] width 26 height 26
type input "[DATE]"
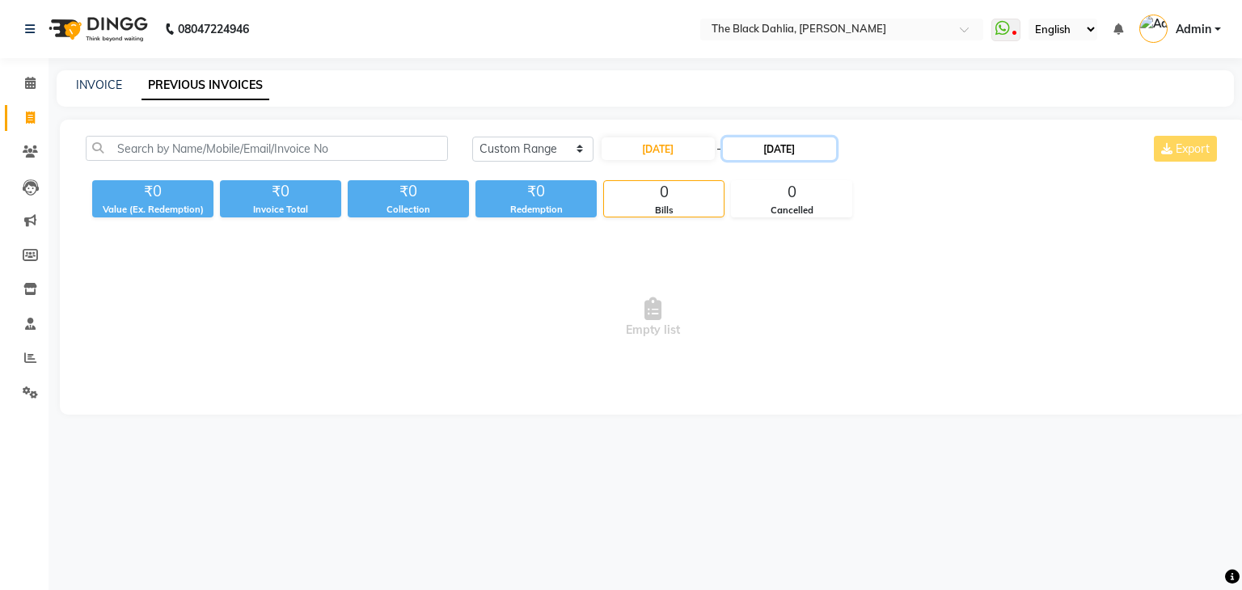
click at [791, 151] on input "[DATE]" at bounding box center [779, 148] width 113 height 23
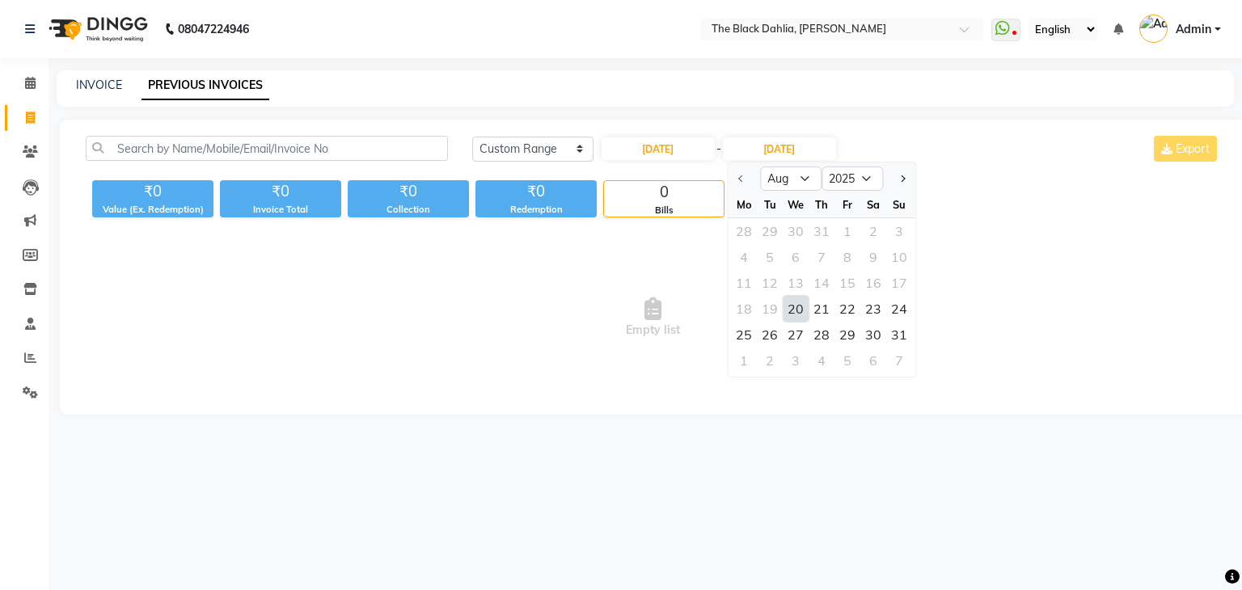
click at [791, 311] on div "20" at bounding box center [796, 309] width 26 height 26
type input "[DATE]"
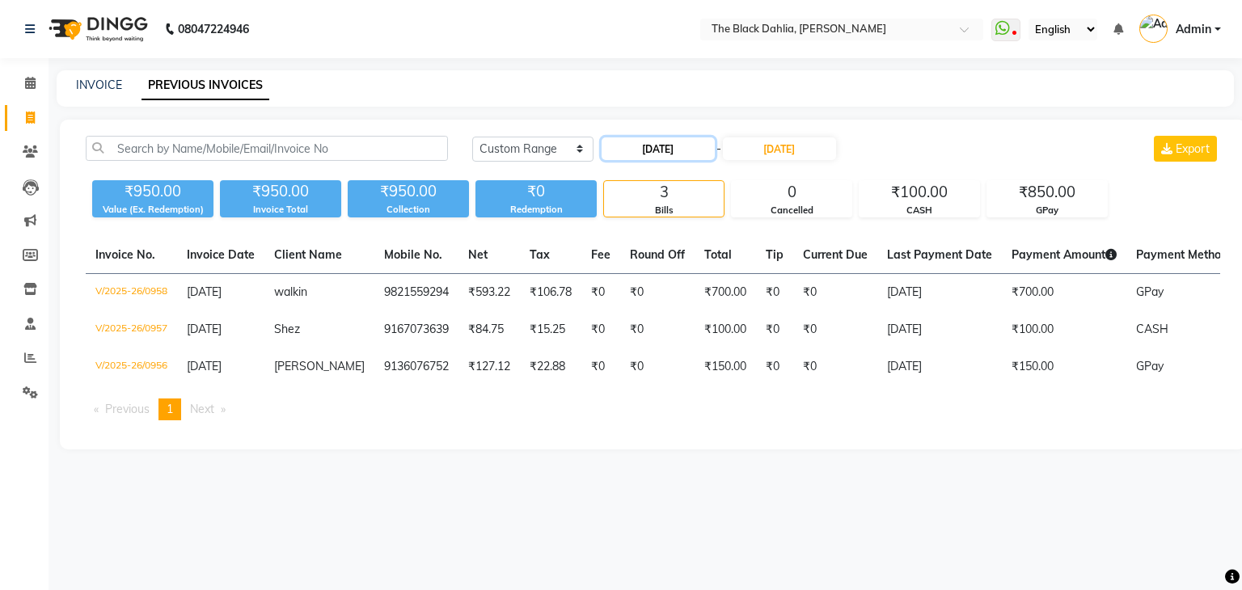
click at [677, 147] on input "[DATE]" at bounding box center [658, 148] width 113 height 23
select select "8"
select select "2025"
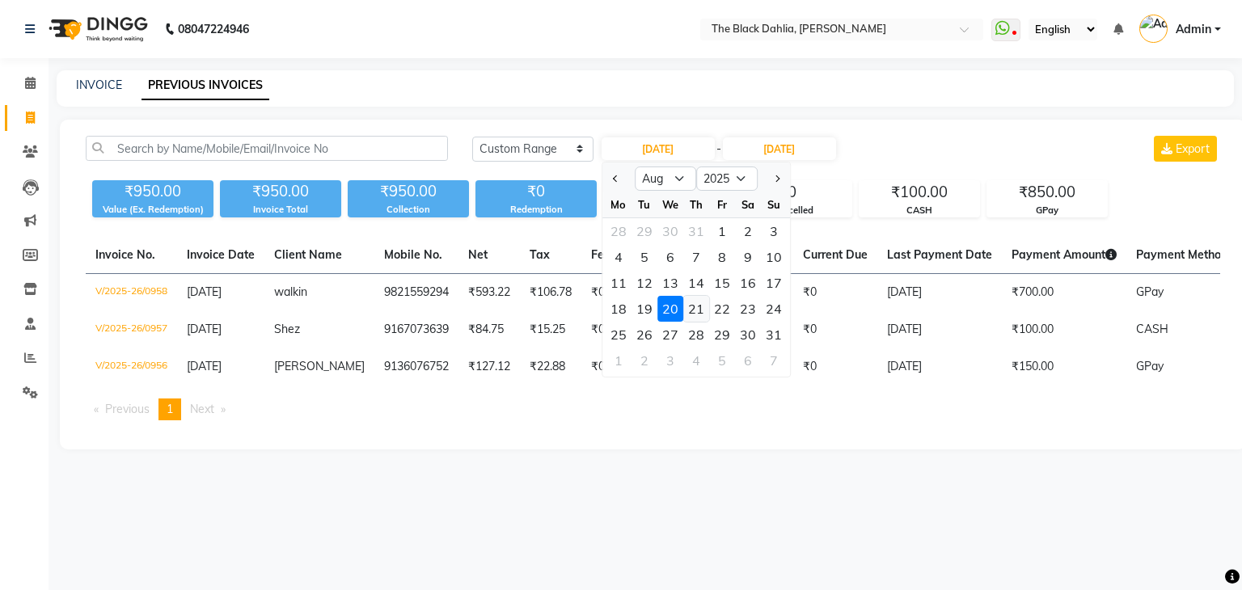
click at [695, 317] on div "21" at bounding box center [696, 309] width 26 height 26
type input "[DATE]"
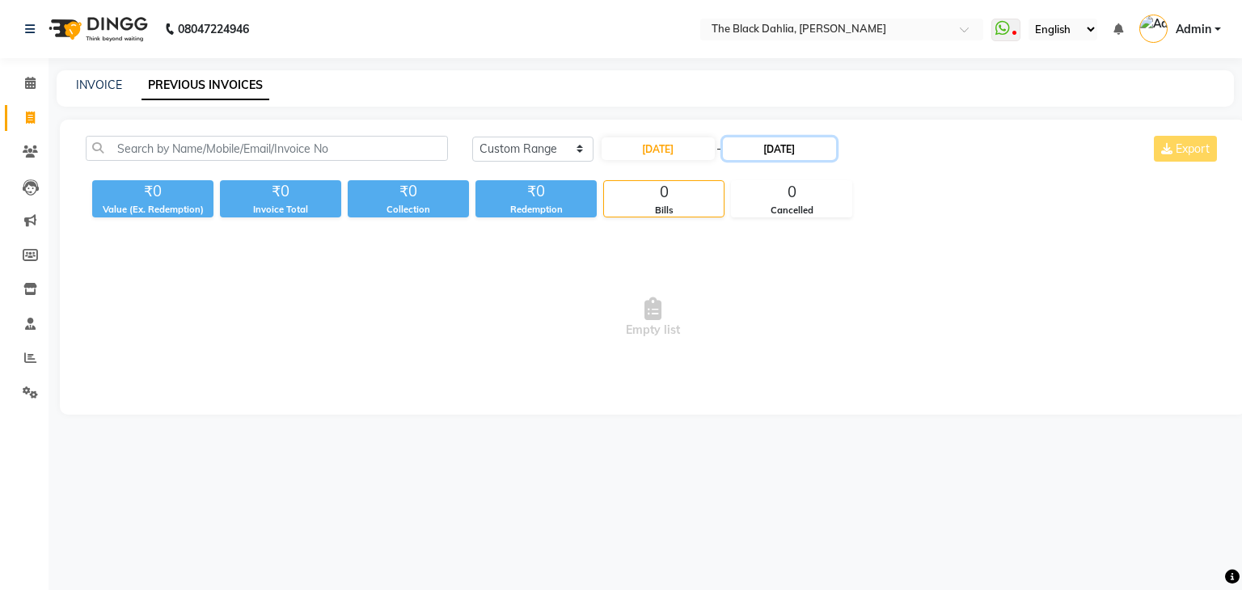
click at [777, 153] on input "[DATE]" at bounding box center [779, 148] width 113 height 23
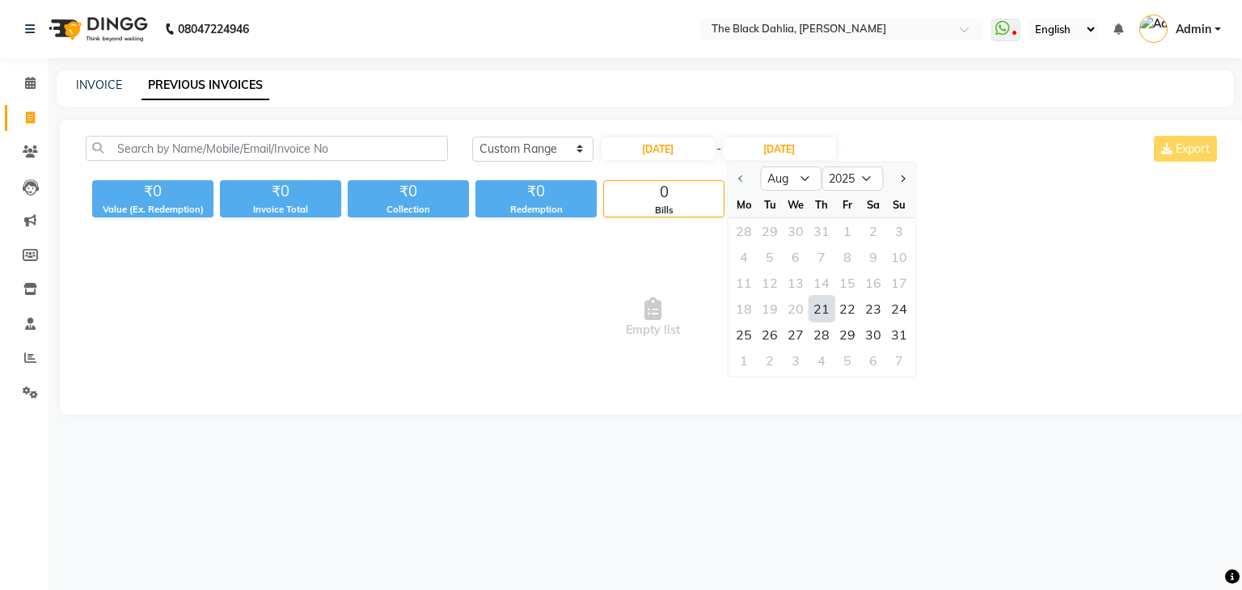
click at [819, 315] on div "21" at bounding box center [822, 309] width 26 height 26
type input "[DATE]"
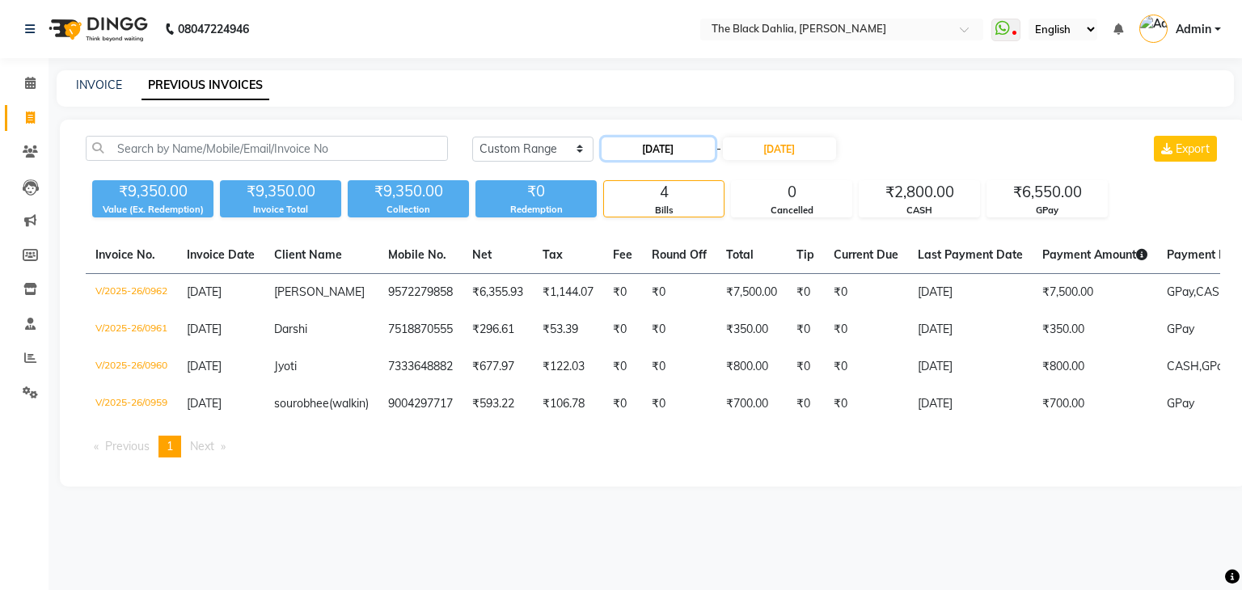
click at [666, 148] on input "[DATE]" at bounding box center [658, 148] width 113 height 23
select select "8"
select select "2025"
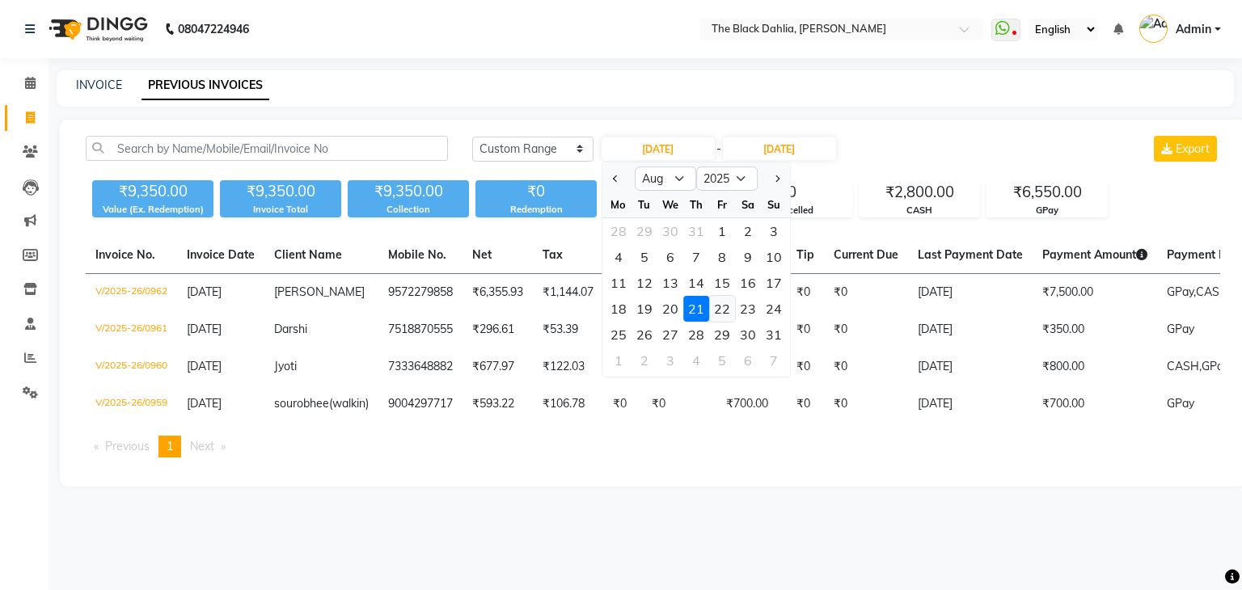
click at [729, 315] on div "22" at bounding box center [722, 309] width 26 height 26
type input "[DATE]"
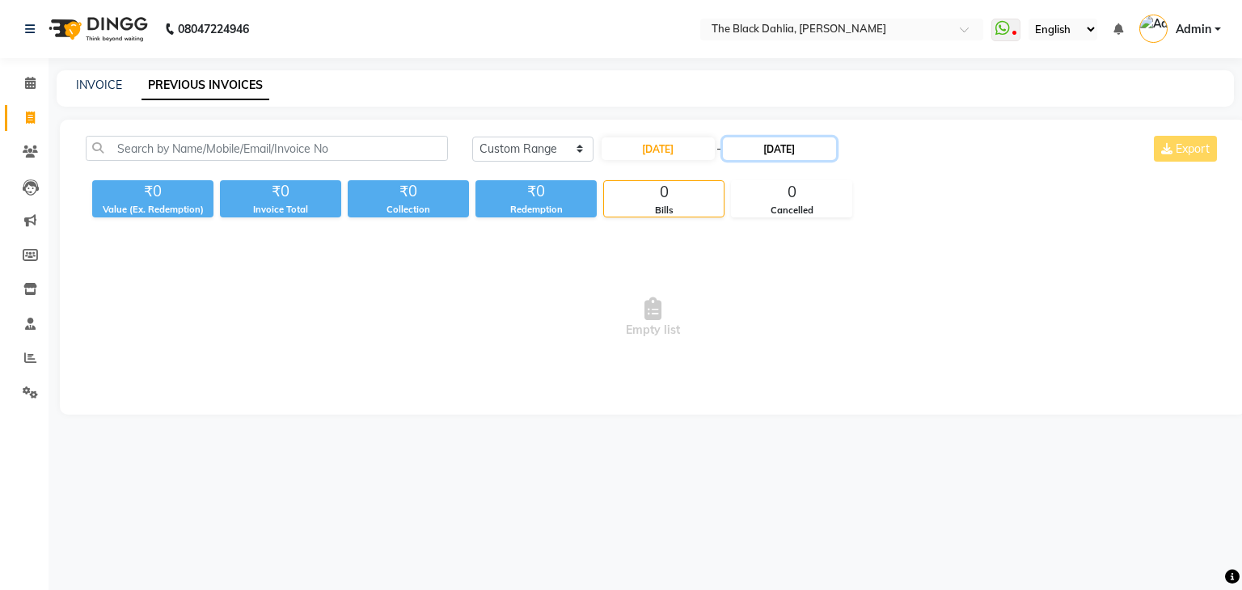
click at [776, 155] on input "[DATE]" at bounding box center [779, 148] width 113 height 23
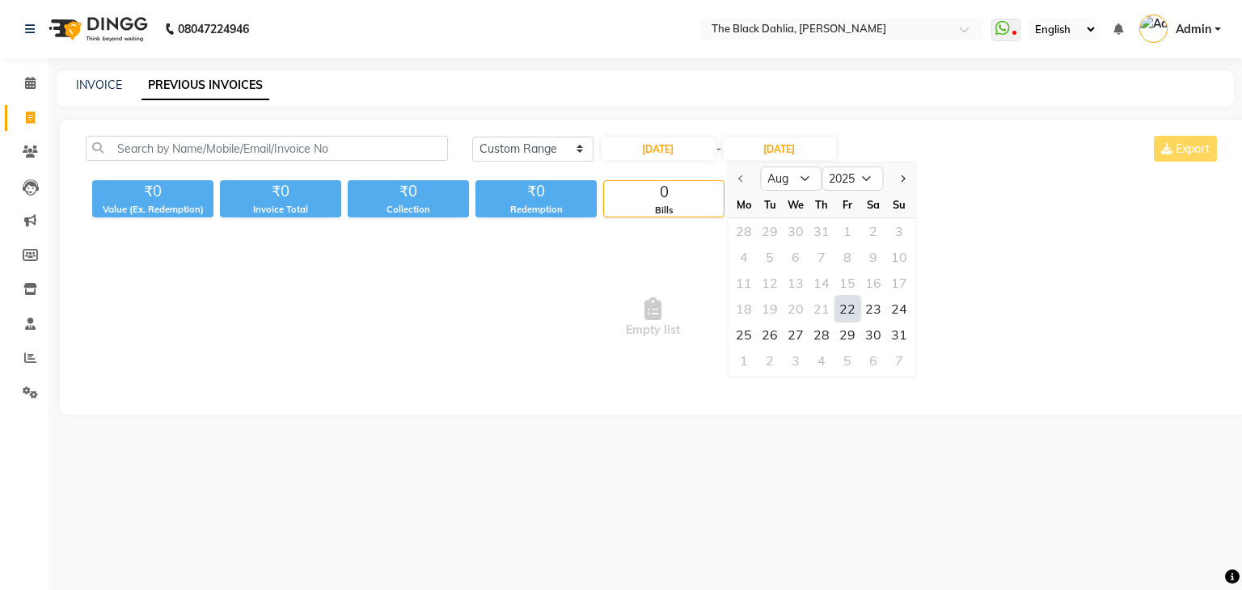
click at [843, 304] on div "22" at bounding box center [847, 309] width 26 height 26
type input "[DATE]"
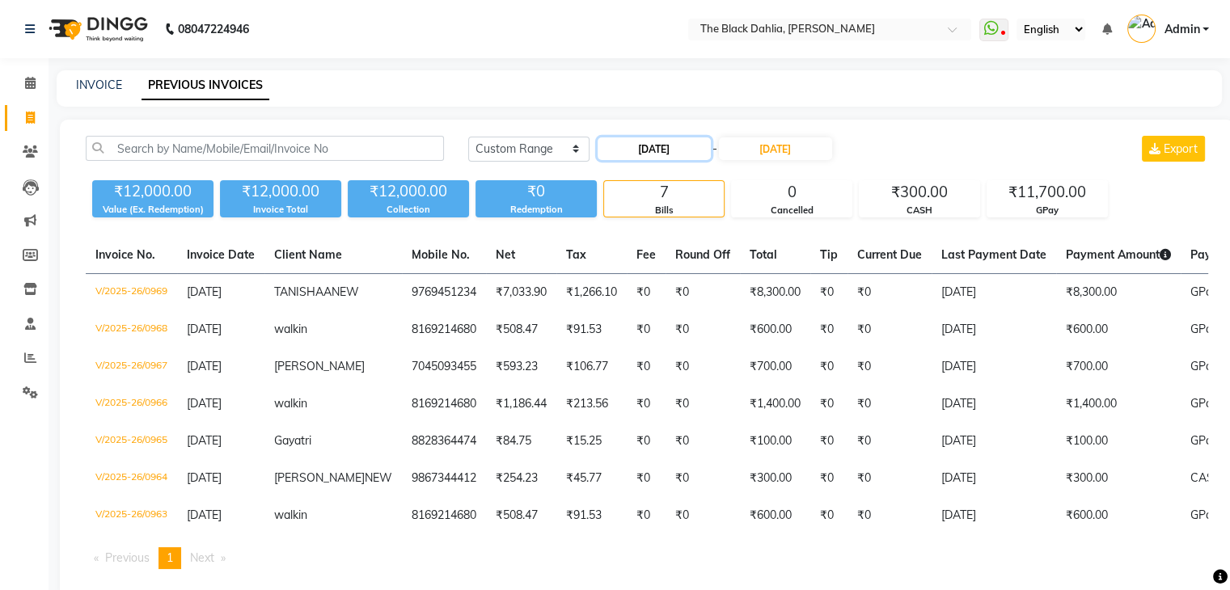
click at [646, 158] on input "[DATE]" at bounding box center [654, 148] width 113 height 23
select select "8"
select select "2025"
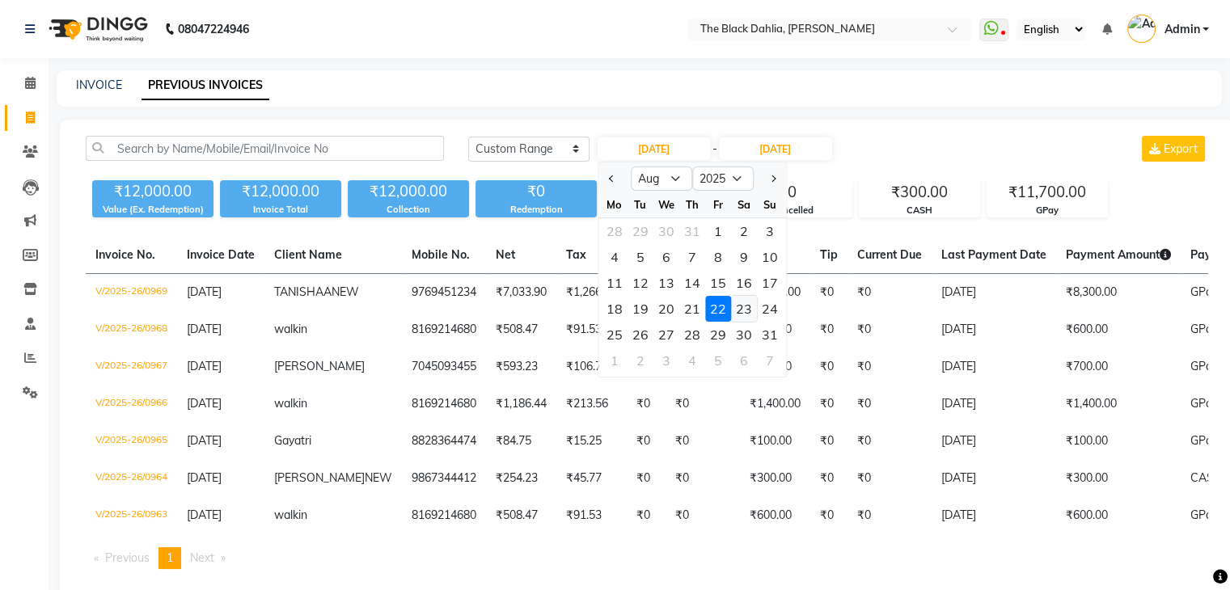
click at [733, 307] on div "23" at bounding box center [744, 309] width 26 height 26
type input "[DATE]"
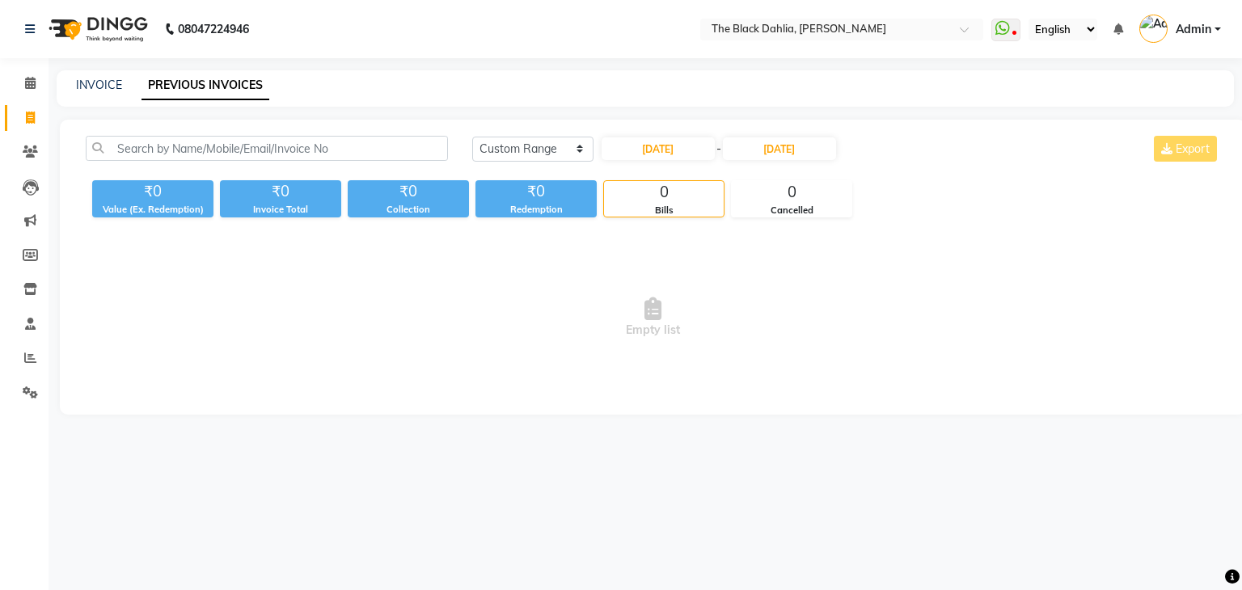
click at [773, 162] on div "[DATE] [DATE] Custom Range [DATE] - [DATE] Export" at bounding box center [846, 155] width 772 height 38
click at [779, 146] on input "[DATE]" at bounding box center [779, 148] width 113 height 23
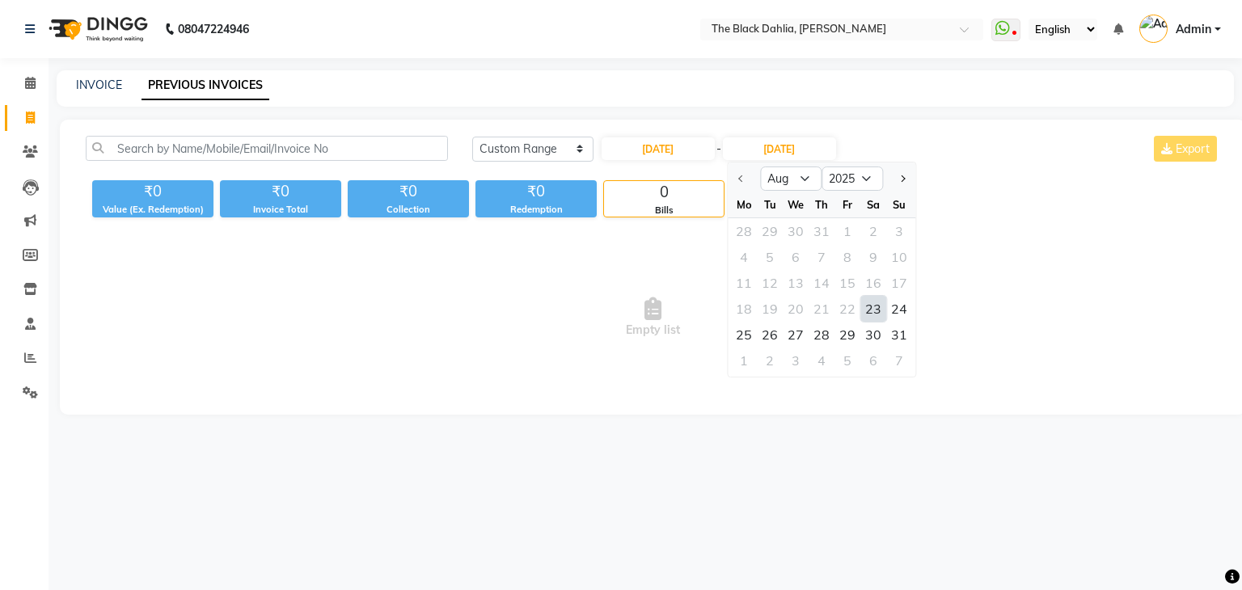
click at [871, 312] on div "23" at bounding box center [873, 309] width 26 height 26
type input "[DATE]"
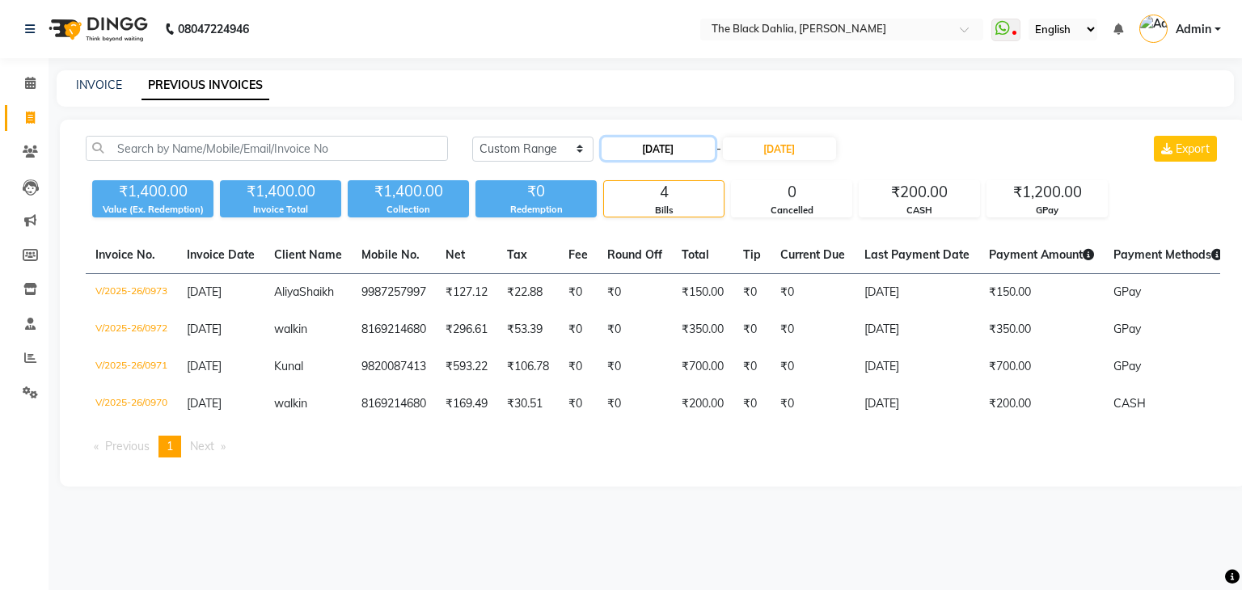
click at [662, 140] on input "[DATE]" at bounding box center [658, 148] width 113 height 23
select select "8"
select select "2025"
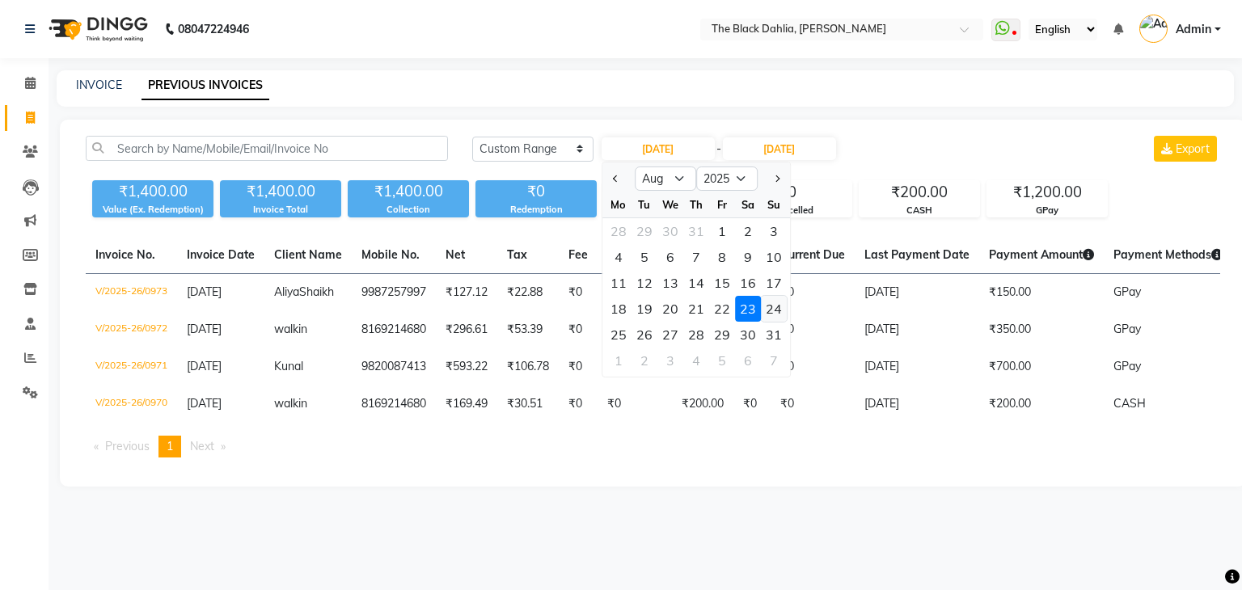
click at [783, 311] on div "24" at bounding box center [774, 309] width 26 height 26
type input "[DATE]"
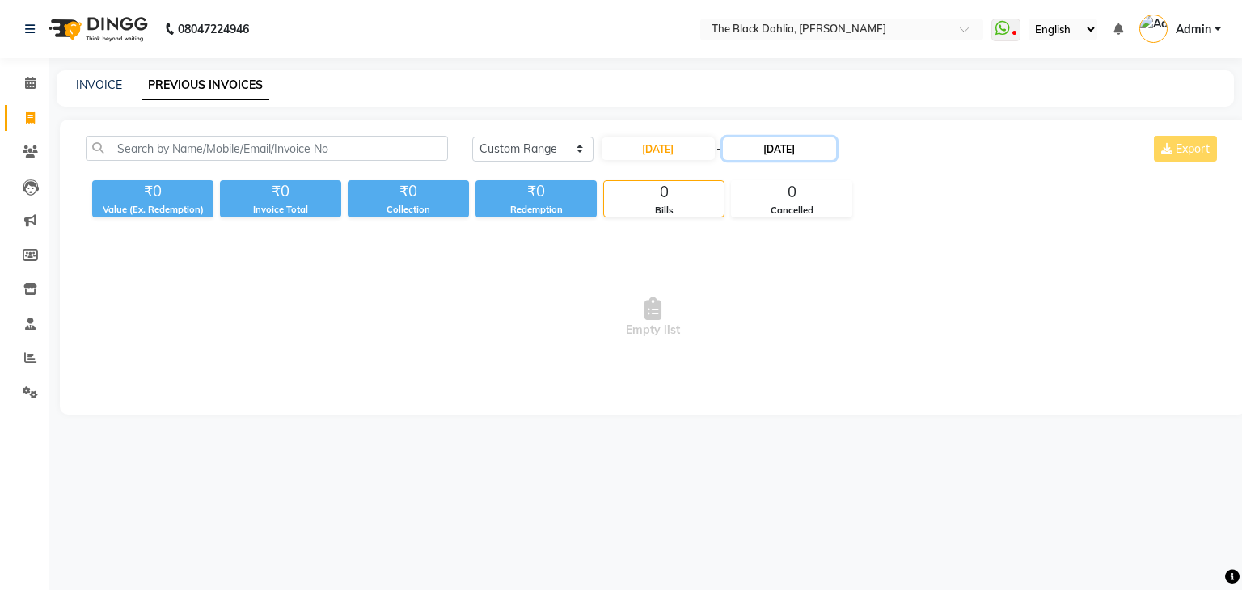
click at [780, 154] on input "[DATE]" at bounding box center [779, 148] width 113 height 23
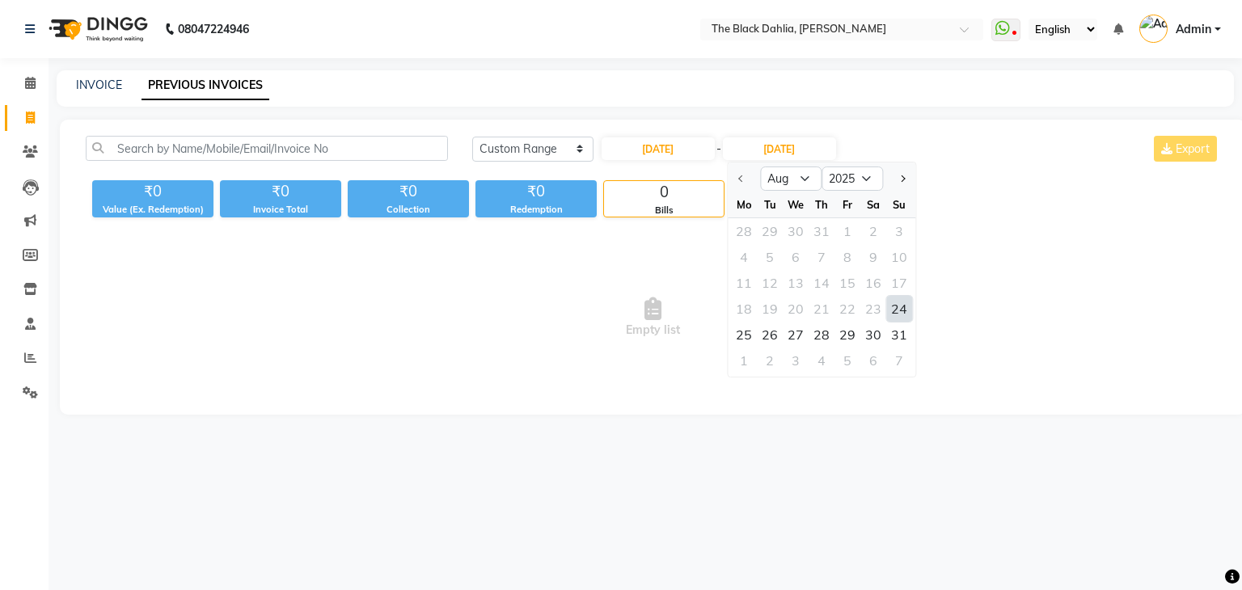
click at [893, 309] on div "24" at bounding box center [899, 309] width 26 height 26
type input "[DATE]"
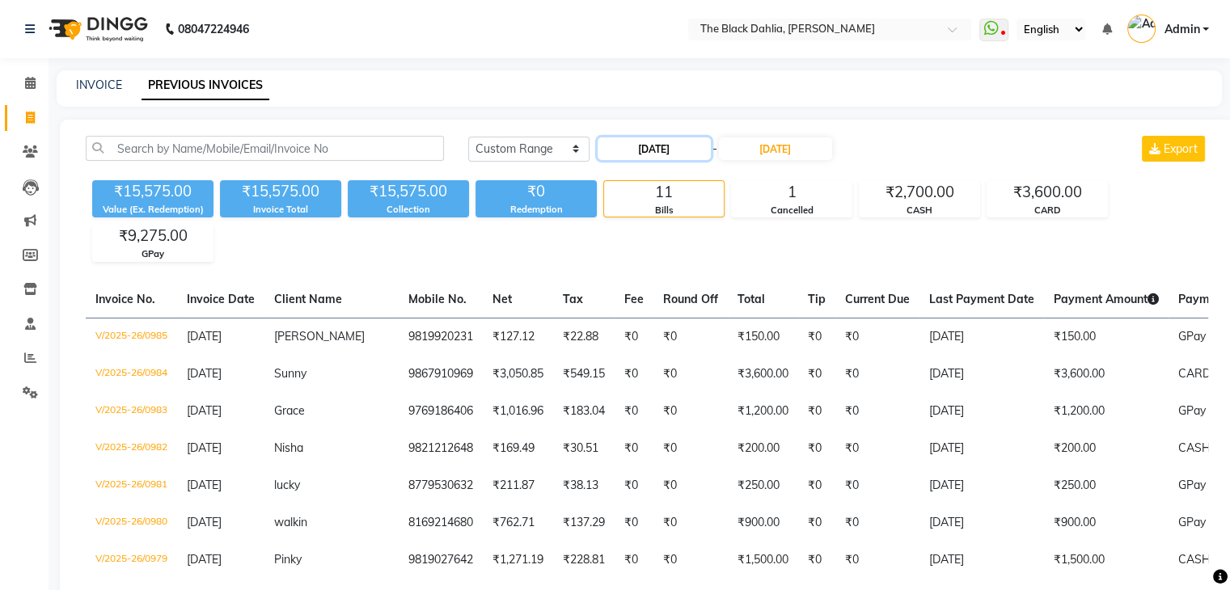
click at [644, 150] on input "[DATE]" at bounding box center [654, 148] width 113 height 23
select select "8"
select select "2025"
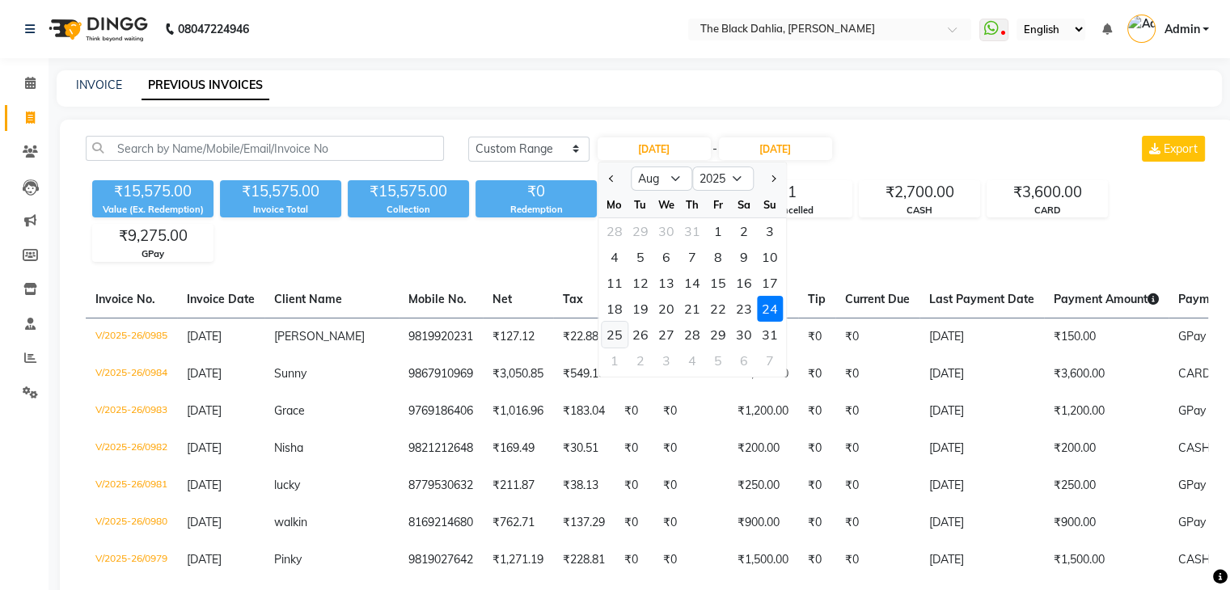
click at [614, 333] on div "25" at bounding box center [615, 335] width 26 height 26
type input "[DATE]"
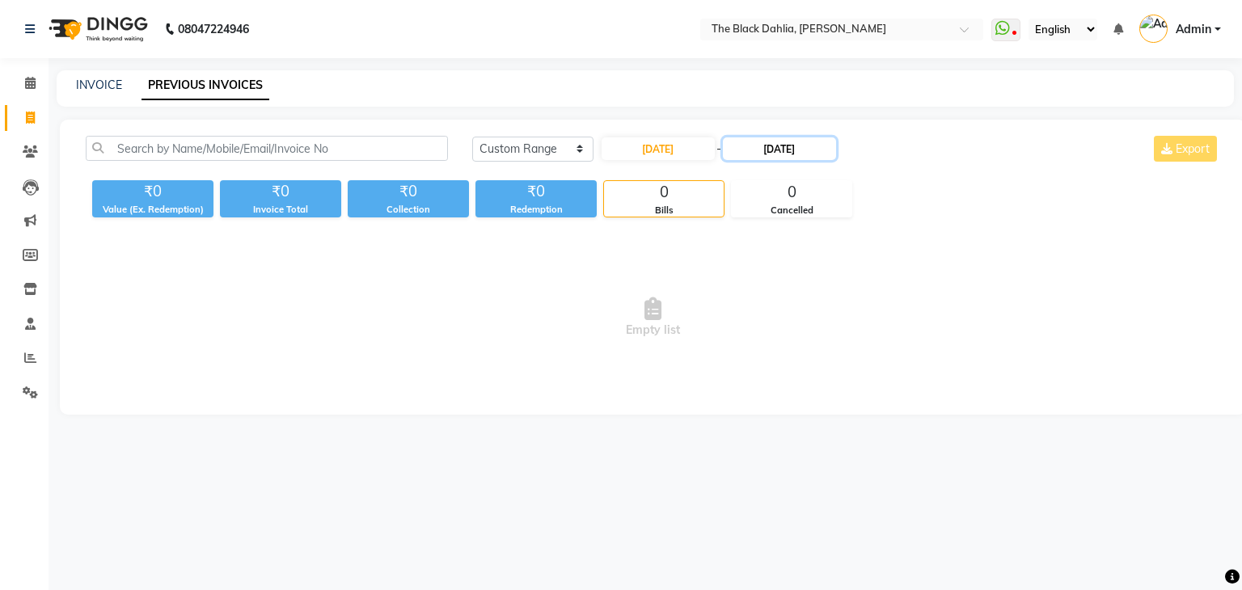
click at [768, 158] on input "[DATE]" at bounding box center [779, 148] width 113 height 23
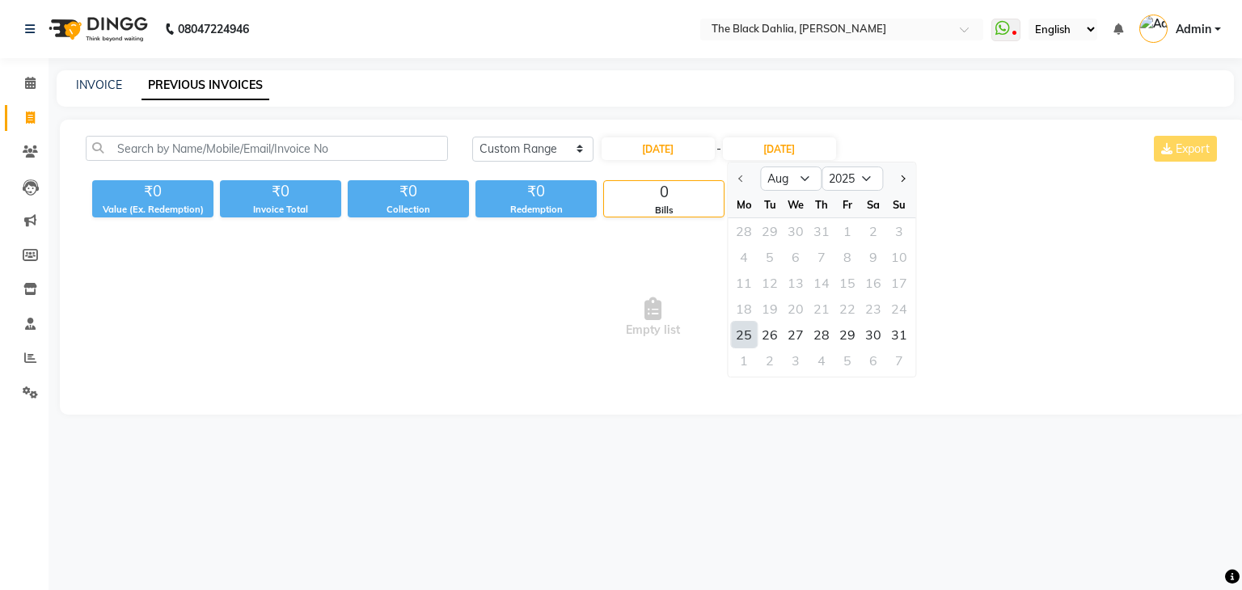
click at [751, 334] on div "25" at bounding box center [744, 335] width 26 height 26
type input "[DATE]"
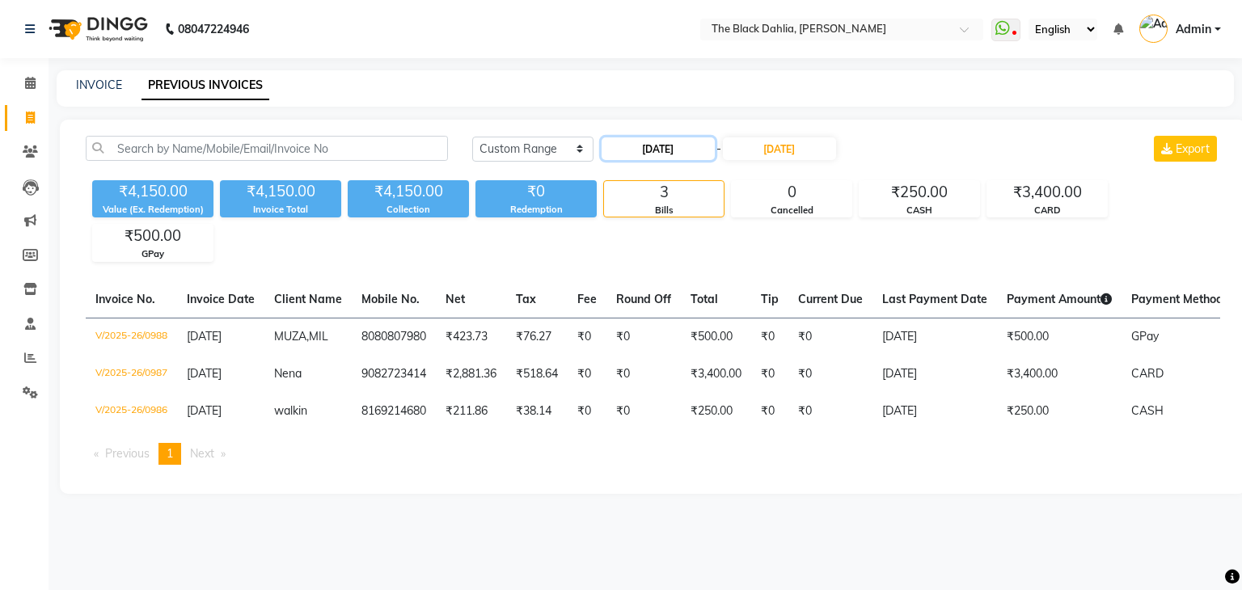
click at [665, 155] on input "[DATE]" at bounding box center [658, 148] width 113 height 23
select select "8"
select select "2025"
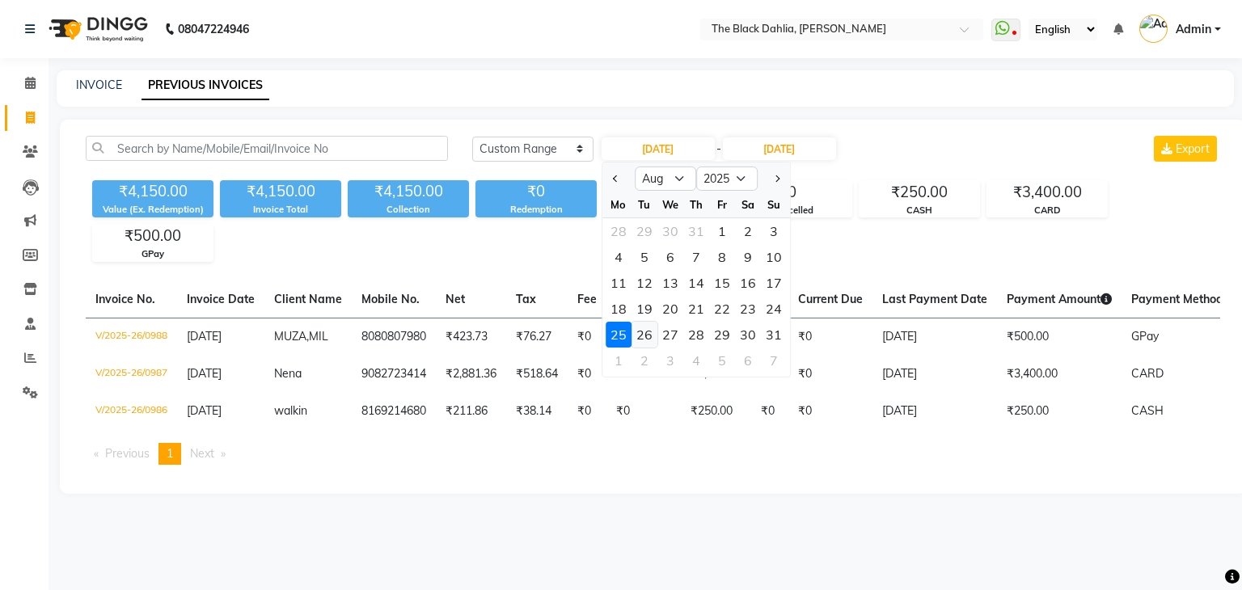
click at [634, 336] on div "26" at bounding box center [644, 335] width 26 height 26
type input "[DATE]"
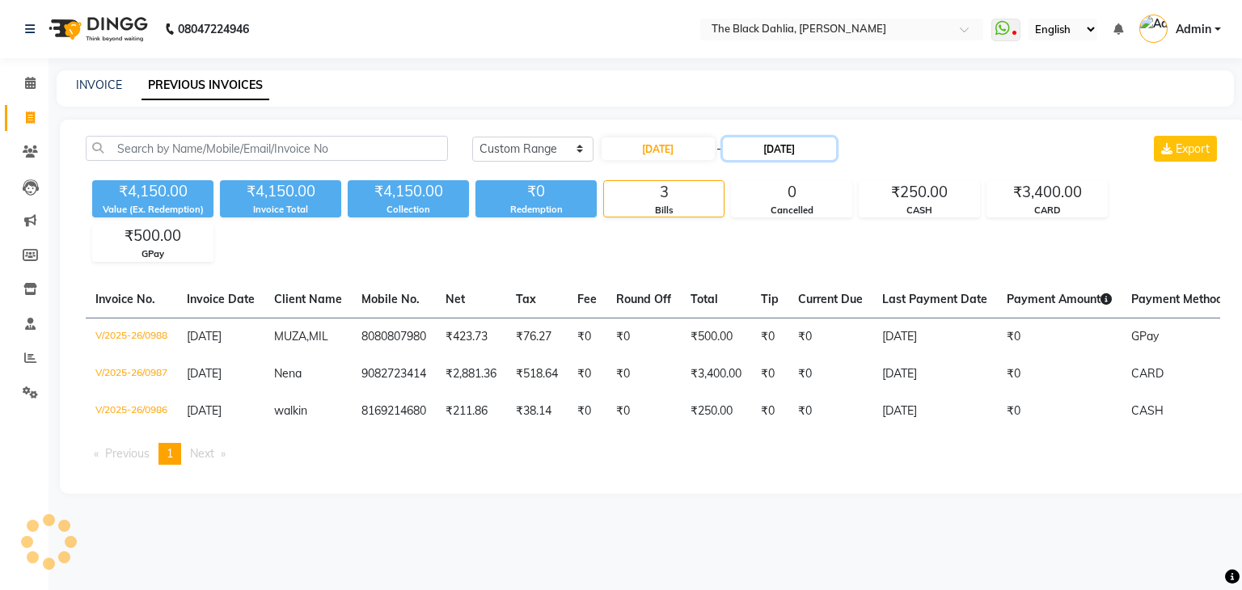
click at [807, 150] on input "[DATE]" at bounding box center [779, 148] width 113 height 23
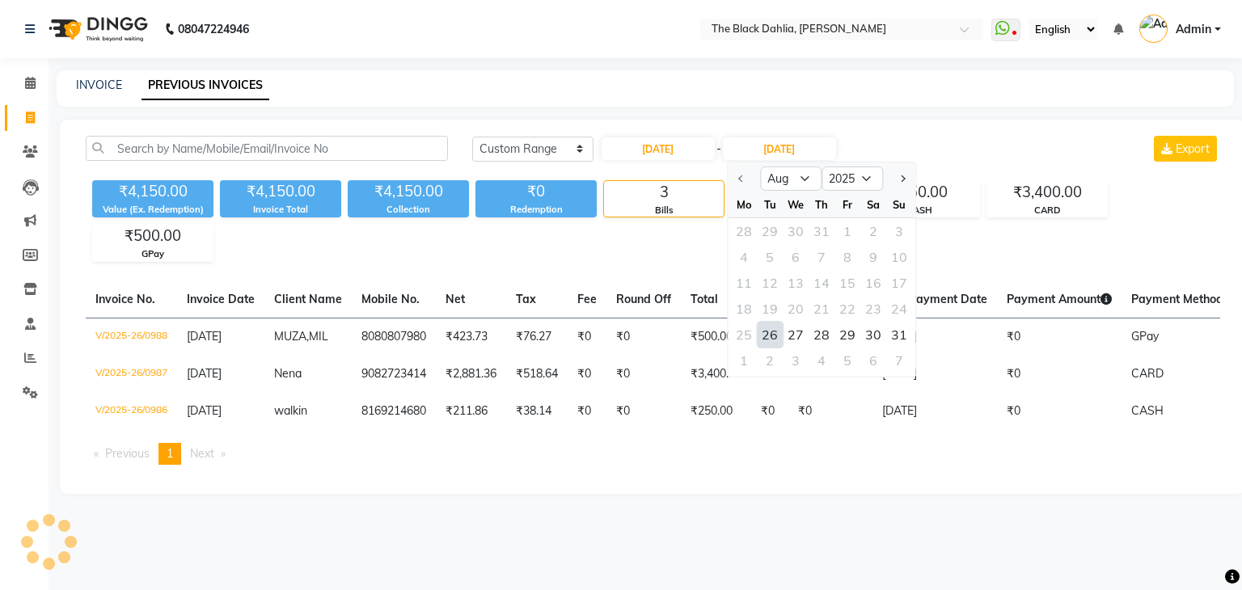
click at [767, 340] on div "26" at bounding box center [770, 335] width 26 height 26
type input "[DATE]"
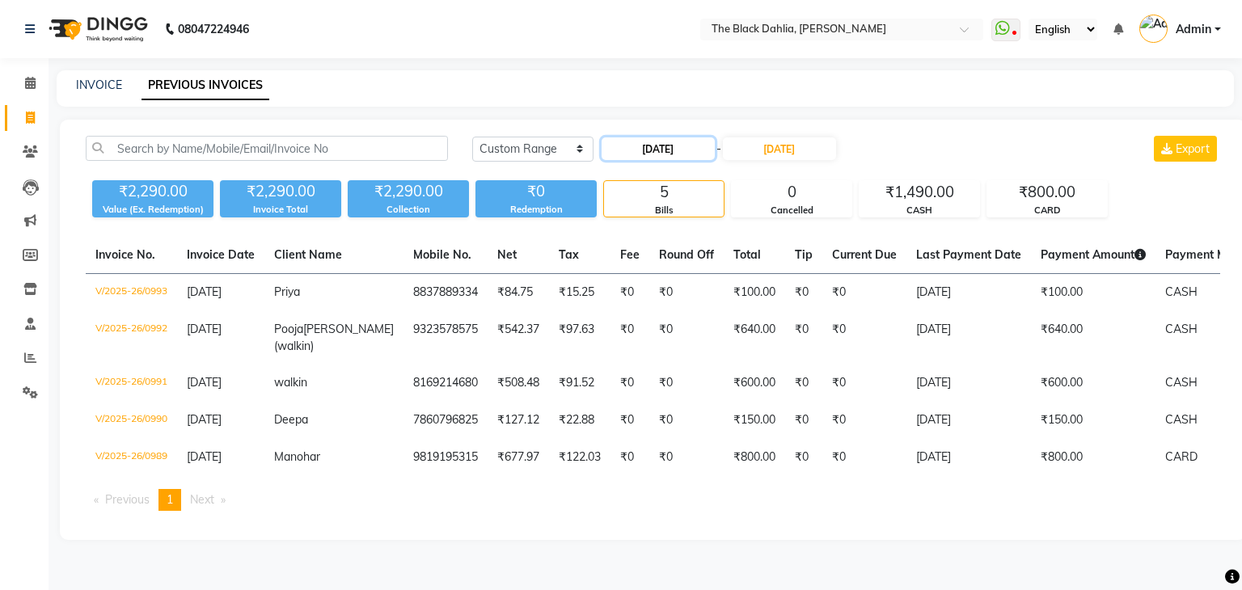
click at [657, 144] on input "[DATE]" at bounding box center [658, 148] width 113 height 23
select select "8"
select select "2025"
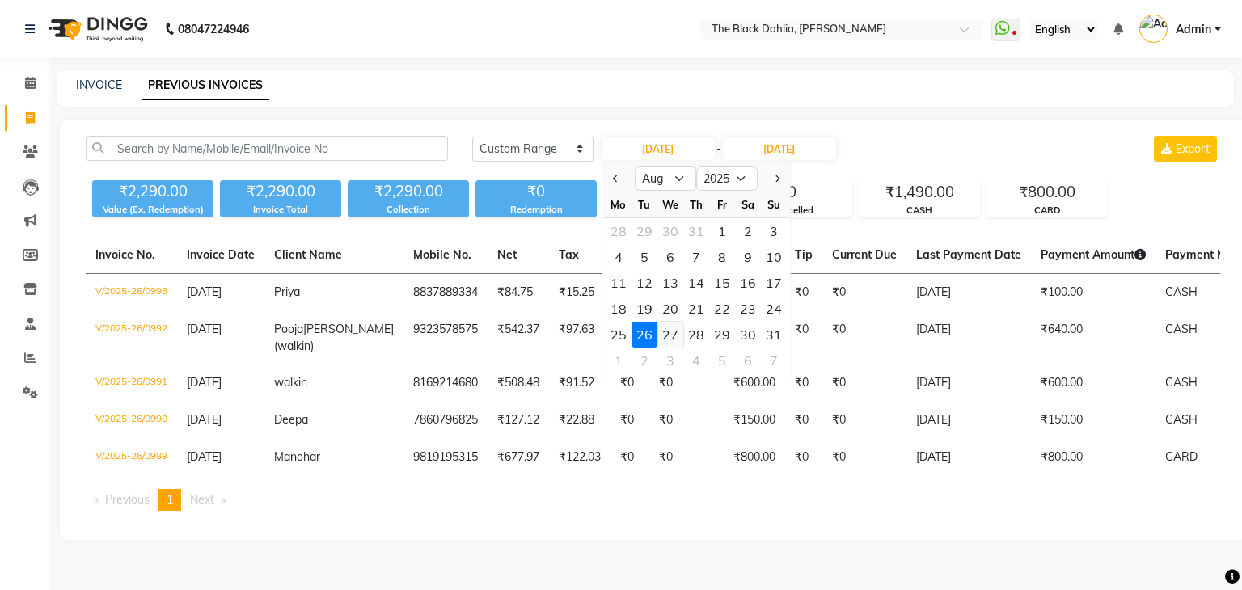
click at [665, 344] on div "27" at bounding box center [670, 335] width 26 height 26
type input "[DATE]"
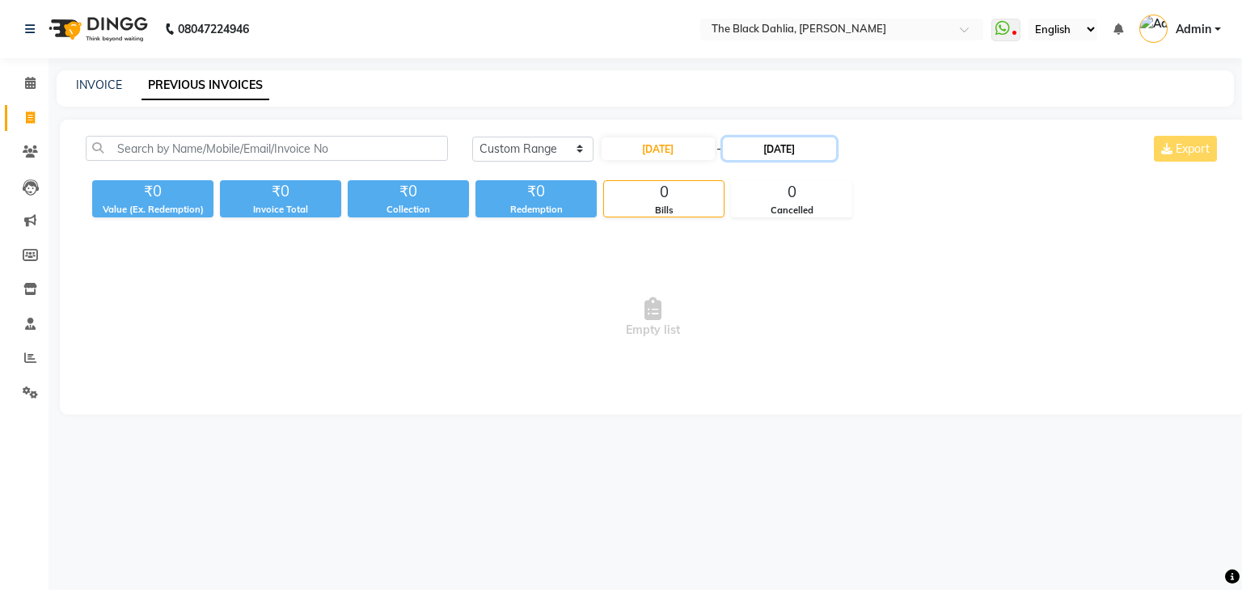
click at [766, 150] on input "[DATE]" at bounding box center [779, 148] width 113 height 23
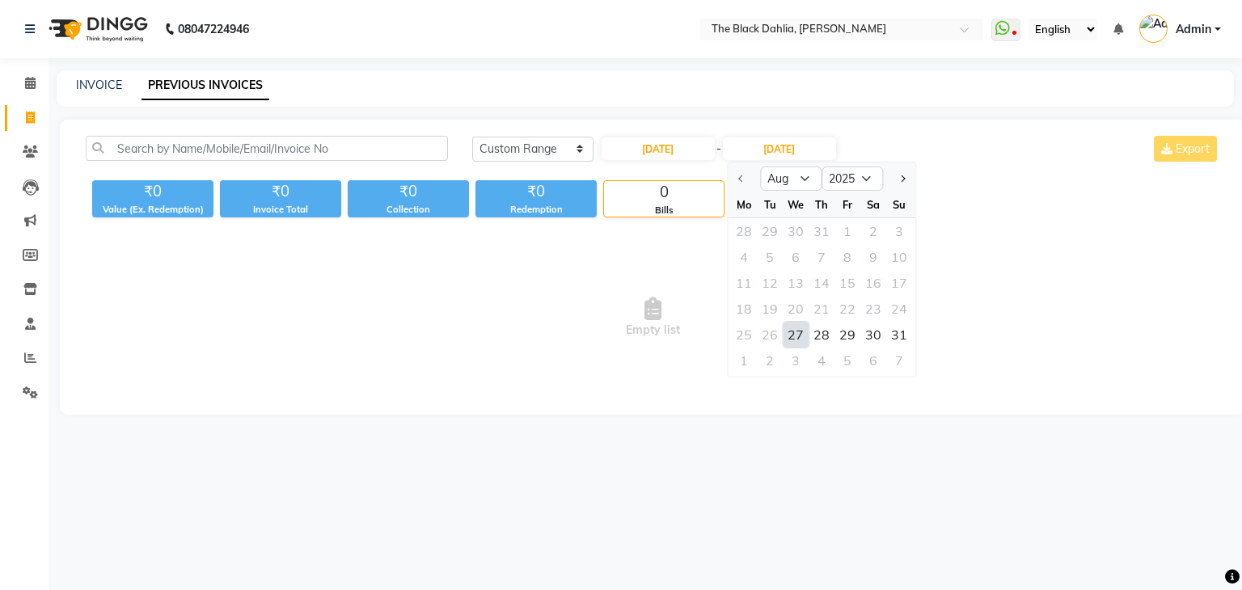
click at [796, 337] on div "27" at bounding box center [796, 335] width 26 height 26
type input "[DATE]"
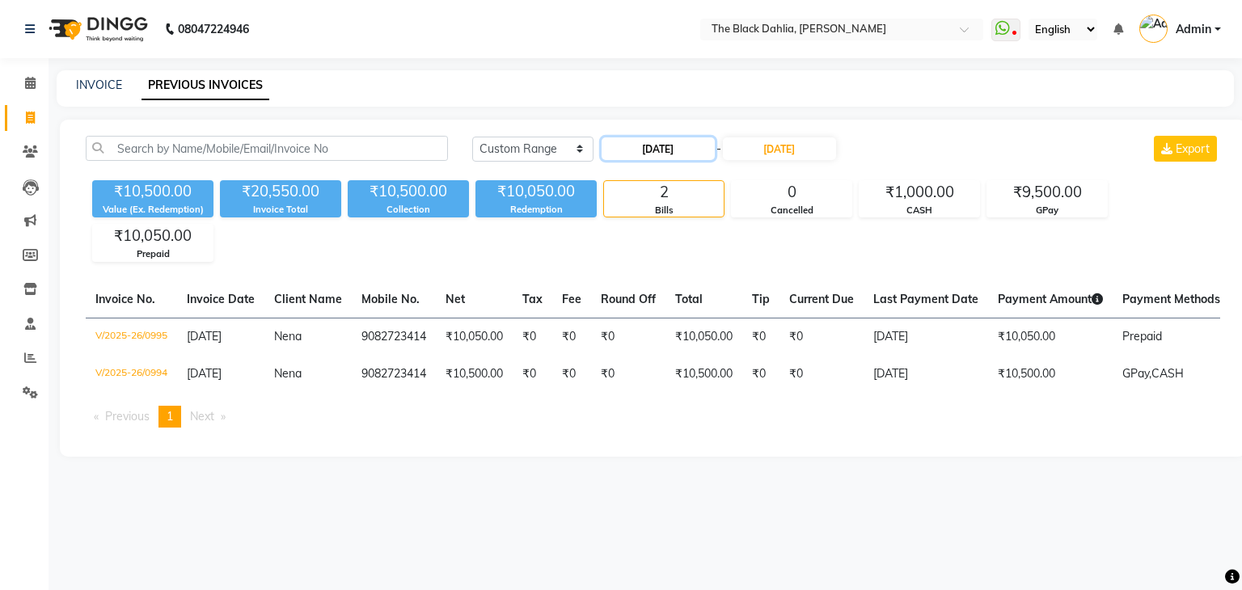
click at [638, 143] on input "[DATE]" at bounding box center [658, 148] width 113 height 23
select select "8"
select select "2025"
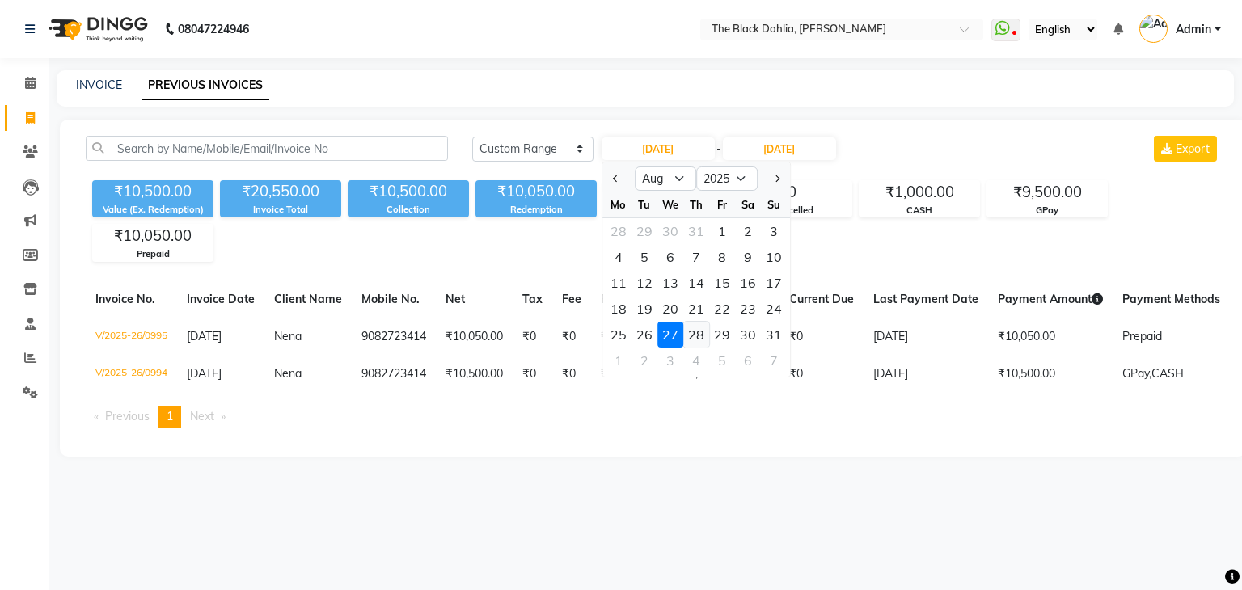
click at [703, 343] on div "28" at bounding box center [696, 335] width 26 height 26
type input "[DATE]"
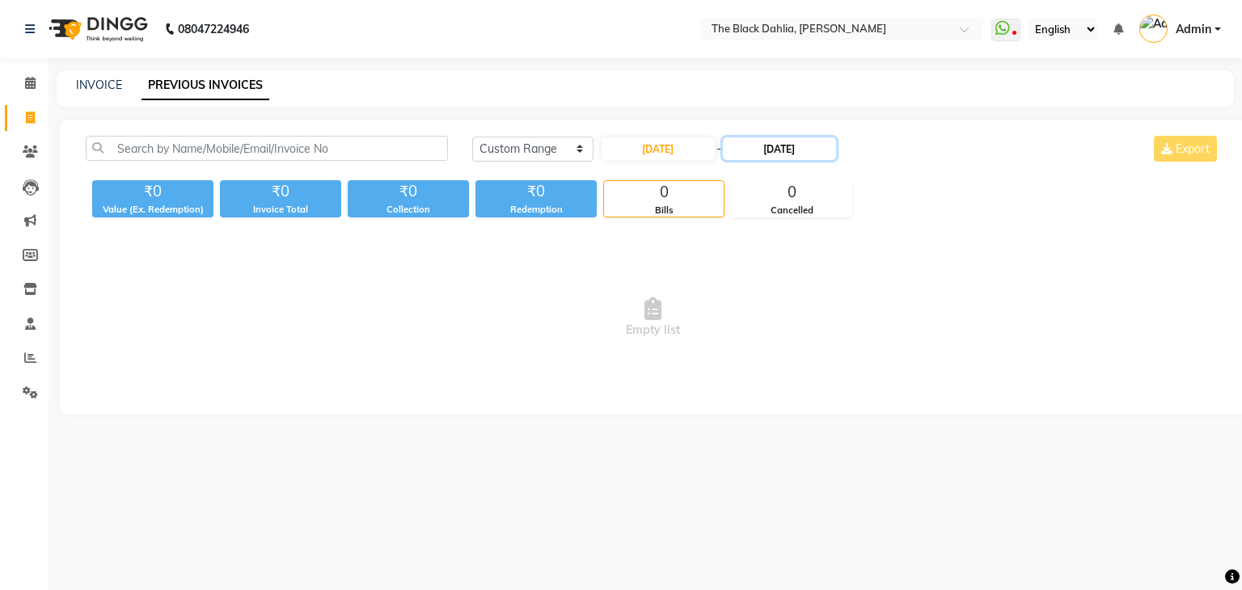
click at [767, 150] on input "[DATE]" at bounding box center [779, 148] width 113 height 23
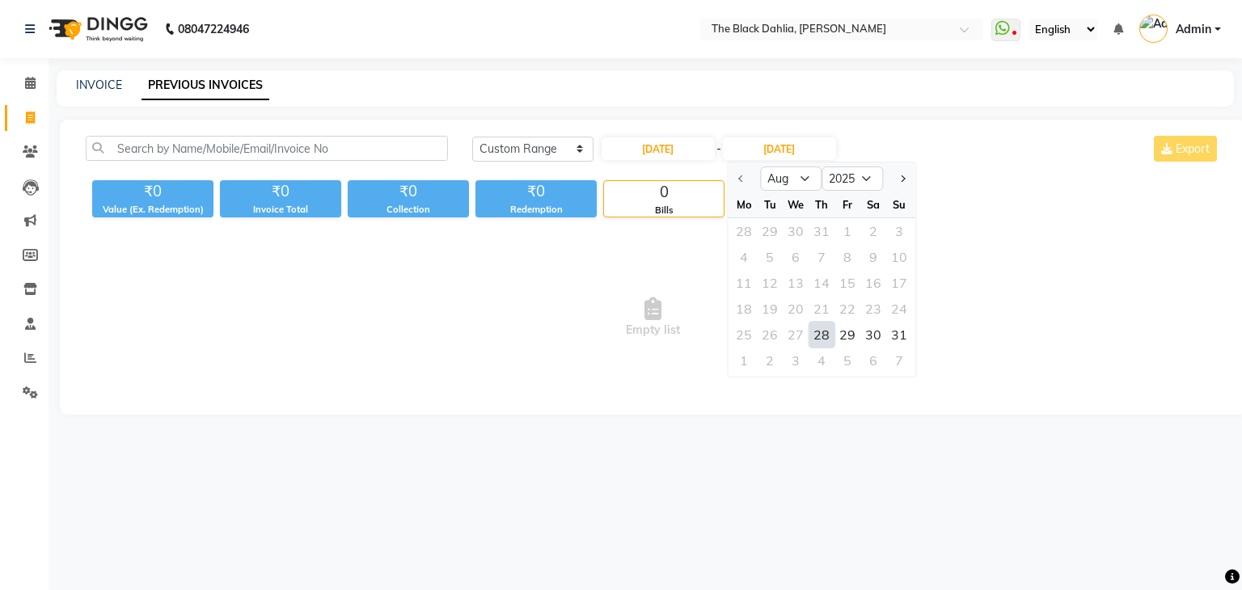
click at [818, 327] on div "28" at bounding box center [822, 335] width 26 height 26
type input "[DATE]"
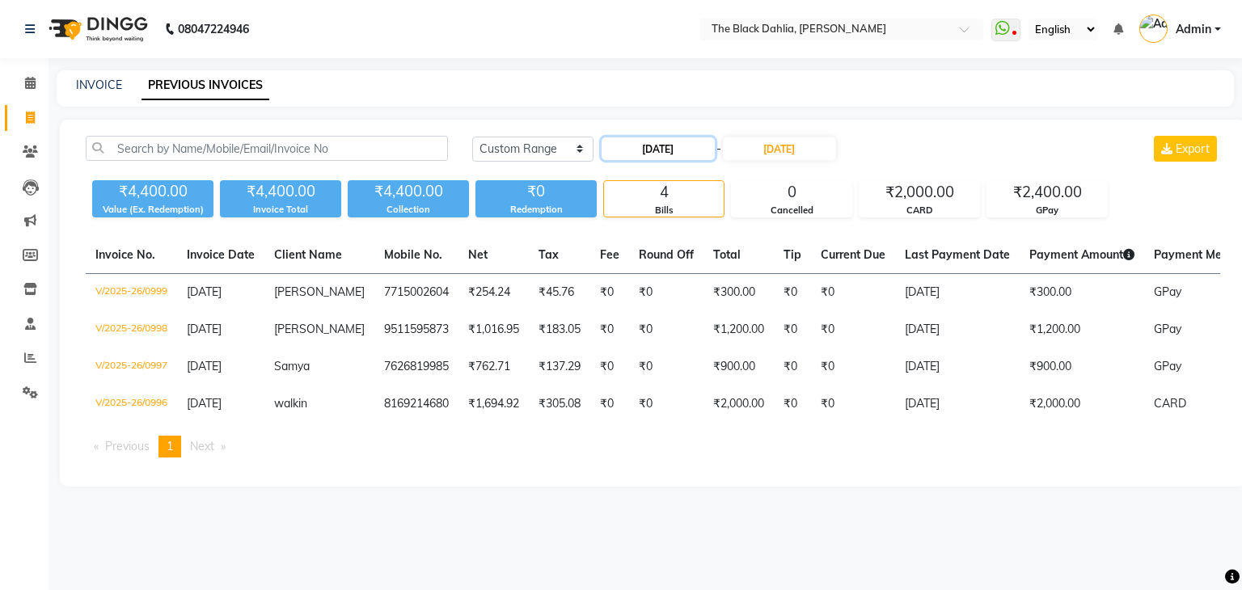
click at [699, 155] on input "[DATE]" at bounding box center [658, 148] width 113 height 23
select select "8"
select select "2025"
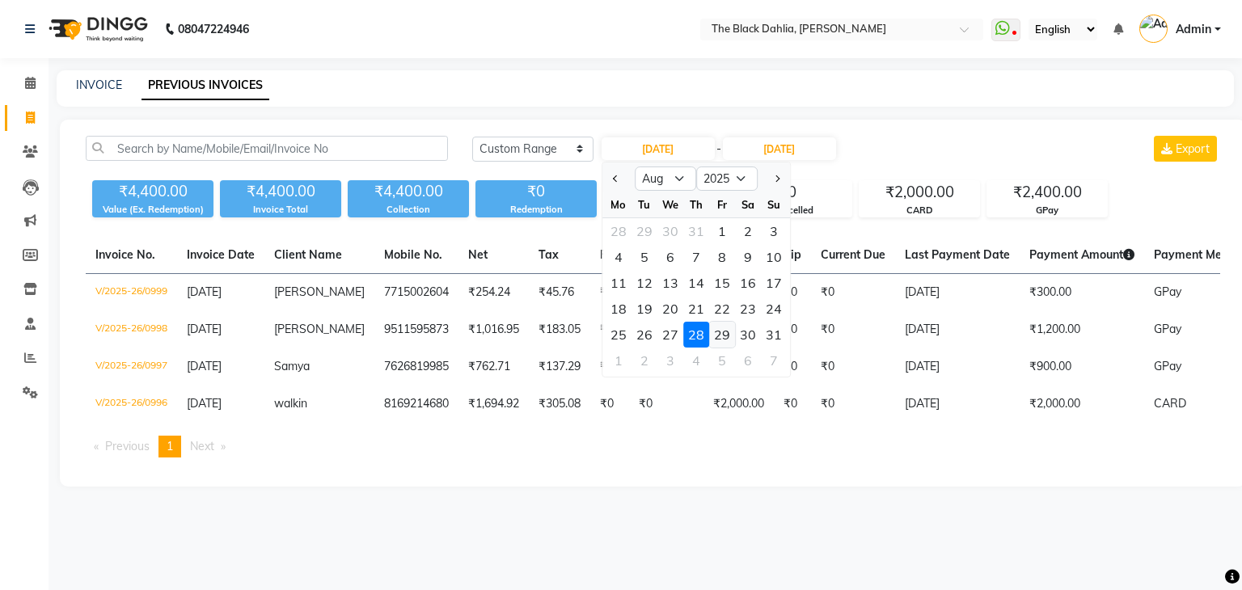
click at [723, 340] on div "29" at bounding box center [722, 335] width 26 height 26
type input "[DATE]"
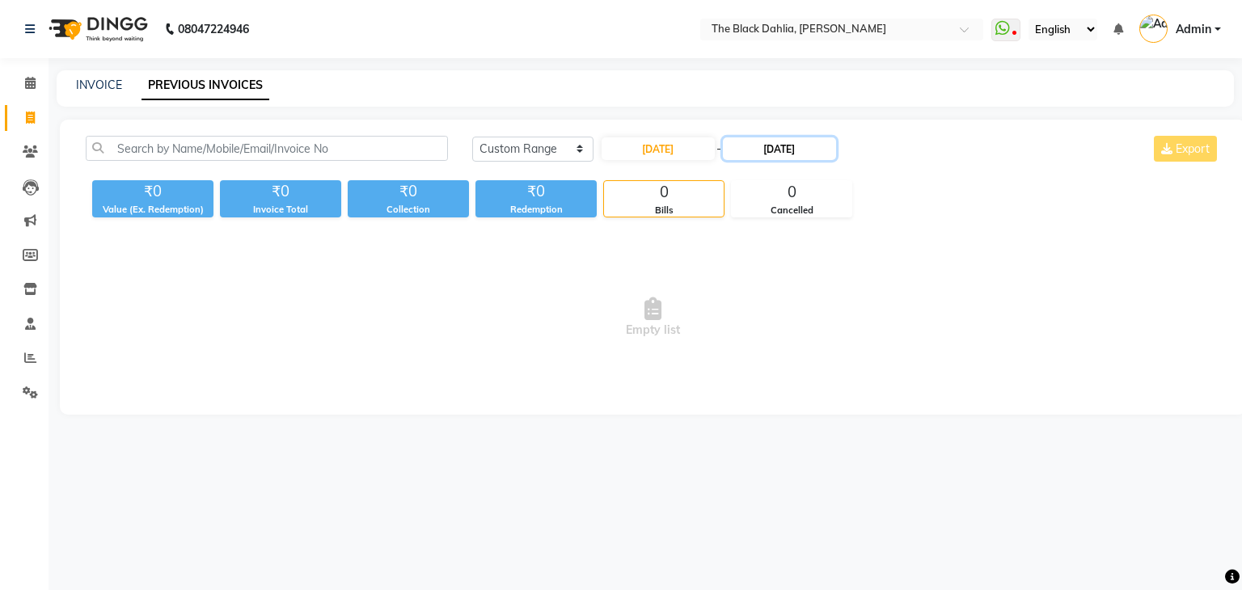
click at [803, 150] on input "[DATE]" at bounding box center [779, 148] width 113 height 23
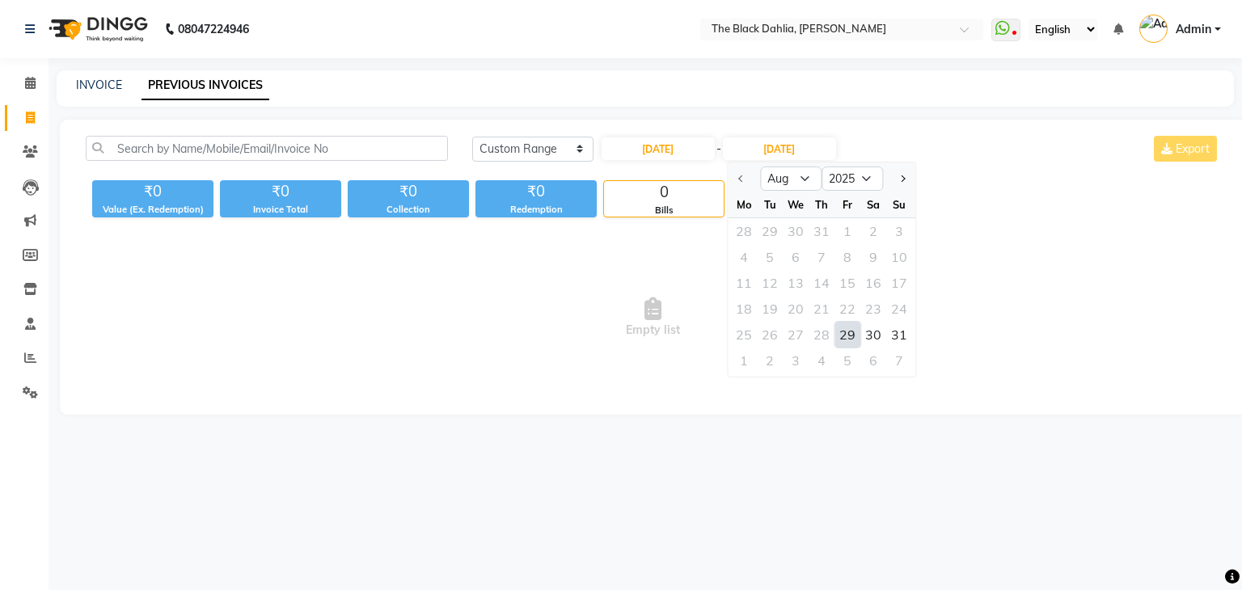
click at [854, 337] on div "29" at bounding box center [847, 335] width 26 height 26
type input "[DATE]"
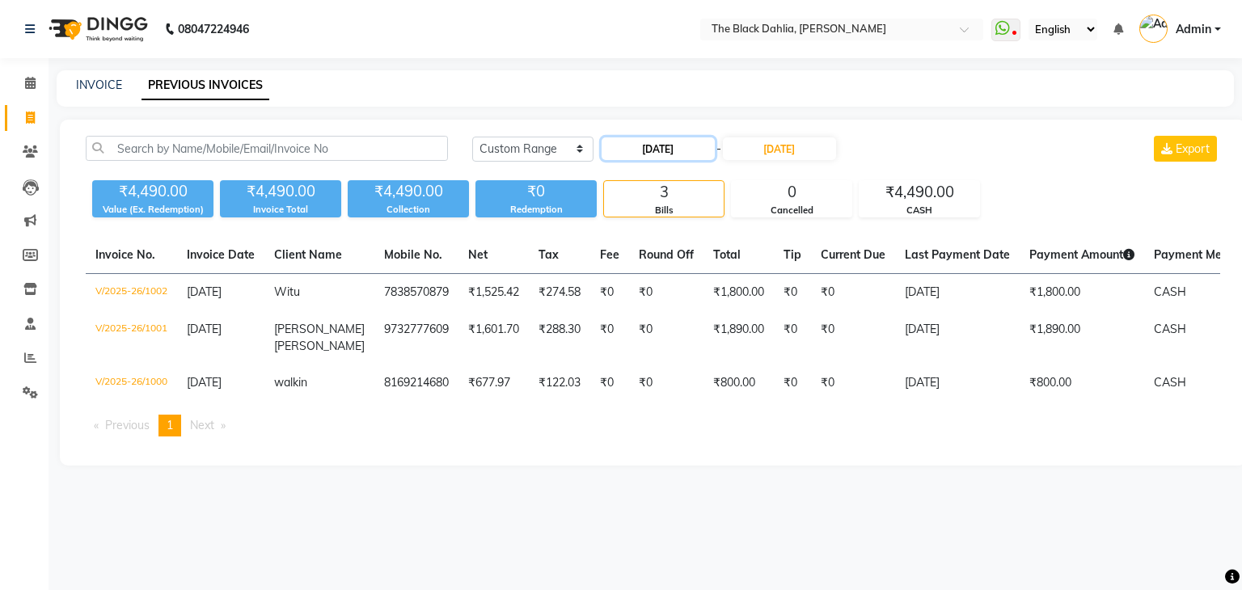
click at [665, 148] on input "[DATE]" at bounding box center [658, 148] width 113 height 23
select select "8"
select select "2025"
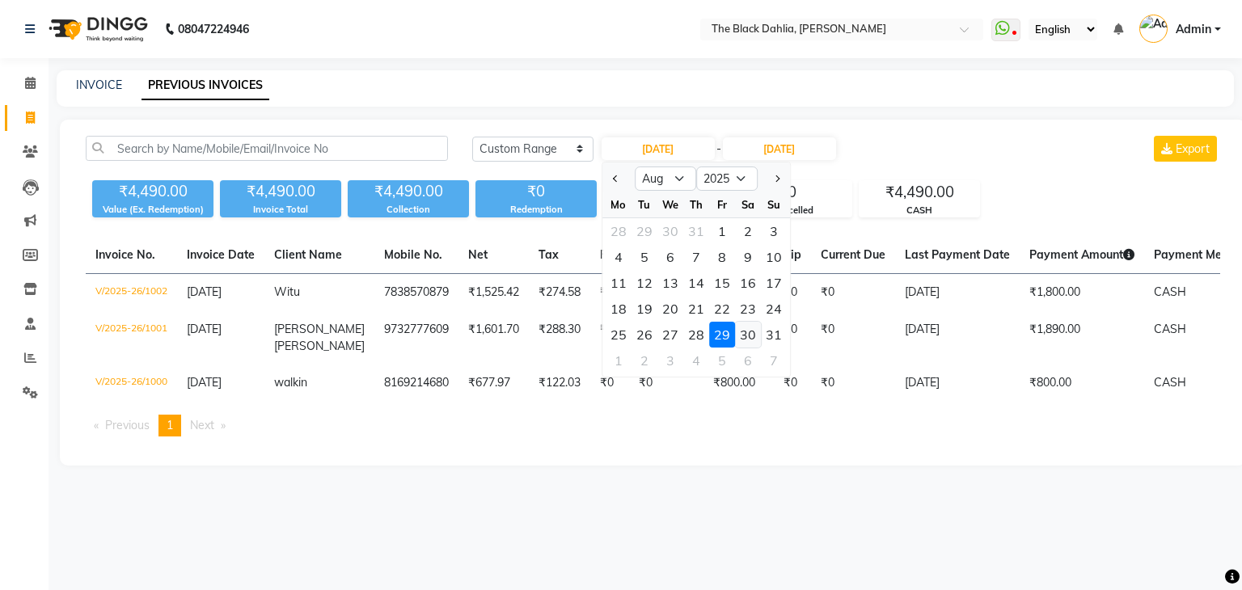
click at [748, 337] on div "30" at bounding box center [748, 335] width 26 height 26
type input "[DATE]"
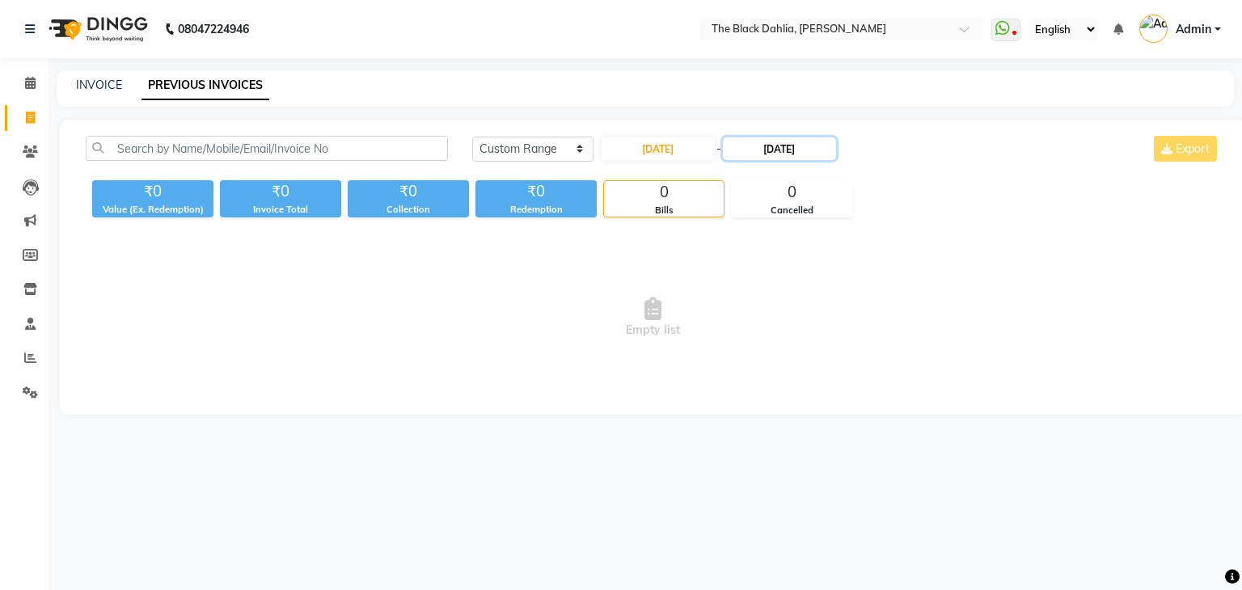
click at [769, 151] on input "[DATE]" at bounding box center [779, 148] width 113 height 23
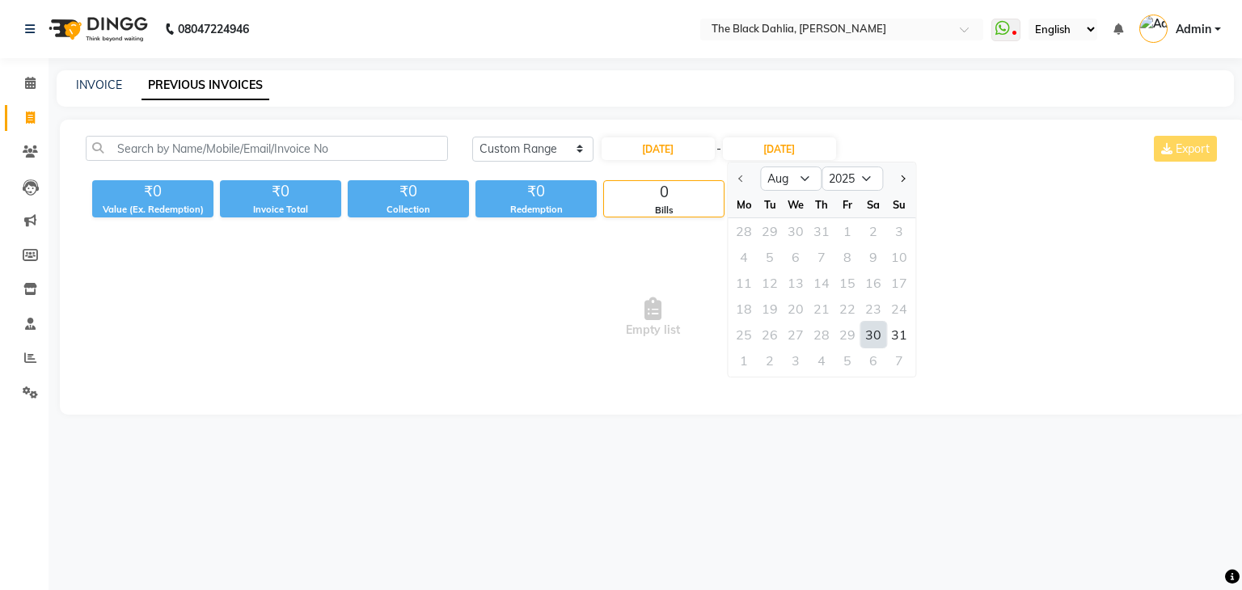
click at [864, 331] on div "30" at bounding box center [873, 335] width 26 height 26
type input "[DATE]"
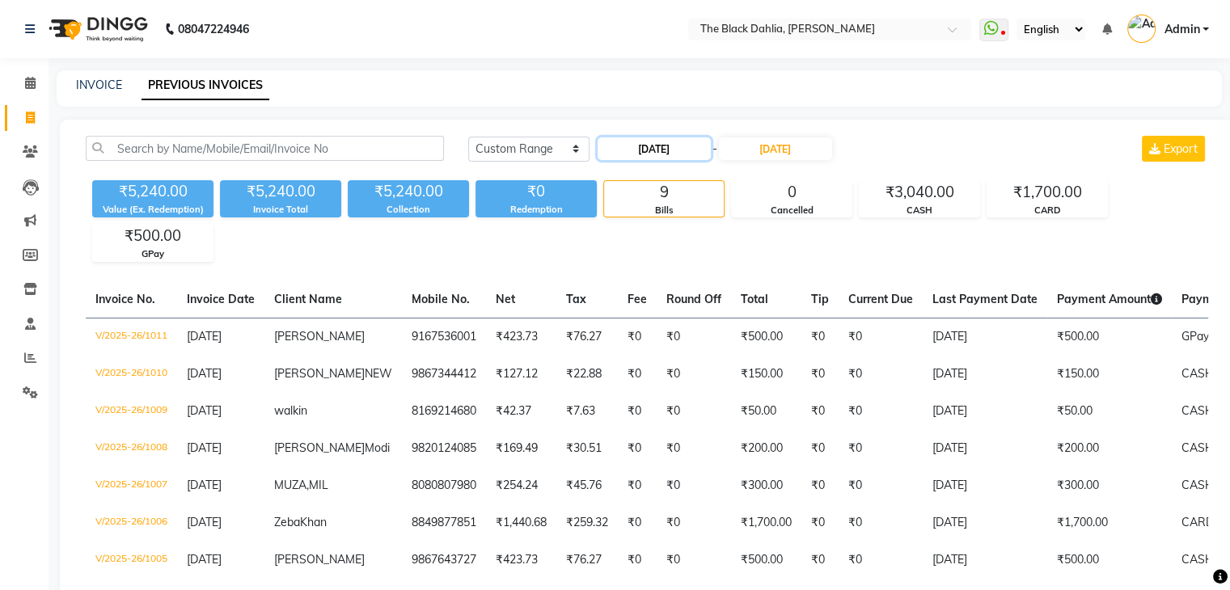
click at [678, 142] on input "[DATE]" at bounding box center [654, 148] width 113 height 23
select select "8"
select select "2025"
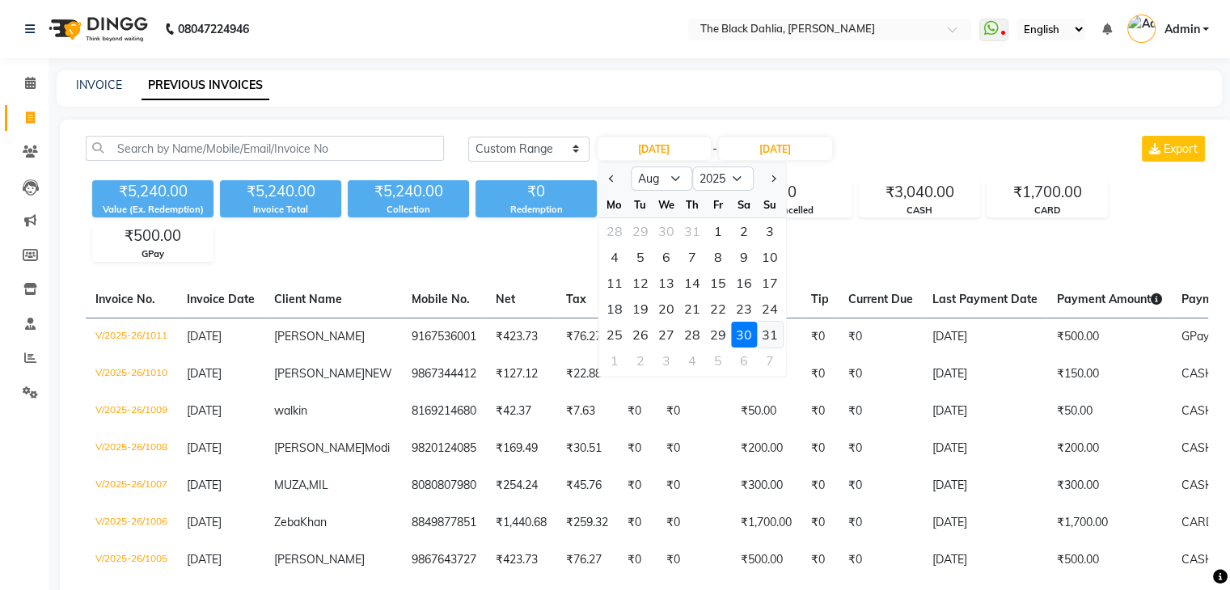
click at [771, 340] on div "31" at bounding box center [770, 335] width 26 height 26
type input "[DATE]"
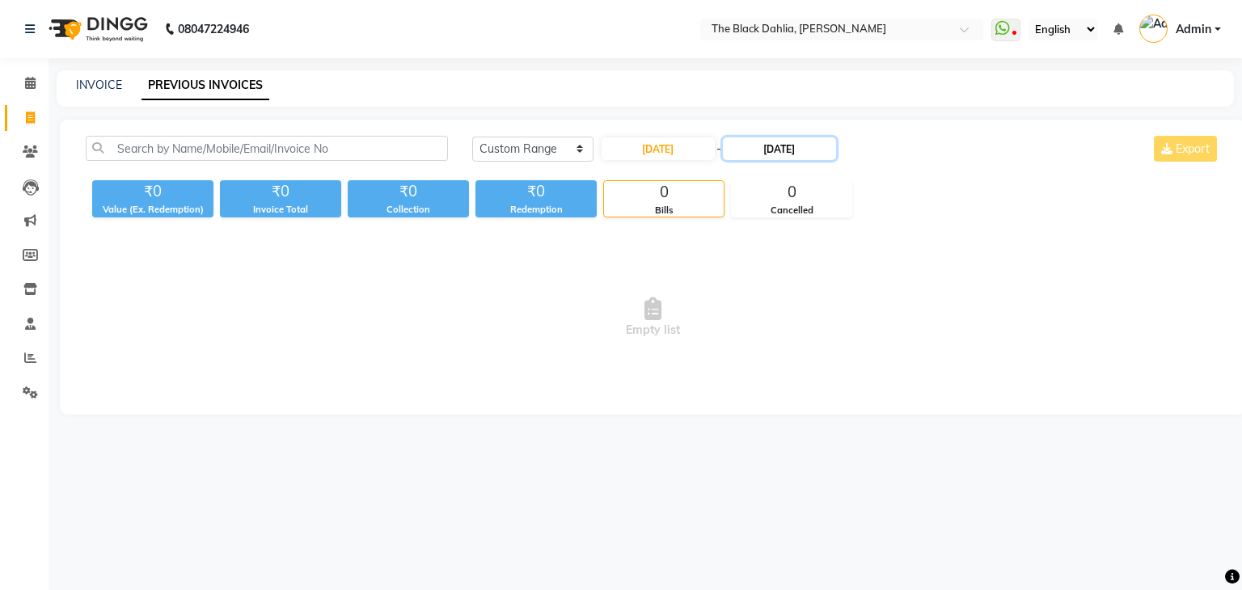
click at [794, 146] on input "[DATE]" at bounding box center [779, 148] width 113 height 23
click at [893, 336] on div "31" at bounding box center [899, 335] width 26 height 26
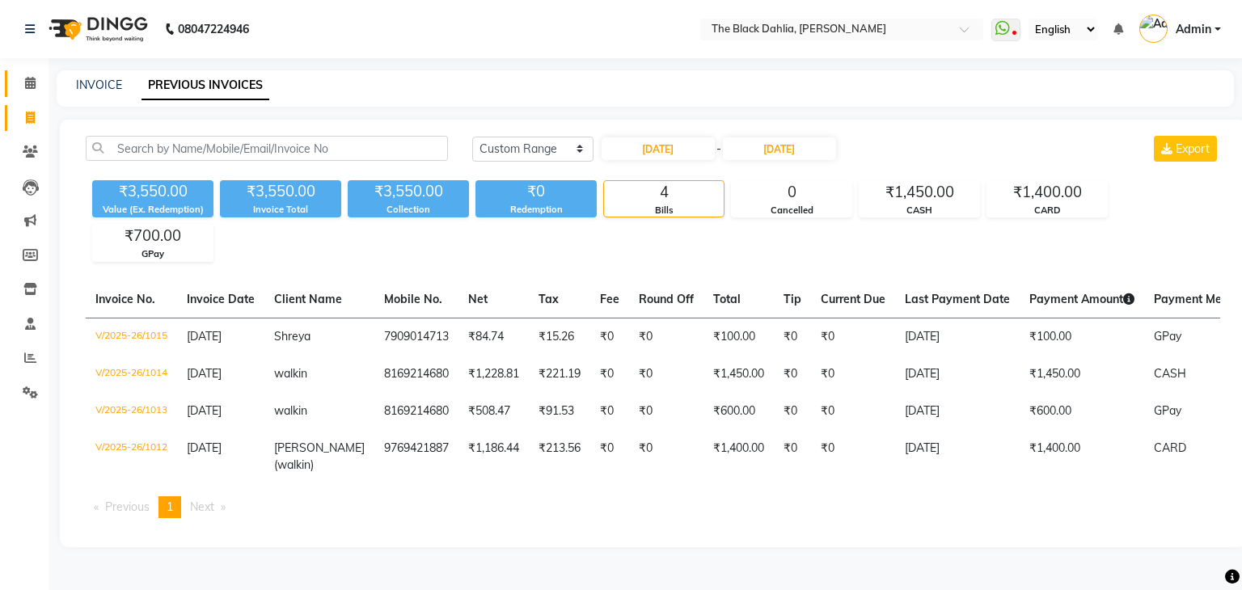
type input "[DATE]"
click at [36, 94] on link "Calendar" at bounding box center [24, 83] width 39 height 27
